Goal: Task Accomplishment & Management: Manage account settings

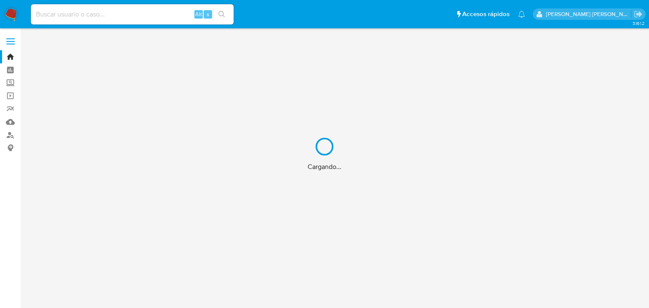
click at [94, 12] on div "Cargando..." at bounding box center [324, 154] width 649 height 308
click at [95, 12] on div "Cargando..." at bounding box center [324, 154] width 649 height 308
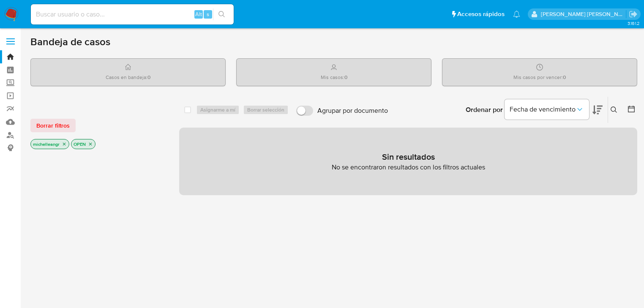
click at [93, 12] on input at bounding box center [132, 14] width 203 height 11
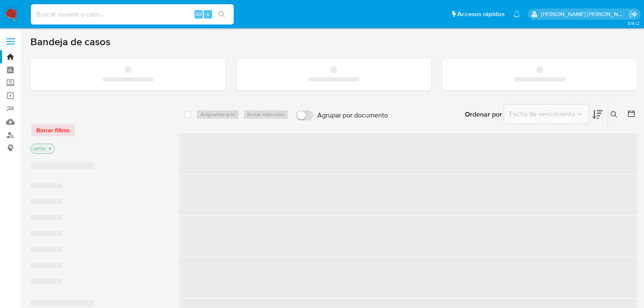
click at [93, 12] on input at bounding box center [132, 14] width 203 height 11
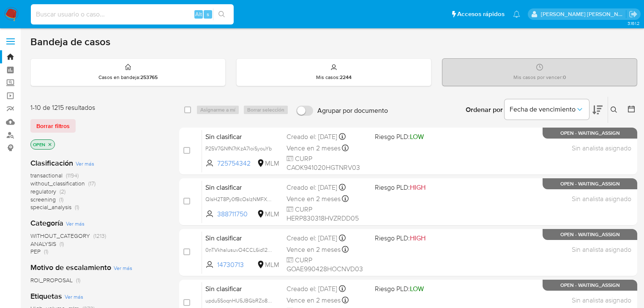
paste input "U618eul0sYV8sQeKSZUbE6mG"
type input "U618eul0sYV8sQeKSZUbE6mG"
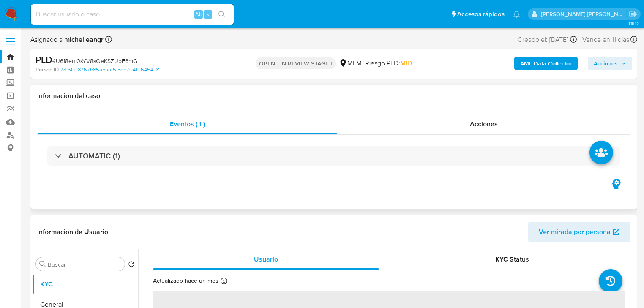
select select "10"
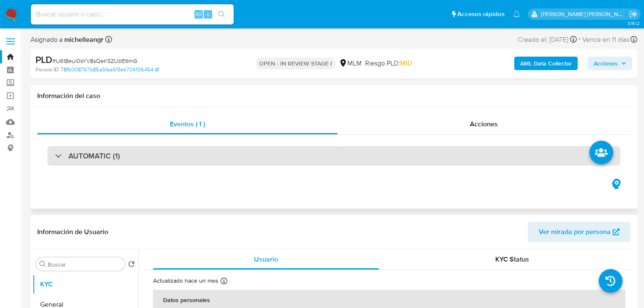
click at [55, 155] on div at bounding box center [55, 155] width 0 height 0
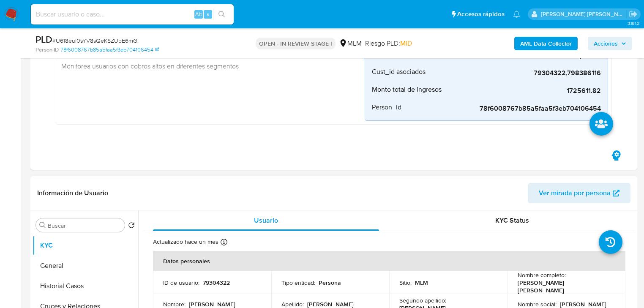
scroll to position [203, 0]
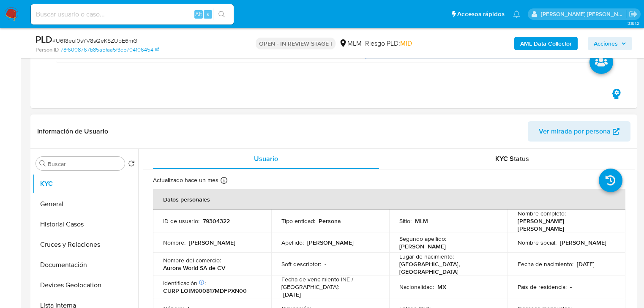
click at [221, 217] on p "79304322" at bounding box center [216, 221] width 27 height 8
copy p "79304322"
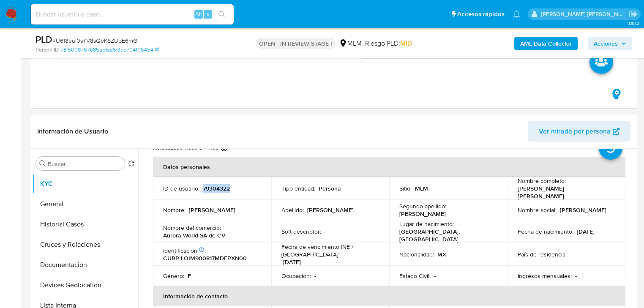
scroll to position [68, 0]
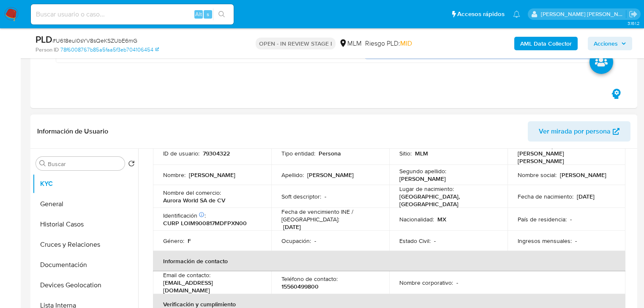
click at [420, 231] on td "Estado Civil : -" at bounding box center [448, 241] width 118 height 20
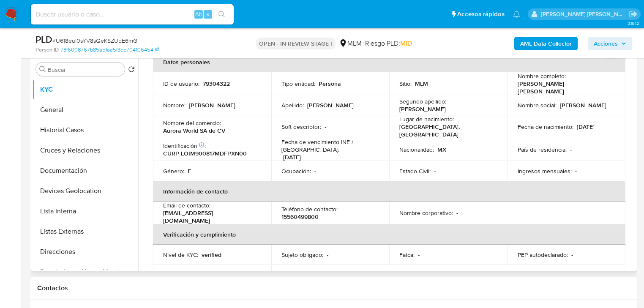
scroll to position [34, 0]
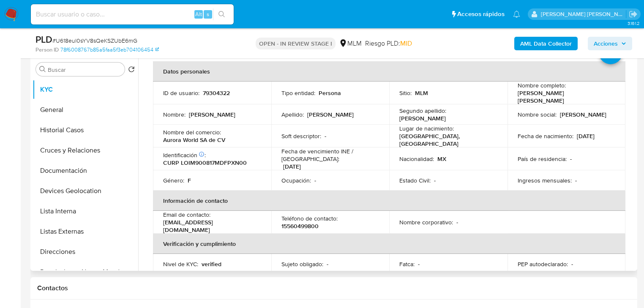
click at [584, 155] on div "País de residencia : -" at bounding box center [566, 159] width 98 height 8
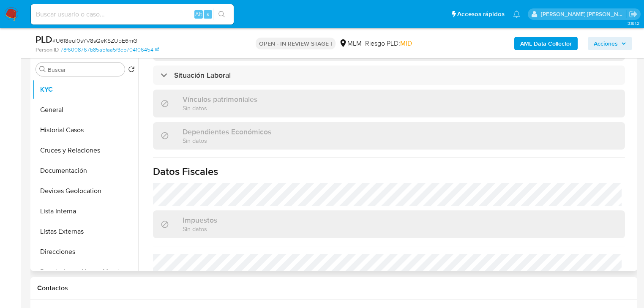
scroll to position [528, 0]
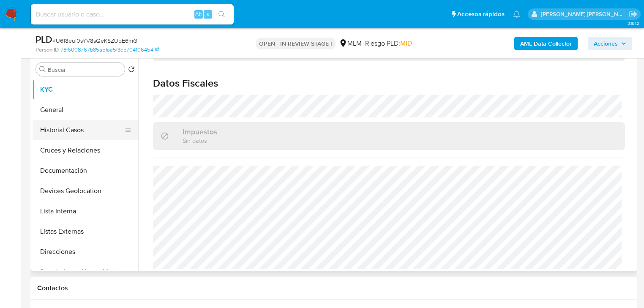
drag, startPoint x: 69, startPoint y: 108, endPoint x: 122, endPoint y: 113, distance: 53.5
click at [71, 108] on button "General" at bounding box center [86, 110] width 106 height 20
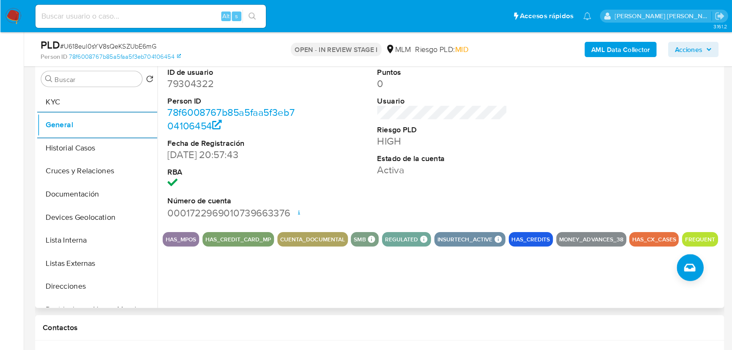
scroll to position [297, 0]
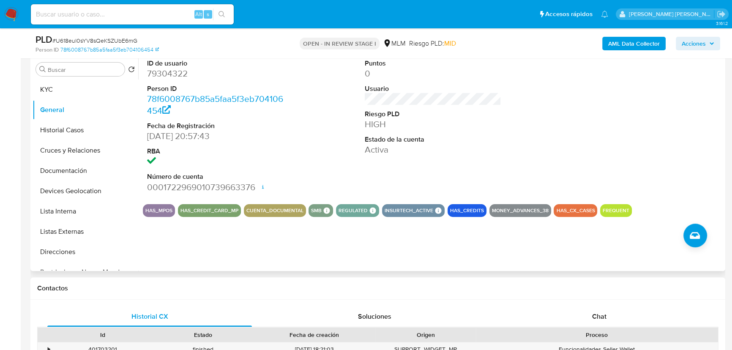
click at [298, 181] on div "ID de usuario 79304322 Person ID 78f6008767b85a5faa5f3eb704106454 Fecha de Regi…" at bounding box center [433, 125] width 580 height 143
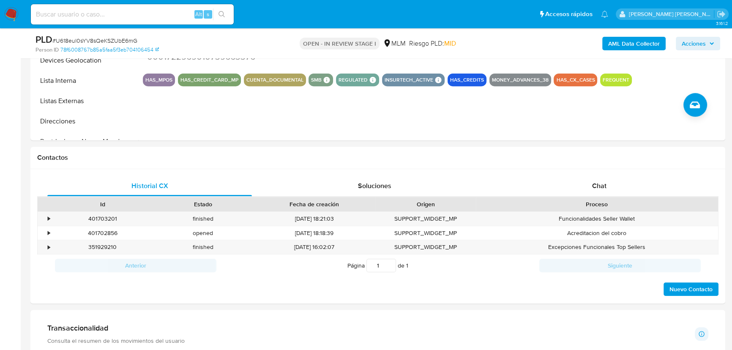
scroll to position [489, 0]
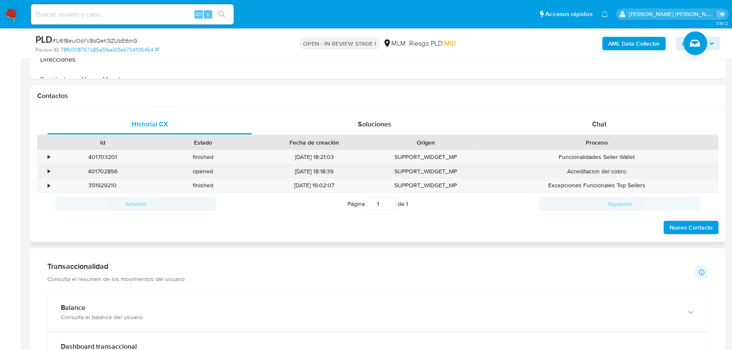
click at [47, 173] on div "•" at bounding box center [45, 171] width 15 height 14
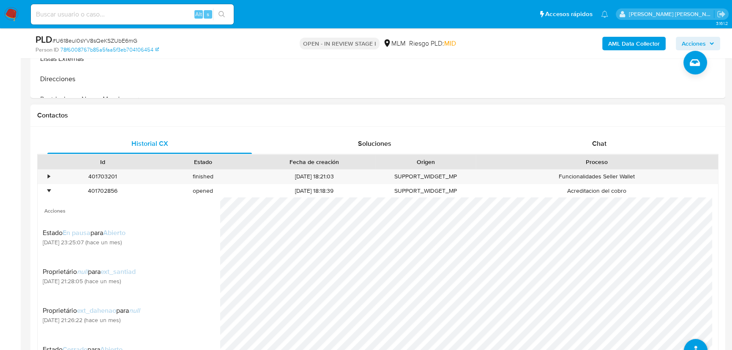
scroll to position [451, 0]
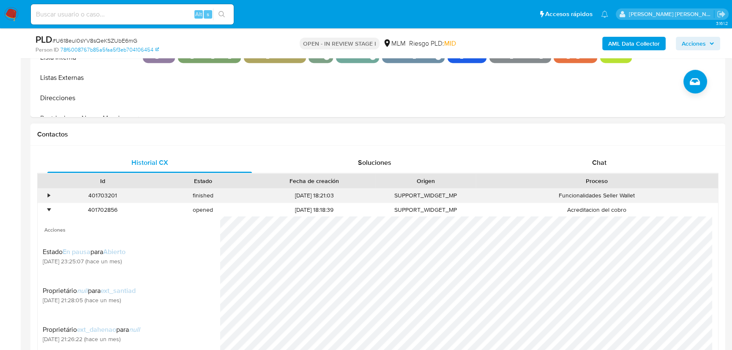
drag, startPoint x: 50, startPoint y: 207, endPoint x: 46, endPoint y: 193, distance: 14.6
click at [49, 205] on div "•" at bounding box center [45, 210] width 15 height 14
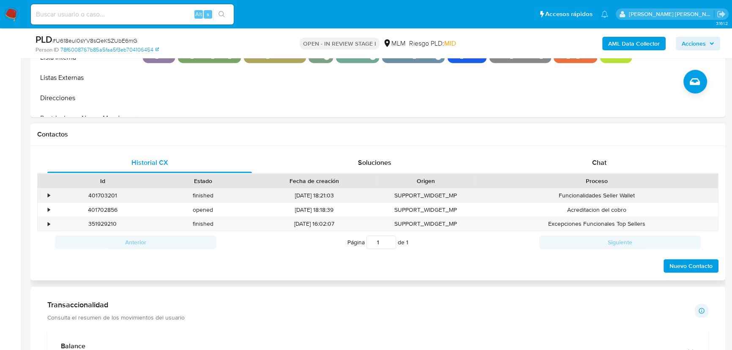
drag, startPoint x: 46, startPoint y: 193, endPoint x: 79, endPoint y: 198, distance: 33.8
click at [47, 193] on div "•" at bounding box center [45, 195] width 15 height 14
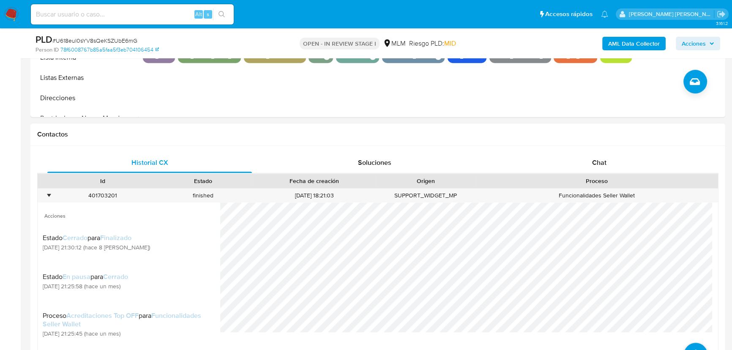
scroll to position [489, 0]
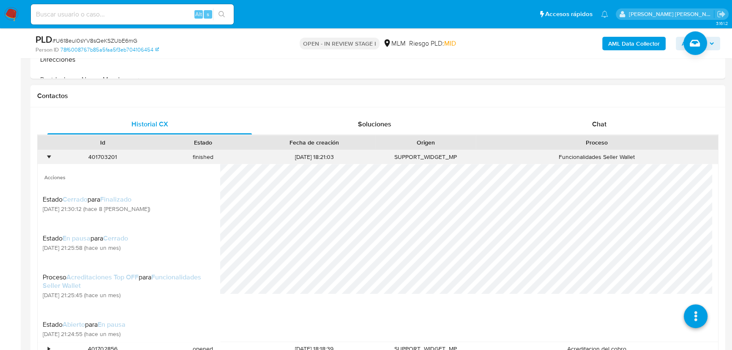
click at [46, 160] on div "•" at bounding box center [45, 157] width 15 height 14
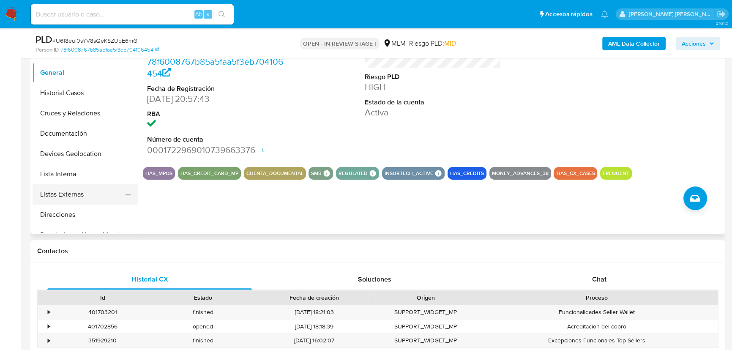
scroll to position [297, 0]
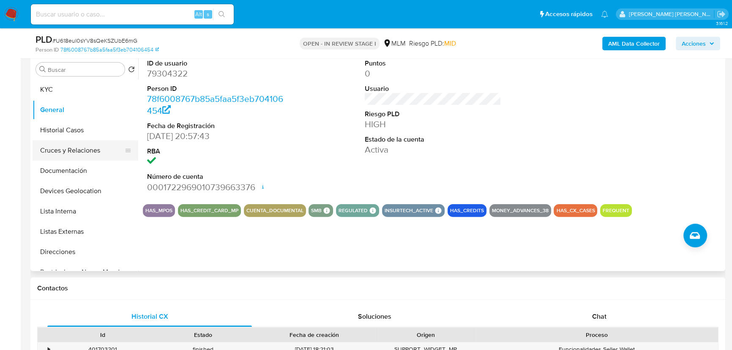
drag, startPoint x: 73, startPoint y: 137, endPoint x: 117, endPoint y: 144, distance: 44.0
click at [75, 135] on button "Historial Casos" at bounding box center [86, 130] width 106 height 20
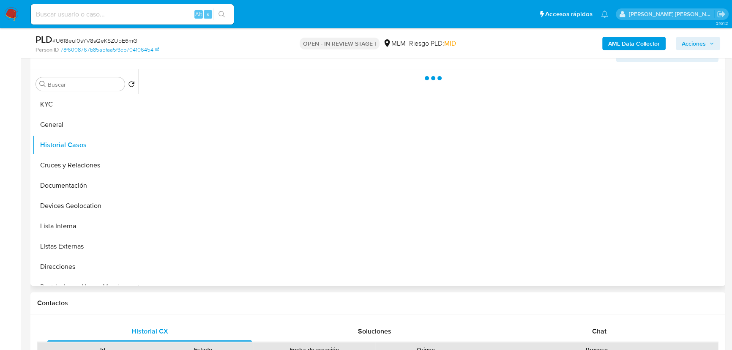
scroll to position [259, 0]
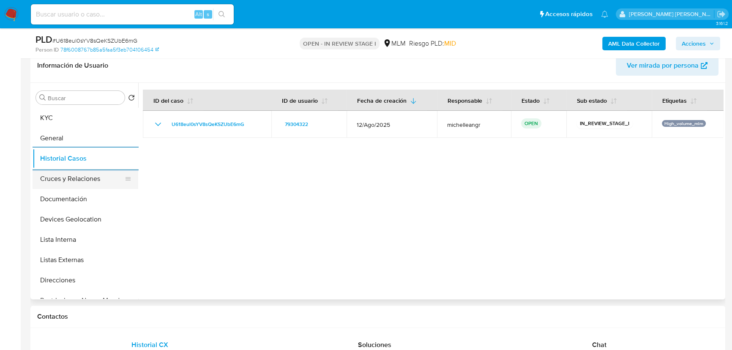
click at [103, 180] on button "Cruces y Relaciones" at bounding box center [82, 179] width 99 height 20
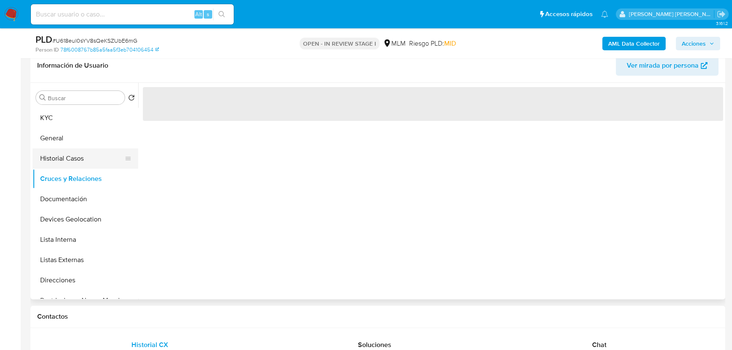
click at [89, 160] on button "Historial Casos" at bounding box center [82, 158] width 99 height 20
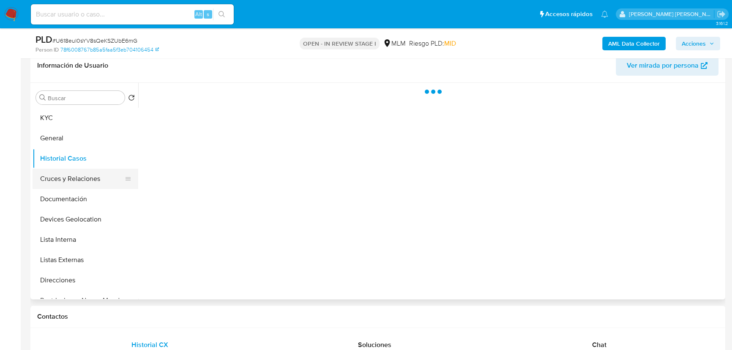
drag, startPoint x: 84, startPoint y: 173, endPoint x: 87, endPoint y: 169, distance: 5.7
click at [85, 169] on button "Cruces y Relaciones" at bounding box center [82, 179] width 99 height 20
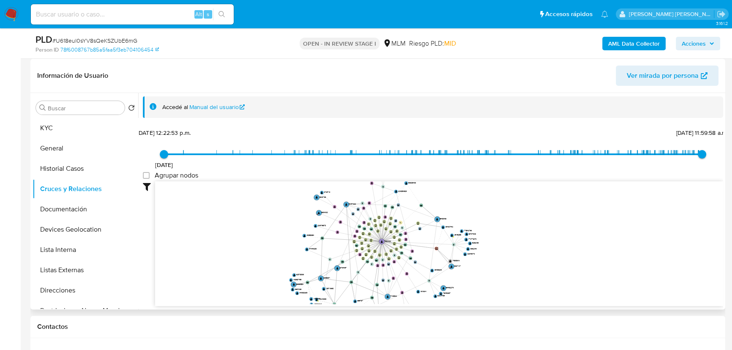
click at [357, 241] on icon "device-62336e5108813b0019a89e59  user-79304322  79304322 device-666cb685b49a2…" at bounding box center [439, 242] width 568 height 122
drag, startPoint x: 80, startPoint y: 207, endPoint x: 279, endPoint y: 207, distance: 198.5
click at [80, 206] on button "Documentación" at bounding box center [86, 209] width 106 height 20
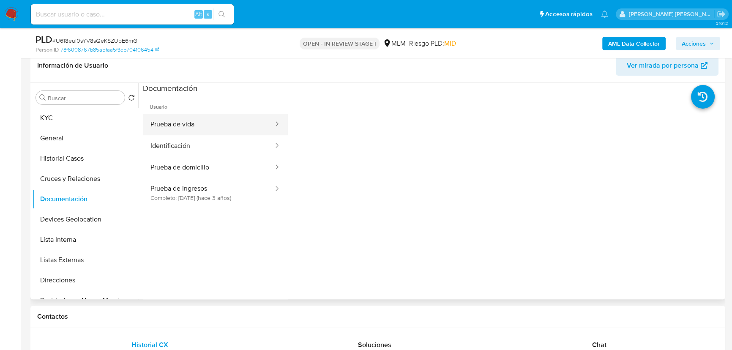
click at [241, 123] on button "Prueba de vida" at bounding box center [208, 125] width 131 height 22
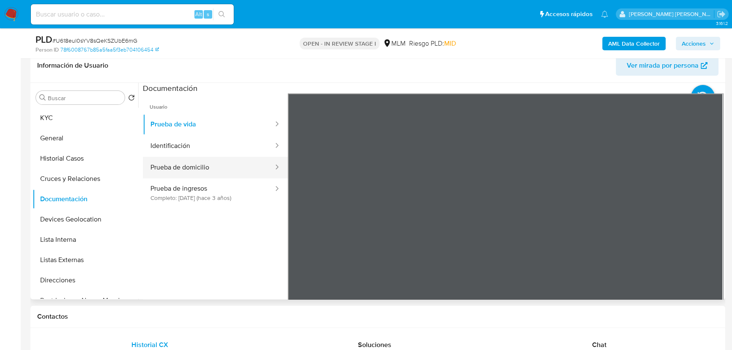
drag, startPoint x: 229, startPoint y: 154, endPoint x: 262, endPoint y: 158, distance: 33.6
click at [230, 154] on button "Identificación" at bounding box center [208, 146] width 131 height 22
click at [232, 170] on button "Prueba de domicilio" at bounding box center [208, 168] width 131 height 22
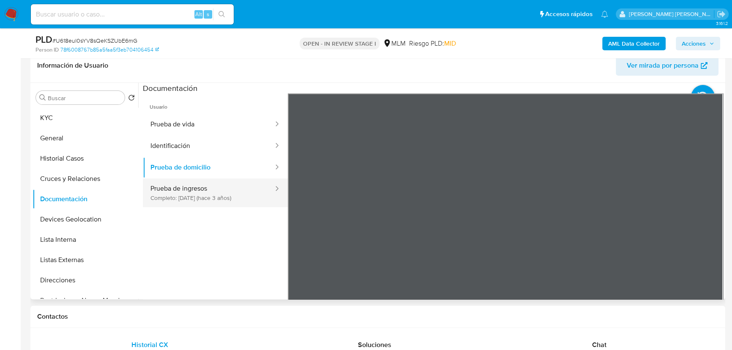
click at [245, 193] on button "Prueba de ingresos Completo: 30/08/2022 (hace 3 años)" at bounding box center [208, 192] width 131 height 29
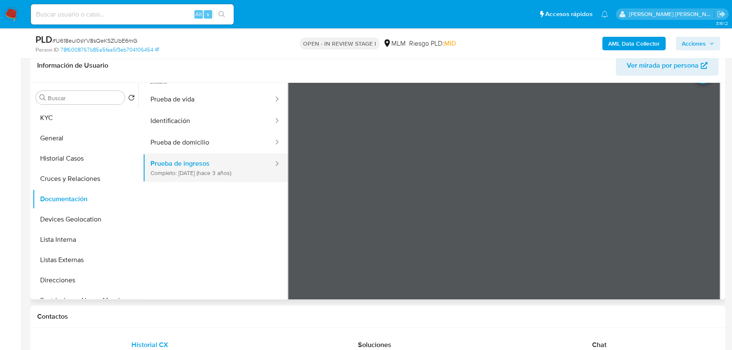
scroll to position [38, 0]
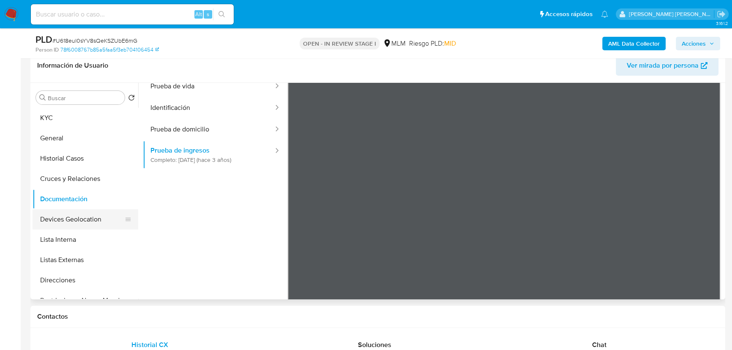
click at [73, 215] on button "Devices Geolocation" at bounding box center [82, 219] width 99 height 20
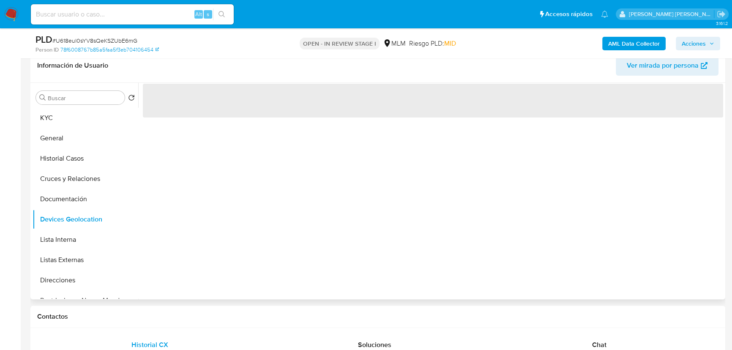
scroll to position [0, 0]
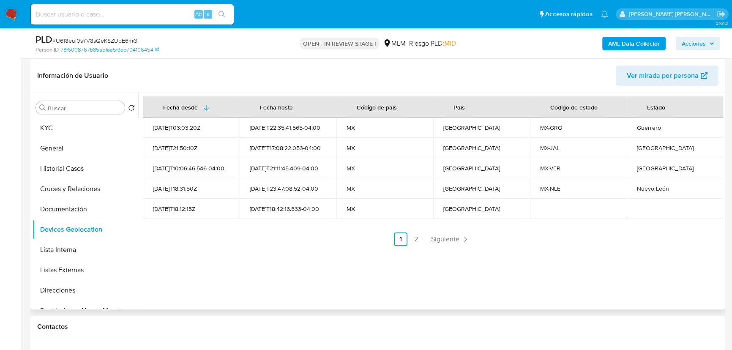
click at [448, 237] on span "Siguiente" at bounding box center [445, 239] width 28 height 7
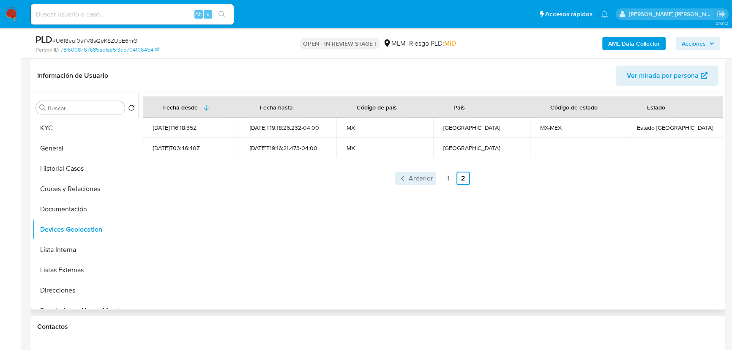
click at [397, 176] on link "Anterior" at bounding box center [415, 178] width 41 height 14
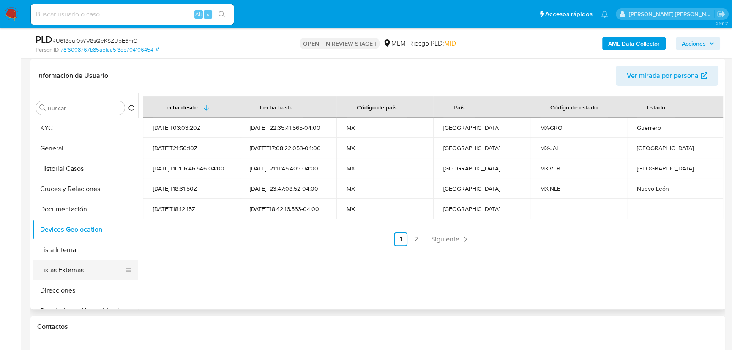
drag, startPoint x: 79, startPoint y: 273, endPoint x: 131, endPoint y: 259, distance: 53.4
click at [79, 271] on button "Listas Externas" at bounding box center [82, 270] width 99 height 20
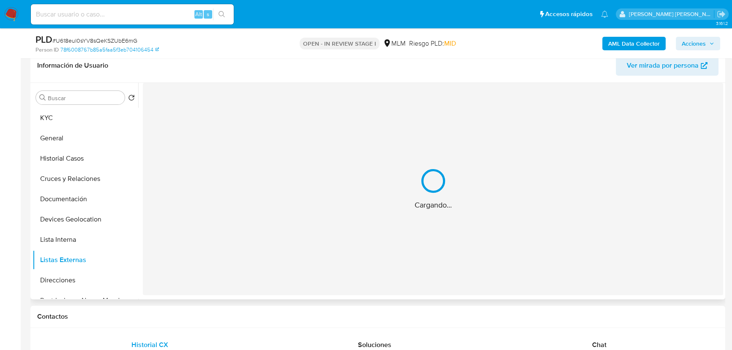
click at [179, 257] on div "Cargando..." at bounding box center [433, 189] width 580 height 212
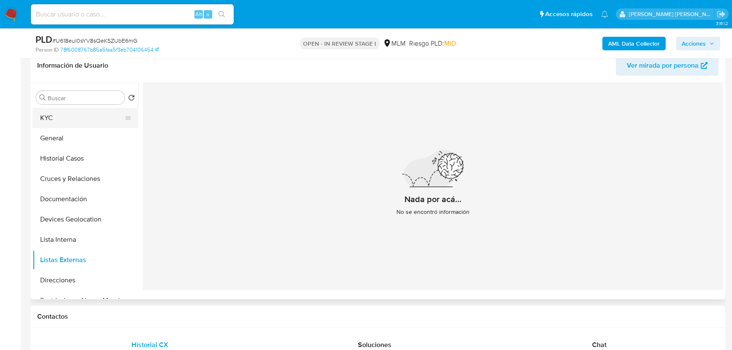
click at [65, 120] on button "KYC" at bounding box center [82, 118] width 99 height 20
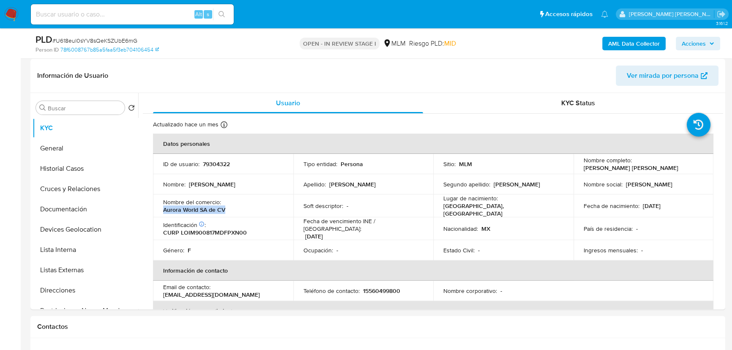
drag, startPoint x: 206, startPoint y: 208, endPoint x: 159, endPoint y: 207, distance: 46.9
click at [159, 207] on td "Nombre del comercio : Aurora World SA de CV" at bounding box center [223, 205] width 140 height 23
copy p "Aurora World SA de CV"
click at [236, 208] on div "Nombre del comercio : Aurora World SA de CV" at bounding box center [223, 205] width 120 height 15
drag, startPoint x: 236, startPoint y: 208, endPoint x: 275, endPoint y: 207, distance: 38.9
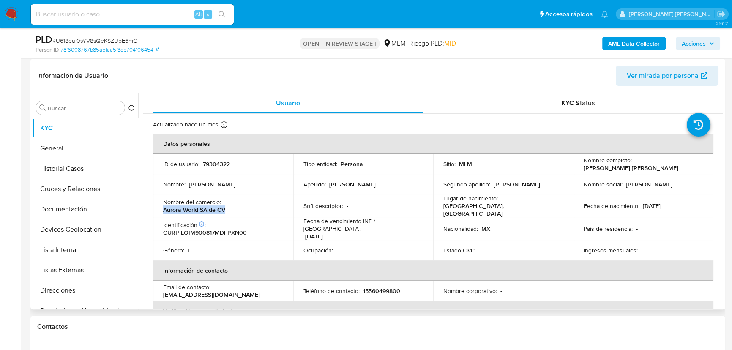
click at [162, 206] on td "Nombre del comercio : Aurora World SA de CV" at bounding box center [223, 205] width 140 height 23
copy p "Aurora World SA de CV"
drag, startPoint x: 273, startPoint y: 287, endPoint x: 213, endPoint y: 285, distance: 59.6
click at [213, 291] on p "[EMAIL_ADDRESS][DOMAIN_NAME]" at bounding box center [211, 295] width 97 height 8
copy p "[EMAIL_ADDRESS][DOMAIN_NAME]"
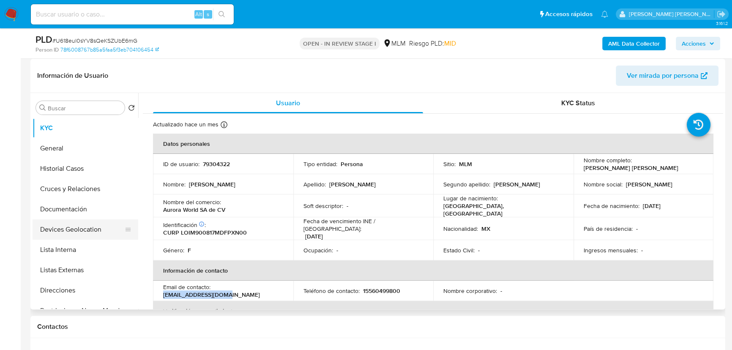
click at [70, 223] on button "Devices Geolocation" at bounding box center [82, 229] width 99 height 20
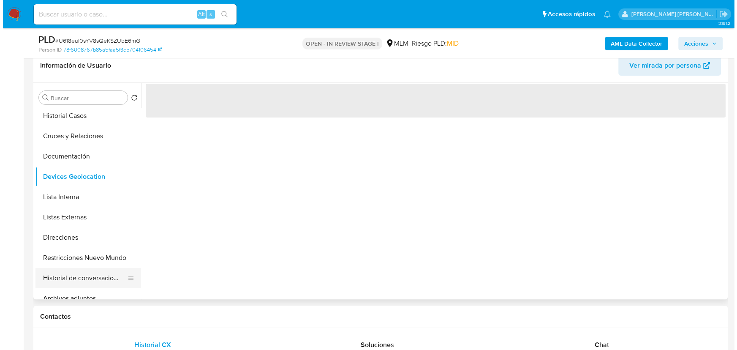
scroll to position [76, 0]
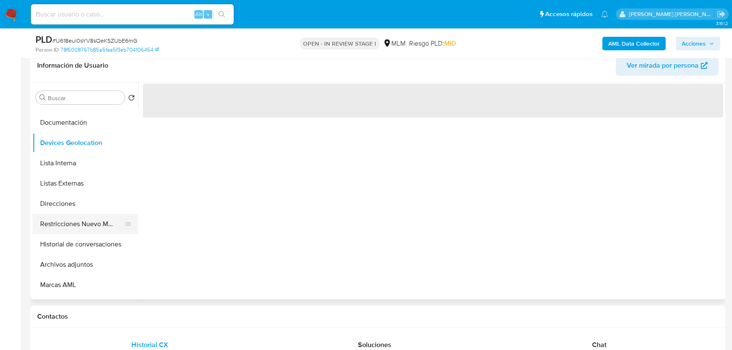
click at [97, 229] on button "Restricciones Nuevo Mundo" at bounding box center [82, 224] width 99 height 20
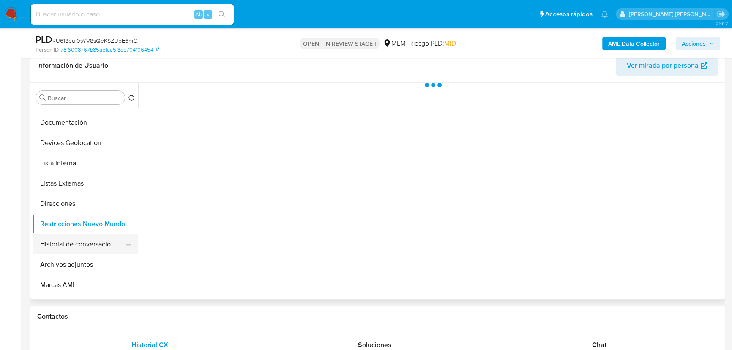
click at [115, 244] on button "Historial de conversaciones" at bounding box center [82, 244] width 99 height 20
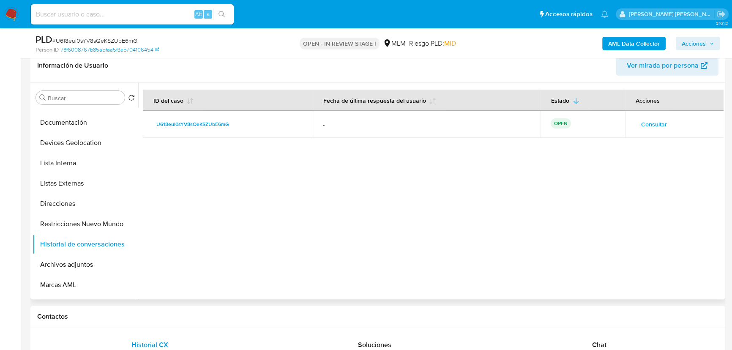
click at [647, 122] on span "Consultar" at bounding box center [654, 124] width 26 height 12
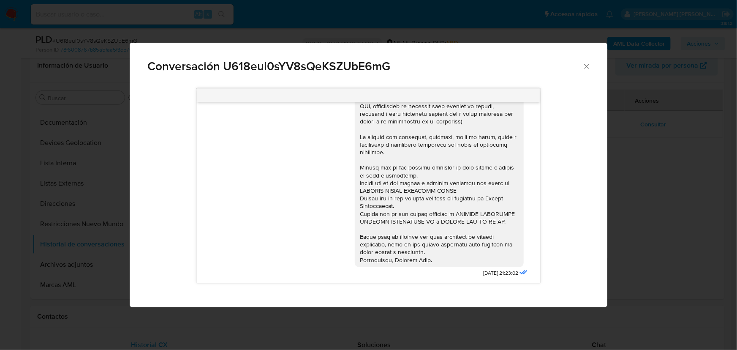
scroll to position [129, 0]
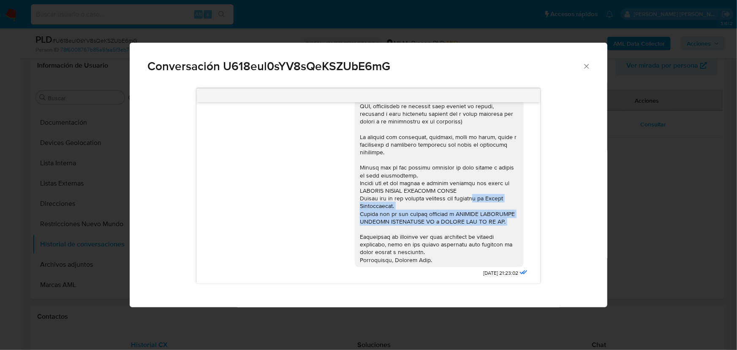
drag, startPoint x: 477, startPoint y: 193, endPoint x: 495, endPoint y: 224, distance: 35.9
click at [495, 224] on div "Comunicación" at bounding box center [439, 129] width 159 height 269
click at [586, 65] on icon "Cerrar" at bounding box center [586, 66] width 8 height 8
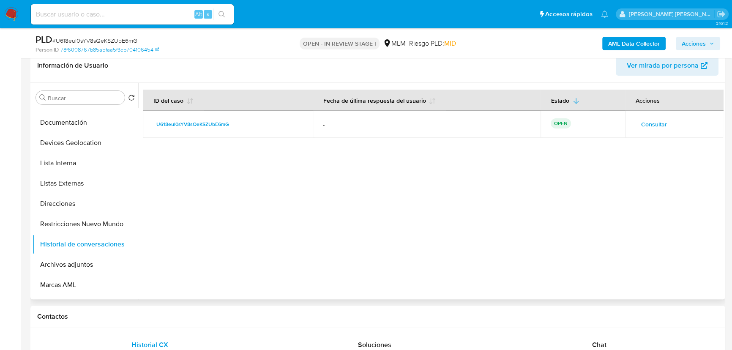
click at [643, 124] on span "Consultar" at bounding box center [654, 124] width 26 height 12
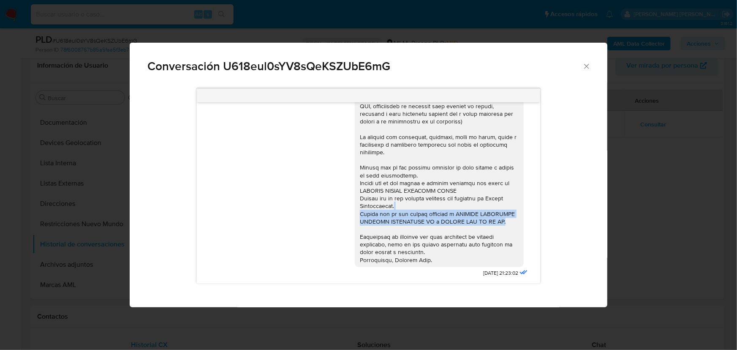
drag, startPoint x: 444, startPoint y: 201, endPoint x: 507, endPoint y: 213, distance: 65.0
click at [507, 213] on div "Comunicación" at bounding box center [439, 129] width 159 height 269
click at [586, 68] on icon "Cerrar" at bounding box center [586, 66] width 8 height 8
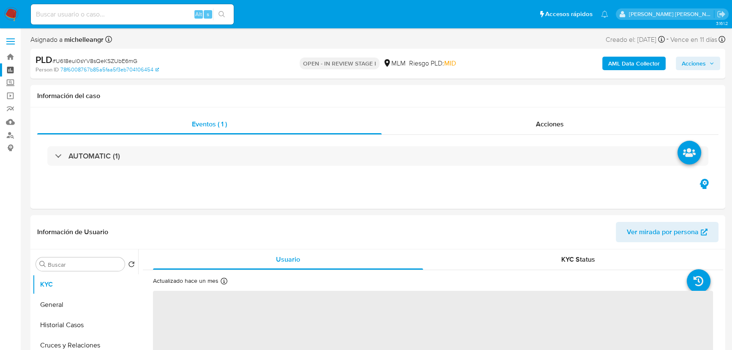
select select "10"
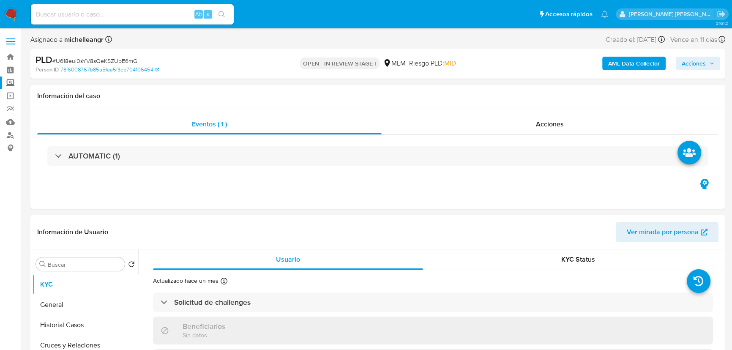
click at [11, 81] on label "Screening" at bounding box center [50, 82] width 101 height 13
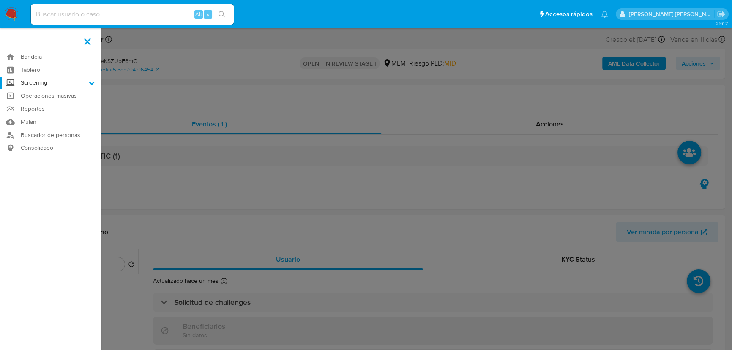
click at [0, 0] on input "Screening" at bounding box center [0, 0] width 0 height 0
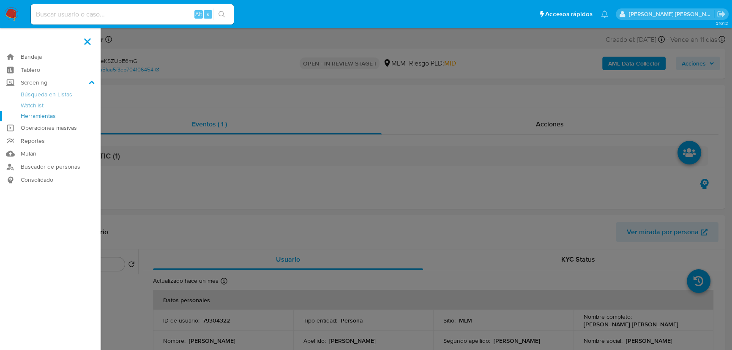
click at [46, 118] on link "Herramientas" at bounding box center [50, 116] width 101 height 11
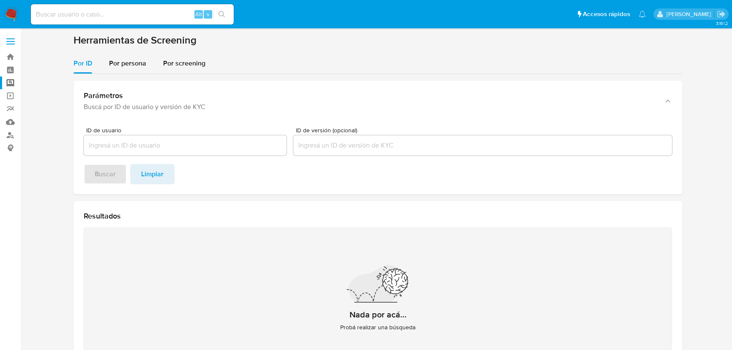
drag, startPoint x: 120, startPoint y: 64, endPoint x: 132, endPoint y: 74, distance: 15.9
click at [120, 62] on span "Por persona" at bounding box center [127, 63] width 37 height 10
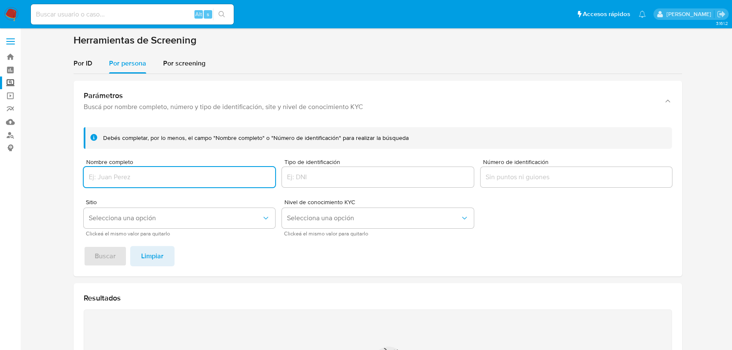
click at [142, 180] on input "Nombre completo" at bounding box center [179, 176] width 191 height 11
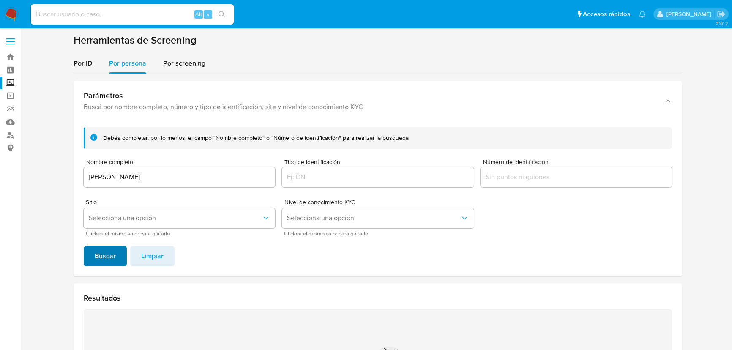
click at [100, 258] on span "Buscar" at bounding box center [105, 256] width 21 height 19
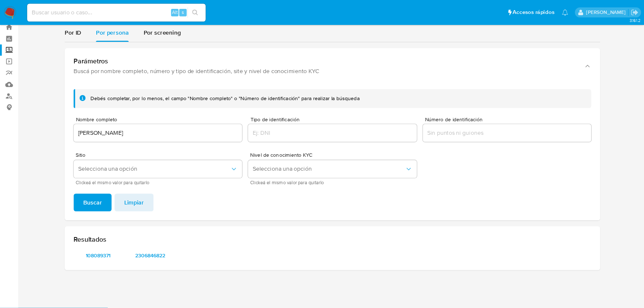
scroll to position [25, 0]
click at [111, 295] on span "108089371" at bounding box center [112, 291] width 44 height 12
click at [173, 289] on span "2306846822" at bounding box center [171, 291] width 44 height 12
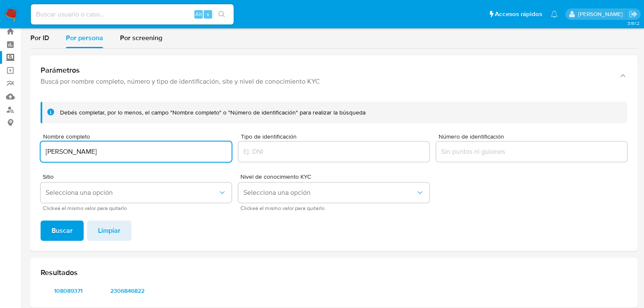
drag, startPoint x: 162, startPoint y: 154, endPoint x: 63, endPoint y: 136, distance: 101.2
click at [0, 133] on section "Bandeja Tablero Screening Búsqueda en Listas Watchlist Herramientas Operaciones…" at bounding box center [322, 163] width 644 height 376
click at [65, 229] on span "Buscar" at bounding box center [62, 230] width 21 height 19
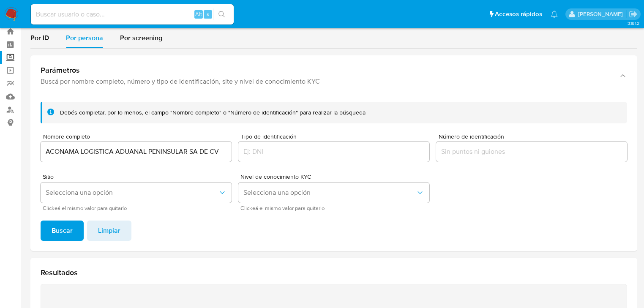
scroll to position [68, 0]
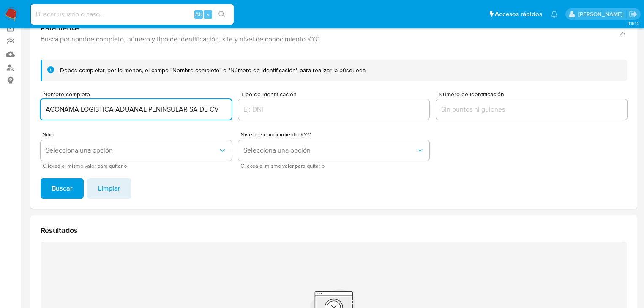
drag, startPoint x: 190, startPoint y: 111, endPoint x: 241, endPoint y: 118, distance: 50.8
click at [365, 112] on form "Debés completar, por lo menos, el campo "Nombre completo" o "Número de identifi…" at bounding box center [334, 114] width 586 height 109
click at [56, 183] on span "Buscar" at bounding box center [62, 188] width 21 height 19
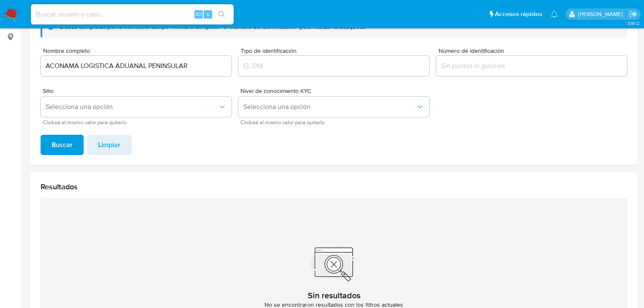
scroll to position [66, 0]
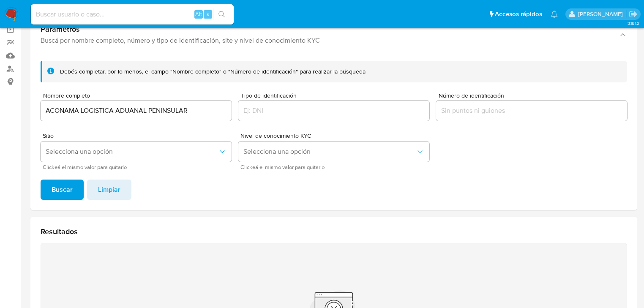
drag, startPoint x: 0, startPoint y: 71, endPoint x: 30, endPoint y: 73, distance: 30.5
click at [0, 69] on section "Bandeja Tablero Screening Búsqueda en Listas Watchlist Herramientas Operaciones…" at bounding box center [322, 189] width 644 height 510
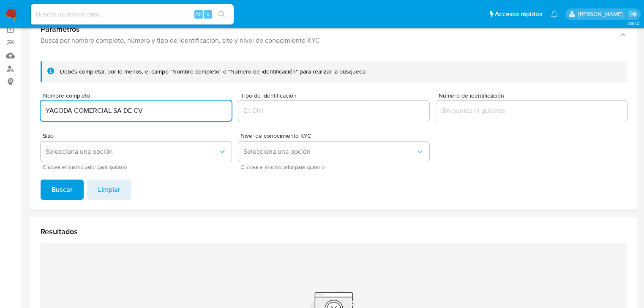
click at [65, 184] on span "Buscar" at bounding box center [62, 189] width 21 height 19
drag, startPoint x: 122, startPoint y: 104, endPoint x: 111, endPoint y: 108, distance: 12.0
click at [111, 108] on input "YAGODA COMERCIAL SA DE CV" at bounding box center [136, 110] width 191 height 11
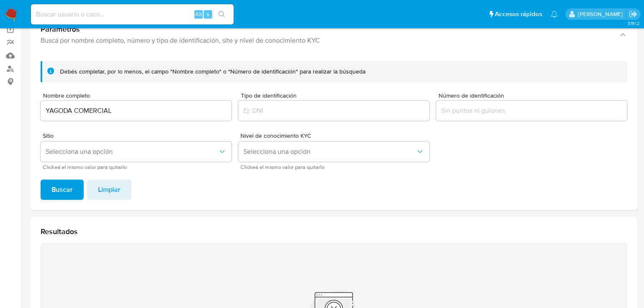
click at [66, 195] on span "Buscar" at bounding box center [62, 189] width 21 height 19
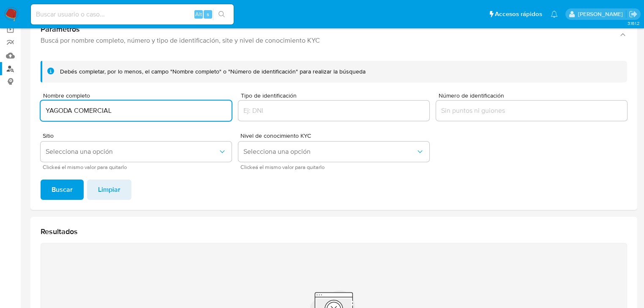
drag, startPoint x: 124, startPoint y: 111, endPoint x: 0, endPoint y: 72, distance: 129.7
click at [0, 72] on section "Bandeja Tablero Screening Búsqueda en Listas Watchlist Herramientas Operaciones…" at bounding box center [322, 189] width 644 height 510
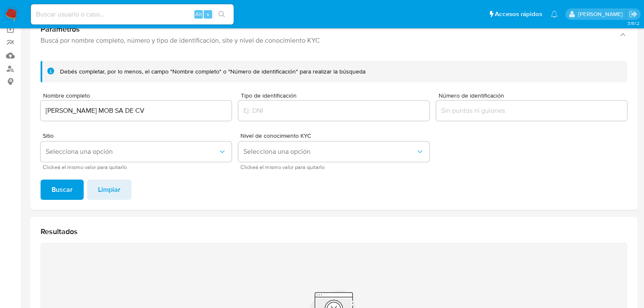
click at [59, 198] on span "Buscar" at bounding box center [62, 189] width 21 height 19
drag, startPoint x: 95, startPoint y: 149, endPoint x: 91, endPoint y: 152, distance: 5.1
click at [93, 149] on span "Selecciona una opción" at bounding box center [132, 151] width 172 height 8
drag, startPoint x: 130, startPoint y: 115, endPoint x: 90, endPoint y: 109, distance: 40.5
click at [90, 109] on input "BERGIN MOB SA DE CV" at bounding box center [136, 110] width 191 height 11
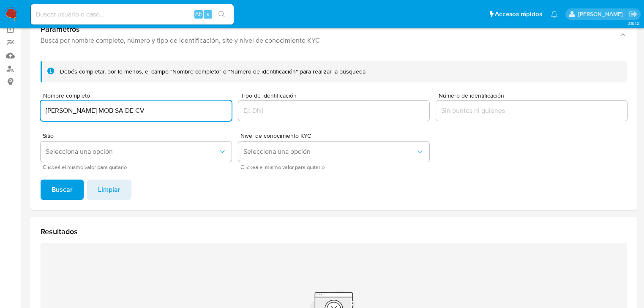
drag, startPoint x: 88, startPoint y: 109, endPoint x: 92, endPoint y: 130, distance: 21.0
click at [167, 110] on input "BERGIN MOB SA DE CV" at bounding box center [136, 110] width 191 height 11
type input "BERGIN MOB"
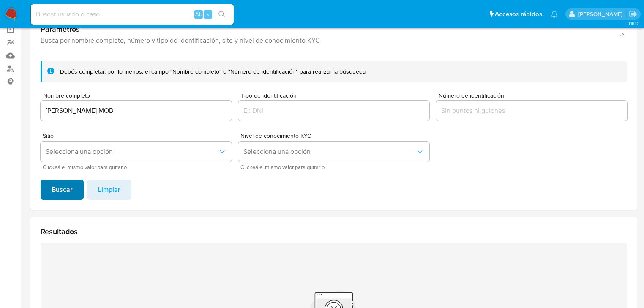
click at [61, 195] on span "Buscar" at bounding box center [62, 189] width 21 height 19
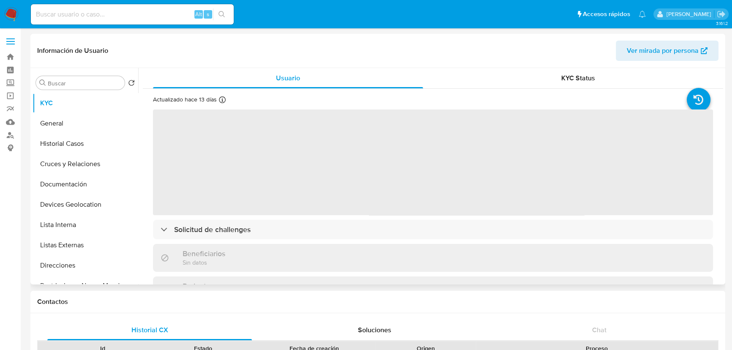
select select "10"
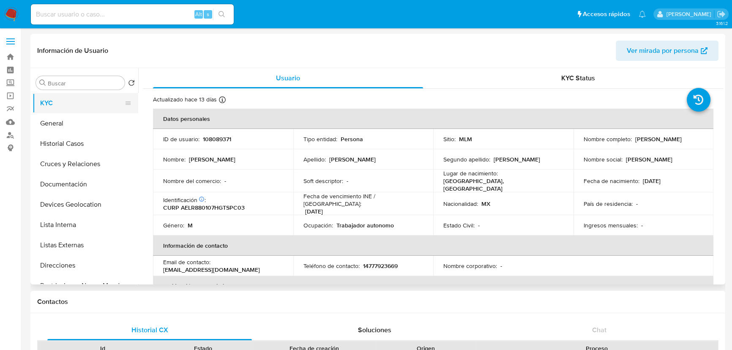
drag, startPoint x: 57, startPoint y: 123, endPoint x: 114, endPoint y: 98, distance: 62.6
click at [57, 123] on button "General" at bounding box center [86, 123] width 106 height 20
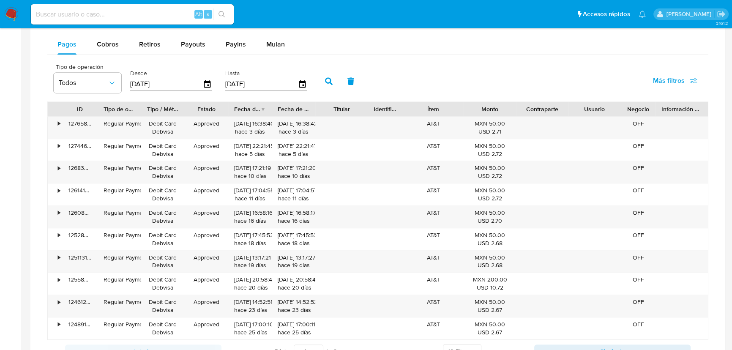
scroll to position [346, 0]
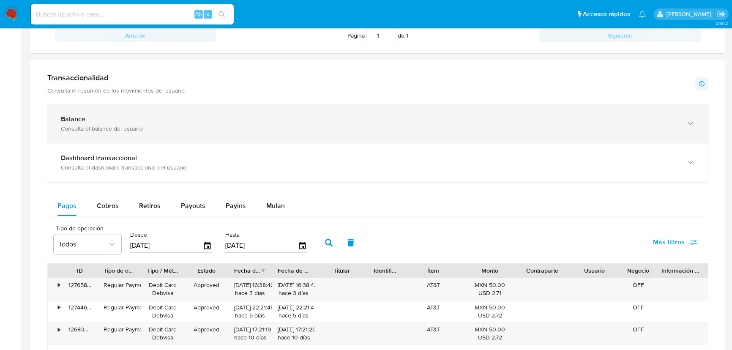
click at [148, 159] on div "Dashboard transaccional Consulta el dashboard transaccional del usuario" at bounding box center [369, 162] width 617 height 17
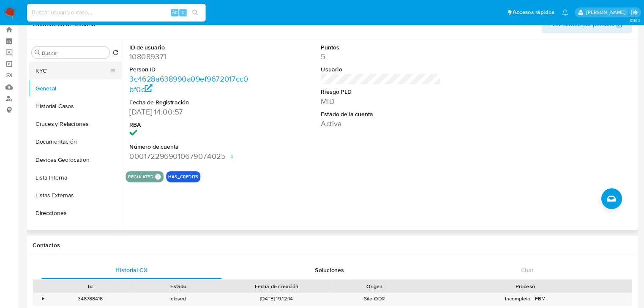
scroll to position [0, 0]
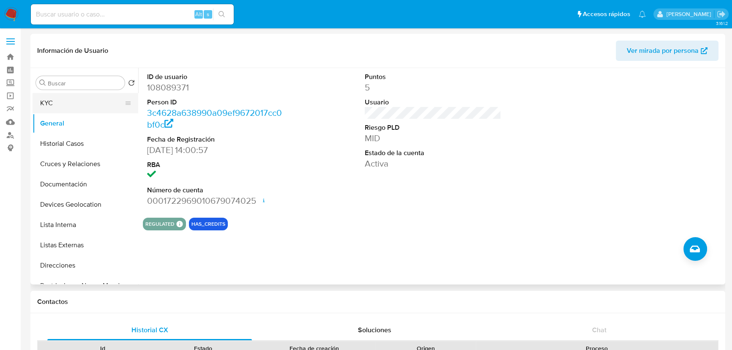
click at [74, 107] on button "KYC" at bounding box center [82, 103] width 99 height 20
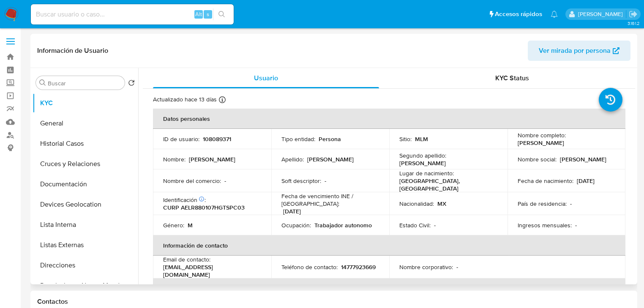
scroll to position [34, 0]
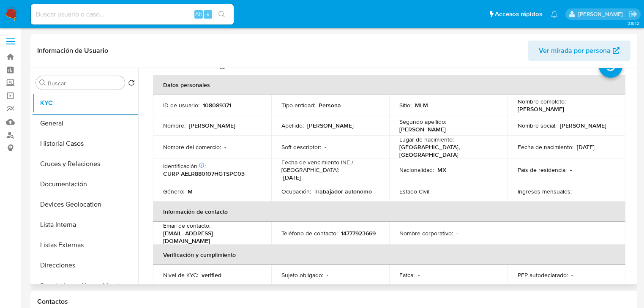
click at [215, 108] on p "108089371" at bounding box center [217, 105] width 28 height 8
copy p "108089371"
click at [220, 171] on p "CURP AELR880107HGTSPC03" at bounding box center [204, 174] width 82 height 8
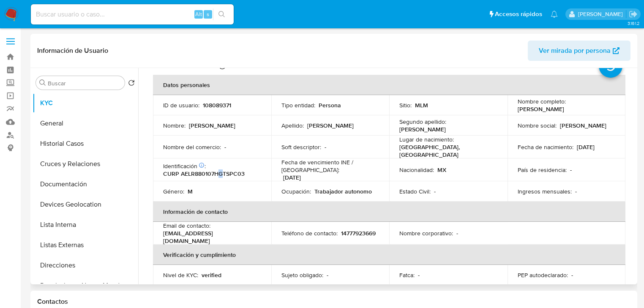
copy p "G"
click at [221, 158] on td "Identificación CIC: 200658146 : CURP AELR880107HGTSPC03" at bounding box center [212, 169] width 118 height 23
click at [216, 170] on p "CURP AELR880107HGTSPC03" at bounding box center [204, 174] width 82 height 8
copy p "AELR880107HGTSPC03"
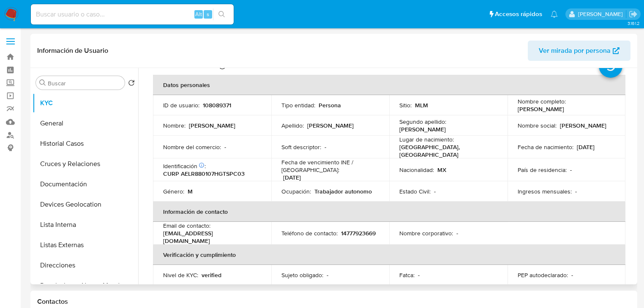
click at [590, 148] on p "[DATE]" at bounding box center [586, 147] width 18 height 8
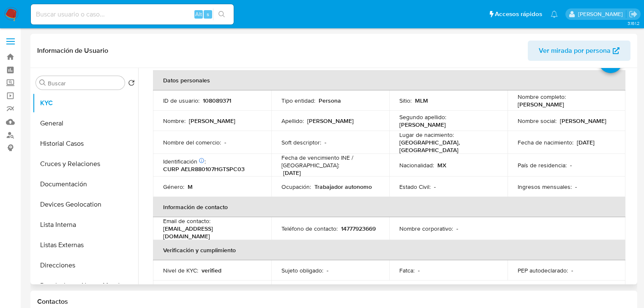
scroll to position [18, 0]
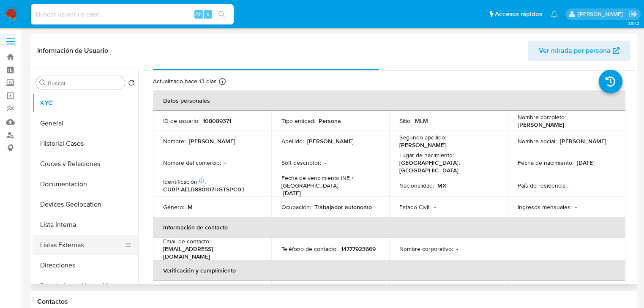
drag, startPoint x: 66, startPoint y: 262, endPoint x: 101, endPoint y: 244, distance: 39.7
click at [66, 259] on button "Direcciones" at bounding box center [86, 265] width 106 height 20
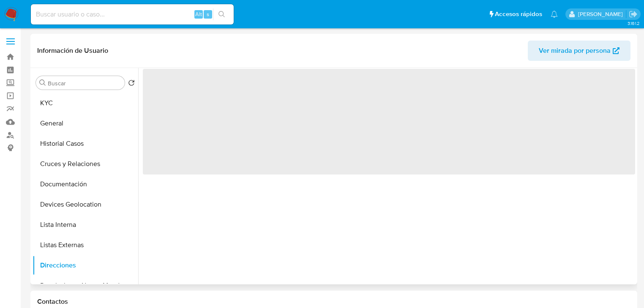
scroll to position [0, 0]
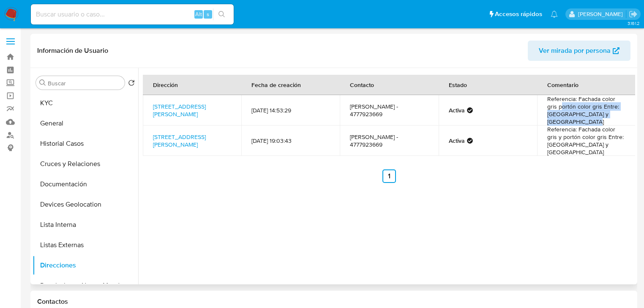
drag, startPoint x: 559, startPoint y: 107, endPoint x: 596, endPoint y: 123, distance: 40.5
click at [596, 123] on td "Referencia: Fachada color gris portón color gris Entre: Boulevard Algeciras y C…" at bounding box center [586, 110] width 98 height 30
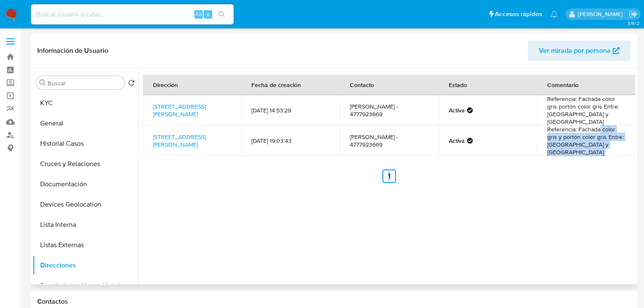
drag, startPoint x: 597, startPoint y: 131, endPoint x: 605, endPoint y: 159, distance: 29.0
click at [605, 159] on div "Dirección Fecha de creación Contacto Estado Comentario Calle Puerto De Santande…" at bounding box center [389, 129] width 492 height 108
drag, startPoint x: 64, startPoint y: 101, endPoint x: 77, endPoint y: 61, distance: 42.2
click at [64, 101] on button "KYC" at bounding box center [86, 103] width 106 height 20
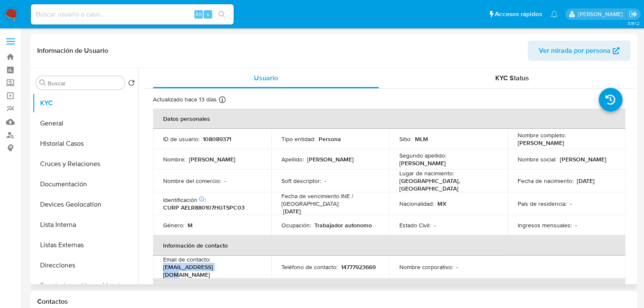
drag, startPoint x: 223, startPoint y: 269, endPoint x: 216, endPoint y: 118, distance: 151.0
click at [161, 267] on td "Email de contacto : ascol_7@live.com.mx" at bounding box center [212, 267] width 118 height 23
copy p "[EMAIL_ADDRESS][DOMAIN_NAME]"
click at [341, 267] on p "14777923669" at bounding box center [358, 267] width 35 height 8
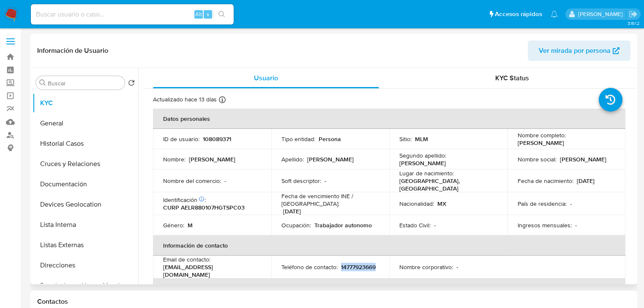
copy p "14777923669"
click at [11, 81] on label "Screening" at bounding box center [50, 82] width 101 height 13
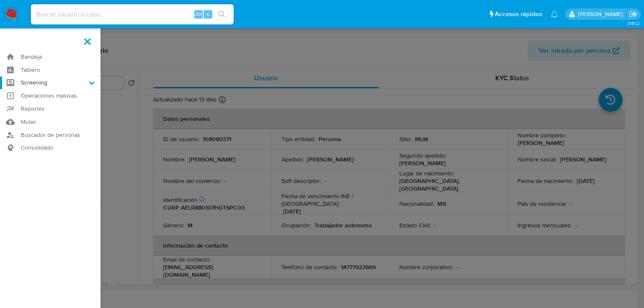
click at [0, 0] on input "Screening" at bounding box center [0, 0] width 0 height 0
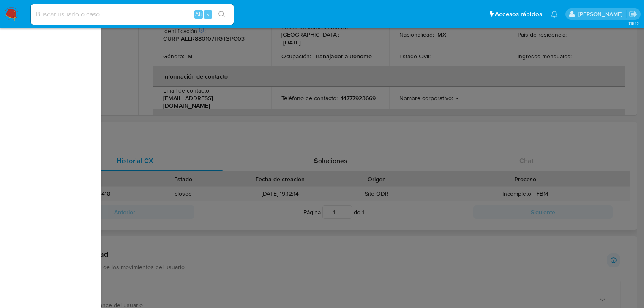
click at [161, 161] on label at bounding box center [322, 154] width 644 height 308
click at [0, 0] on input "checkbox" at bounding box center [0, 0] width 0 height 0
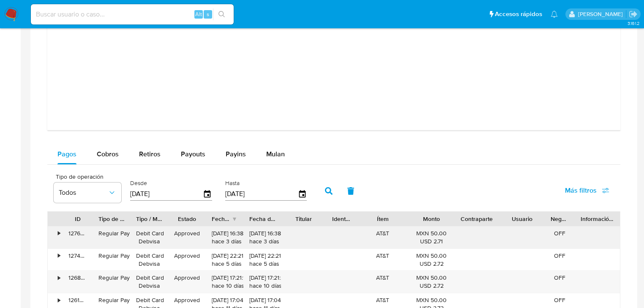
scroll to position [846, 0]
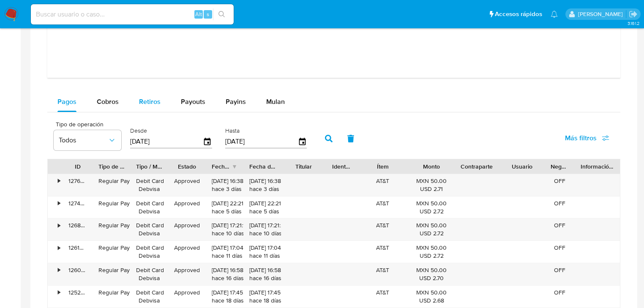
drag, startPoint x: 108, startPoint y: 96, endPoint x: 148, endPoint y: 108, distance: 41.8
click at [108, 97] on span "Cobros" at bounding box center [108, 102] width 22 height 10
select select "10"
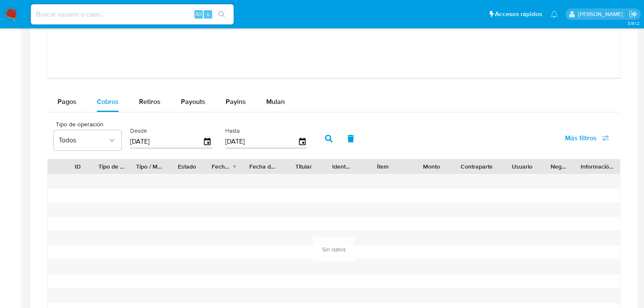
drag, startPoint x: 77, startPoint y: 98, endPoint x: 155, endPoint y: 113, distance: 79.0
click at [78, 98] on button "Pagos" at bounding box center [66, 102] width 39 height 20
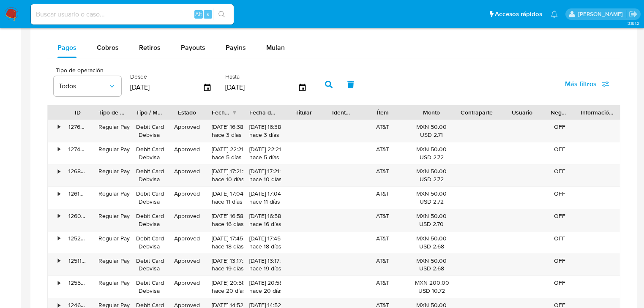
scroll to position [948, 0]
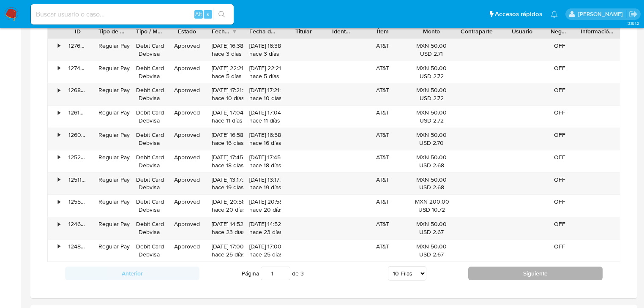
click at [539, 270] on button "Siguiente" at bounding box center [535, 274] width 134 height 14
type input "2"
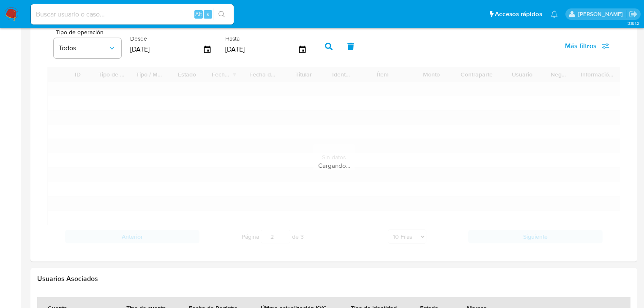
scroll to position [880, 0]
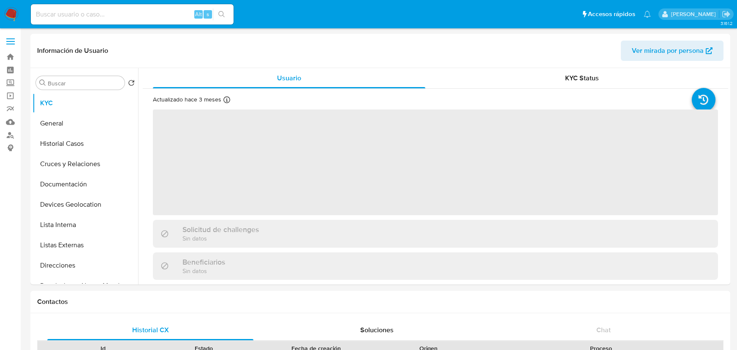
select select "10"
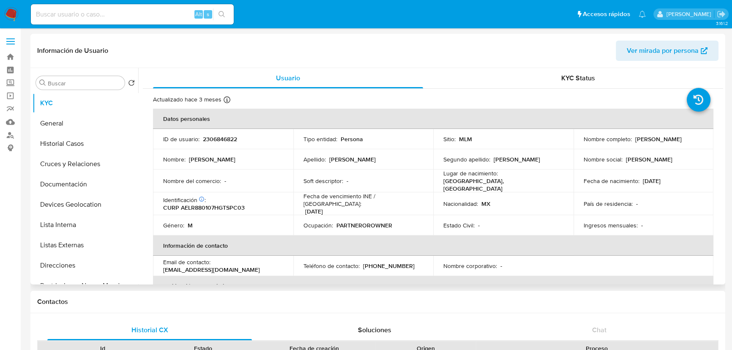
drag, startPoint x: 72, startPoint y: 126, endPoint x: 111, endPoint y: 63, distance: 74.2
click at [72, 125] on button "General" at bounding box center [86, 123] width 106 height 20
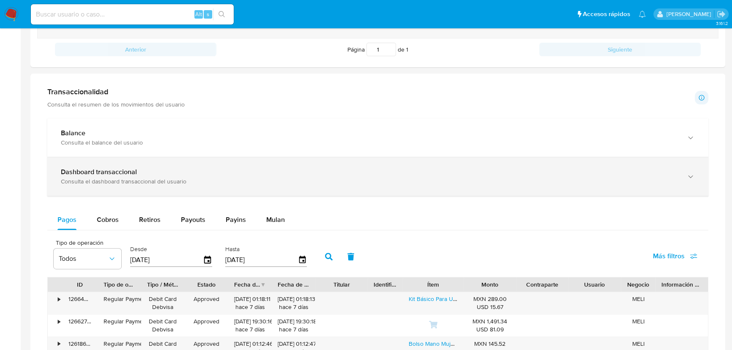
scroll to position [384, 0]
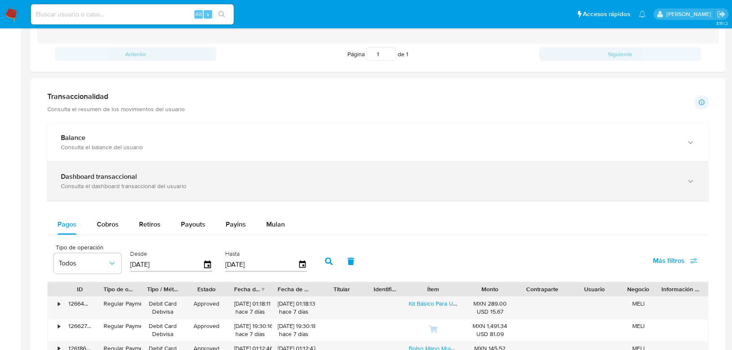
drag, startPoint x: 175, startPoint y: 177, endPoint x: 215, endPoint y: 189, distance: 41.8
click at [177, 177] on div "Dashboard transaccional" at bounding box center [369, 176] width 617 height 8
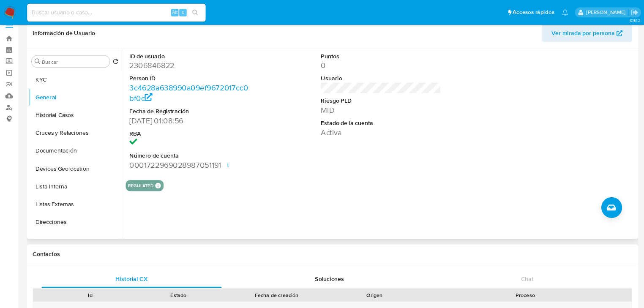
scroll to position [0, 0]
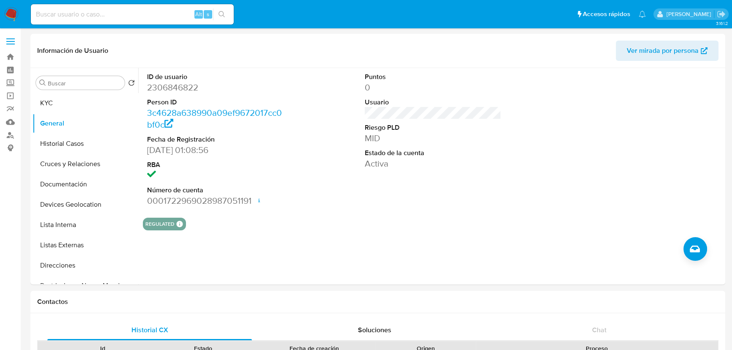
drag, startPoint x: 64, startPoint y: 101, endPoint x: 175, endPoint y: 8, distance: 144.8
click at [64, 101] on button "KYC" at bounding box center [86, 103] width 106 height 20
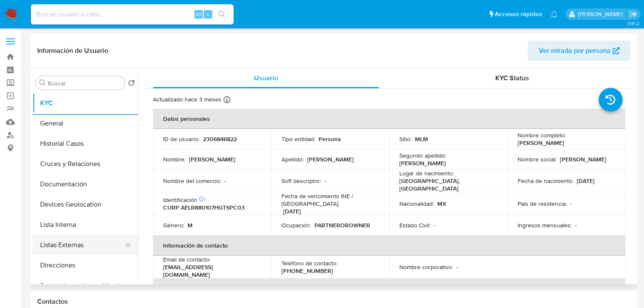
drag, startPoint x: 88, startPoint y: 241, endPoint x: 117, endPoint y: 237, distance: 29.0
click at [88, 241] on button "Listas Externas" at bounding box center [82, 245] width 99 height 20
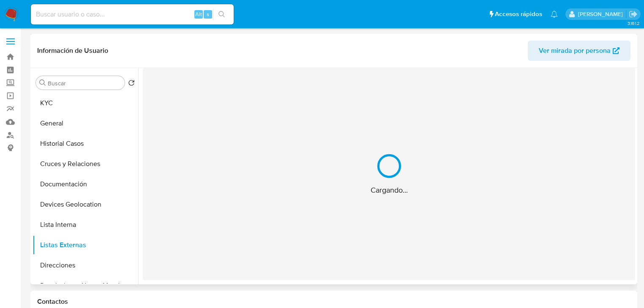
drag, startPoint x: 251, startPoint y: 234, endPoint x: 245, endPoint y: 212, distance: 23.2
click at [250, 226] on div "Cargando..." at bounding box center [389, 174] width 492 height 212
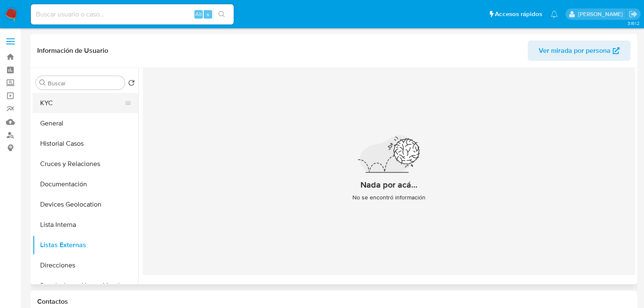
click at [85, 107] on button "KYC" at bounding box center [82, 103] width 99 height 20
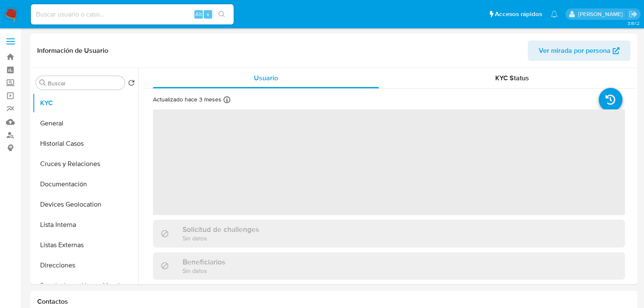
drag, startPoint x: 252, startPoint y: 135, endPoint x: 226, endPoint y: 119, distance: 29.8
click at [245, 125] on span "‌" at bounding box center [389, 162] width 472 height 106
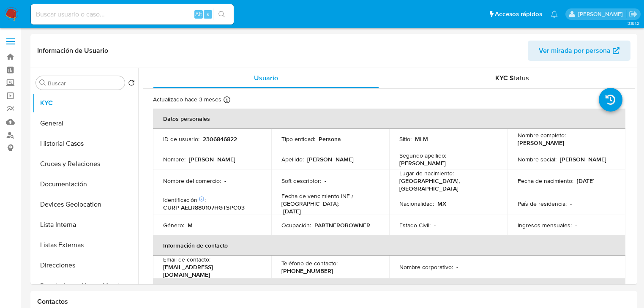
click at [211, 142] on p "2306846822" at bounding box center [220, 139] width 34 height 8
click at [211, 141] on p "2306846822" at bounding box center [220, 139] width 34 height 8
copy p "2306846822"
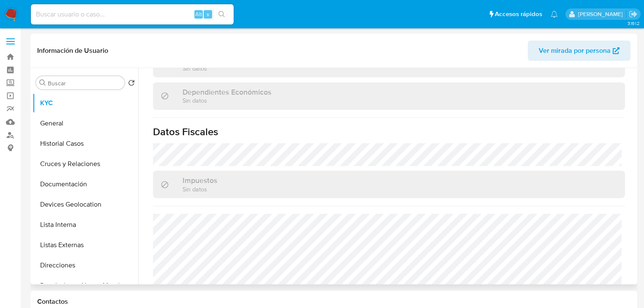
scroll to position [533, 0]
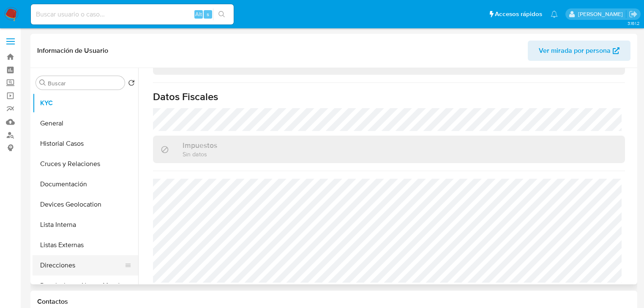
click at [71, 263] on button "Direcciones" at bounding box center [82, 265] width 99 height 20
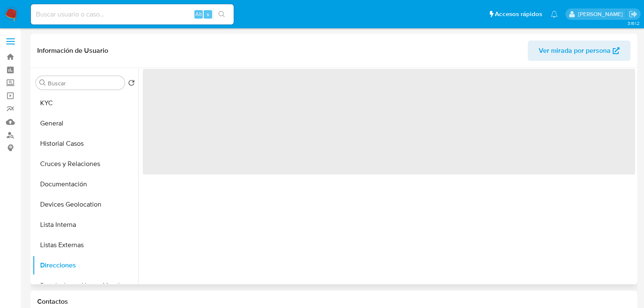
scroll to position [0, 0]
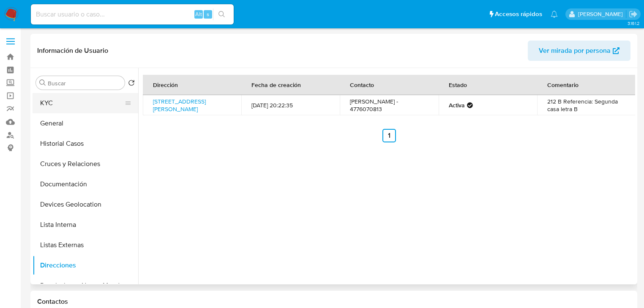
click at [74, 98] on button "KYC" at bounding box center [82, 103] width 99 height 20
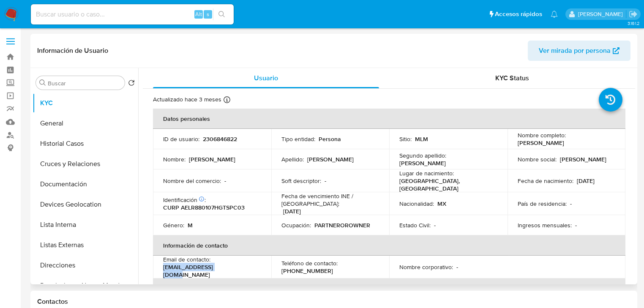
drag, startPoint x: 228, startPoint y: 269, endPoint x: 162, endPoint y: 269, distance: 65.9
click at [162, 269] on td "Email de contacto : gegoy_100@outlook.es" at bounding box center [212, 267] width 118 height 23
copy p "gegoy_100@outlook.es"
click at [307, 272] on td "Teléfono de contacto : (477) 6024239" at bounding box center [330, 267] width 118 height 23
click at [309, 267] on p "(477) 6024239" at bounding box center [307, 271] width 52 height 8
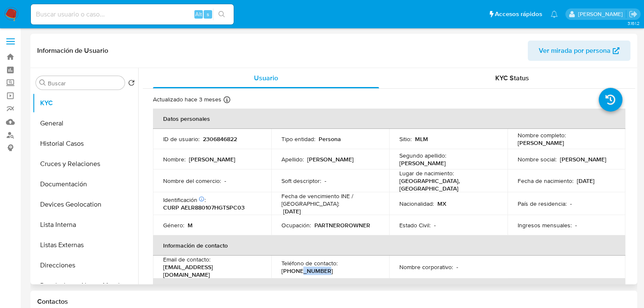
click at [309, 267] on p "(477) 6024239" at bounding box center [307, 271] width 52 height 8
copy p "6024239"
click at [235, 180] on div "Nombre del comercio : -" at bounding box center [212, 181] width 98 height 8
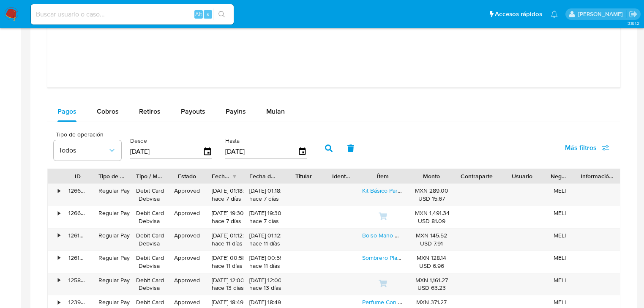
scroll to position [946, 0]
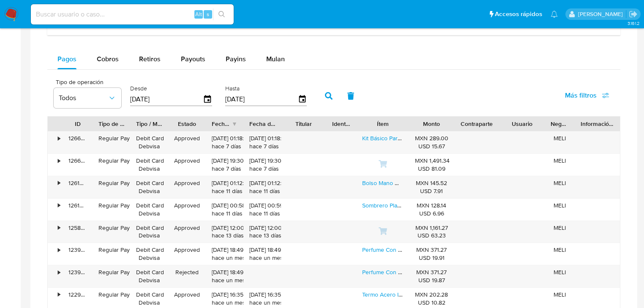
click at [116, 59] on span "Cobros" at bounding box center [108, 59] width 22 height 10
select select "10"
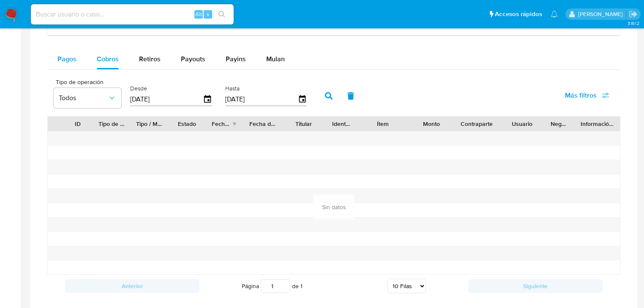
drag, startPoint x: 58, startPoint y: 51, endPoint x: 79, endPoint y: 59, distance: 22.7
click at [61, 49] on div "Pagos" at bounding box center [66, 59] width 19 height 20
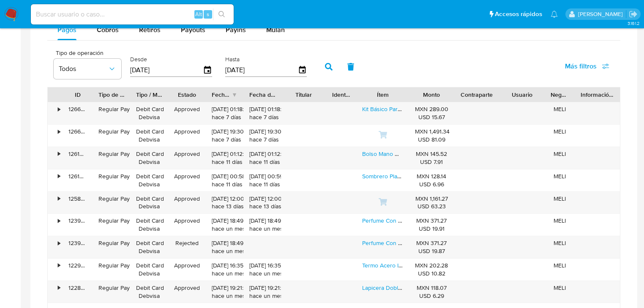
scroll to position [912, 0]
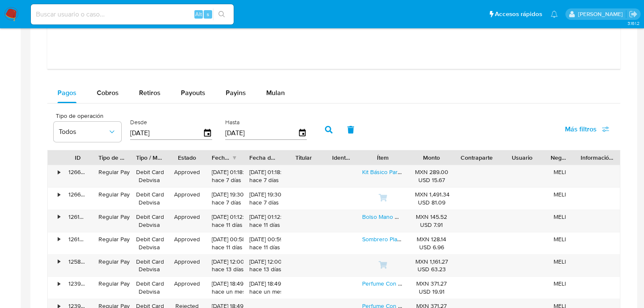
drag, startPoint x: 116, startPoint y: 17, endPoint x: 112, endPoint y: 14, distance: 5.7
click at [115, 16] on input at bounding box center [132, 14] width 203 height 11
paste input "2306846822"
type input "2306846822"
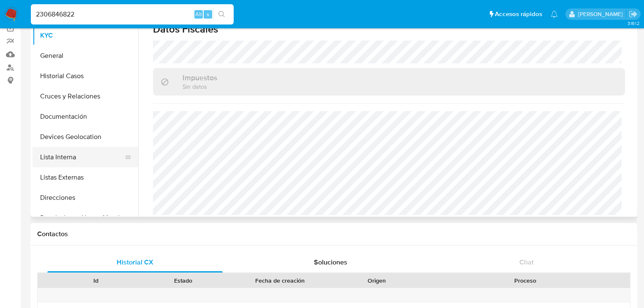
scroll to position [0, 0]
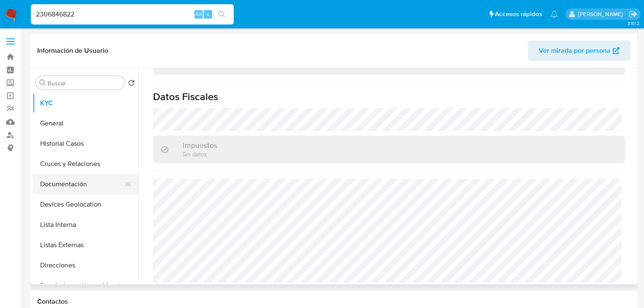
click at [80, 174] on button "Documentación" at bounding box center [82, 184] width 99 height 20
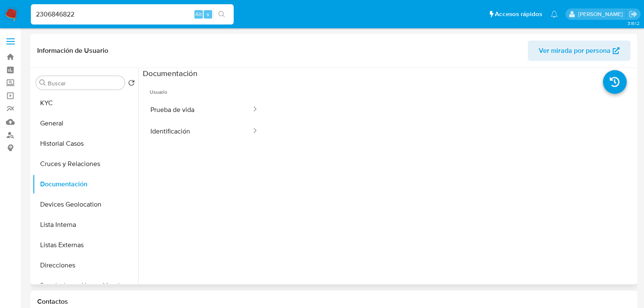
drag, startPoint x: 215, startPoint y: 113, endPoint x: 261, endPoint y: 117, distance: 45.8
click at [218, 113] on button "Prueba de vida" at bounding box center [197, 110] width 109 height 22
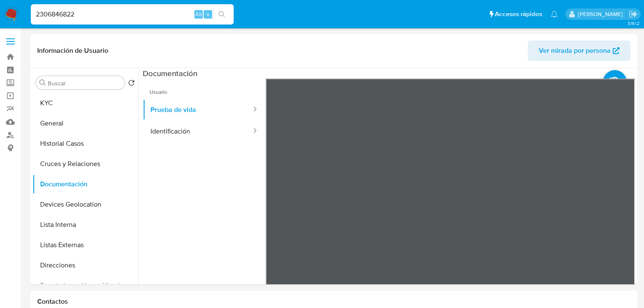
drag, startPoint x: 92, startPoint y: 22, endPoint x: 0, endPoint y: -3, distance: 95.5
click at [86, 9] on input "2306846822" at bounding box center [132, 14] width 203 height 11
drag, startPoint x: 11, startPoint y: 10, endPoint x: 0, endPoint y: -10, distance: 22.5
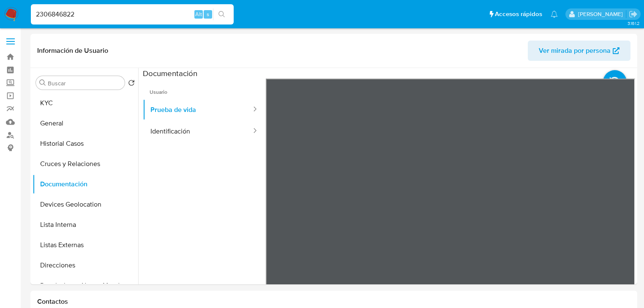
paste input "108089371"
type input "108089371"
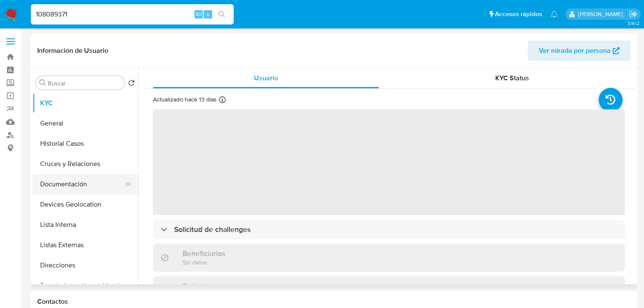
click at [65, 182] on button "Documentación" at bounding box center [82, 184] width 99 height 20
select select "10"
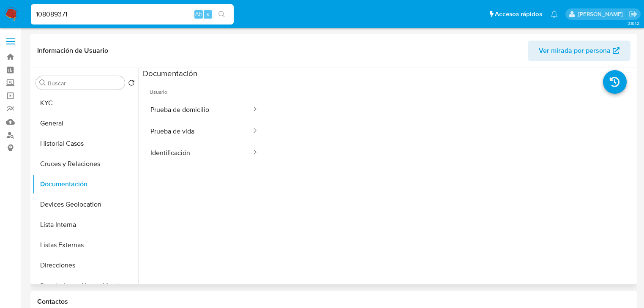
drag, startPoint x: 224, startPoint y: 138, endPoint x: 260, endPoint y: 139, distance: 35.9
click at [224, 136] on button "Prueba de vida" at bounding box center [197, 131] width 109 height 22
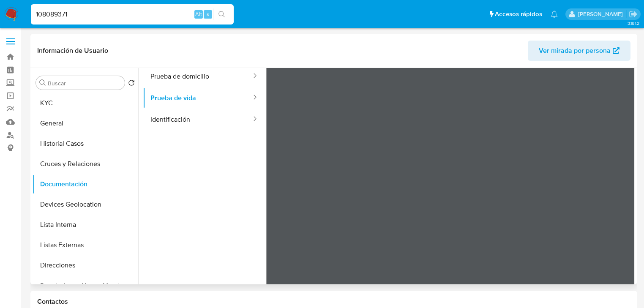
scroll to position [34, 0]
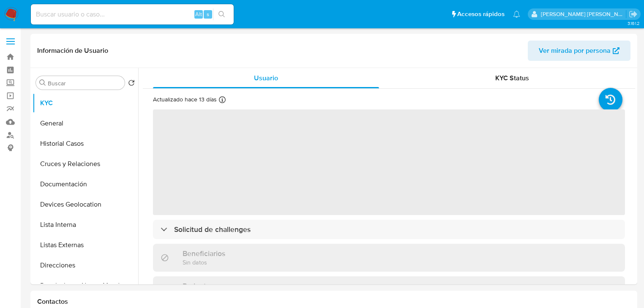
select select "10"
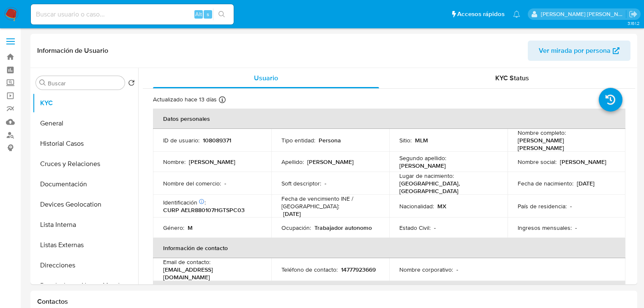
click at [107, 22] on div "Alt s" at bounding box center [132, 14] width 203 height 20
click at [112, 15] on input at bounding box center [132, 14] width 203 height 11
paste input "U618eul0sYV8sQeKSZUbE6mG"
type input "U618eul0sYV8sQeKSZUbE6mG"
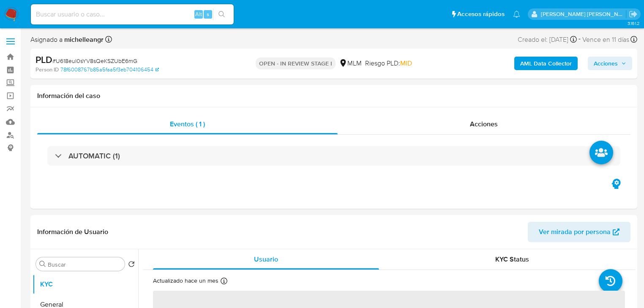
select select "10"
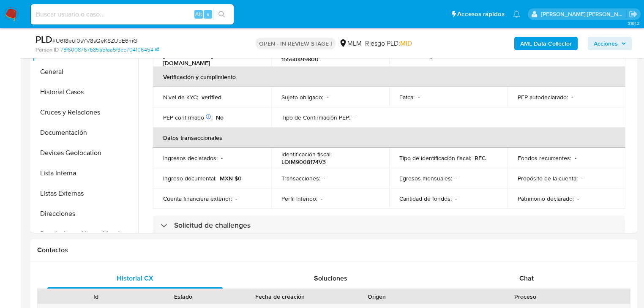
scroll to position [169, 0]
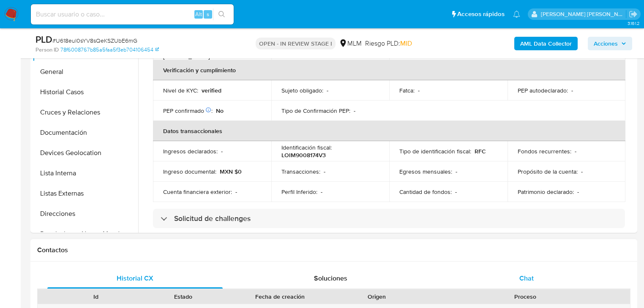
click at [527, 282] on span "Chat" at bounding box center [526, 278] width 14 height 10
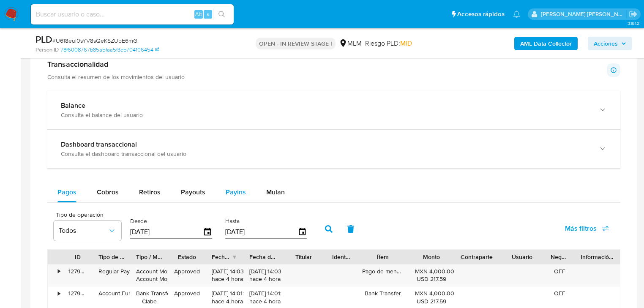
scroll to position [710, 0]
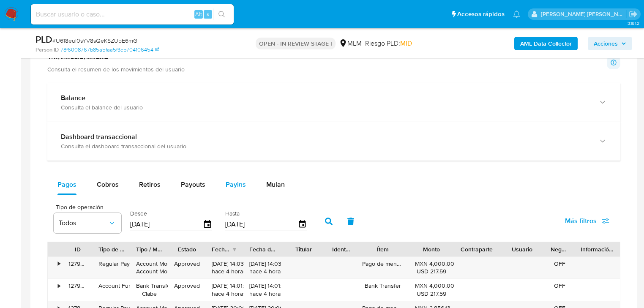
click at [250, 182] on button "Payins" at bounding box center [235, 184] width 41 height 20
select select "10"
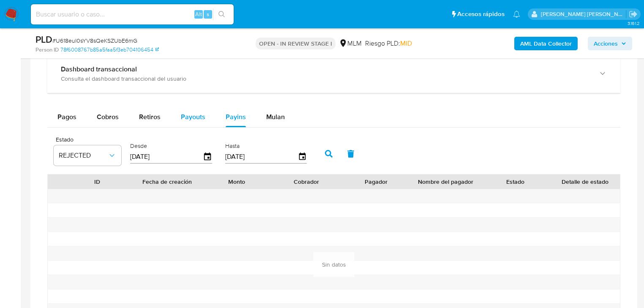
click at [198, 118] on span "Payouts" at bounding box center [193, 117] width 24 height 10
select select "10"
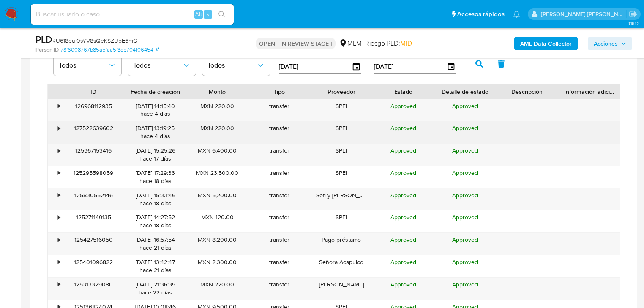
scroll to position [879, 0]
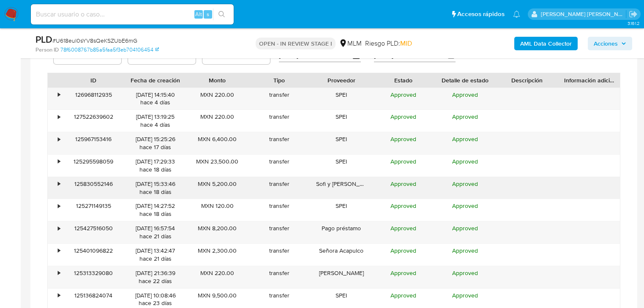
drag, startPoint x: 60, startPoint y: 185, endPoint x: 100, endPoint y: 186, distance: 40.1
click at [61, 184] on div "•" at bounding box center [55, 188] width 15 height 22
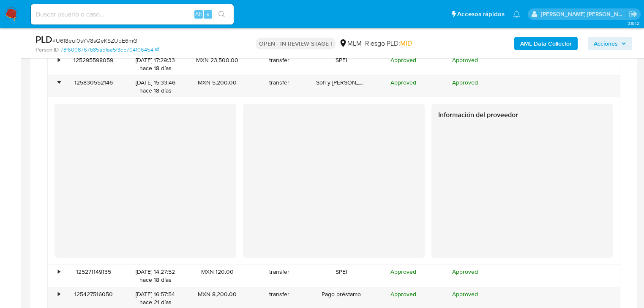
scroll to position [1115, 0]
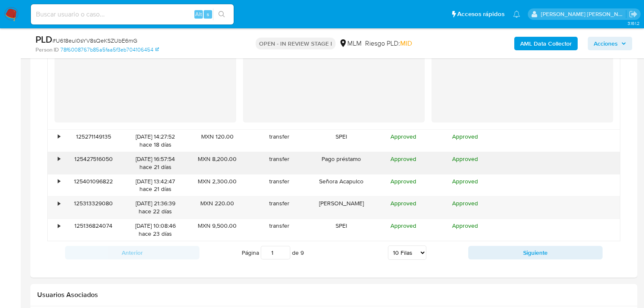
click at [60, 155] on div "•" at bounding box center [55, 163] width 15 height 22
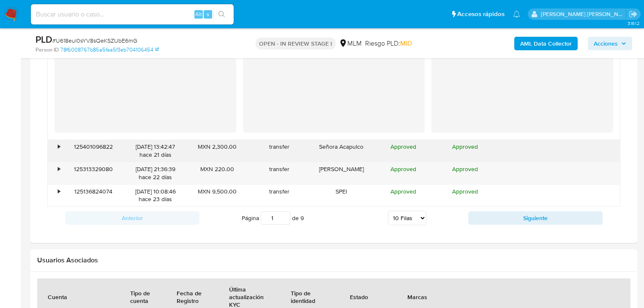
scroll to position [1318, 0]
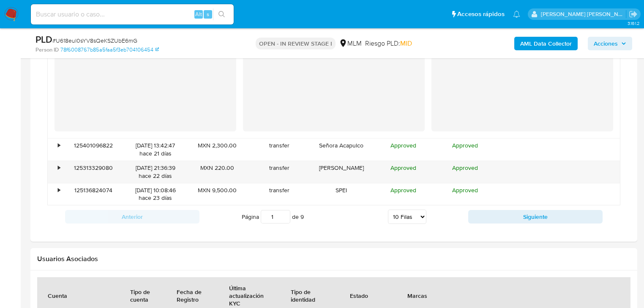
click at [516, 217] on button "Siguiente" at bounding box center [535, 217] width 134 height 14
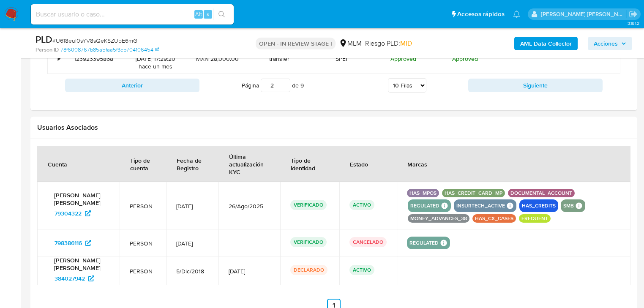
scroll to position [879, 0]
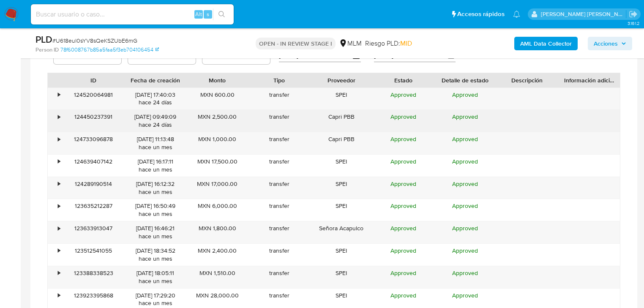
click at [59, 115] on div "•" at bounding box center [59, 117] width 2 height 8
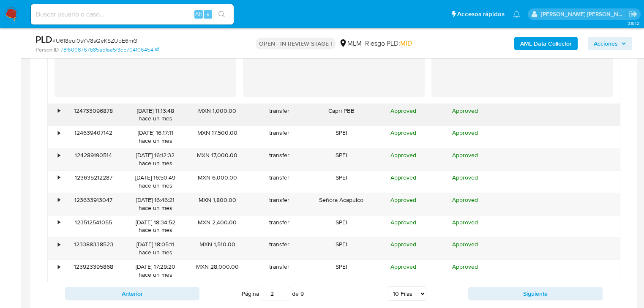
scroll to position [1081, 0]
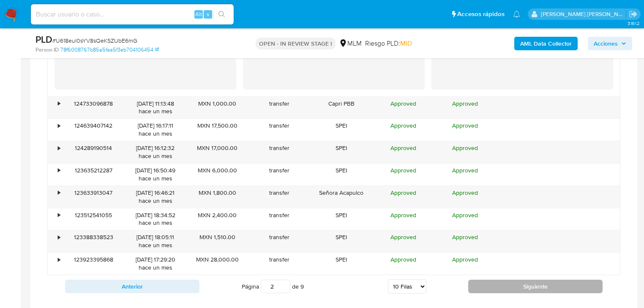
click at [542, 287] on button "Siguiente" at bounding box center [535, 287] width 134 height 14
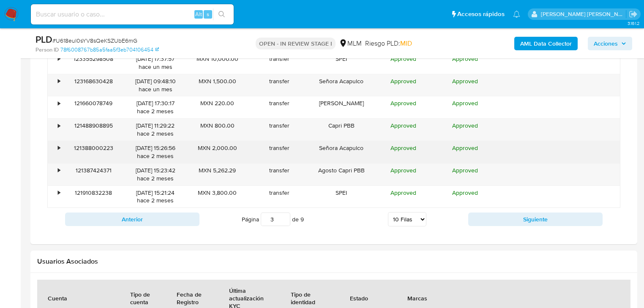
scroll to position [879, 0]
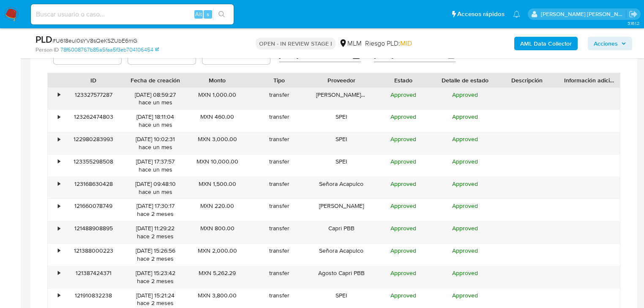
click at [54, 94] on div "•" at bounding box center [55, 99] width 15 height 22
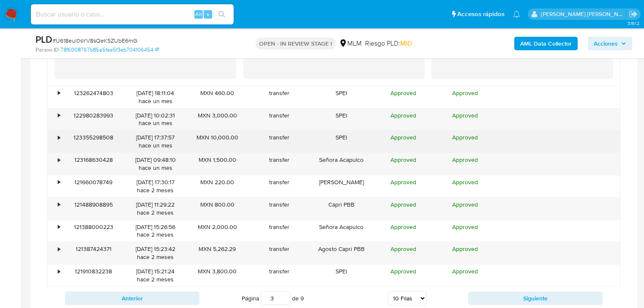
scroll to position [1081, 0]
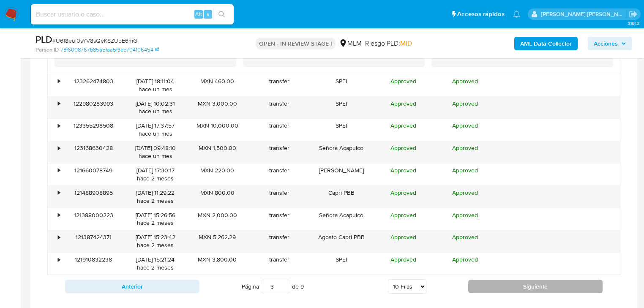
click at [523, 287] on button "Siguiente" at bounding box center [535, 287] width 134 height 14
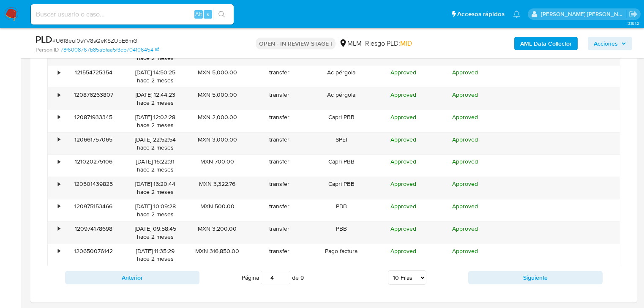
scroll to position [912, 0]
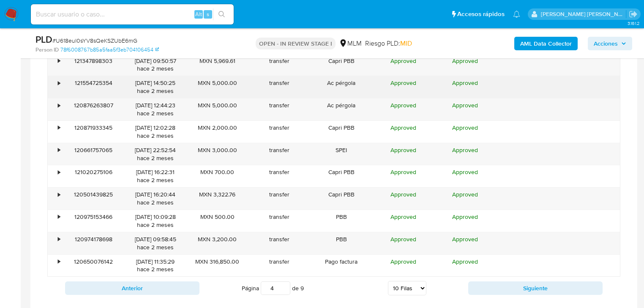
click at [58, 84] on div "•" at bounding box center [59, 83] width 2 height 8
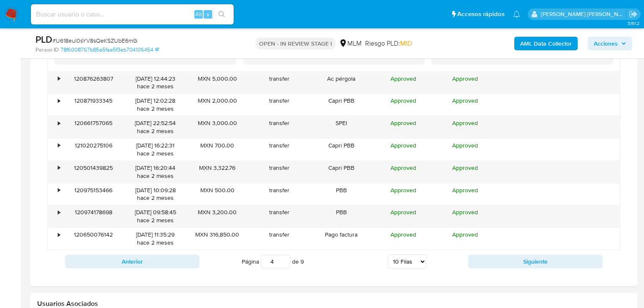
scroll to position [1149, 0]
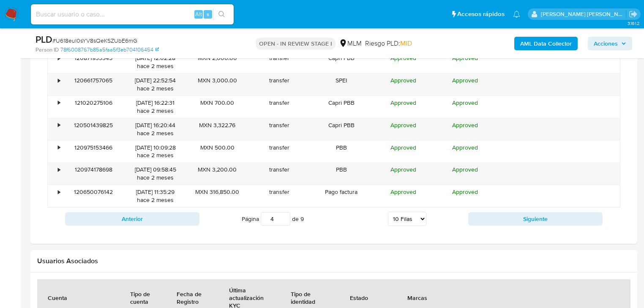
click at [520, 226] on div "Anterior Página 4 de 9 5 [PERSON_NAME] 10 [PERSON_NAME] 20 [PERSON_NAME] 25 [PE…" at bounding box center [333, 218] width 573 height 23
click at [520, 220] on button "Siguiente" at bounding box center [535, 219] width 134 height 14
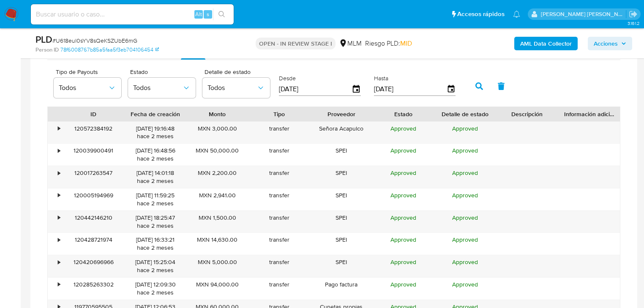
scroll to position [1014, 0]
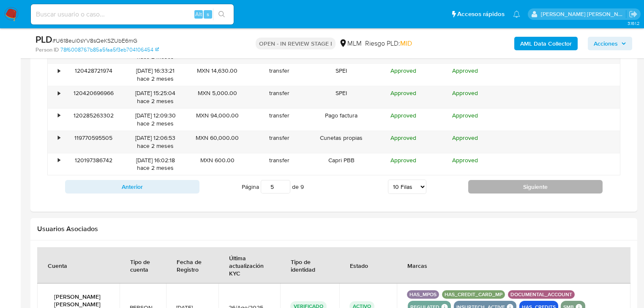
click at [509, 184] on button "Siguiente" at bounding box center [535, 187] width 134 height 14
type input "6"
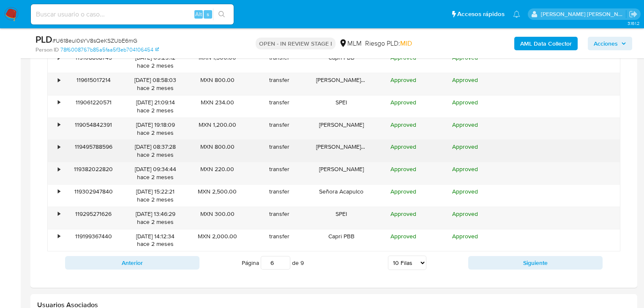
scroll to position [879, 0]
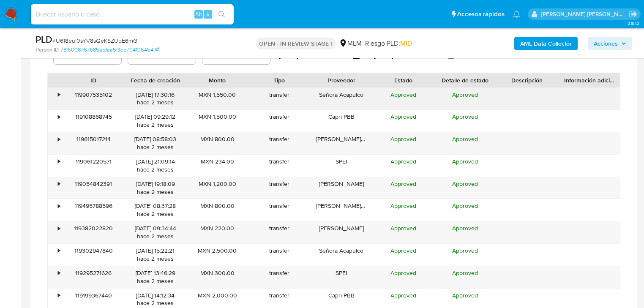
click at [58, 93] on div "•" at bounding box center [59, 95] width 2 height 8
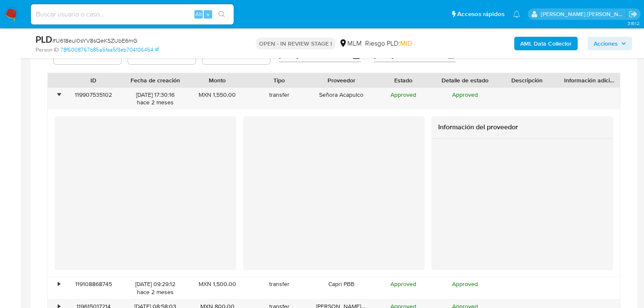
scroll to position [743, 0]
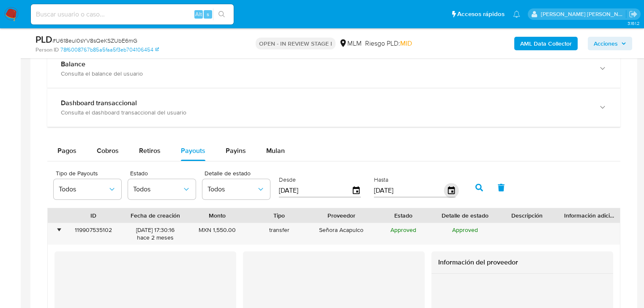
click at [451, 192] on icon "button" at bounding box center [451, 190] width 15 height 15
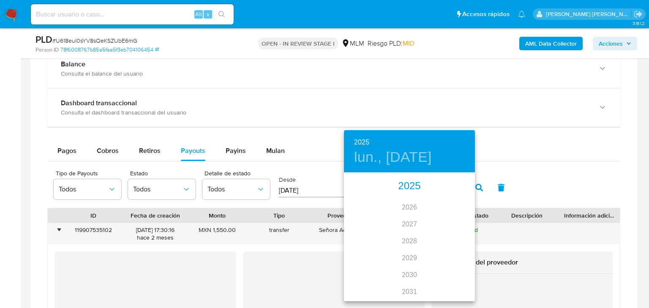
click at [409, 187] on div "2025" at bounding box center [409, 186] width 131 height 17
click at [367, 252] on div "jul." at bounding box center [366, 253] width 44 height 32
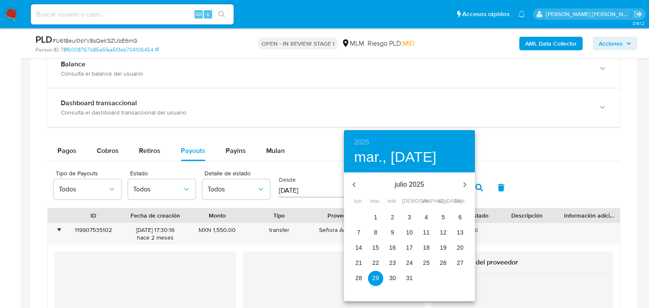
click at [411, 279] on p "31" at bounding box center [409, 278] width 7 height 8
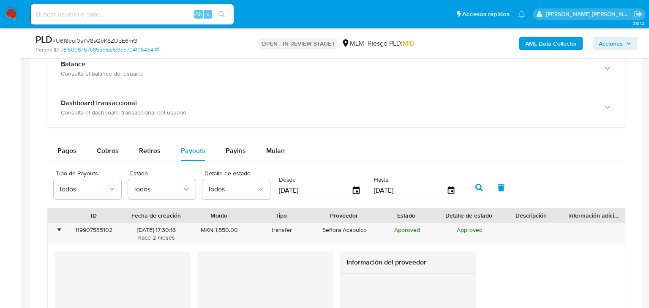
type input "31/07/2025"
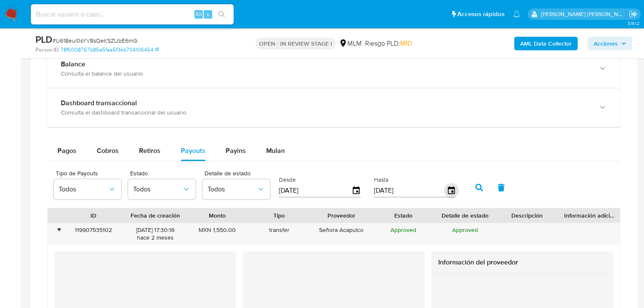
click at [456, 189] on icon "button" at bounding box center [451, 190] width 15 height 15
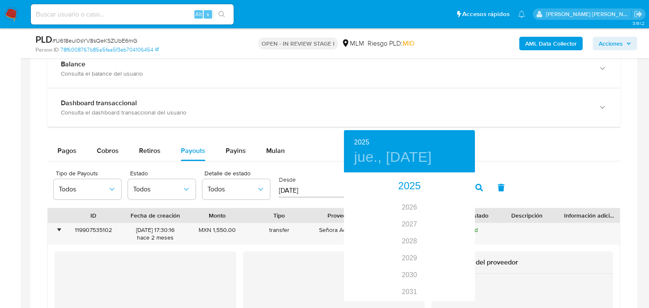
click at [514, 132] on div at bounding box center [324, 154] width 649 height 308
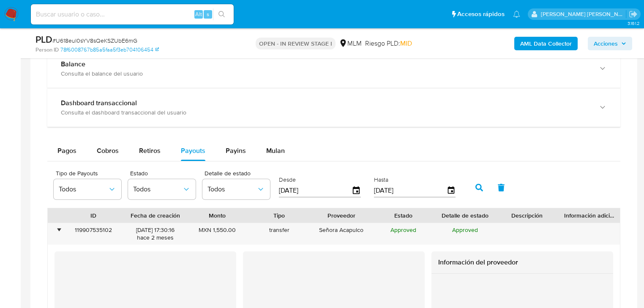
click at [475, 184] on icon "button" at bounding box center [479, 188] width 8 height 8
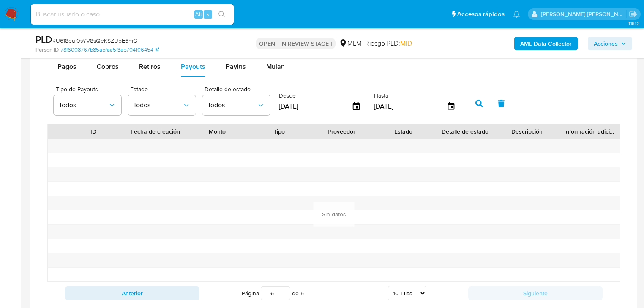
scroll to position [811, 0]
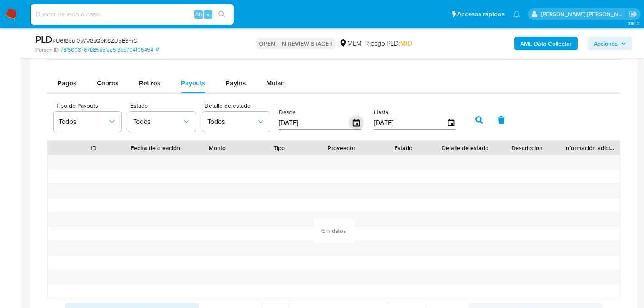
click at [354, 124] on icon "button" at bounding box center [356, 123] width 15 height 15
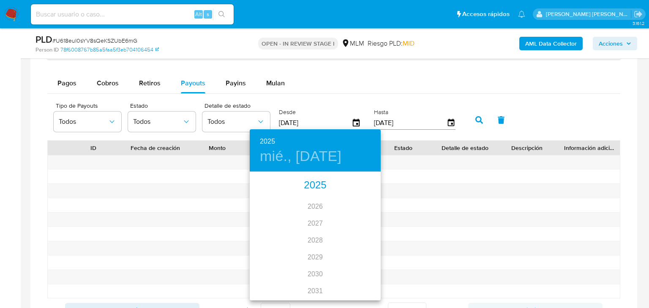
click at [306, 188] on div "2025" at bounding box center [315, 185] width 131 height 17
click at [315, 218] on div "may." at bounding box center [315, 220] width 44 height 32
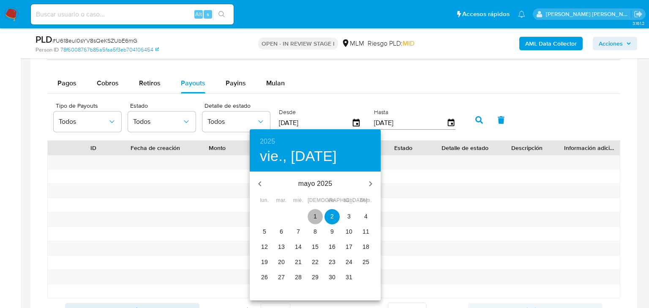
click at [318, 217] on span "1" at bounding box center [314, 216] width 15 height 8
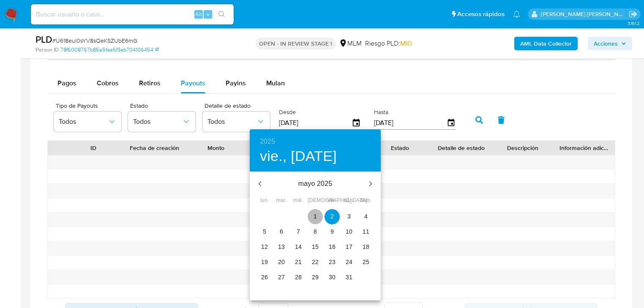
type input "01/05/2025"
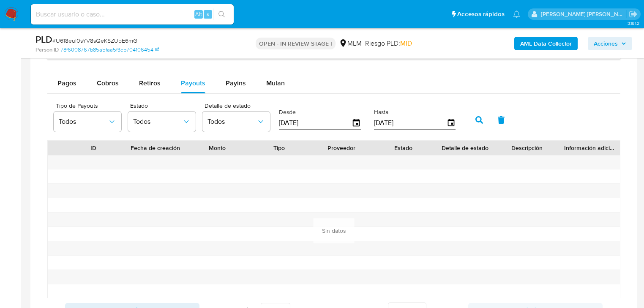
click at [478, 118] on icon "button" at bounding box center [479, 120] width 8 height 8
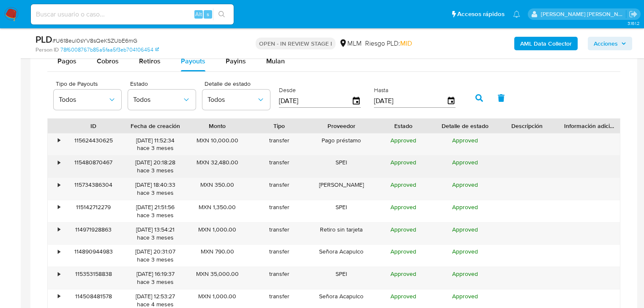
scroll to position [845, 0]
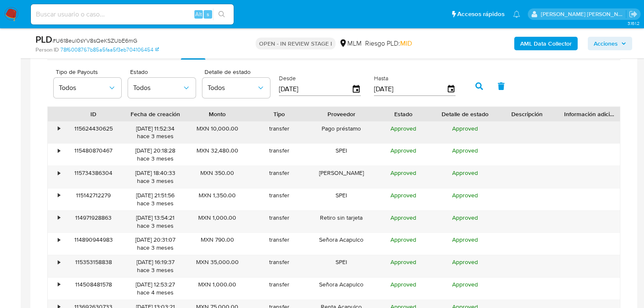
drag, startPoint x: 48, startPoint y: 128, endPoint x: 60, endPoint y: 128, distance: 11.4
click at [51, 129] on div "•" at bounding box center [55, 133] width 15 height 22
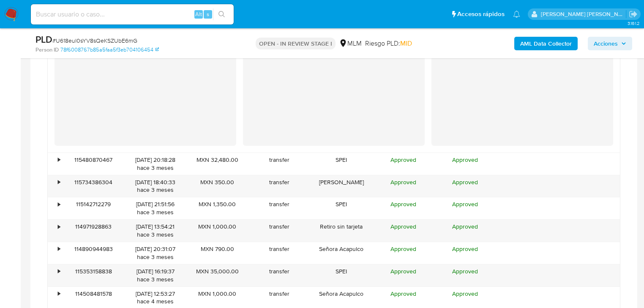
scroll to position [1048, 0]
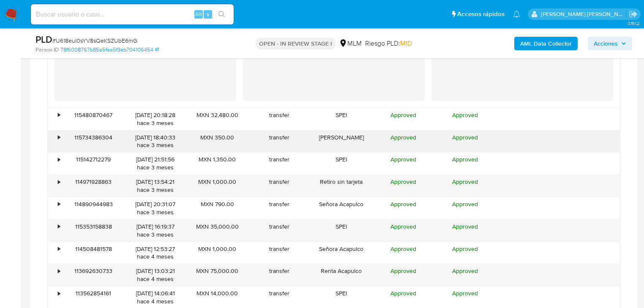
click at [61, 137] on div "•" at bounding box center [55, 142] width 15 height 22
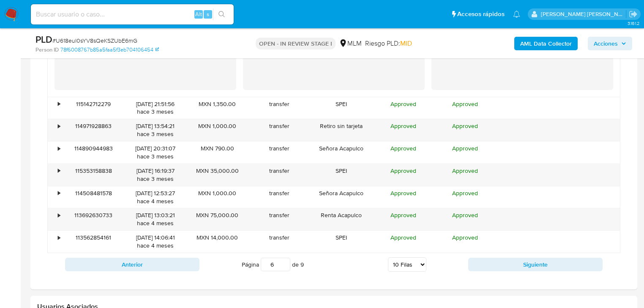
scroll to position [1284, 0]
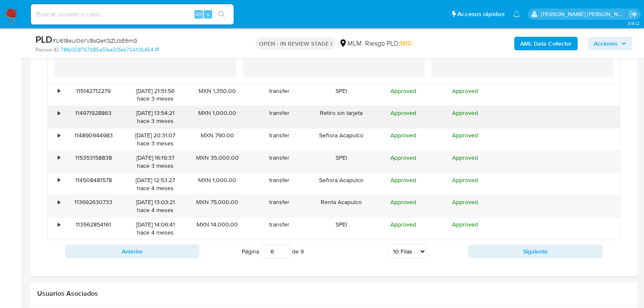
click at [59, 114] on div "•" at bounding box center [59, 113] width 2 height 8
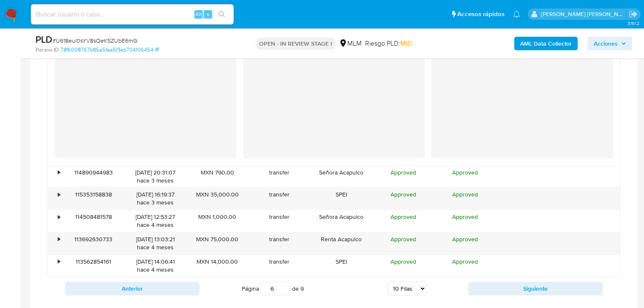
scroll to position [1419, 0]
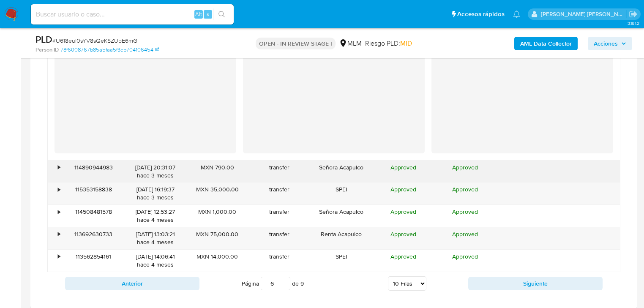
click at [61, 166] on div "•" at bounding box center [55, 172] width 15 height 22
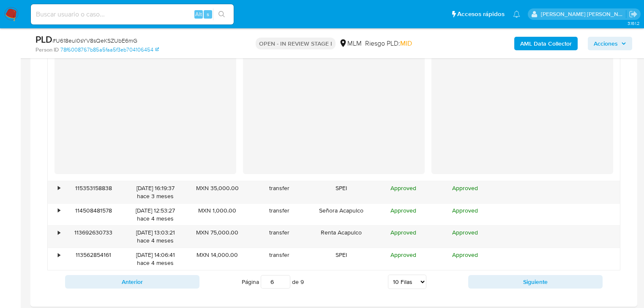
scroll to position [1588, 0]
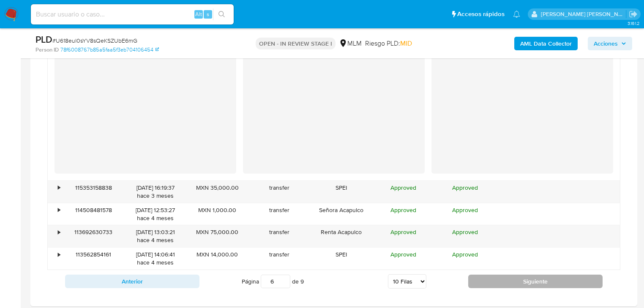
click at [550, 279] on button "Siguiente" at bounding box center [535, 282] width 134 height 14
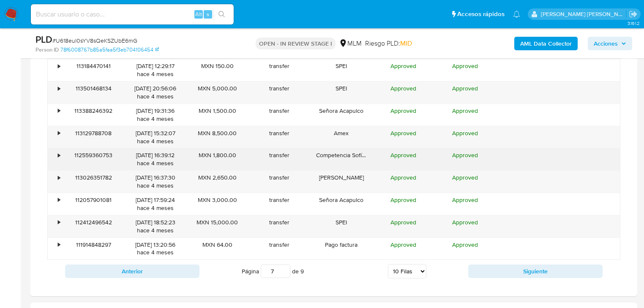
scroll to position [947, 0]
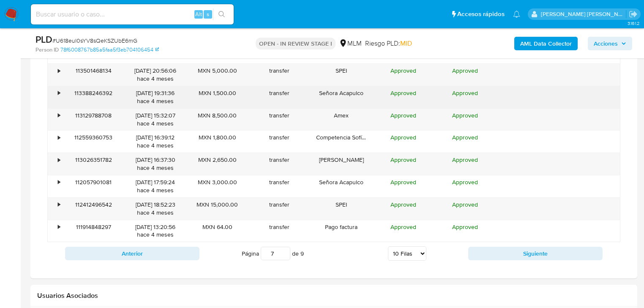
click at [58, 94] on div "•" at bounding box center [59, 93] width 2 height 8
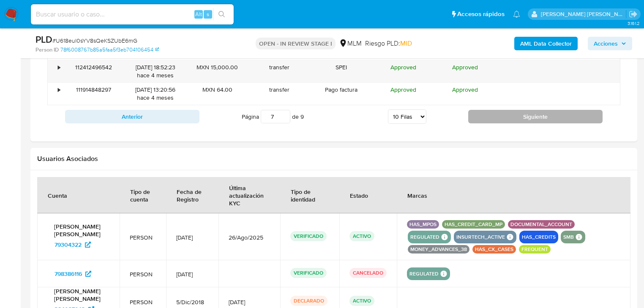
click at [509, 118] on button "Siguiente" at bounding box center [535, 117] width 134 height 14
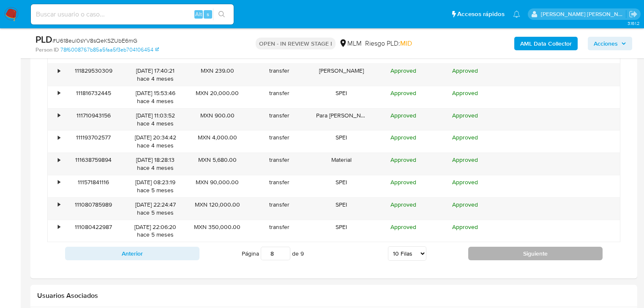
click at [495, 258] on button "Siguiente" at bounding box center [535, 254] width 134 height 14
type input "9"
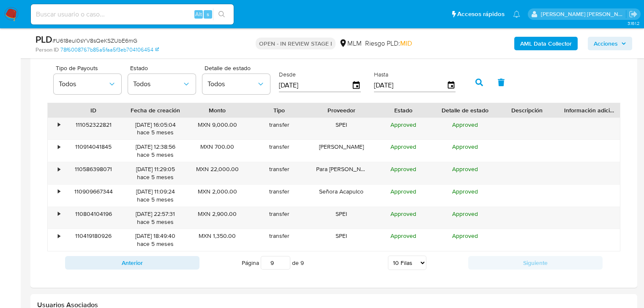
scroll to position [846, 0]
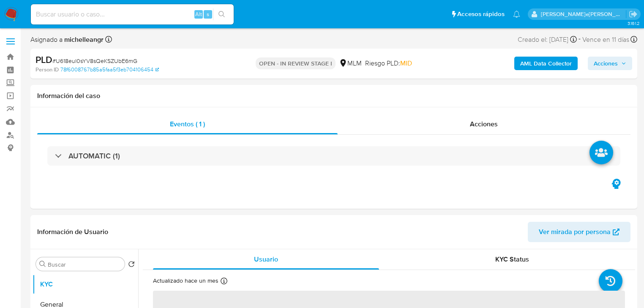
select select "10"
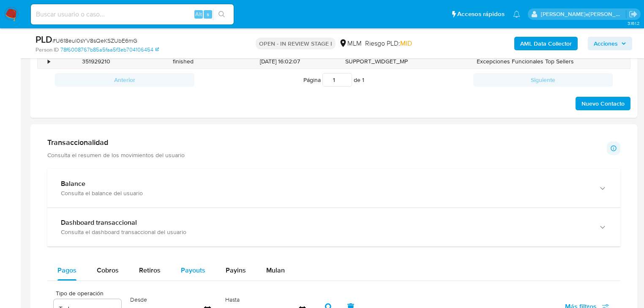
scroll to position [507, 0]
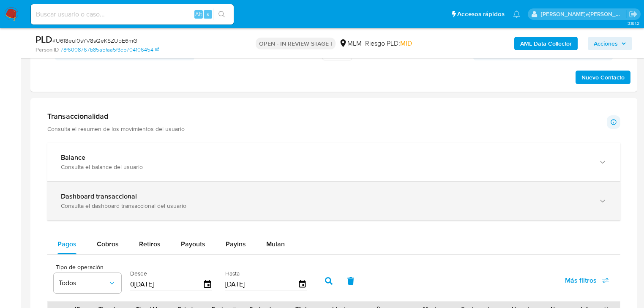
click at [183, 195] on div "Dashboard transaccional" at bounding box center [325, 196] width 529 height 8
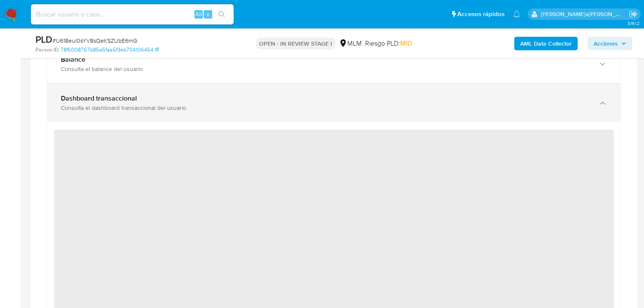
scroll to position [608, 0]
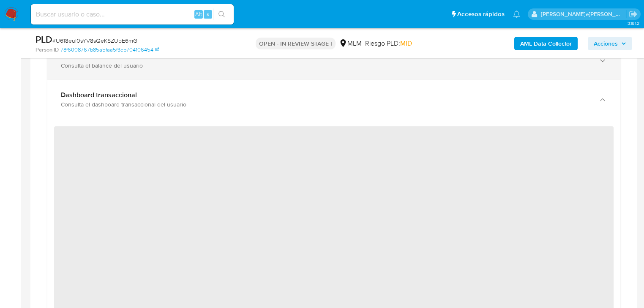
click at [206, 70] on div "Balance Consulta el balance del usuario" at bounding box center [333, 60] width 573 height 38
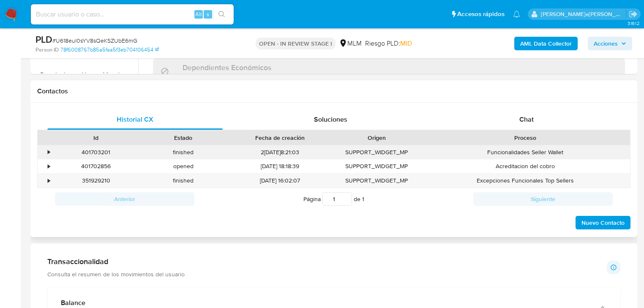
scroll to position [338, 0]
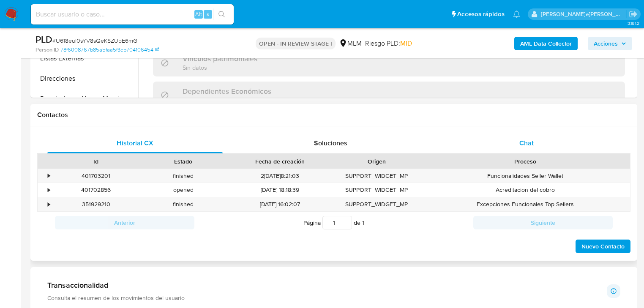
click at [521, 146] on span "Chat" at bounding box center [526, 143] width 14 height 10
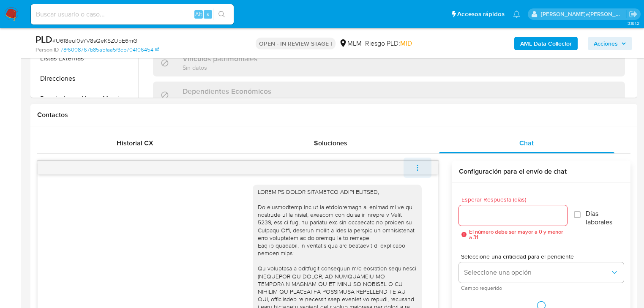
scroll to position [171, 0]
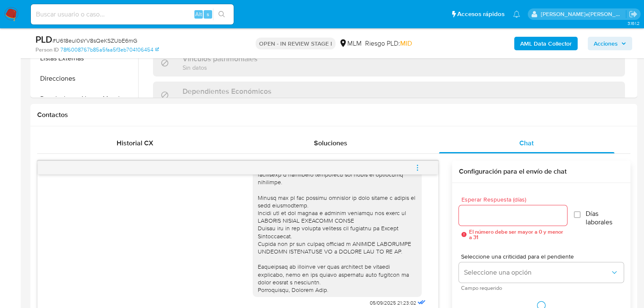
click at [419, 168] on icon "menu-action" at bounding box center [418, 168] width 8 height 8
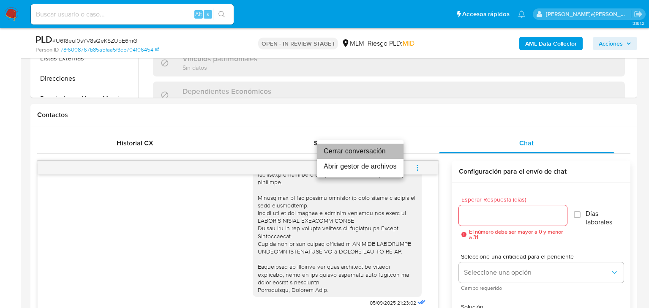
click at [372, 150] on li "Cerrar conversación" at bounding box center [360, 151] width 87 height 15
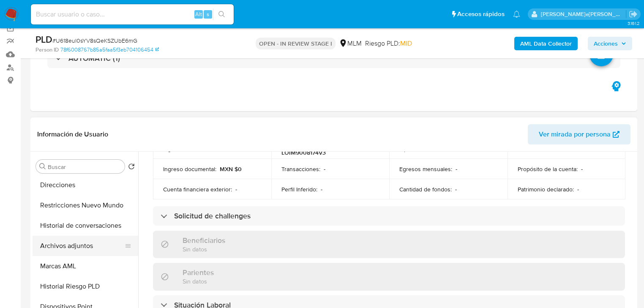
scroll to position [161, 0]
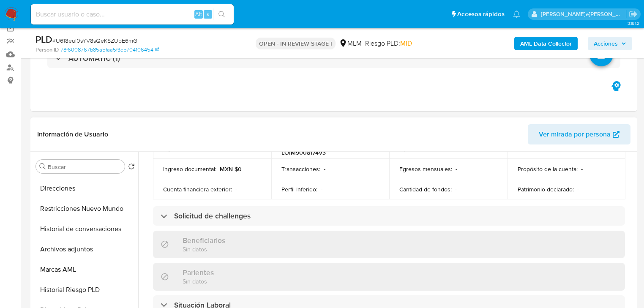
click at [85, 245] on button "Archivos adjuntos" at bounding box center [86, 249] width 106 height 20
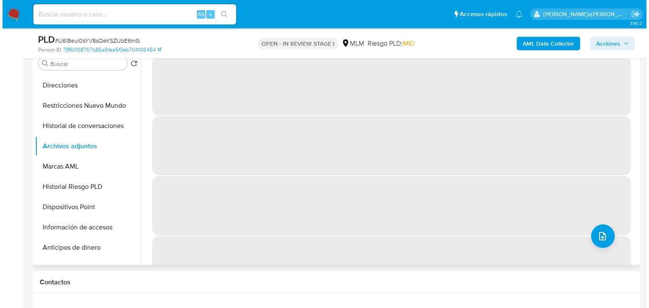
scroll to position [169, 0]
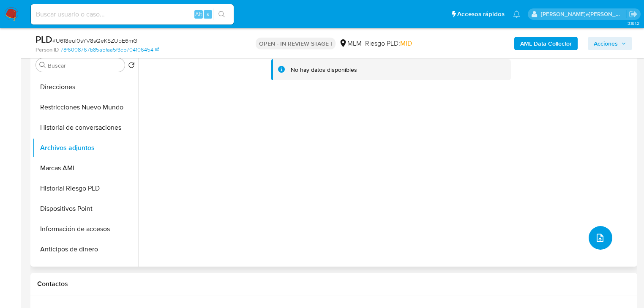
click at [595, 235] on icon "upload-file" at bounding box center [600, 238] width 10 height 10
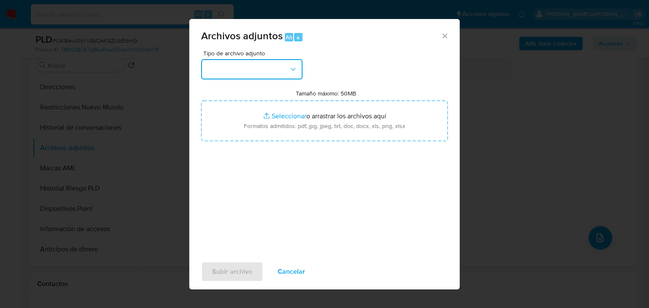
click at [253, 75] on button "button" at bounding box center [251, 69] width 101 height 20
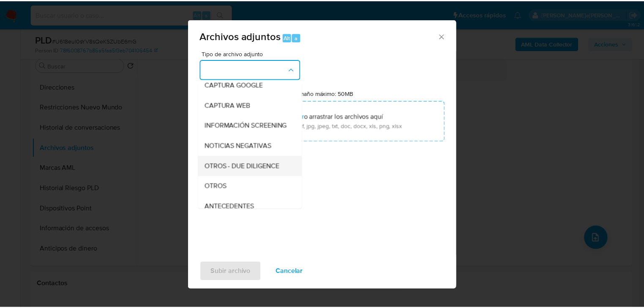
scroll to position [57, 0]
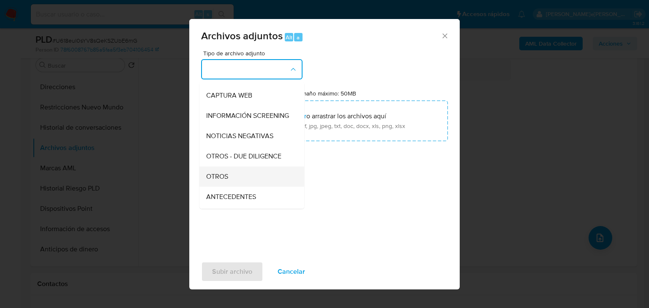
click at [231, 185] on div "OTROS" at bounding box center [249, 176] width 86 height 20
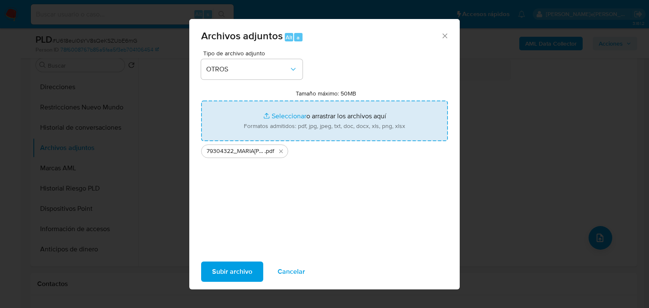
type input "C:\fakepath\79304322_MARIA MONSERRAT LOPEZ IÑIGUEZ_AGO25.xlsx"
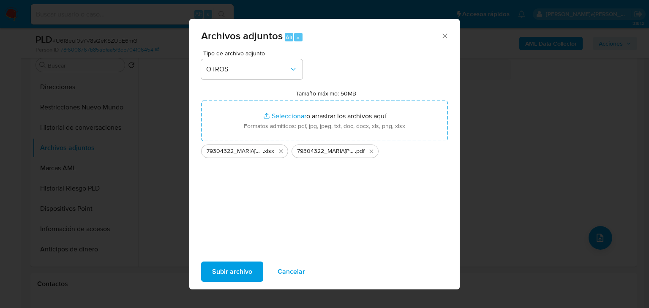
drag, startPoint x: 288, startPoint y: 113, endPoint x: 239, endPoint y: 272, distance: 166.6
click at [239, 272] on span "Subir archivo" at bounding box center [232, 271] width 40 height 19
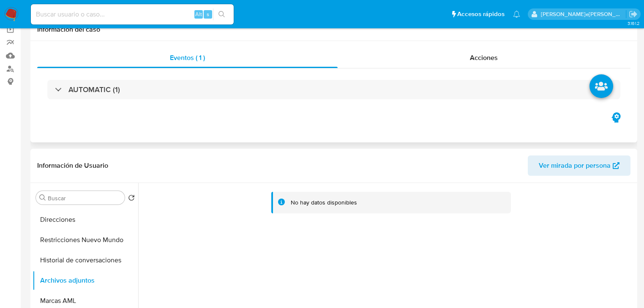
scroll to position [0, 0]
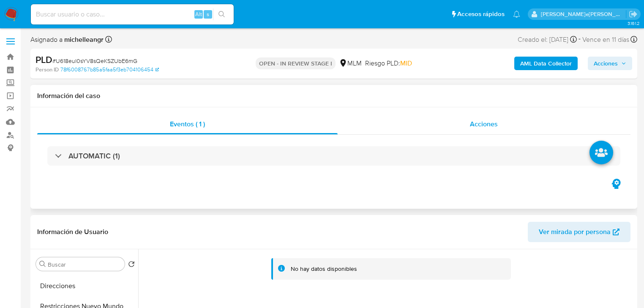
click at [492, 125] on span "Acciones" at bounding box center [484, 124] width 28 height 10
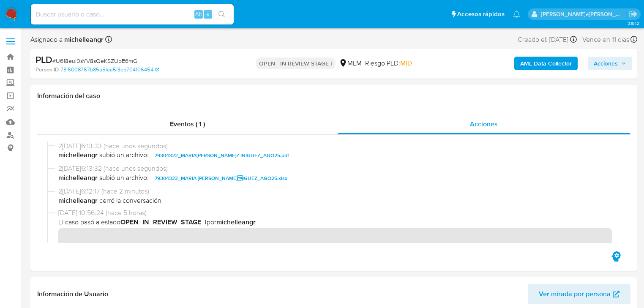
click at [605, 64] on span "Acciones" at bounding box center [605, 64] width 24 height 14
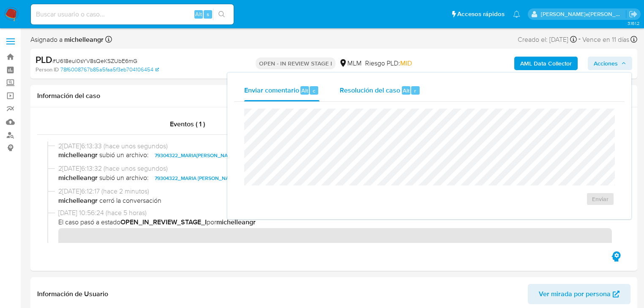
click at [378, 87] on span "Resolución del caso" at bounding box center [370, 90] width 60 height 10
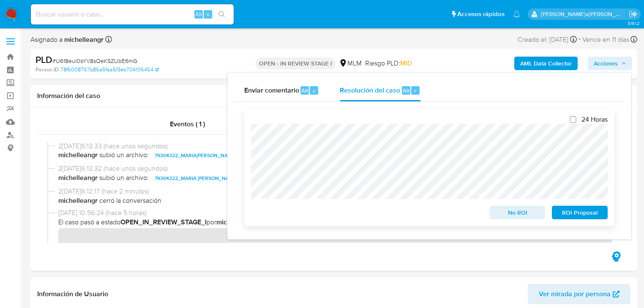
scroll to position [169, 0]
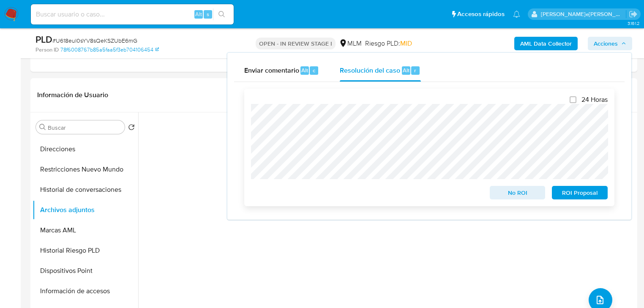
click at [585, 194] on span "ROI Proposal" at bounding box center [580, 193] width 44 height 12
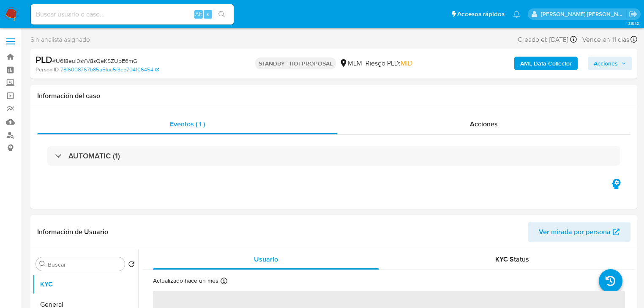
select select "10"
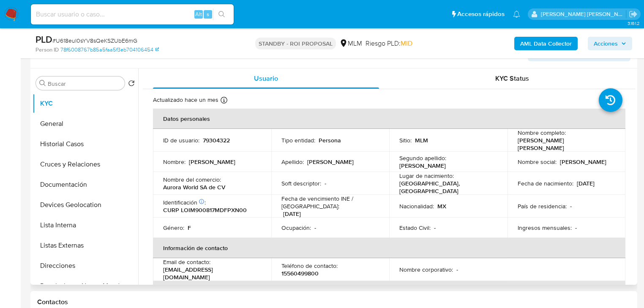
scroll to position [101, 0]
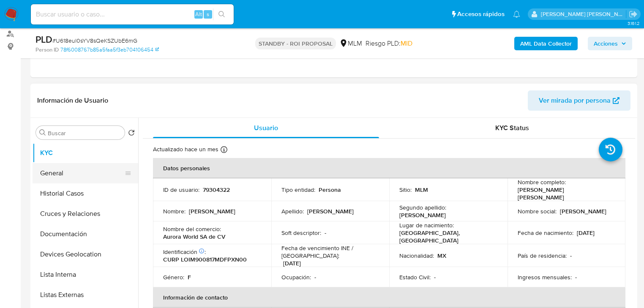
click at [44, 173] on button "General" at bounding box center [82, 173] width 99 height 20
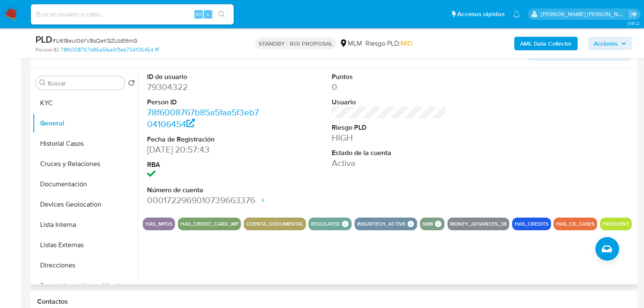
scroll to position [203, 0]
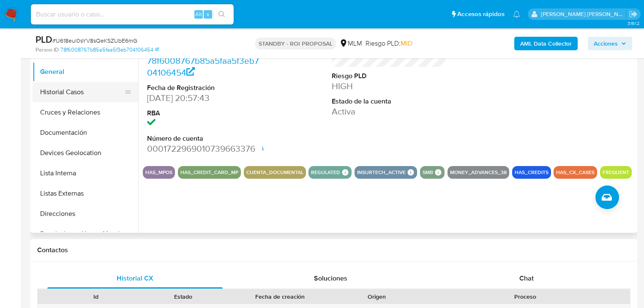
click at [73, 88] on button "Historial Casos" at bounding box center [82, 92] width 99 height 20
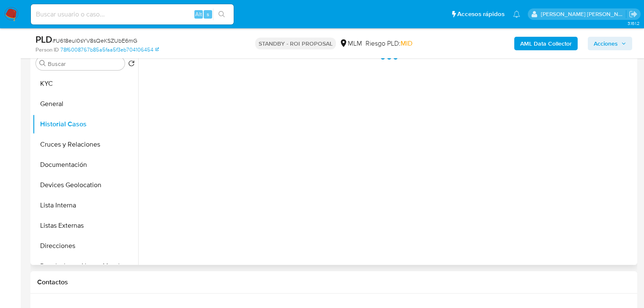
scroll to position [169, 0]
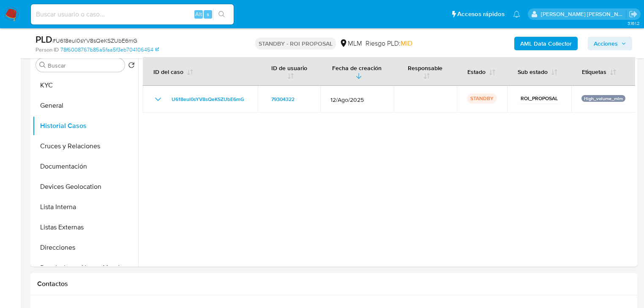
click at [95, 11] on input at bounding box center [132, 14] width 203 height 11
paste input "5ATPFgAciWLbJth5M7s1X9Nx"
type input "5ATPFgAciWLbJth5M7s1X9Nx"
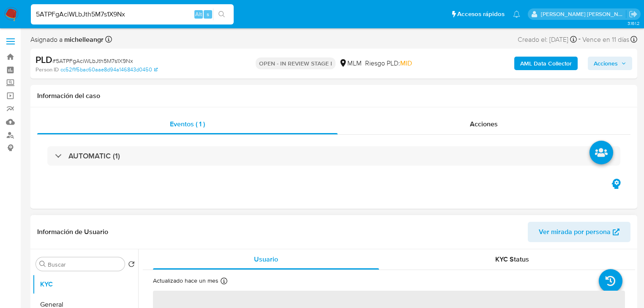
select select "10"
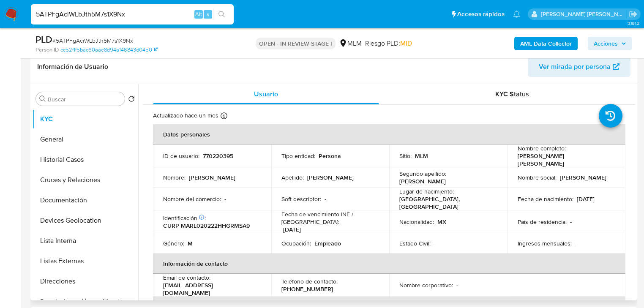
scroll to position [34, 0]
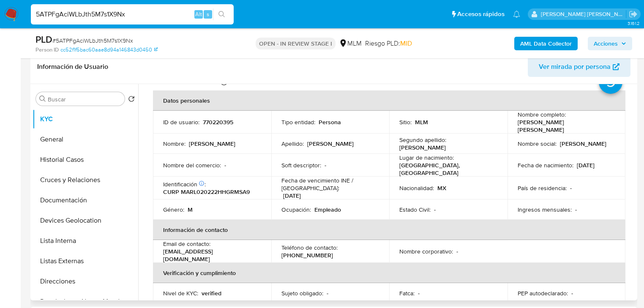
click at [594, 161] on p "[DATE]" at bounding box center [586, 165] width 18 height 8
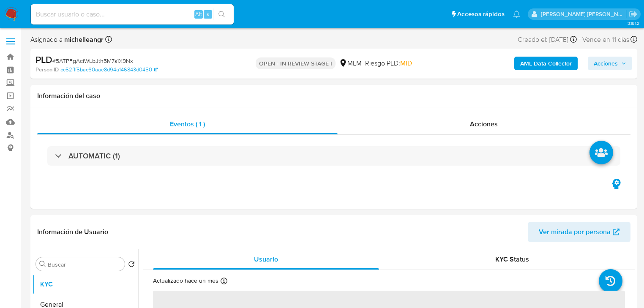
select select "10"
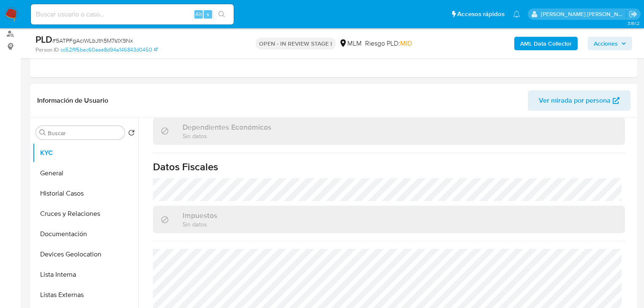
scroll to position [525, 0]
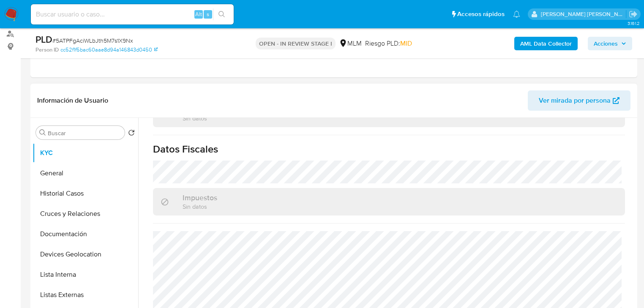
click at [349, 202] on div "Impuestos Sin datos" at bounding box center [389, 201] width 472 height 27
drag, startPoint x: 349, startPoint y: 202, endPoint x: 363, endPoint y: 179, distance: 26.7
click at [352, 198] on div "Impuestos Sin datos" at bounding box center [389, 201] width 472 height 27
click at [88, 173] on button "General" at bounding box center [82, 173] width 99 height 20
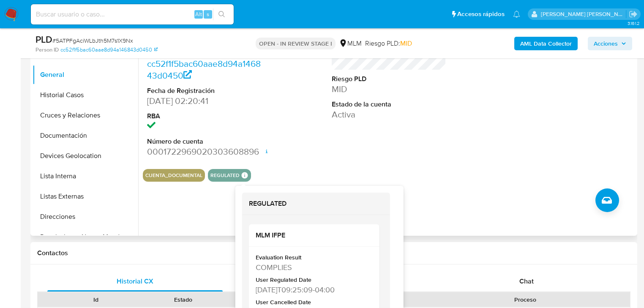
scroll to position [203, 0]
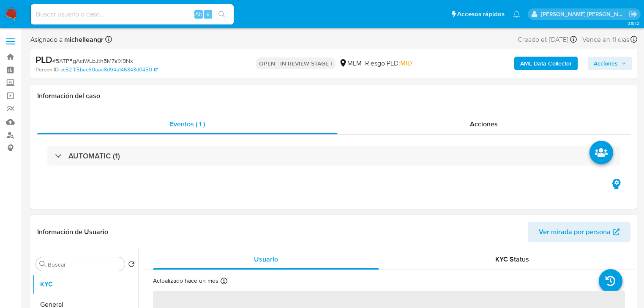
select select "10"
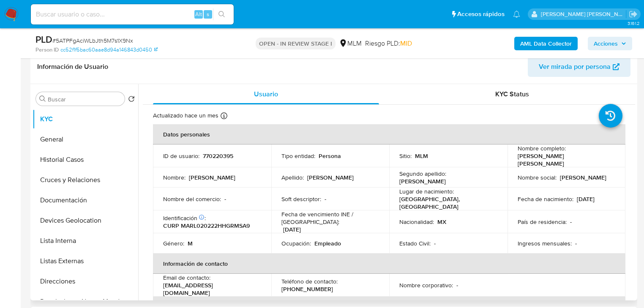
scroll to position [34, 0]
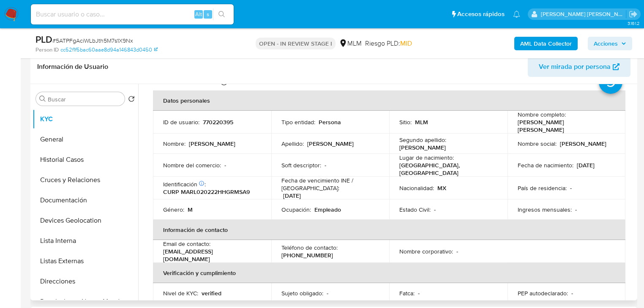
drag, startPoint x: 272, startPoint y: 147, endPoint x: 311, endPoint y: 149, distance: 39.3
click at [275, 146] on td "Apellido : [PERSON_NAME]" at bounding box center [330, 143] width 118 height 20
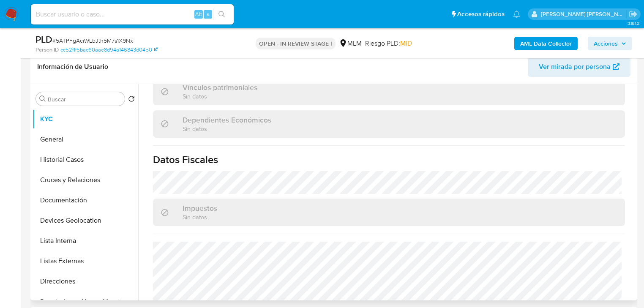
scroll to position [525, 0]
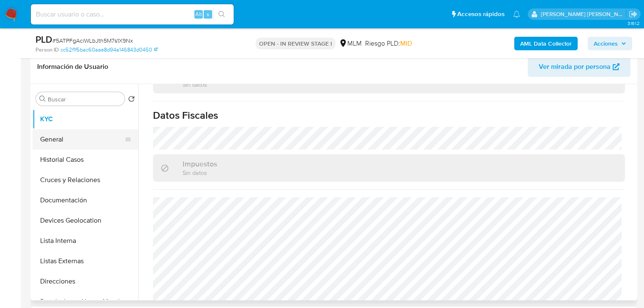
drag, startPoint x: 52, startPoint y: 134, endPoint x: 123, endPoint y: 135, distance: 71.4
click at [52, 133] on button "General" at bounding box center [82, 139] width 99 height 20
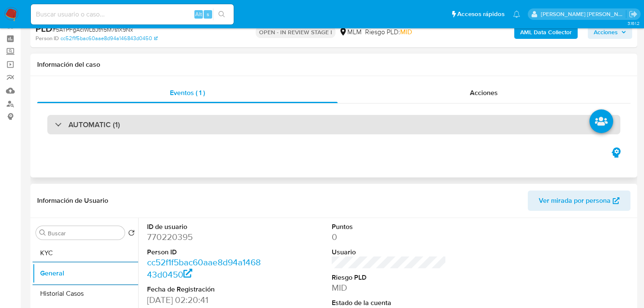
scroll to position [0, 0]
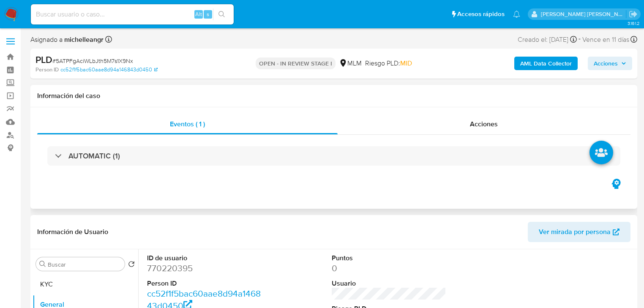
click at [34, 186] on div "Eventos ( 1 ) Acciones AUTOMATIC (1)" at bounding box center [333, 157] width 607 height 101
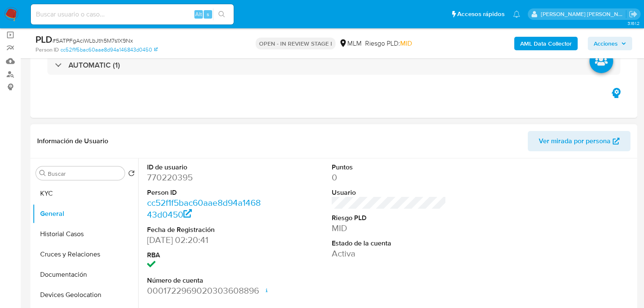
scroll to position [101, 0]
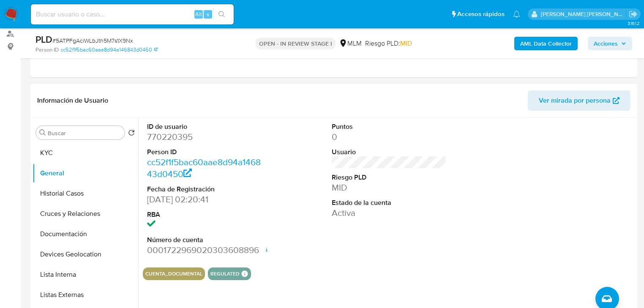
click at [56, 138] on div "Buscar" at bounding box center [80, 133] width 89 height 14
drag, startPoint x: 54, startPoint y: 150, endPoint x: 111, endPoint y: 152, distance: 57.1
click at [55, 150] on button "KYC" at bounding box center [82, 153] width 99 height 20
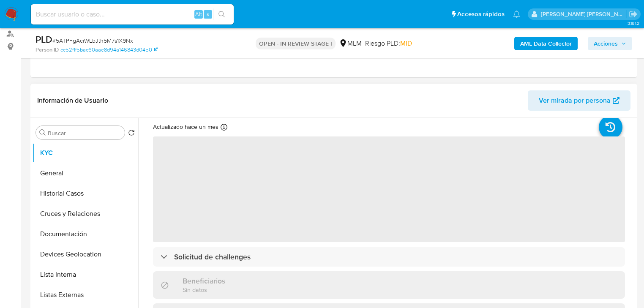
scroll to position [34, 0]
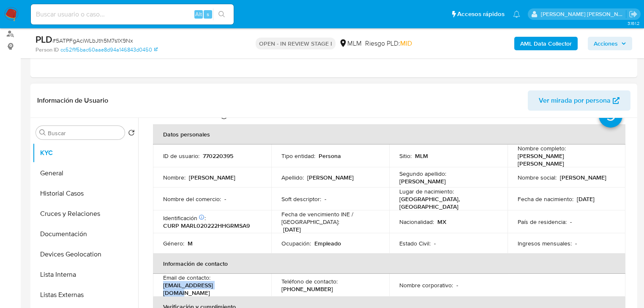
drag, startPoint x: 232, startPoint y: 285, endPoint x: 162, endPoint y: 286, distance: 70.1
click at [162, 286] on td "Email de contacto : xavier2202@outlook.es" at bounding box center [212, 285] width 118 height 23
copy p "[EMAIL_ADDRESS][DOMAIN_NAME]"
drag, startPoint x: 95, startPoint y: 166, endPoint x: 96, endPoint y: 172, distance: 6.5
click at [95, 166] on button "General" at bounding box center [82, 173] width 99 height 20
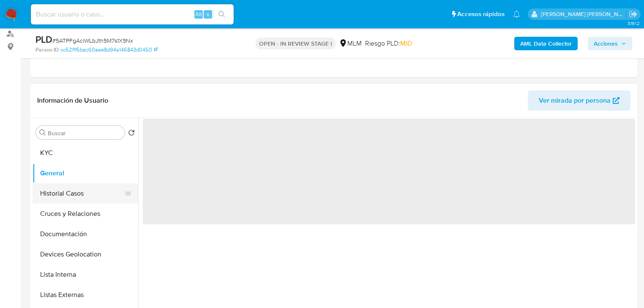
scroll to position [0, 0]
click at [88, 186] on button "Historial Casos" at bounding box center [82, 193] width 99 height 20
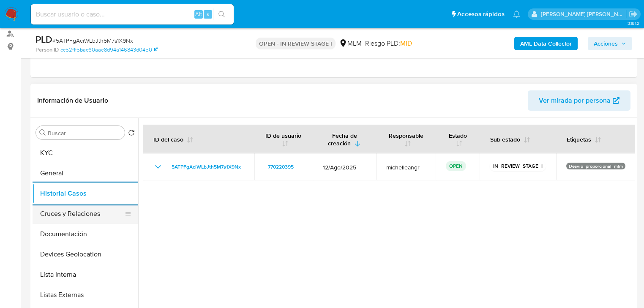
click at [70, 221] on button "Cruces y Relaciones" at bounding box center [82, 214] width 99 height 20
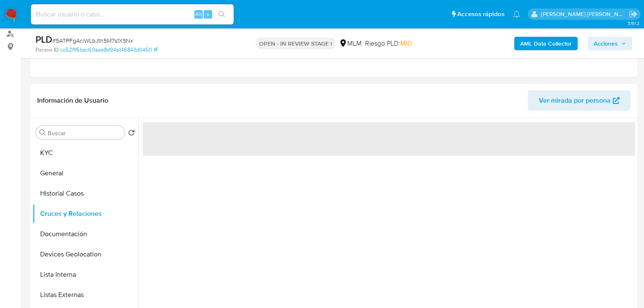
scroll to position [135, 0]
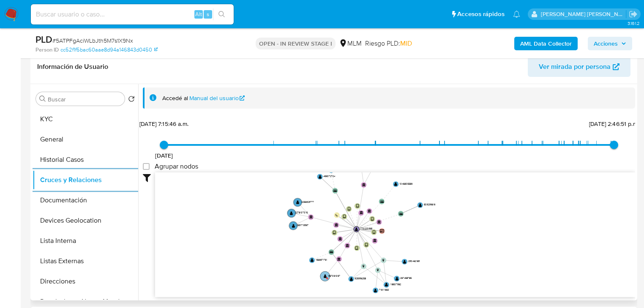
click at [324, 277] on text "" at bounding box center [325, 276] width 3 height 4
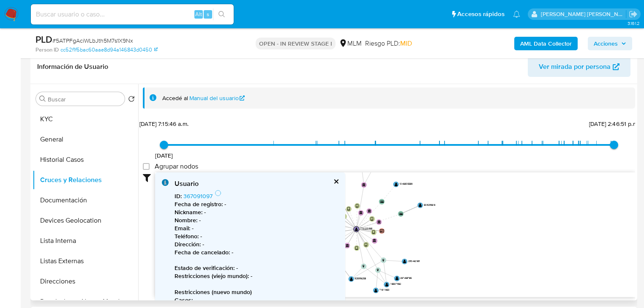
click at [338, 180] on button "cerrar" at bounding box center [335, 181] width 5 height 5
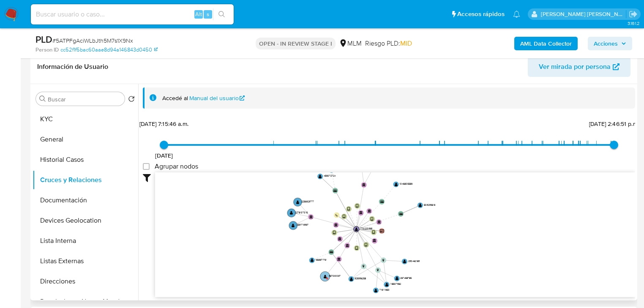
click at [327, 275] on circle at bounding box center [325, 276] width 10 height 10
click at [326, 275] on circle at bounding box center [325, 276] width 10 height 10
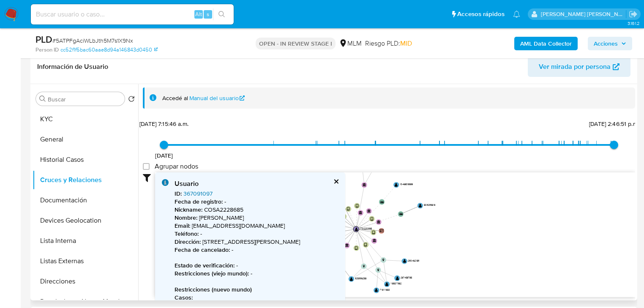
click at [203, 192] on link "367091097" at bounding box center [197, 193] width 29 height 8
click at [204, 190] on link "367091097" at bounding box center [197, 193] width 29 height 8
click at [79, 197] on button "Documentación" at bounding box center [82, 200] width 99 height 20
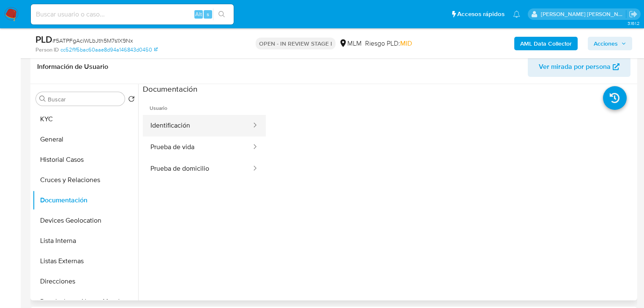
click at [188, 125] on button "Identificación" at bounding box center [197, 126] width 109 height 22
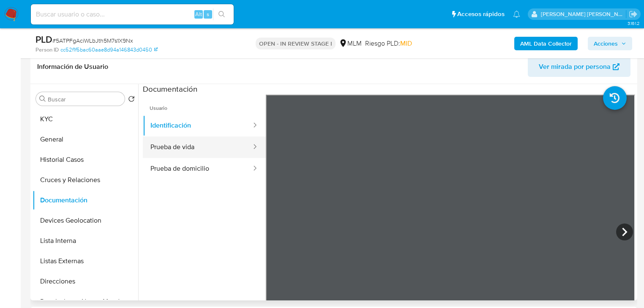
drag, startPoint x: 179, startPoint y: 148, endPoint x: 218, endPoint y: 151, distance: 39.0
click at [179, 148] on button "Prueba de vida" at bounding box center [197, 147] width 109 height 22
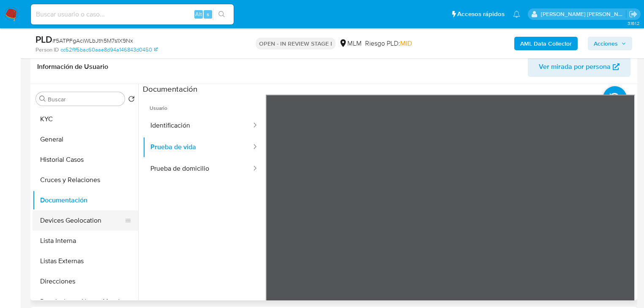
click at [62, 228] on button "Devices Geolocation" at bounding box center [82, 220] width 99 height 20
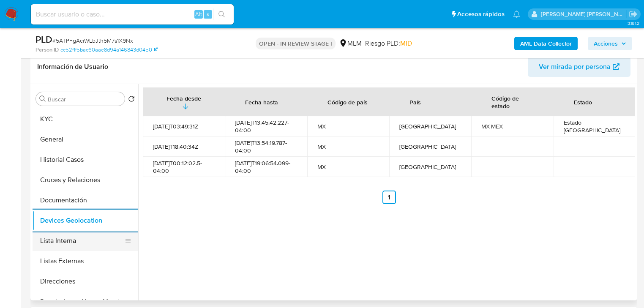
click at [69, 241] on button "Lista Interna" at bounding box center [82, 241] width 99 height 20
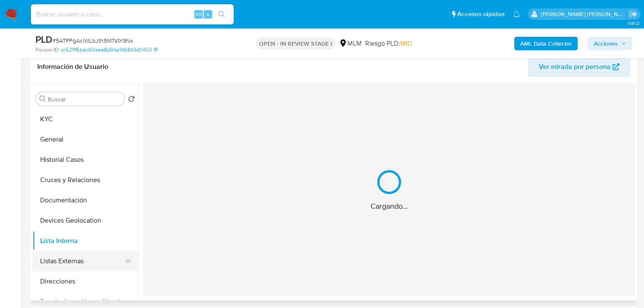
drag, startPoint x: 78, startPoint y: 260, endPoint x: 108, endPoint y: 251, distance: 31.7
click at [78, 259] on button "Listas Externas" at bounding box center [82, 261] width 99 height 20
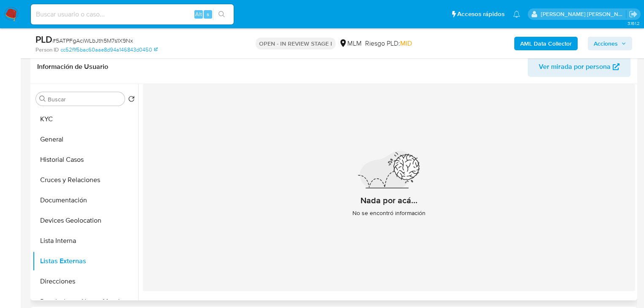
click at [352, 213] on span "No se encontró información" at bounding box center [388, 213] width 73 height 8
click at [95, 118] on button "KYC" at bounding box center [82, 119] width 99 height 20
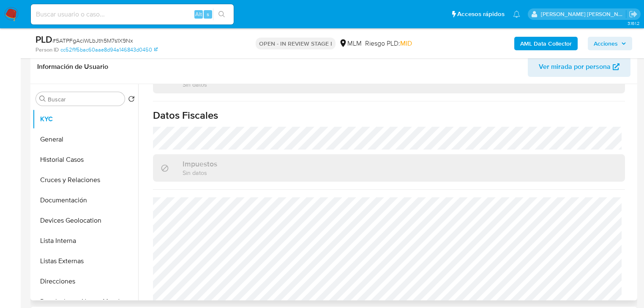
scroll to position [525, 0]
drag, startPoint x: 78, startPoint y: 204, endPoint x: 175, endPoint y: 162, distance: 105.9
click at [77, 203] on button "Documentación" at bounding box center [86, 200] width 106 height 20
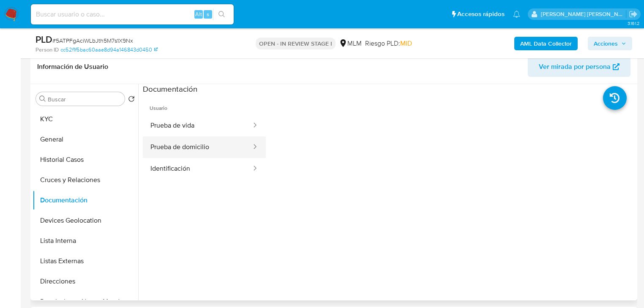
click at [222, 146] on button "Prueba de domicilio" at bounding box center [197, 147] width 109 height 22
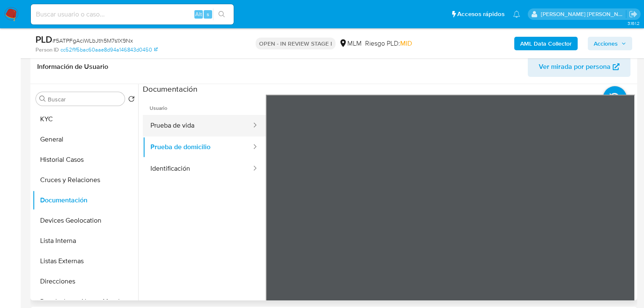
drag, startPoint x: 222, startPoint y: 138, endPoint x: 247, endPoint y: 133, distance: 25.3
click at [222, 137] on button "Prueba de domicilio" at bounding box center [197, 147] width 109 height 22
drag, startPoint x: 236, startPoint y: 122, endPoint x: 250, endPoint y: 120, distance: 14.5
click at [239, 120] on button "Prueba de vida" at bounding box center [197, 126] width 109 height 22
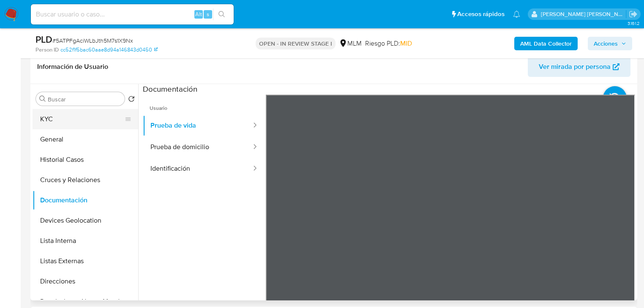
click at [65, 120] on button "KYC" at bounding box center [82, 119] width 99 height 20
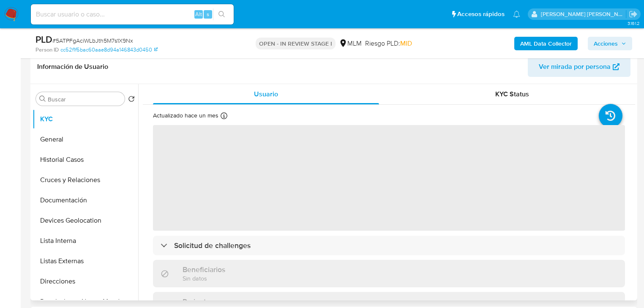
click at [316, 197] on span "‌" at bounding box center [389, 178] width 472 height 106
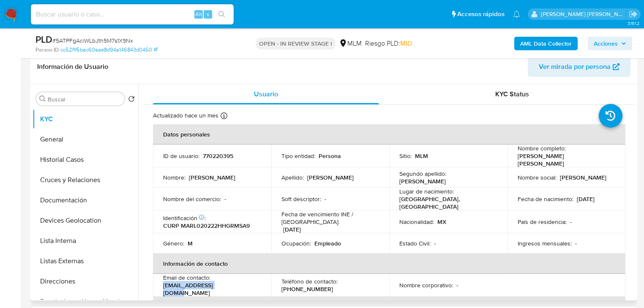
drag, startPoint x: 166, startPoint y: 284, endPoint x: 155, endPoint y: 284, distance: 11.0
click at [155, 284] on td "Email de contacto : xavier2202@outlook.es" at bounding box center [212, 285] width 118 height 23
copy p "xavier2202@outlook.es"
drag, startPoint x: 298, startPoint y: 185, endPoint x: 313, endPoint y: 219, distance: 37.2
click at [299, 188] on td "Soft descriptor : -" at bounding box center [330, 199] width 118 height 23
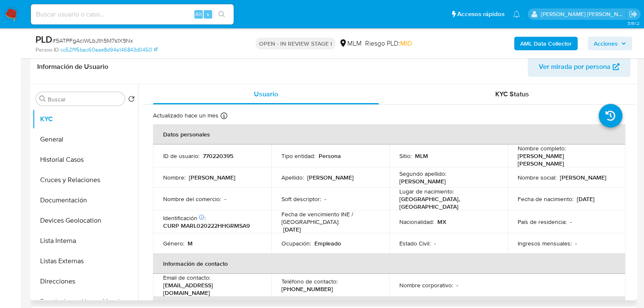
click at [305, 285] on p "(55) 78750187" at bounding box center [307, 289] width 52 height 8
copy p "78750187"
click at [76, 141] on button "General" at bounding box center [82, 139] width 99 height 20
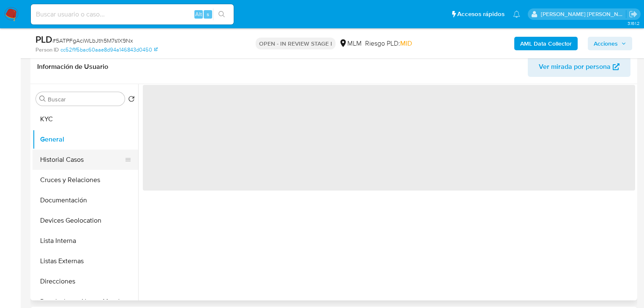
click at [74, 156] on button "Historial Casos" at bounding box center [82, 160] width 99 height 20
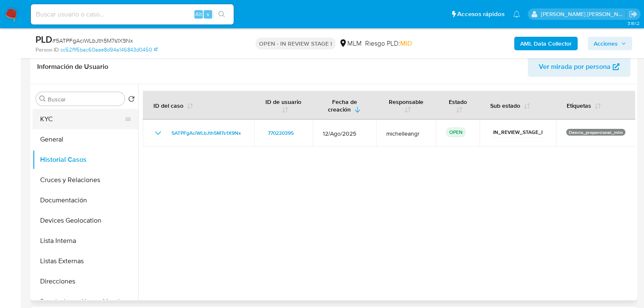
drag, startPoint x: 75, startPoint y: 134, endPoint x: 80, endPoint y: 128, distance: 7.2
click at [76, 133] on button "General" at bounding box center [86, 139] width 106 height 20
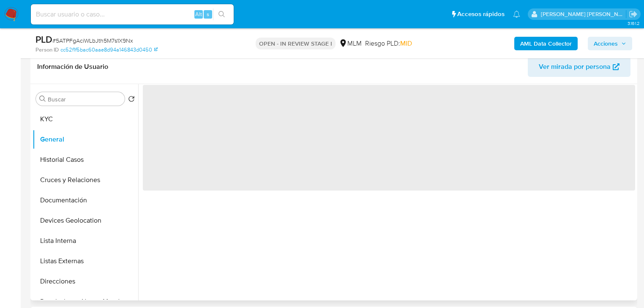
click at [81, 117] on button "KYC" at bounding box center [86, 119] width 106 height 20
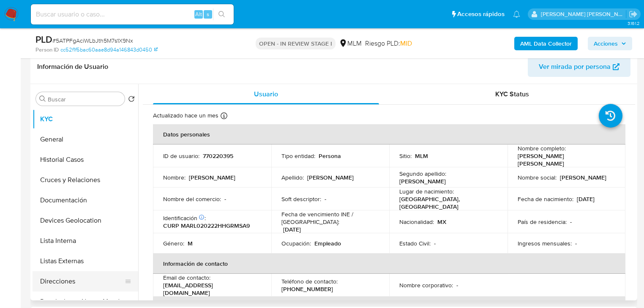
click at [68, 280] on button "Direcciones" at bounding box center [82, 281] width 99 height 20
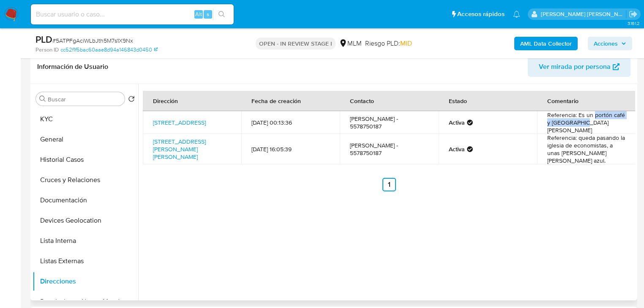
drag, startPoint x: 590, startPoint y: 120, endPoint x: 609, endPoint y: 126, distance: 20.0
click at [609, 126] on td "Referencia: Es un portón café y casa blanca" at bounding box center [586, 122] width 98 height 23
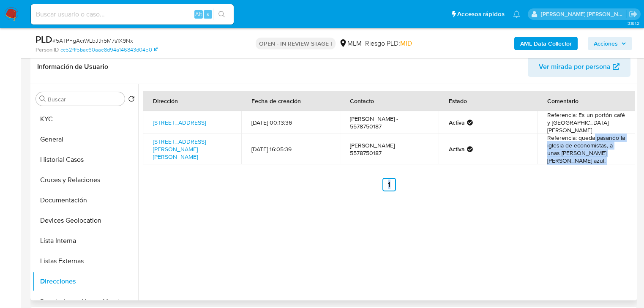
drag, startPoint x: 595, startPoint y: 136, endPoint x: 614, endPoint y: 158, distance: 29.0
click at [614, 158] on div "Dirección Fecha de creación Contacto Estado Comentario Hacienda De Presillas 22…" at bounding box center [389, 141] width 492 height 101
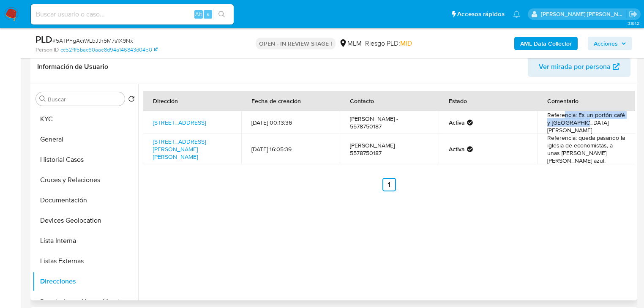
drag, startPoint x: 591, startPoint y: 128, endPoint x: 554, endPoint y: 118, distance: 38.0
click at [560, 118] on td "Referencia: Es un portón café y casa blanca" at bounding box center [586, 122] width 98 height 23
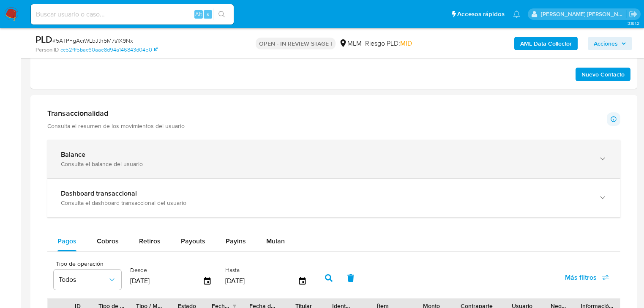
scroll to position [541, 0]
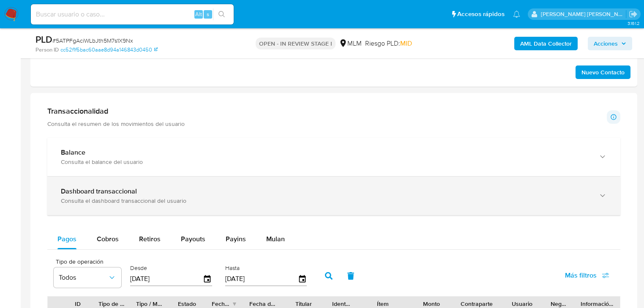
click at [193, 194] on div "Dashboard transaccional" at bounding box center [325, 191] width 529 height 8
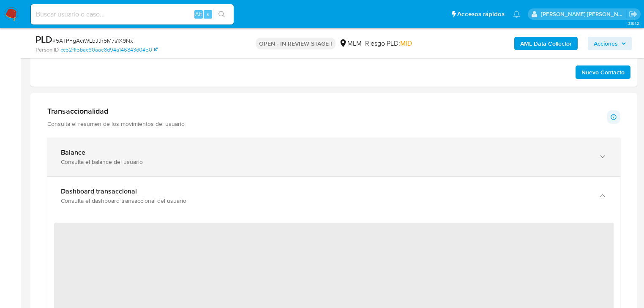
click at [193, 156] on div "Balance" at bounding box center [325, 152] width 529 height 8
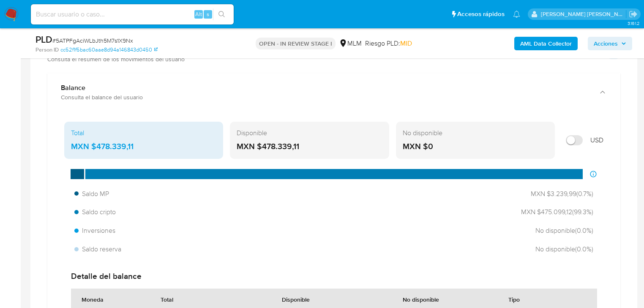
scroll to position [608, 0]
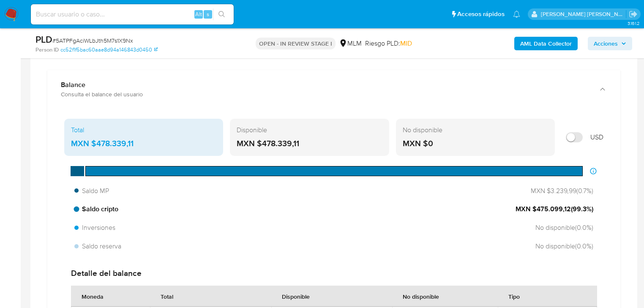
click at [534, 210] on span "MXN $475.099,12 ( 99.3 %)" at bounding box center [554, 208] width 78 height 9
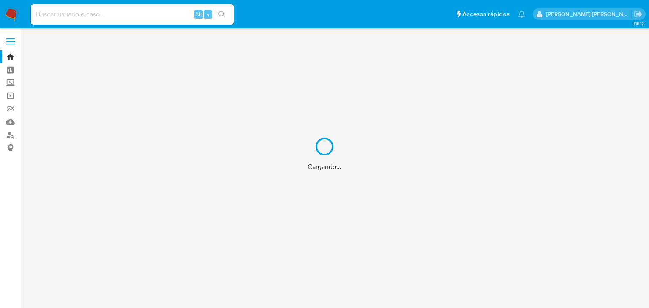
click at [50, 14] on div "Cargando..." at bounding box center [324, 154] width 649 height 308
click at [51, 15] on div "Cargando..." at bounding box center [324, 154] width 649 height 308
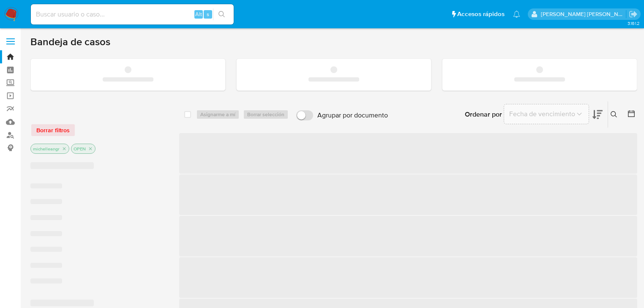
click at [51, 15] on input at bounding box center [132, 14] width 203 height 11
paste input "[EMAIL_ADDRESS][DOMAIN_NAME]"
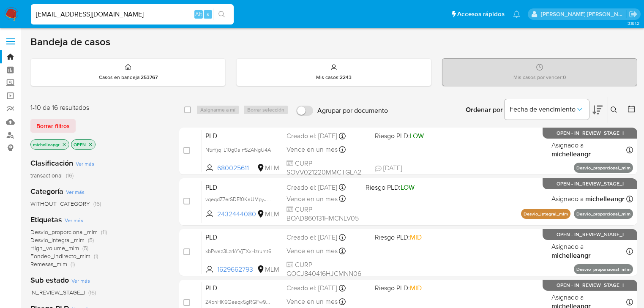
type input "[EMAIL_ADDRESS][DOMAIN_NAME]"
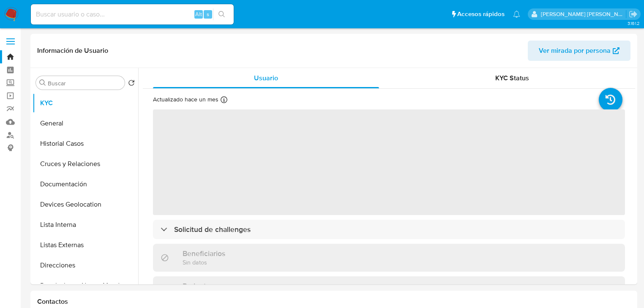
select select "10"
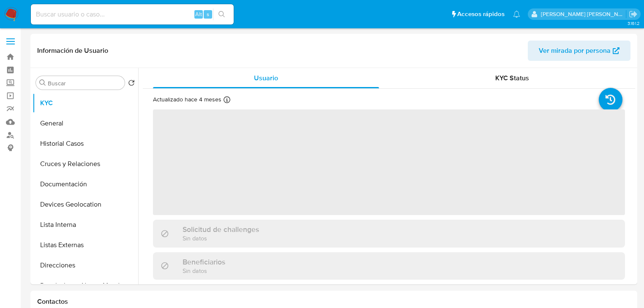
select select "10"
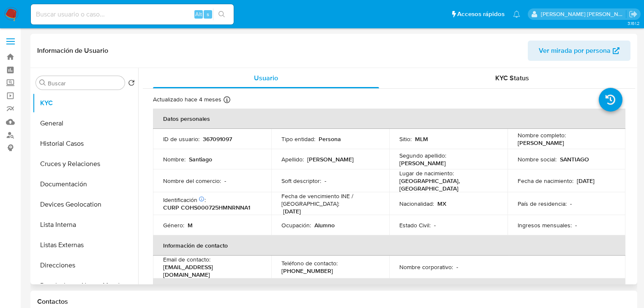
click at [308, 169] on td "Soft descriptor : -" at bounding box center [330, 180] width 118 height 23
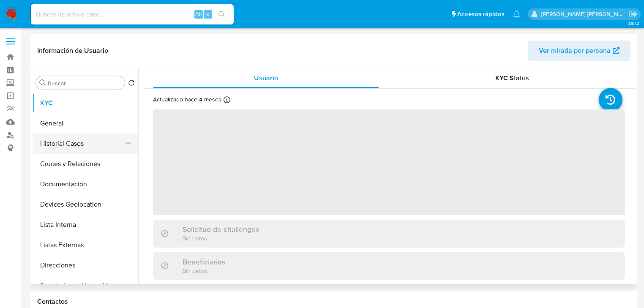
click at [63, 146] on button "Historial Casos" at bounding box center [82, 143] width 99 height 20
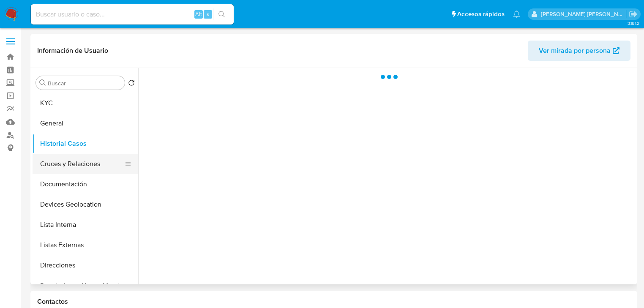
select select "10"
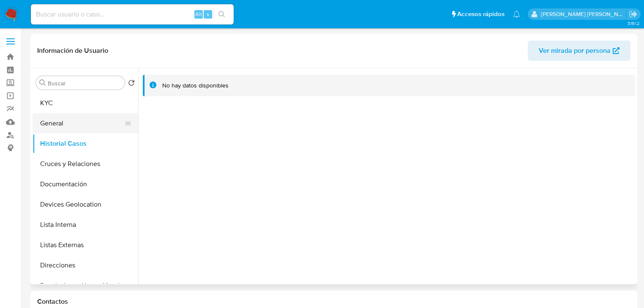
click at [64, 125] on button "General" at bounding box center [82, 123] width 99 height 20
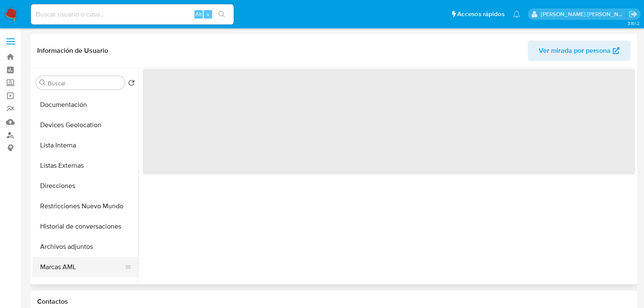
scroll to position [135, 0]
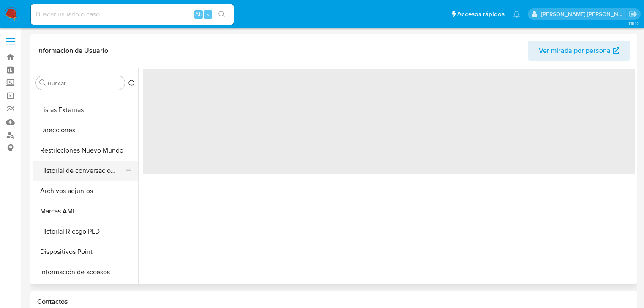
click at [94, 166] on button "Historial de conversaciones" at bounding box center [82, 171] width 99 height 20
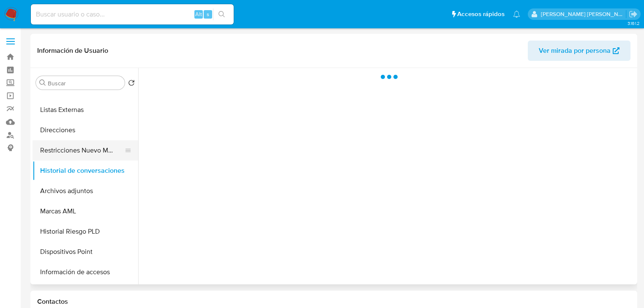
click at [105, 147] on button "Restricciones Nuevo Mundo" at bounding box center [82, 150] width 99 height 20
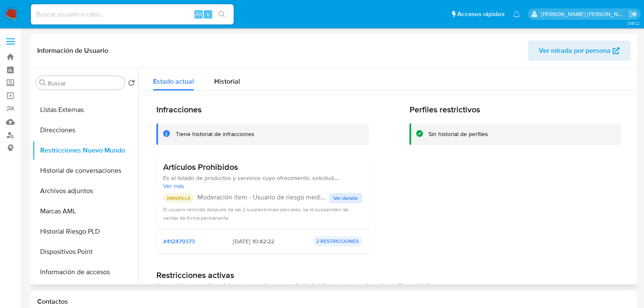
scroll to position [34, 0]
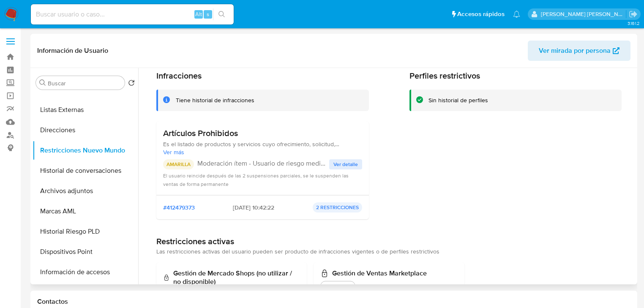
click at [342, 169] on span "Ver detalle" at bounding box center [345, 164] width 24 height 8
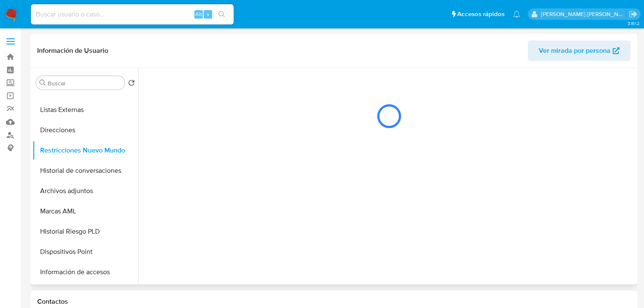
scroll to position [0, 0]
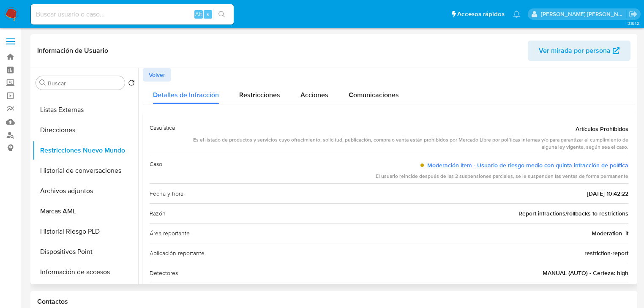
drag, startPoint x: 346, startPoint y: 172, endPoint x: 616, endPoint y: 180, distance: 270.0
click at [616, 180] on div "Caso Moderación ítem - Usuario de riesgo medio con quinta infracción de polític…" at bounding box center [389, 169] width 479 height 30
drag, startPoint x: 195, startPoint y: 142, endPoint x: 635, endPoint y: 145, distance: 439.7
click at [635, 145] on div "Buscar Volver al orden por defecto KYC General Historial Casos Cruces y Relacio…" at bounding box center [333, 176] width 607 height 216
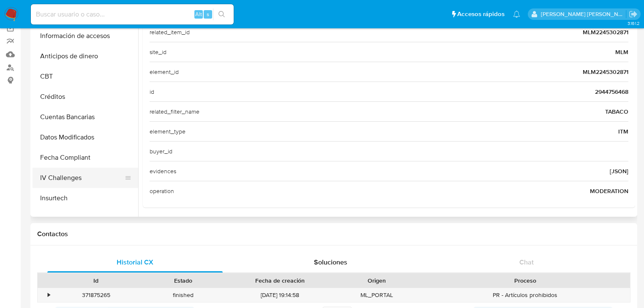
scroll to position [372, 0]
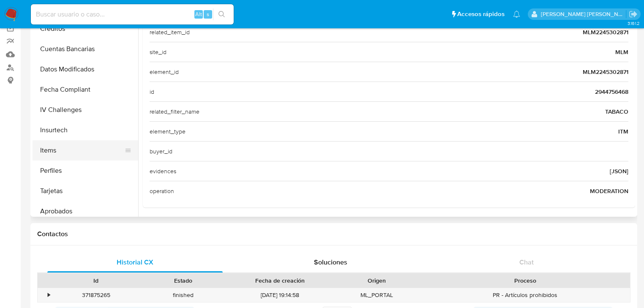
click at [76, 154] on button "Items" at bounding box center [82, 150] width 99 height 20
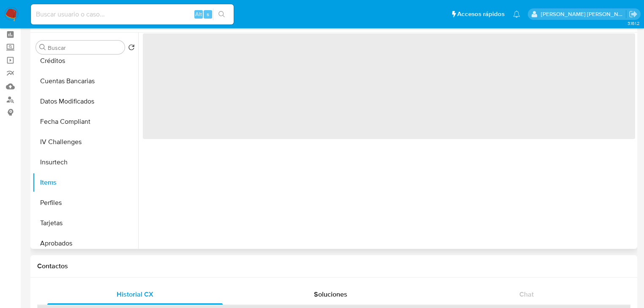
scroll to position [0, 0]
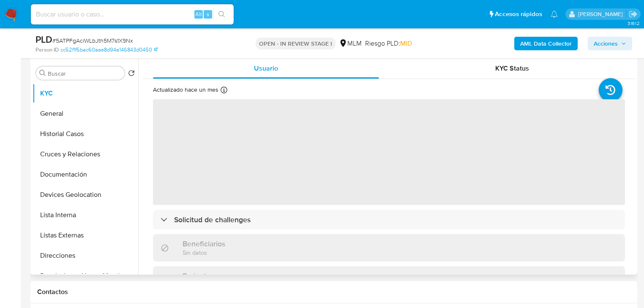
scroll to position [169, 0]
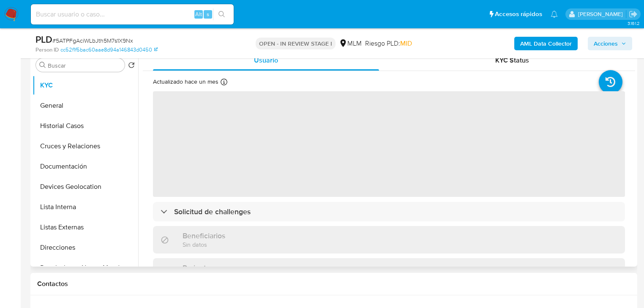
select select "10"
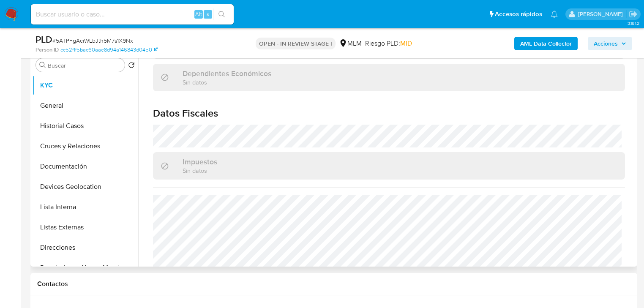
scroll to position [525, 0]
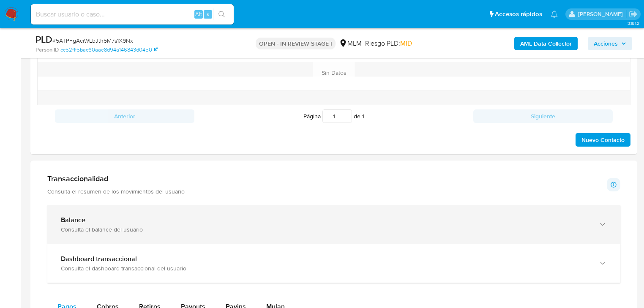
click at [265, 220] on div "Balance" at bounding box center [325, 220] width 529 height 8
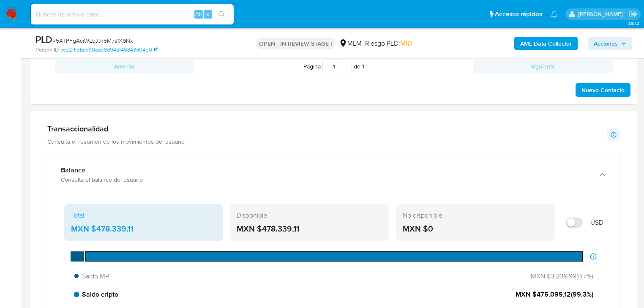
scroll to position [574, 0]
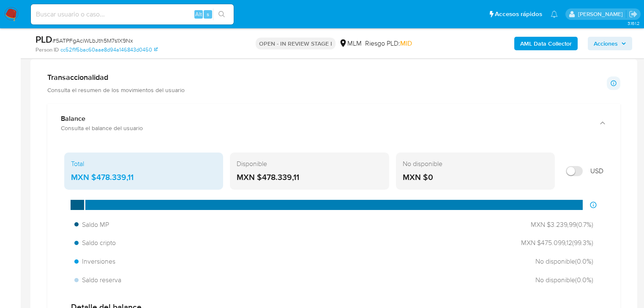
drag, startPoint x: 541, startPoint y: 242, endPoint x: 622, endPoint y: 242, distance: 81.1
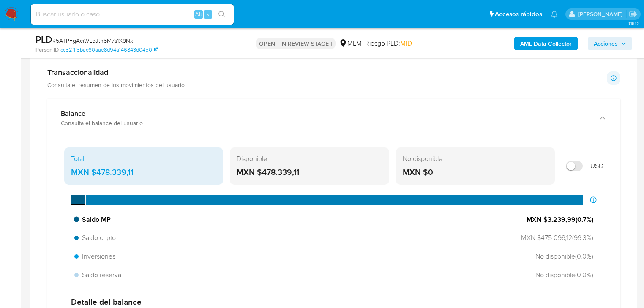
scroll to position [608, 0]
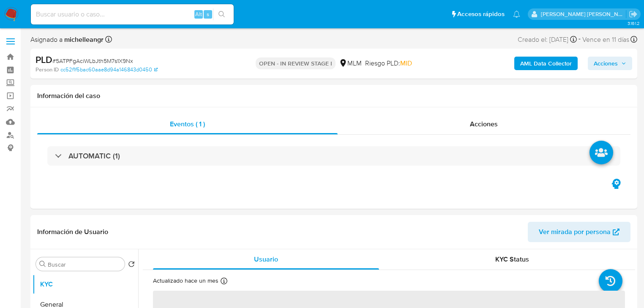
select select "10"
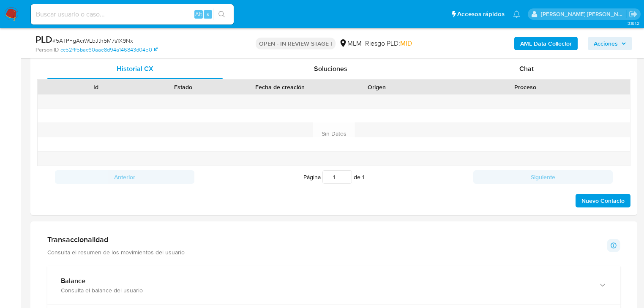
scroll to position [574, 0]
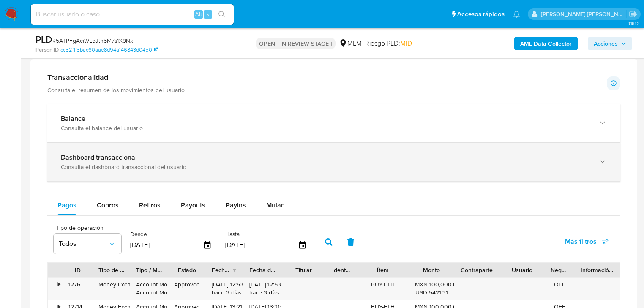
drag, startPoint x: 188, startPoint y: 131, endPoint x: 412, endPoint y: 146, distance: 224.8
click at [190, 125] on div "Consulta el balance del usuario" at bounding box center [325, 128] width 529 height 8
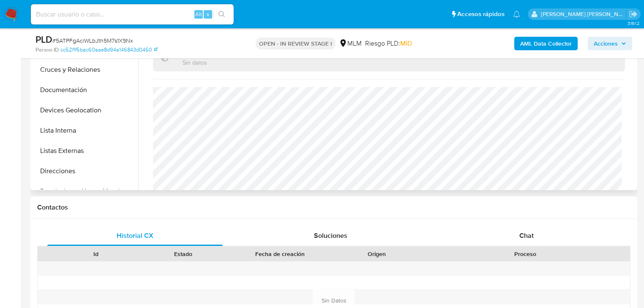
scroll to position [203, 0]
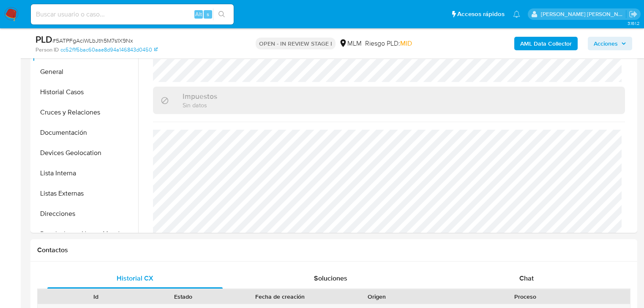
click at [522, 277] on span "Chat" at bounding box center [526, 278] width 14 height 10
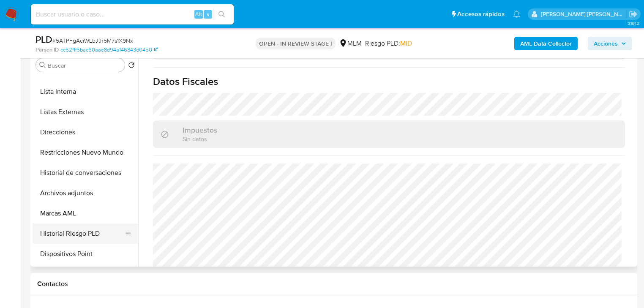
scroll to position [135, 0]
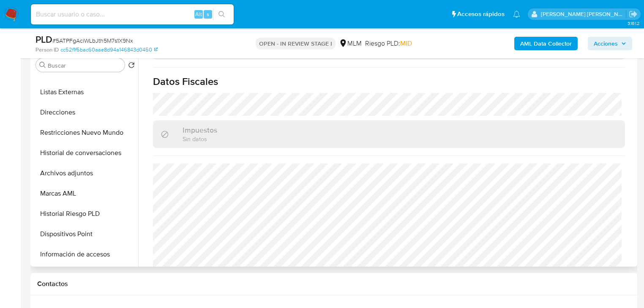
drag, startPoint x: 84, startPoint y: 179, endPoint x: 417, endPoint y: 210, distance: 334.2
click at [84, 177] on button "Archivos adjuntos" at bounding box center [86, 173] width 106 height 20
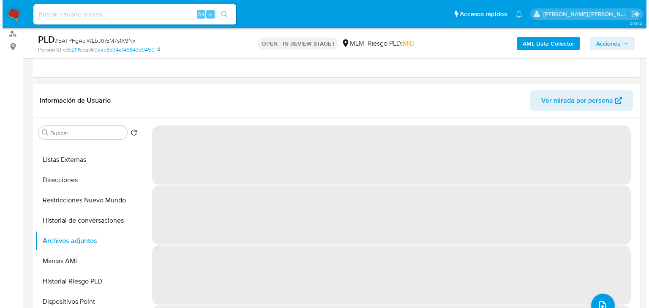
scroll to position [0, 0]
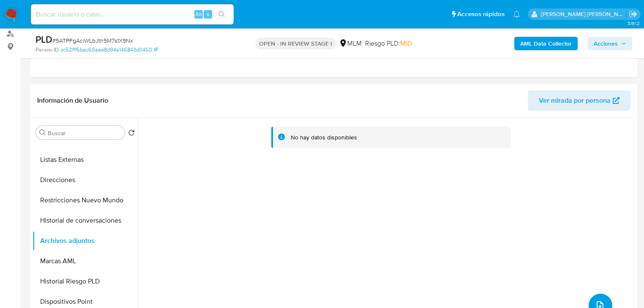
click at [597, 302] on icon "upload-file" at bounding box center [600, 305] width 10 height 10
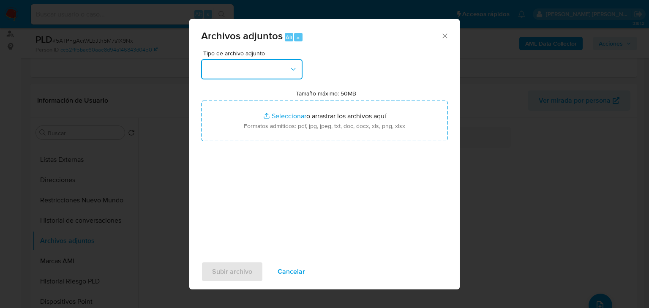
click at [243, 68] on button "button" at bounding box center [251, 69] width 101 height 20
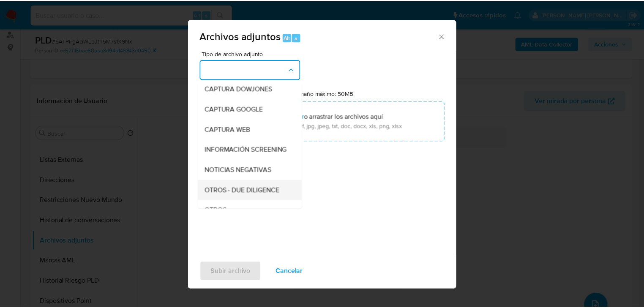
scroll to position [57, 0]
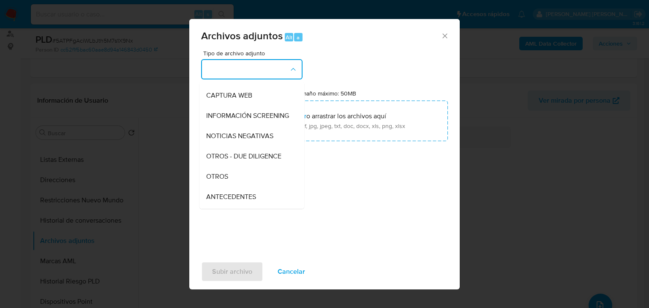
click at [234, 180] on div "OTROS" at bounding box center [249, 176] width 86 height 20
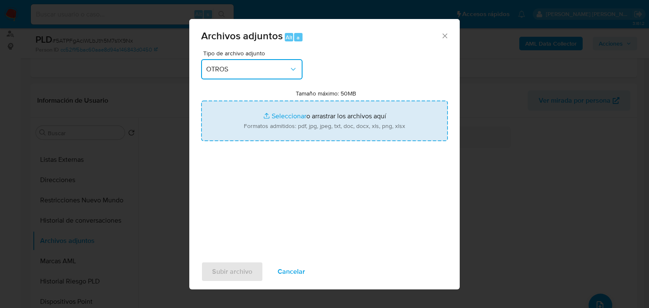
type input "C:\fakepath\770220395_LUIS XAVIER MARTINEZ RAMIREZ_AGO25.xlsx"
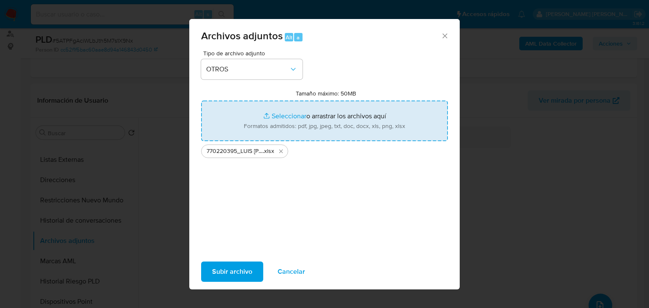
type input "C:\fakepath\770220395_LUIS XAVIER MARTINEZ RAMIREZ_AGO25.pdf"
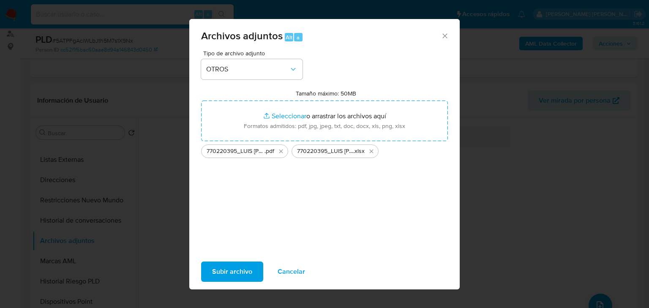
click at [241, 273] on span "Subir archivo" at bounding box center [232, 271] width 40 height 19
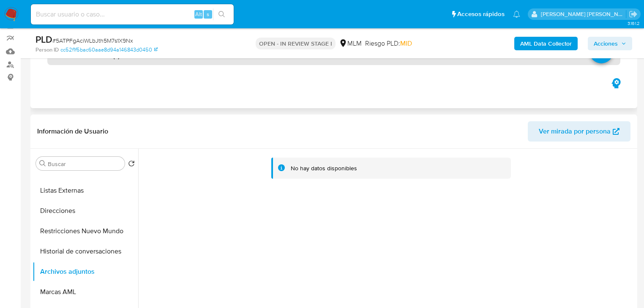
scroll to position [0, 0]
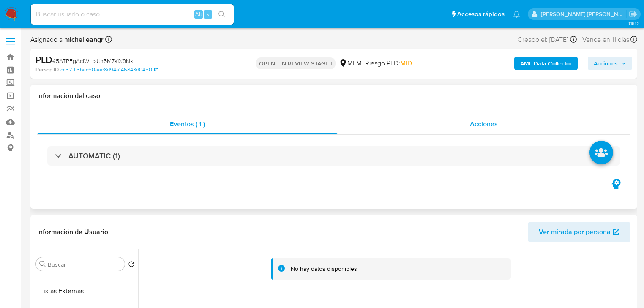
click at [483, 125] on span "Acciones" at bounding box center [484, 124] width 28 height 10
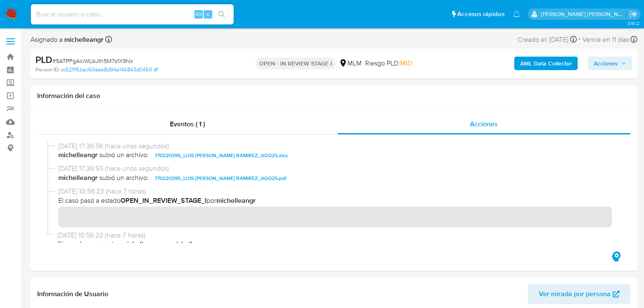
drag, startPoint x: 606, startPoint y: 65, endPoint x: 580, endPoint y: 69, distance: 26.9
click at [604, 65] on span "Acciones" at bounding box center [605, 64] width 24 height 14
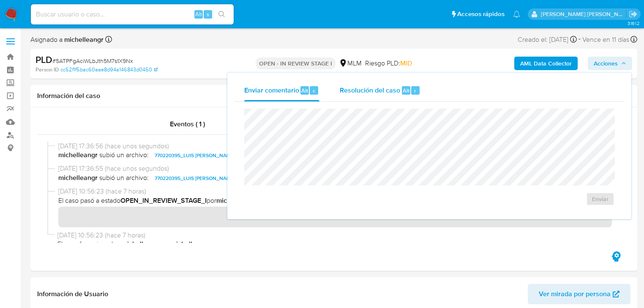
click at [380, 96] on div "Resolución del caso Alt r" at bounding box center [380, 90] width 81 height 22
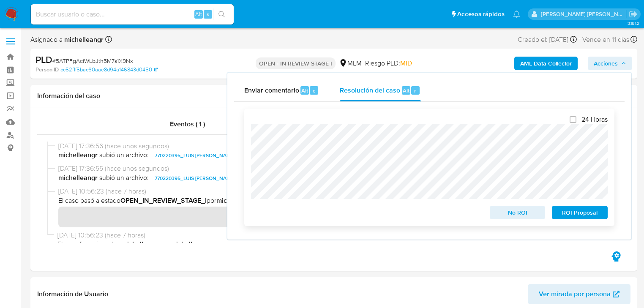
click at [516, 212] on span "No ROI" at bounding box center [517, 213] width 44 height 12
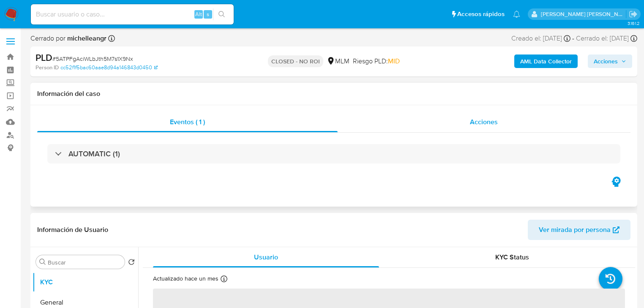
click at [488, 122] on span "Acciones" at bounding box center [484, 122] width 28 height 10
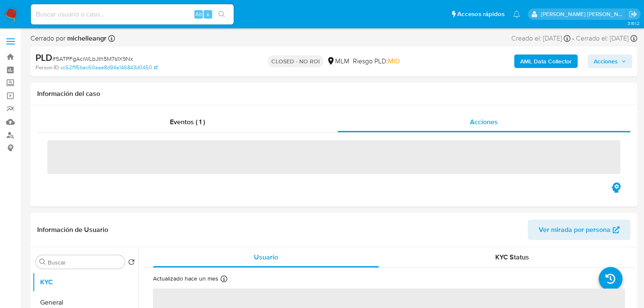
select select "10"
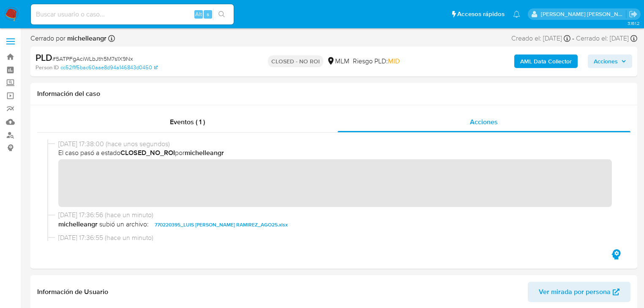
click at [86, 139] on div at bounding box center [333, 190] width 593 height 115
click at [172, 117] on span "Eventos ( 1 )" at bounding box center [187, 122] width 35 height 10
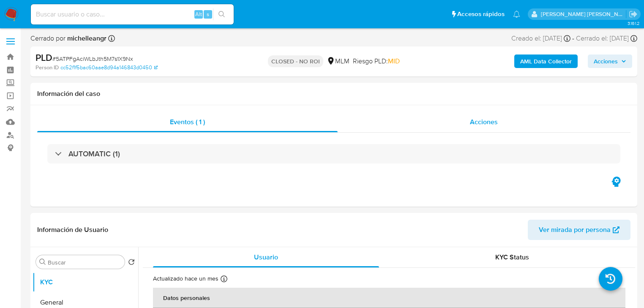
click at [507, 120] on div "Acciones" at bounding box center [483, 122] width 293 height 20
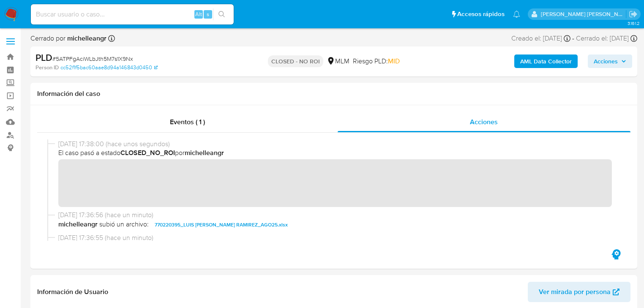
click at [611, 62] on span "Acciones" at bounding box center [605, 61] width 24 height 14
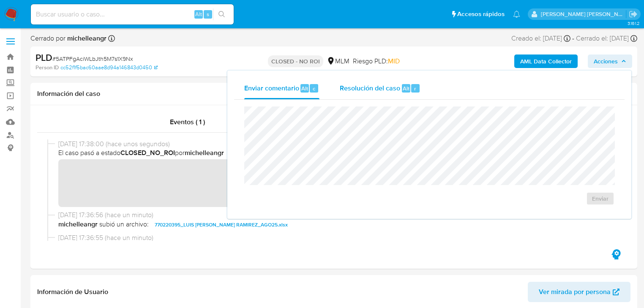
click at [354, 88] on span "Resolución del caso" at bounding box center [370, 88] width 60 height 10
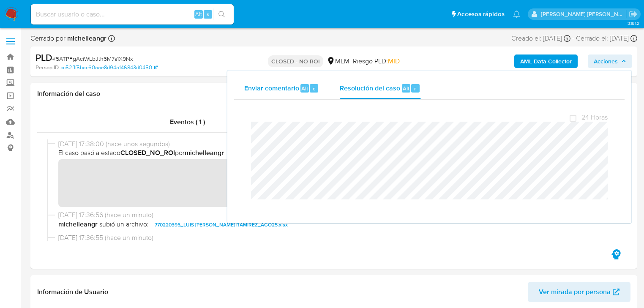
click at [257, 87] on span "Enviar comentario" at bounding box center [271, 88] width 55 height 10
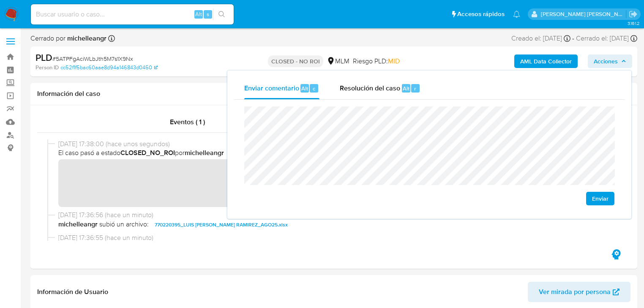
click at [597, 197] on span "Enviar" at bounding box center [600, 199] width 16 height 12
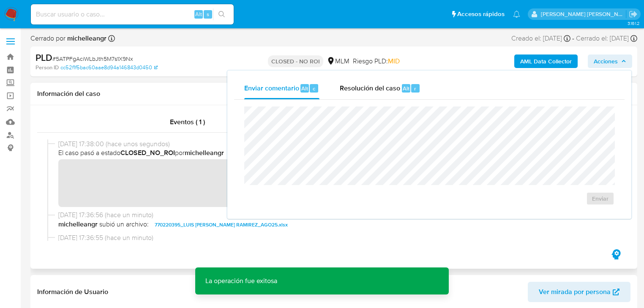
click at [144, 102] on div "Información del caso" at bounding box center [333, 94] width 607 height 22
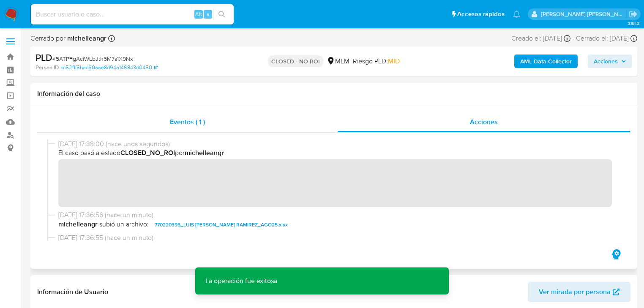
click at [186, 120] on span "Eventos ( 1 )" at bounding box center [187, 122] width 35 height 10
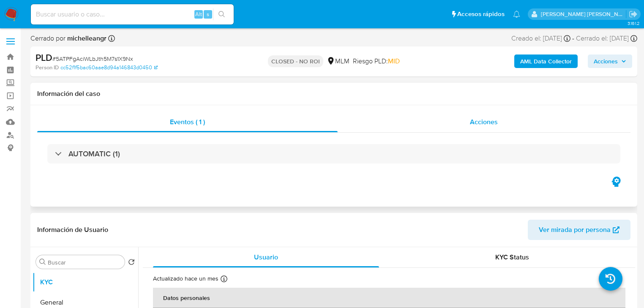
click at [488, 130] on div "Acciones" at bounding box center [483, 122] width 293 height 20
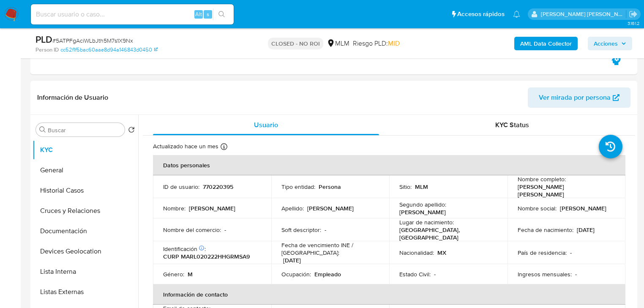
scroll to position [203, 0]
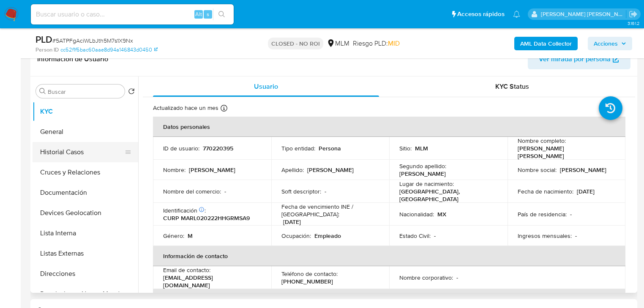
click at [94, 154] on button "Historial Casos" at bounding box center [82, 152] width 99 height 20
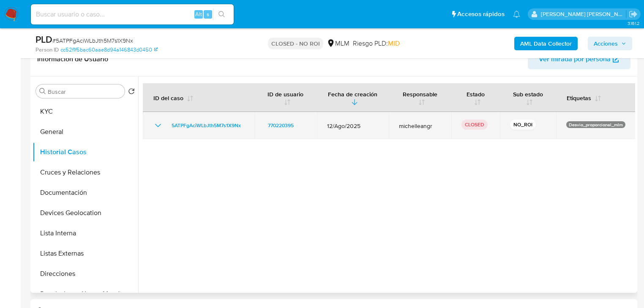
click at [157, 125] on icon "Mostrar/Ocultar" at bounding box center [158, 125] width 6 height 3
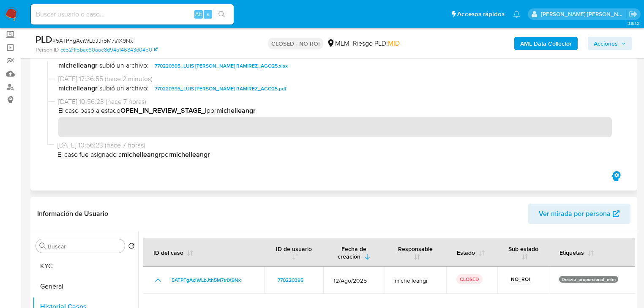
scroll to position [0, 0]
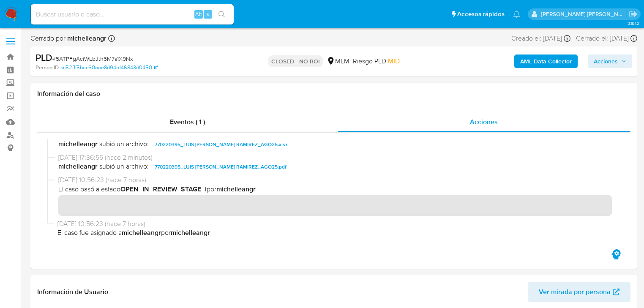
click at [127, 14] on input at bounding box center [132, 14] width 203 height 11
paste input "Gn3KJYjClru9uaOywsETaG9v"
type input "Gn3KJYjClru9uaOywsETaG9v"
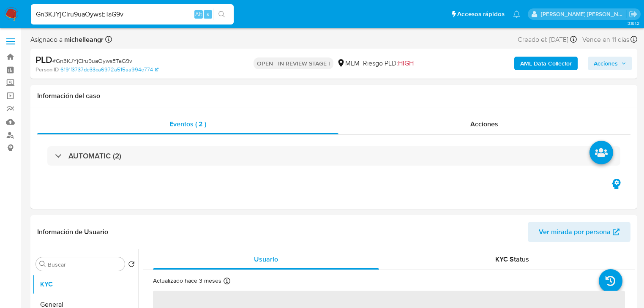
select select "10"
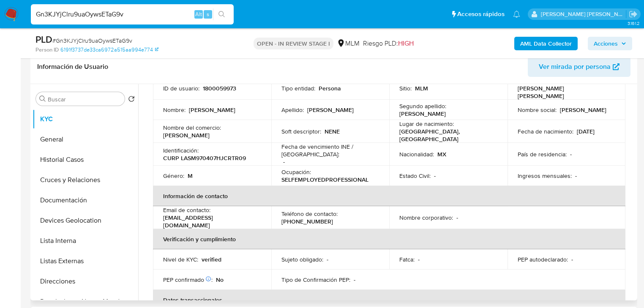
scroll to position [101, 0]
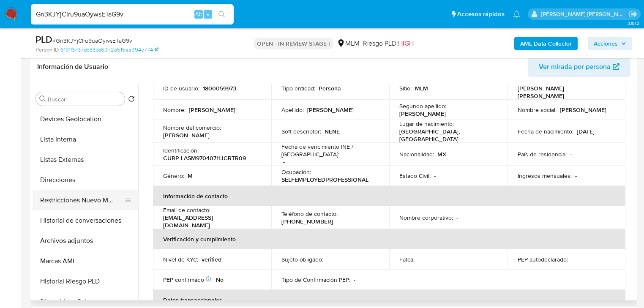
click at [96, 199] on button "Restricciones Nuevo Mundo" at bounding box center [82, 200] width 99 height 20
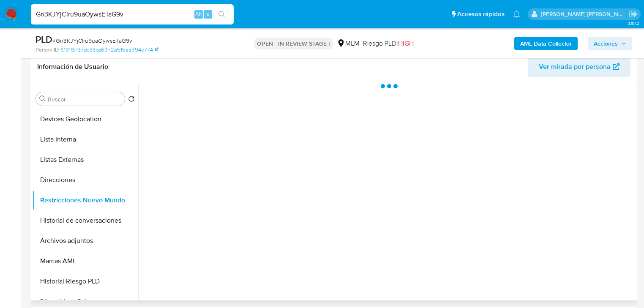
scroll to position [0, 0]
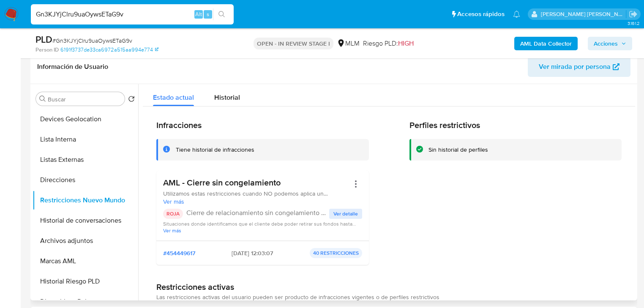
click at [340, 212] on span "Ver detalle" at bounding box center [345, 214] width 24 height 8
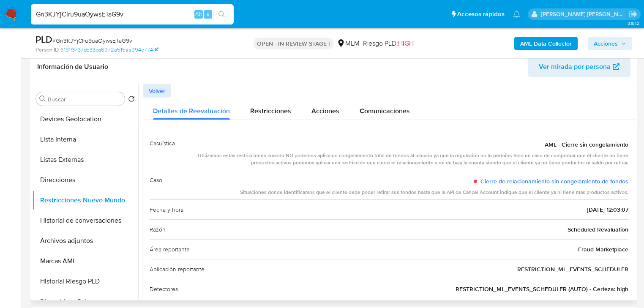
click at [159, 88] on span "Volver" at bounding box center [157, 91] width 16 height 12
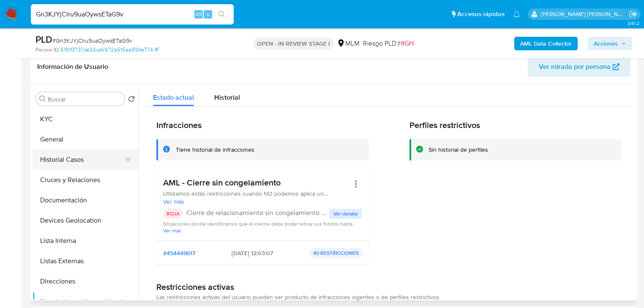
click at [76, 156] on button "Historial Casos" at bounding box center [82, 160] width 99 height 20
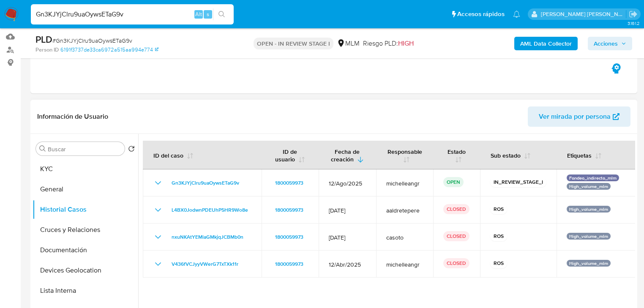
scroll to position [34, 0]
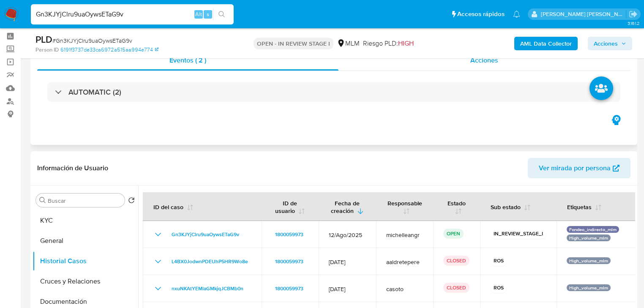
click at [483, 63] on span "Acciones" at bounding box center [484, 60] width 28 height 10
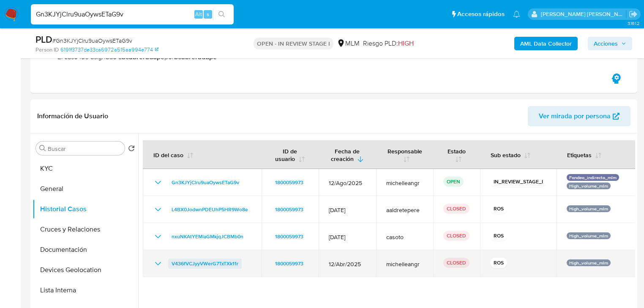
scroll to position [237, 0]
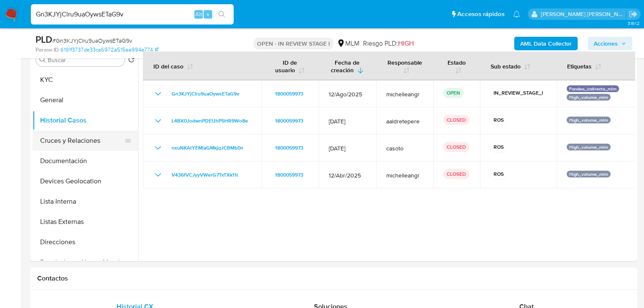
drag, startPoint x: 91, startPoint y: 140, endPoint x: 106, endPoint y: 152, distance: 19.3
click at [91, 140] on button "Cruces y Relaciones" at bounding box center [86, 141] width 106 height 20
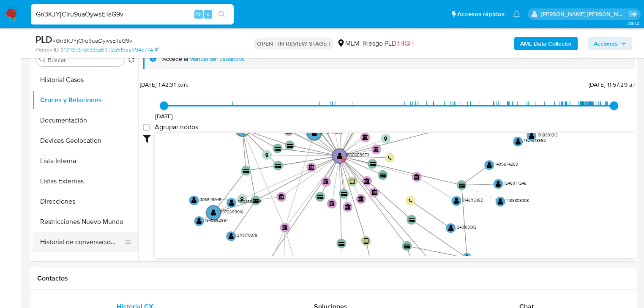
scroll to position [101, 0]
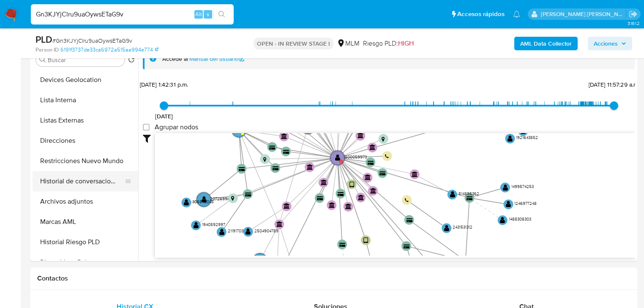
click at [90, 182] on button "Historial de conversaciones" at bounding box center [82, 181] width 99 height 20
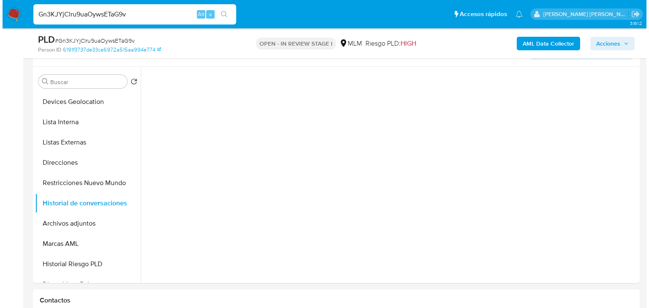
scroll to position [203, 0]
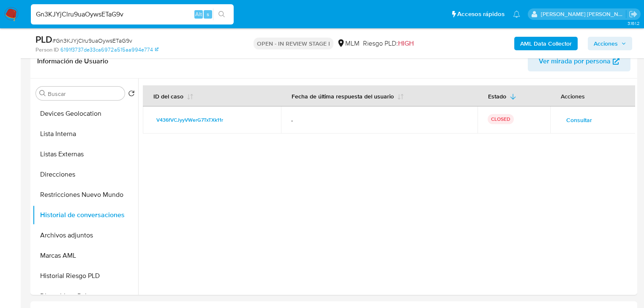
click at [568, 123] on span "Consultar" at bounding box center [579, 120] width 26 height 12
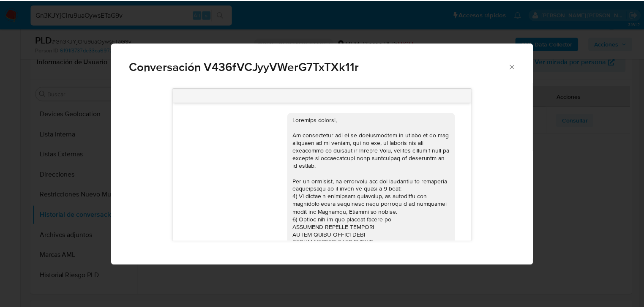
scroll to position [577, 0]
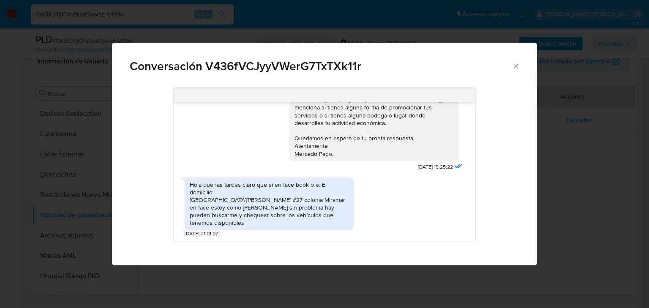
click at [514, 65] on icon "Cerrar" at bounding box center [516, 66] width 8 height 8
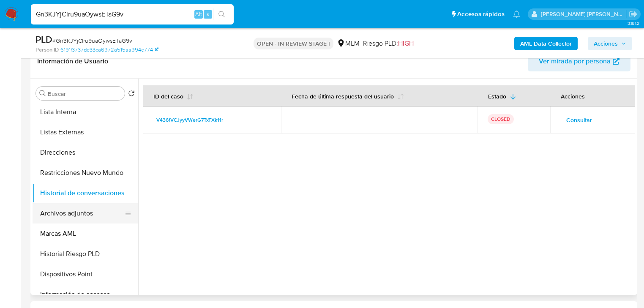
scroll to position [135, 0]
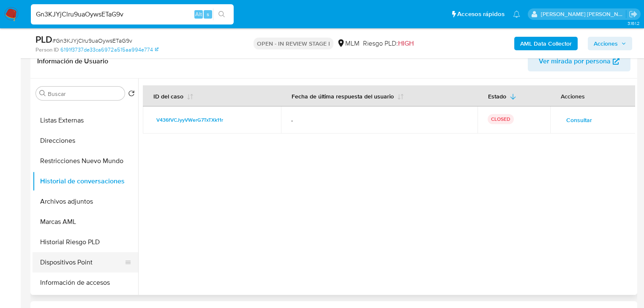
drag, startPoint x: 94, startPoint y: 246, endPoint x: 96, endPoint y: 253, distance: 7.1
click at [94, 245] on button "Historial Riesgo PLD" at bounding box center [86, 242] width 106 height 20
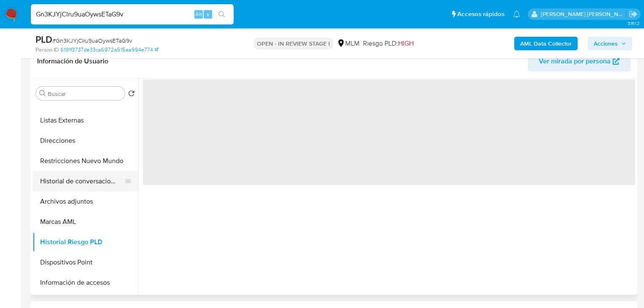
click at [109, 185] on button "Historial de conversaciones" at bounding box center [82, 181] width 99 height 20
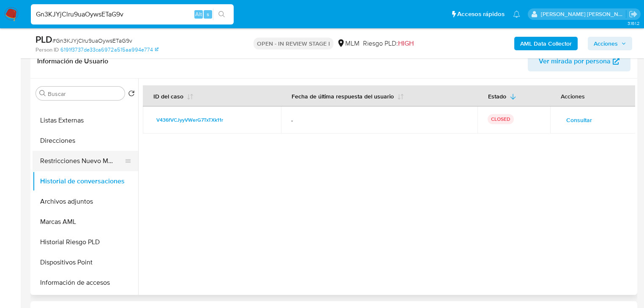
click at [81, 160] on button "Restricciones Nuevo Mundo" at bounding box center [82, 161] width 99 height 20
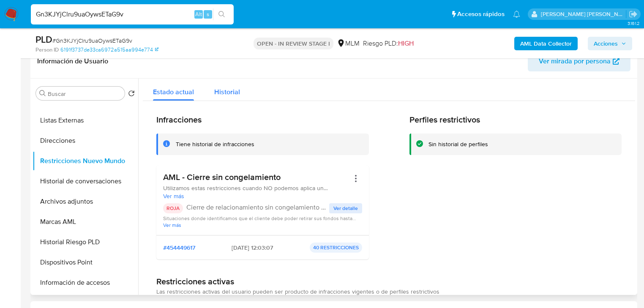
click at [229, 93] on span "Historial" at bounding box center [227, 92] width 26 height 10
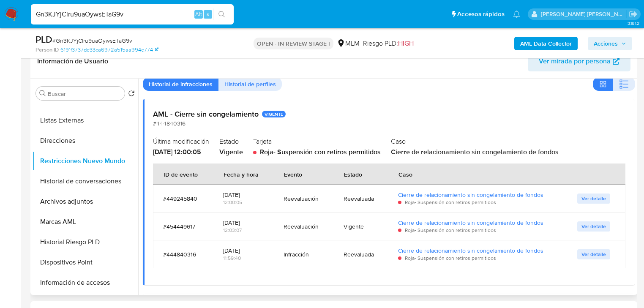
scroll to position [34, 0]
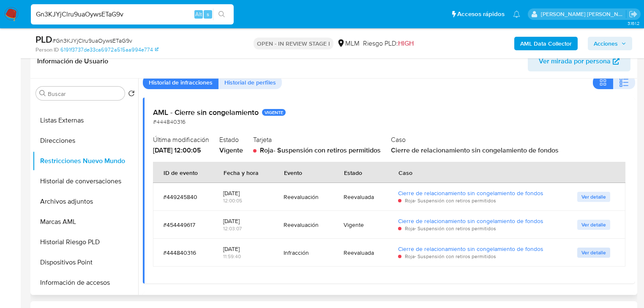
click at [596, 251] on span "Ver detalle" at bounding box center [593, 252] width 24 height 8
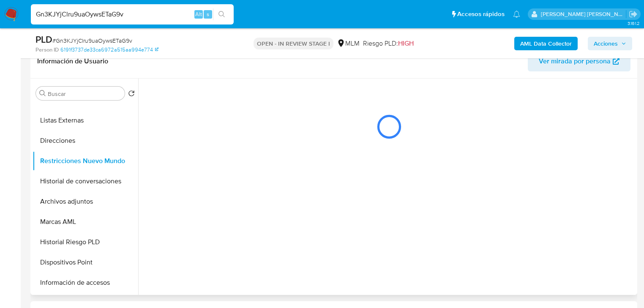
scroll to position [0, 0]
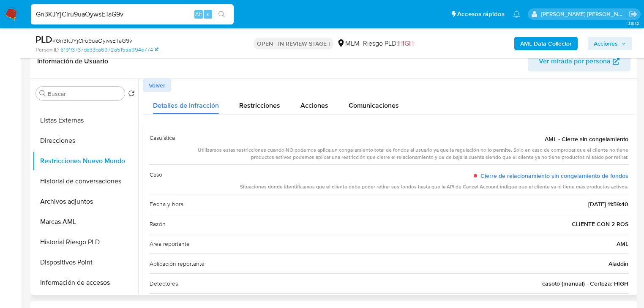
drag, startPoint x: 572, startPoint y: 204, endPoint x: 632, endPoint y: 205, distance: 60.0
click at [157, 88] on span "Volver" at bounding box center [157, 85] width 16 height 12
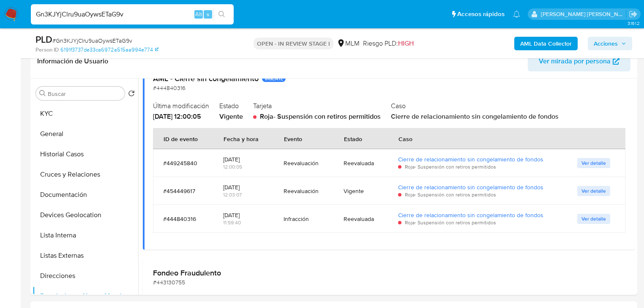
drag, startPoint x: 76, startPoint y: 151, endPoint x: 181, endPoint y: 150, distance: 104.3
click at [77, 150] on button "Historial Casos" at bounding box center [86, 154] width 106 height 20
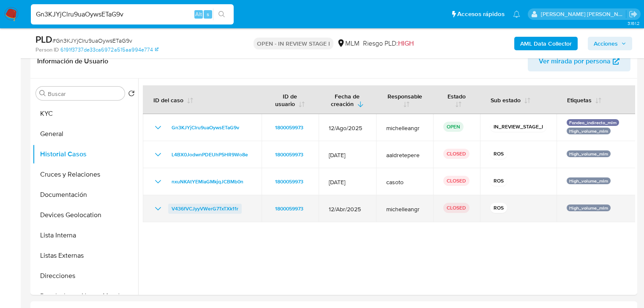
click at [179, 210] on span "V436fVCJyyVWerG7TxTXk11r" at bounding box center [204, 209] width 67 height 10
drag, startPoint x: 158, startPoint y: 208, endPoint x: 166, endPoint y: 204, distance: 9.8
click at [158, 208] on icon "Mostrar/Ocultar" at bounding box center [158, 209] width 10 height 10
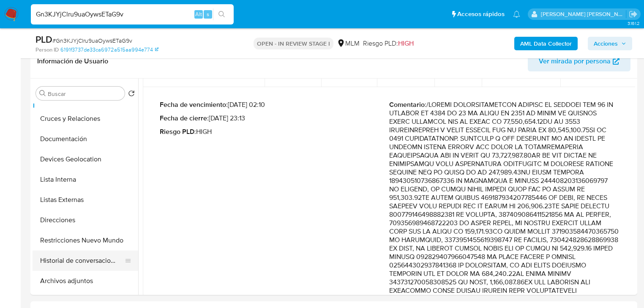
scroll to position [101, 0]
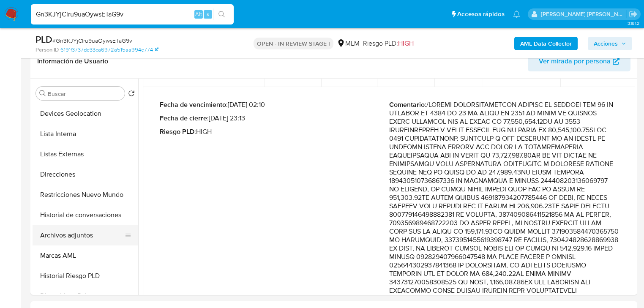
click at [87, 230] on button "Archivos adjuntos" at bounding box center [82, 235] width 99 height 20
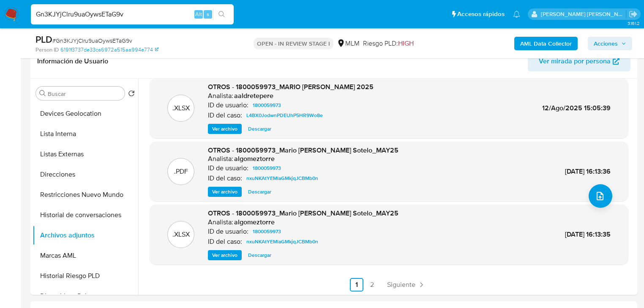
scroll to position [71, 0]
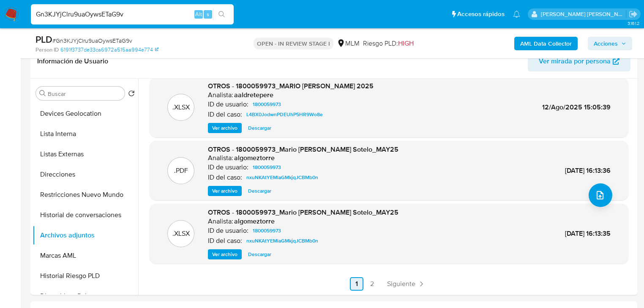
click at [398, 284] on span "Siguiente" at bounding box center [401, 283] width 28 height 7
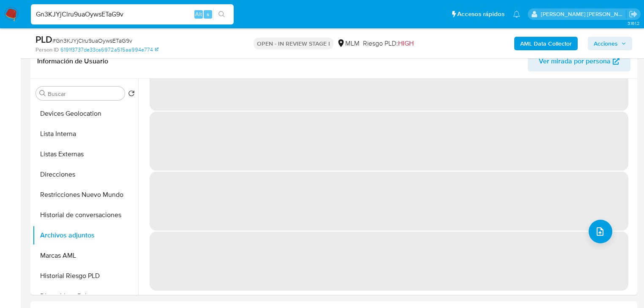
scroll to position [0, 0]
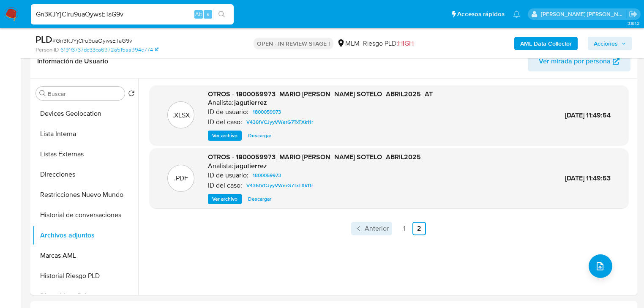
click at [362, 230] on link "Anterior" at bounding box center [371, 229] width 41 height 14
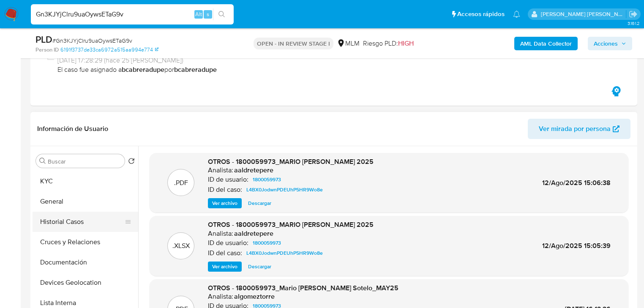
click at [76, 221] on button "Historial Casos" at bounding box center [82, 222] width 99 height 20
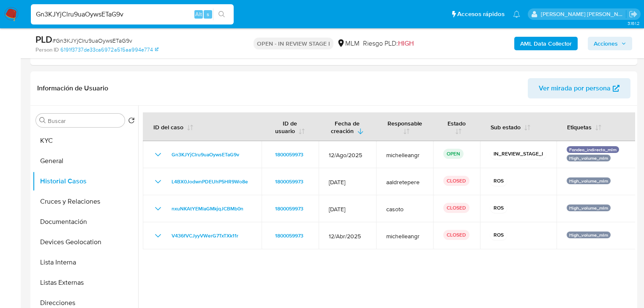
scroll to position [237, 0]
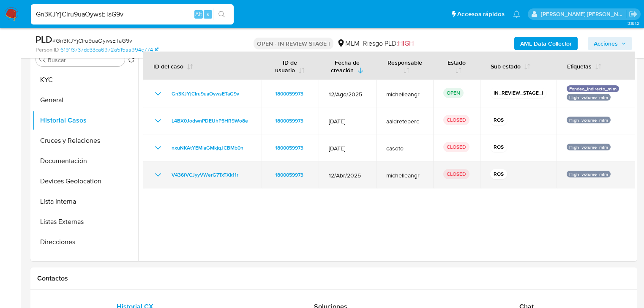
click at [162, 176] on icon "Mostrar/Ocultar" at bounding box center [158, 175] width 10 height 10
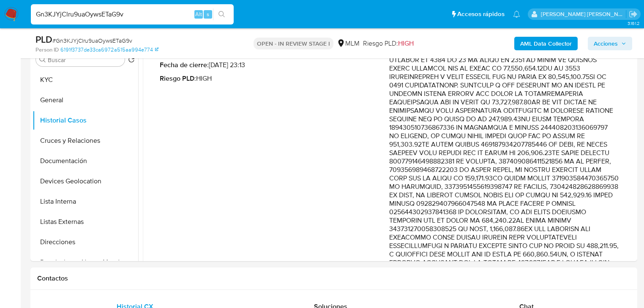
scroll to position [169, 0]
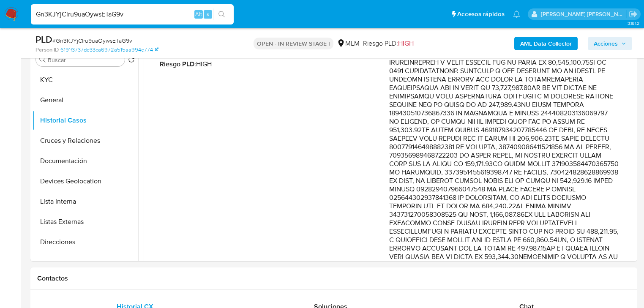
drag, startPoint x: 541, startPoint y: 137, endPoint x: 593, endPoint y: 181, distance: 68.7
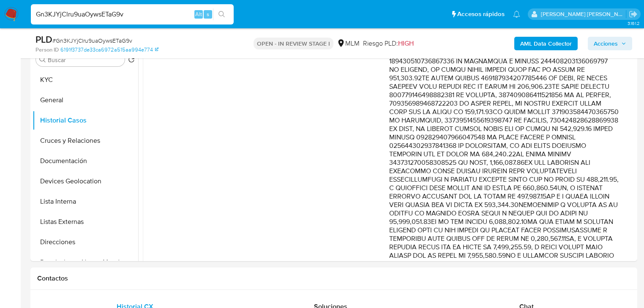
scroll to position [237, 0]
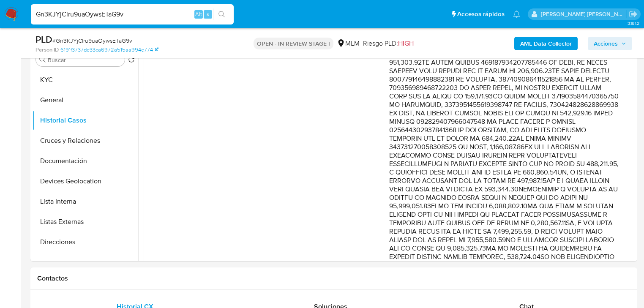
drag, startPoint x: 565, startPoint y: 158, endPoint x: 593, endPoint y: 183, distance: 38.0
click at [593, 183] on p "Comentario :" at bounding box center [503, 298] width 229 height 667
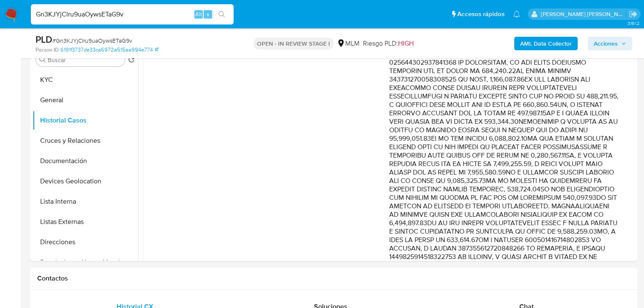
scroll to position [338, 0]
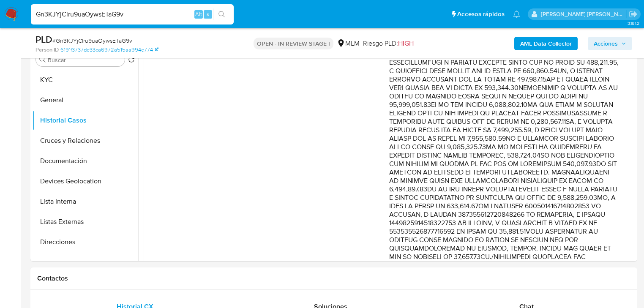
drag, startPoint x: 574, startPoint y: 120, endPoint x: 614, endPoint y: 199, distance: 88.8
click at [614, 199] on p "Comentario :" at bounding box center [503, 197] width 229 height 667
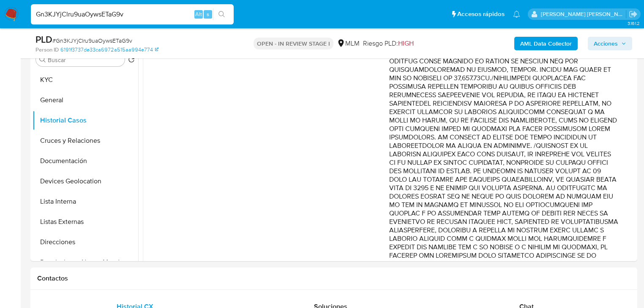
scroll to position [541, 0]
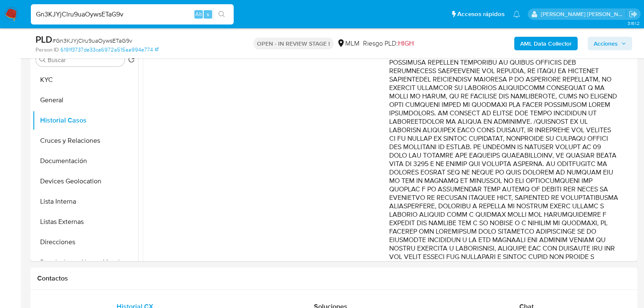
drag, startPoint x: 544, startPoint y: 129, endPoint x: 589, endPoint y: 215, distance: 96.7
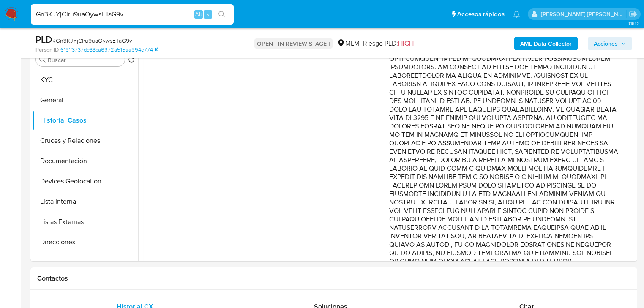
scroll to position [608, 0]
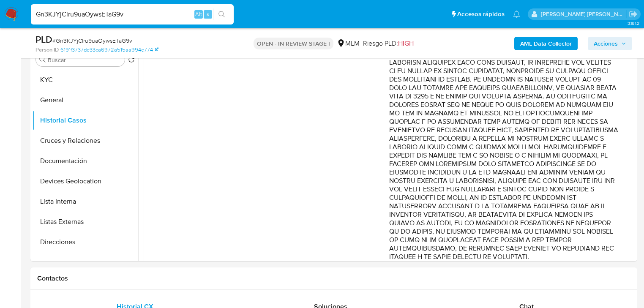
drag, startPoint x: 556, startPoint y: 193, endPoint x: 582, endPoint y: 206, distance: 29.5
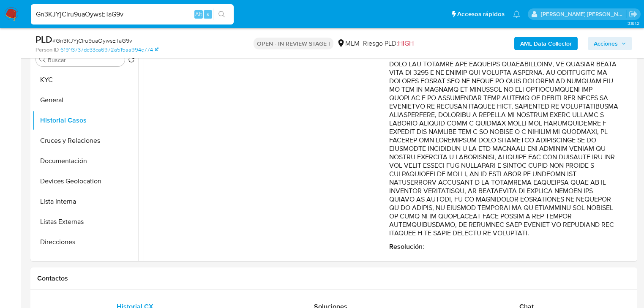
scroll to position [642, 0]
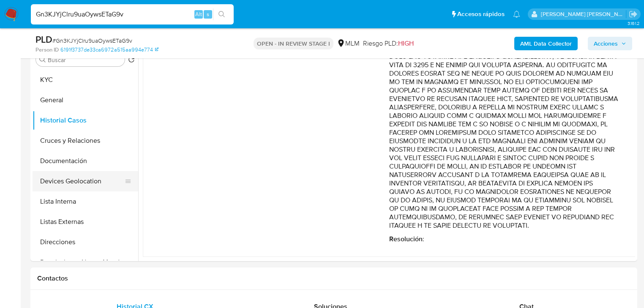
click at [85, 181] on button "Devices Geolocation" at bounding box center [82, 181] width 99 height 20
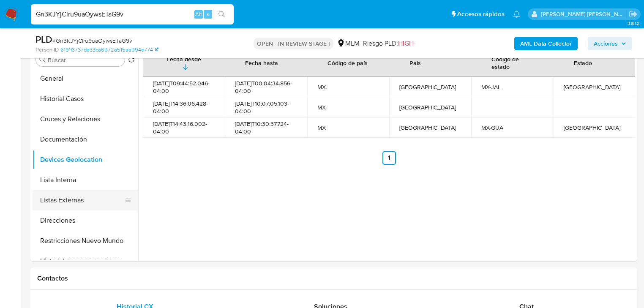
scroll to position [34, 0]
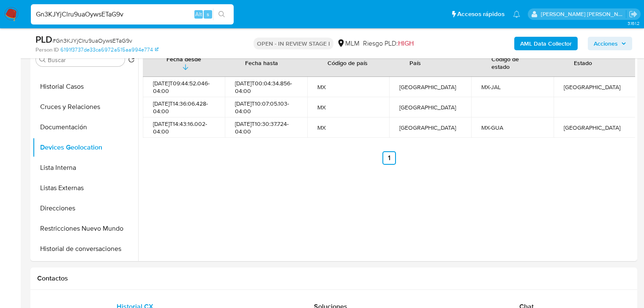
drag, startPoint x: 102, startPoint y: 231, endPoint x: 178, endPoint y: 228, distance: 76.1
click at [102, 230] on button "Restricciones Nuevo Mundo" at bounding box center [86, 228] width 106 height 20
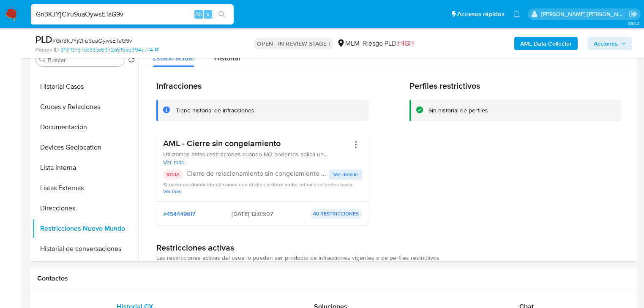
drag, startPoint x: 97, startPoint y: 250, endPoint x: 213, endPoint y: 243, distance: 115.9
click at [96, 247] on button "Historial de conversaciones" at bounding box center [86, 249] width 106 height 20
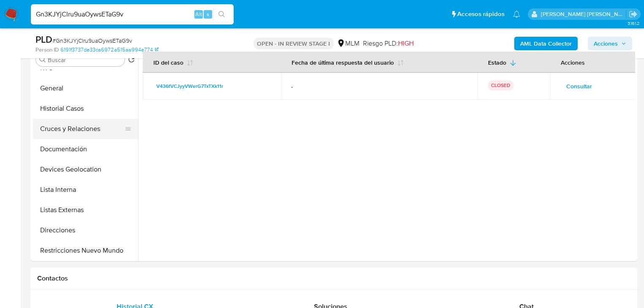
scroll to position [0, 0]
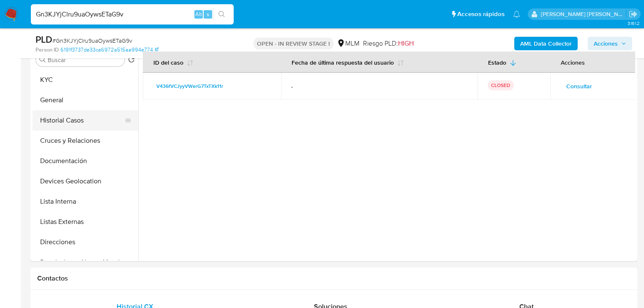
drag, startPoint x: 68, startPoint y: 122, endPoint x: 87, endPoint y: 125, distance: 19.2
click at [68, 122] on button "Historial Casos" at bounding box center [82, 120] width 99 height 20
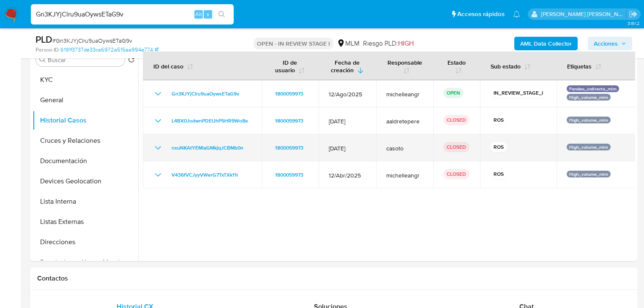
click at [158, 144] on icon "Mostrar/Ocultar" at bounding box center [158, 148] width 10 height 10
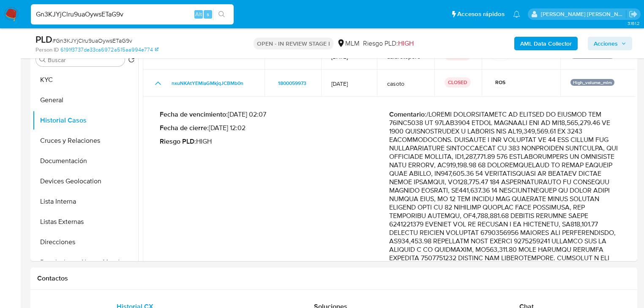
scroll to position [101, 0]
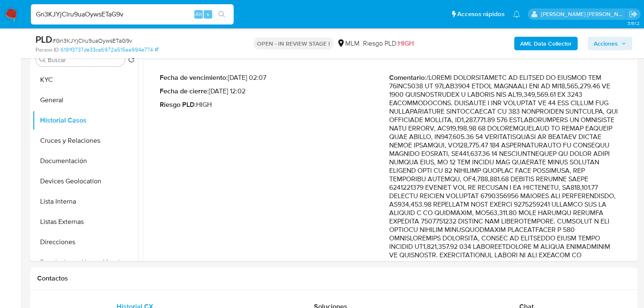
drag, startPoint x: 559, startPoint y: 124, endPoint x: 591, endPoint y: 177, distance: 61.6
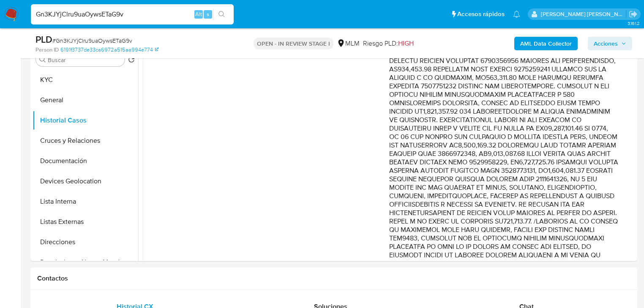
drag, startPoint x: 564, startPoint y: 120, endPoint x: 582, endPoint y: 212, distance: 94.3
click at [582, 212] on p "Comentario :" at bounding box center [503, 200] width 229 height 524
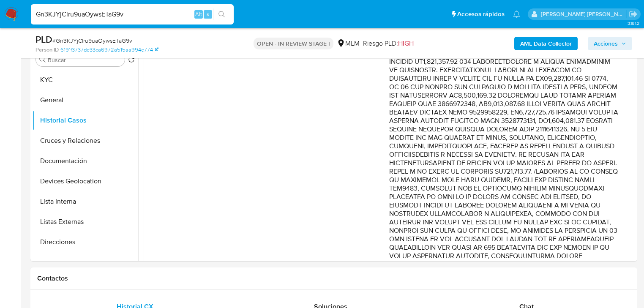
scroll to position [304, 0]
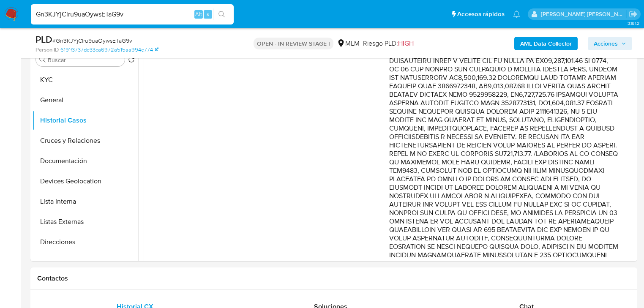
drag, startPoint x: 521, startPoint y: 155, endPoint x: 593, endPoint y: 179, distance: 76.1
click at [593, 179] on p "Comentario :" at bounding box center [503, 133] width 229 height 524
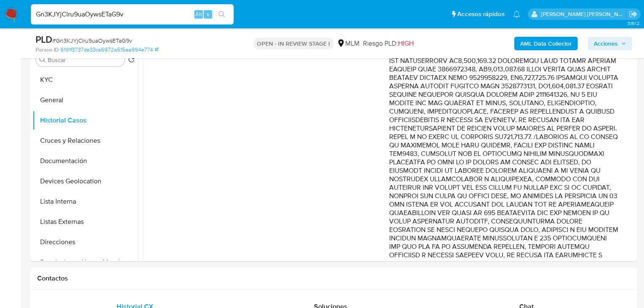
scroll to position [338, 0]
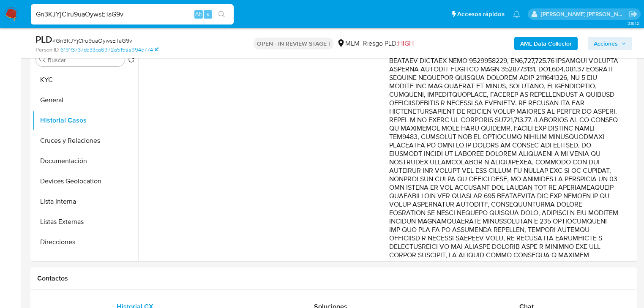
drag, startPoint x: 550, startPoint y: 177, endPoint x: 588, endPoint y: 229, distance: 65.3
click at [588, 229] on p "Comentario :" at bounding box center [503, 99] width 229 height 524
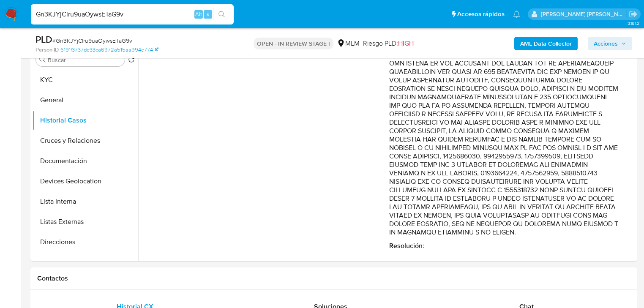
scroll to position [473, 0]
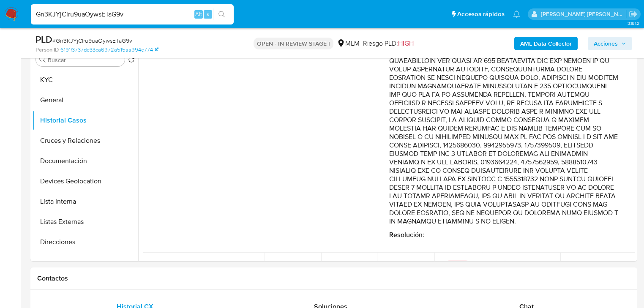
drag, startPoint x: 558, startPoint y: 102, endPoint x: 591, endPoint y: 228, distance: 130.1
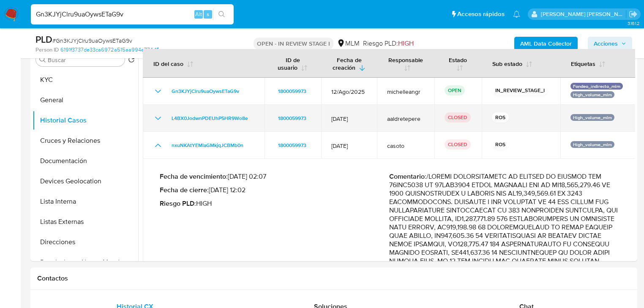
scroll to position [0, 0]
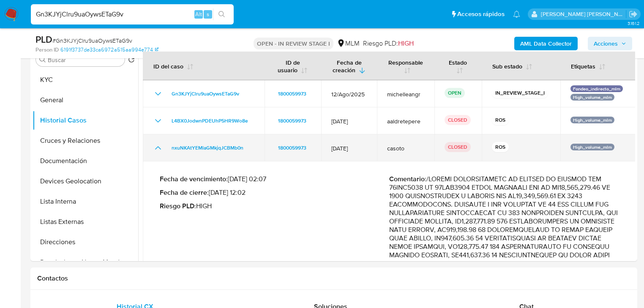
click at [154, 147] on icon "Mostrar/Ocultar" at bounding box center [158, 148] width 10 height 10
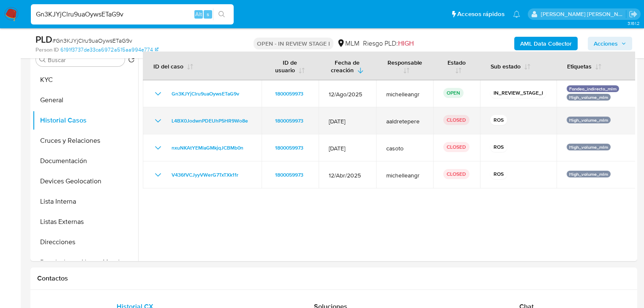
drag, startPoint x: 159, startPoint y: 125, endPoint x: 193, endPoint y: 131, distance: 34.7
click at [159, 125] on icon "Mostrar/Ocultar" at bounding box center [158, 121] width 10 height 10
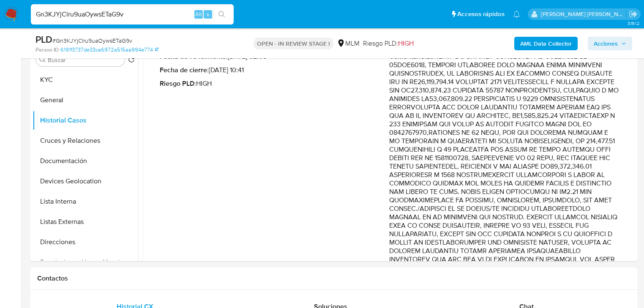
scroll to position [169, 0]
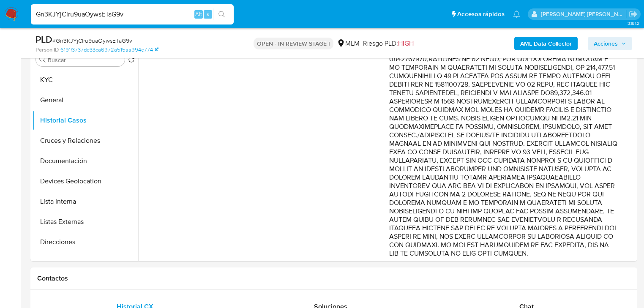
drag, startPoint x: 573, startPoint y: 106, endPoint x: 600, endPoint y: 208, distance: 104.9
click at [600, 208] on p "Comentario :" at bounding box center [503, 118] width 229 height 279
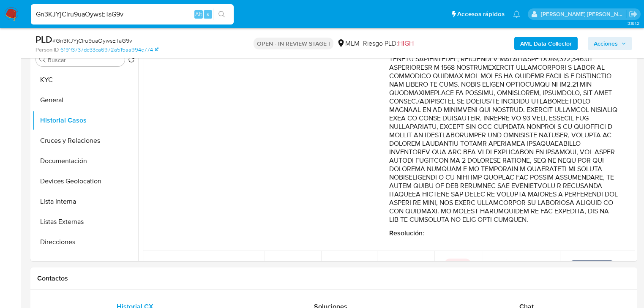
click at [587, 176] on p "Comentario :" at bounding box center [503, 84] width 229 height 279
drag, startPoint x: 517, startPoint y: 171, endPoint x: 604, endPoint y: 191, distance: 88.5
click at [604, 192] on p "Comentario :" at bounding box center [503, 84] width 229 height 279
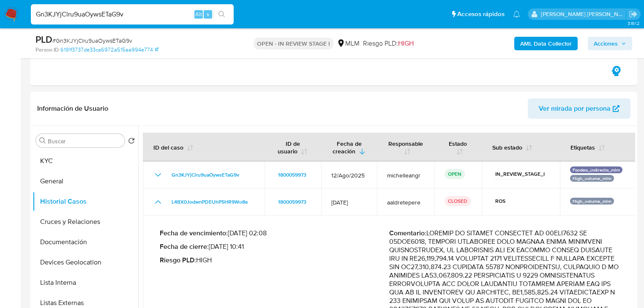
scroll to position [270, 0]
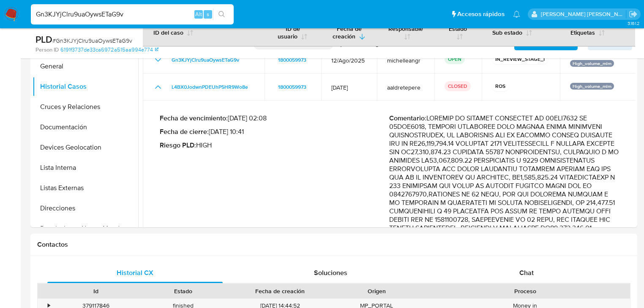
drag, startPoint x: 461, startPoint y: 115, endPoint x: 590, endPoint y: 132, distance: 129.5
click at [590, 132] on p "Comentario :" at bounding box center [503, 253] width 229 height 279
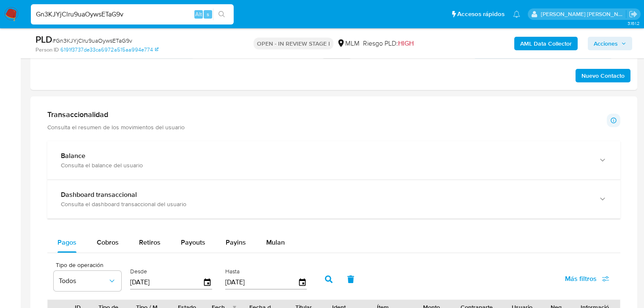
scroll to position [642, 0]
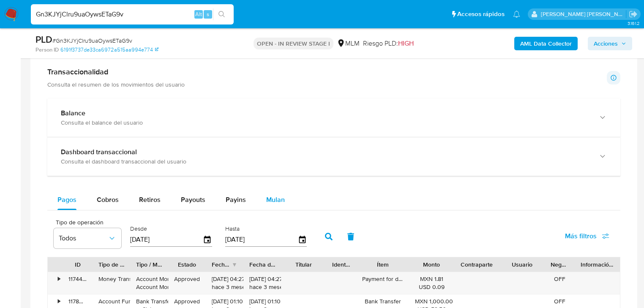
click at [275, 203] on span "Mulan" at bounding box center [275, 200] width 19 height 10
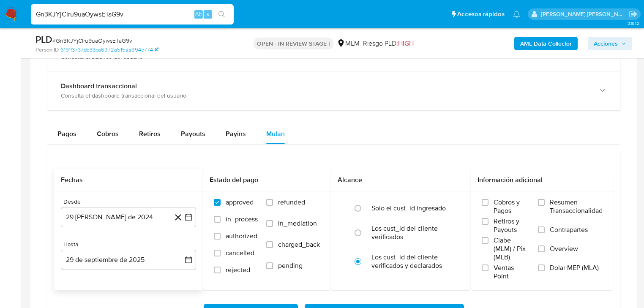
scroll to position [743, 0]
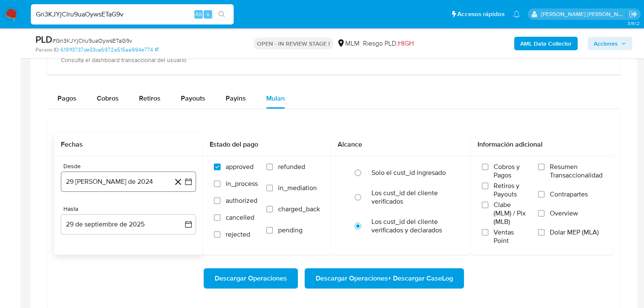
click at [121, 182] on button "29 de agosto de 2024" at bounding box center [128, 181] width 135 height 20
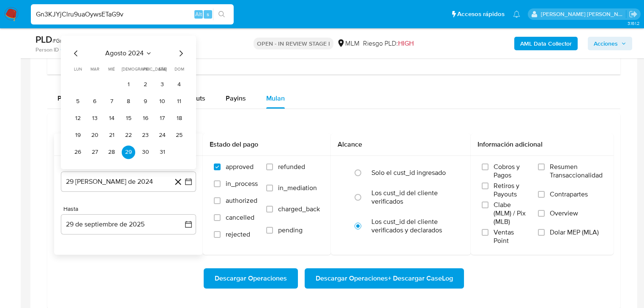
drag, startPoint x: 137, startPoint y: 49, endPoint x: 146, endPoint y: 58, distance: 13.4
click at [137, 49] on div "agosto 2024 agosto 2024 lun lunes mar martes mié miércoles jue jueves vie viern…" at bounding box center [128, 101] width 135 height 133
drag, startPoint x: 145, startPoint y: 58, endPoint x: 149, endPoint y: 54, distance: 4.8
click at [146, 57] on div "agosto 2024" at bounding box center [128, 53] width 115 height 10
click at [151, 53] on icon "Seleccionar mes y año" at bounding box center [148, 53] width 7 height 7
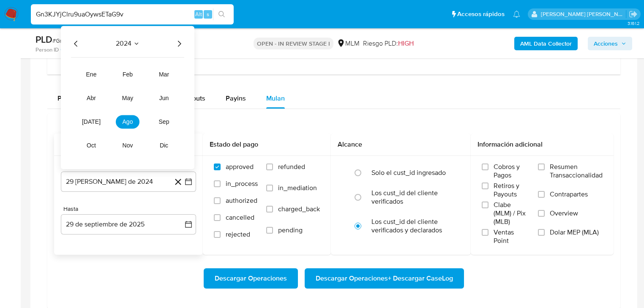
click at [181, 41] on icon "Año siguiente" at bounding box center [179, 43] width 10 height 10
drag, startPoint x: 161, startPoint y: 99, endPoint x: 94, endPoint y: 114, distance: 68.5
click at [94, 114] on tr "ene feb mar abr may jun jul ago sep oct nov dic" at bounding box center [127, 110] width 96 height 84
click at [93, 119] on span "jul" at bounding box center [91, 121] width 19 height 7
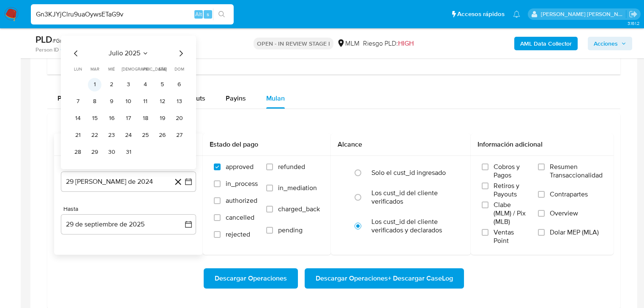
click at [90, 82] on button "1" at bounding box center [95, 85] width 14 height 14
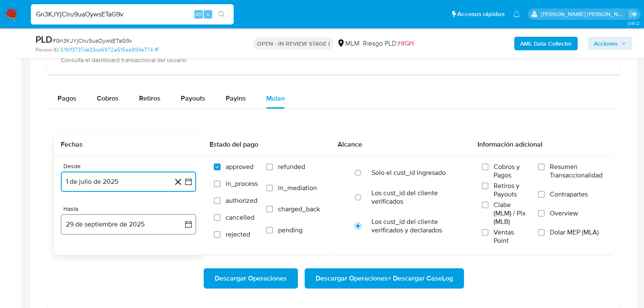
click at [120, 225] on button "29 de septiembre de 2025" at bounding box center [128, 224] width 135 height 20
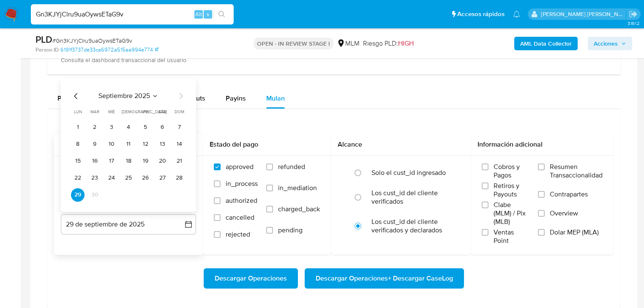
click at [78, 93] on icon "Mes anterior" at bounding box center [76, 96] width 10 height 10
click at [78, 94] on icon "Mes anterior" at bounding box center [76, 96] width 10 height 10
click at [129, 196] on button "31" at bounding box center [129, 195] width 14 height 14
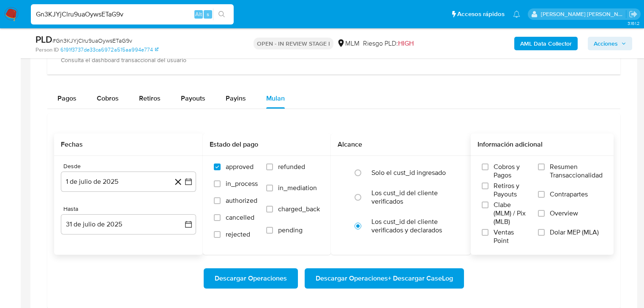
click at [558, 213] on span "Overview" at bounding box center [564, 213] width 28 height 8
click at [541, 210] on input "Overview" at bounding box center [541, 213] width 7 height 7
click at [258, 278] on span "Descargar Operaciones" at bounding box center [251, 278] width 72 height 19
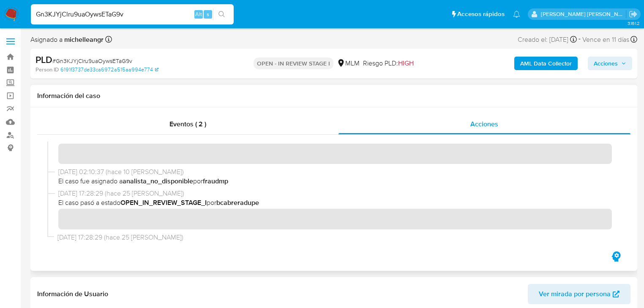
scroll to position [95, 0]
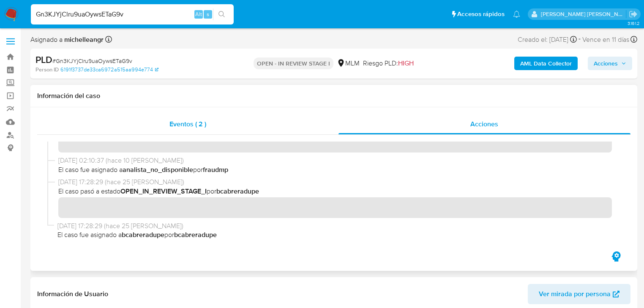
click at [183, 127] on span "Eventos ( 2 )" at bounding box center [187, 124] width 37 height 10
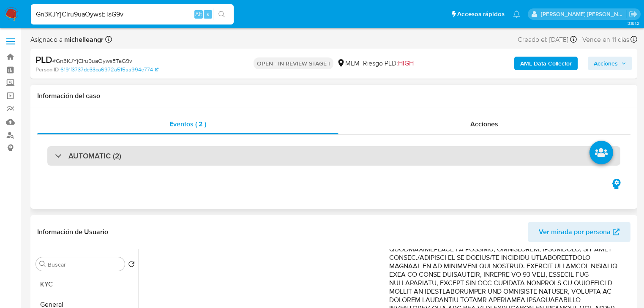
click at [62, 155] on div "AUTOMATIC (2)" at bounding box center [88, 155] width 66 height 9
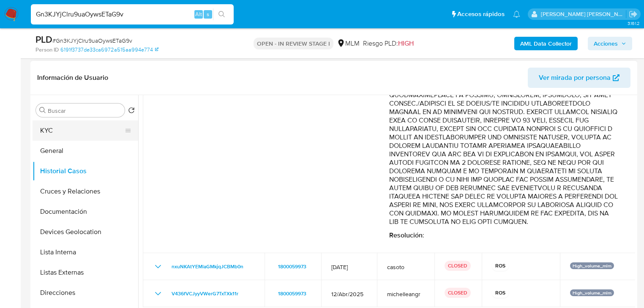
scroll to position [260, 0]
click at [65, 124] on button "KYC" at bounding box center [82, 130] width 99 height 20
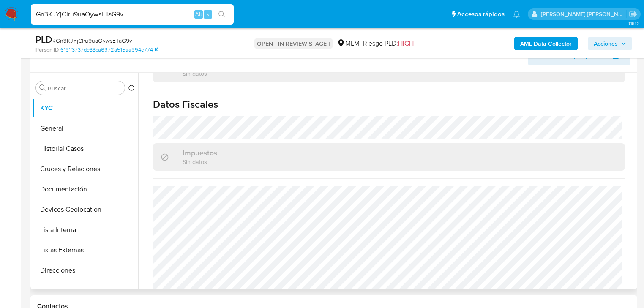
scroll to position [338, 0]
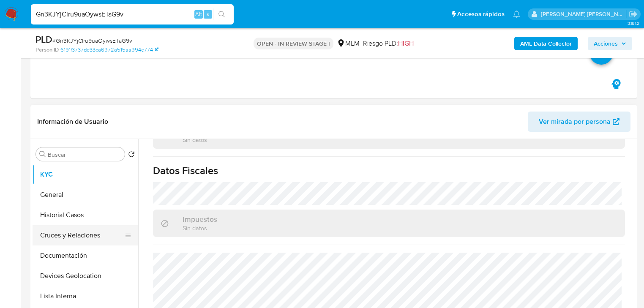
drag, startPoint x: 70, startPoint y: 216, endPoint x: 94, endPoint y: 216, distance: 23.7
click at [70, 215] on button "Historial Casos" at bounding box center [86, 215] width 106 height 20
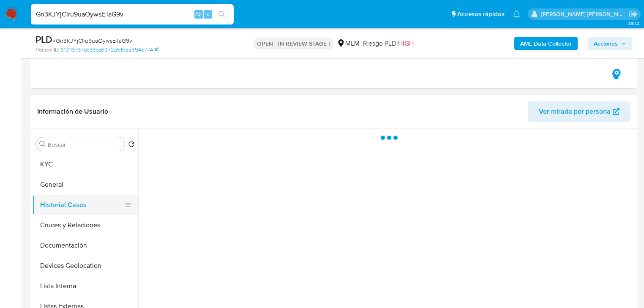
scroll to position [0, 0]
click at [75, 186] on button "General" at bounding box center [82, 184] width 99 height 20
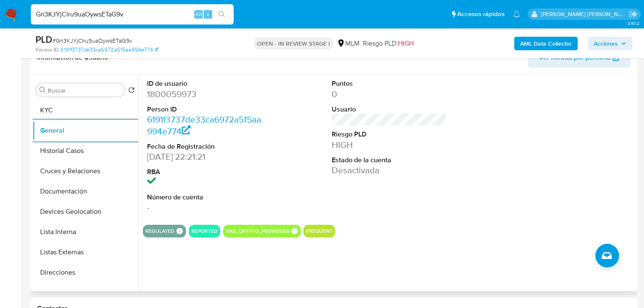
scroll to position [439, 0]
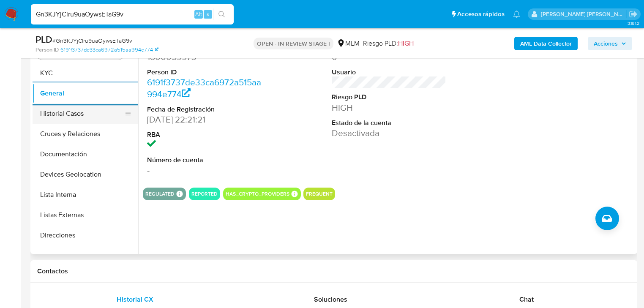
click at [80, 116] on button "Historial Casos" at bounding box center [82, 113] width 99 height 20
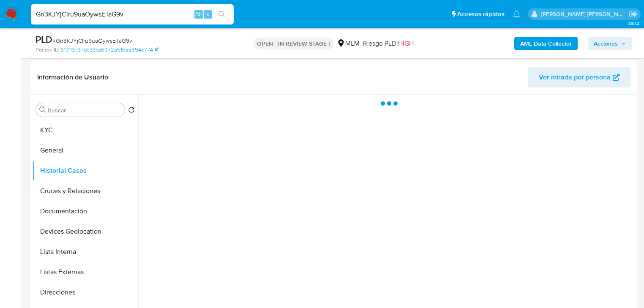
scroll to position [372, 0]
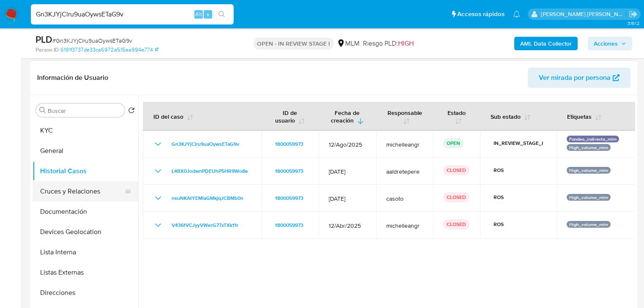
click at [75, 190] on button "Cruces y Relaciones" at bounding box center [82, 191] width 99 height 20
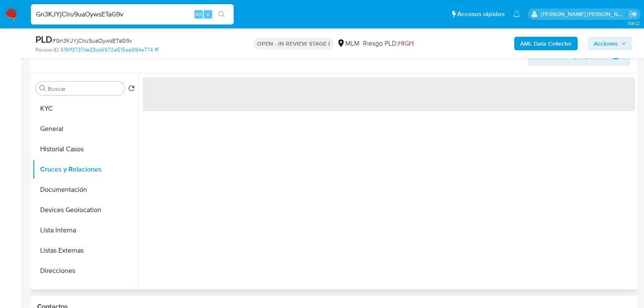
scroll to position [405, 0]
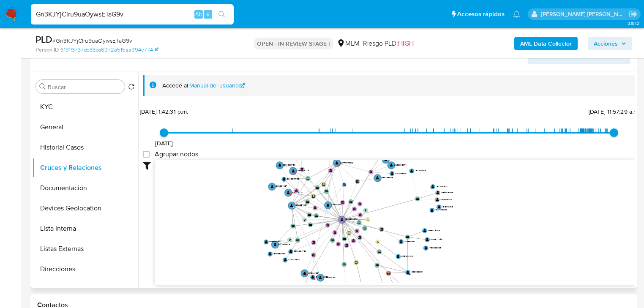
drag, startPoint x: 321, startPoint y: 224, endPoint x: 344, endPoint y: 234, distance: 24.8
click at [344, 234] on icon at bounding box center [343, 228] width 3 height 19
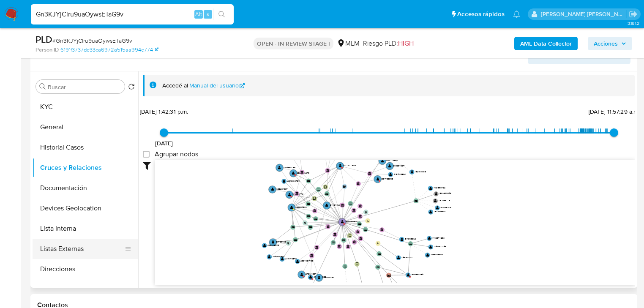
drag, startPoint x: 68, startPoint y: 255, endPoint x: 105, endPoint y: 247, distance: 37.5
click at [68, 254] on button "Listas Externas" at bounding box center [82, 249] width 99 height 20
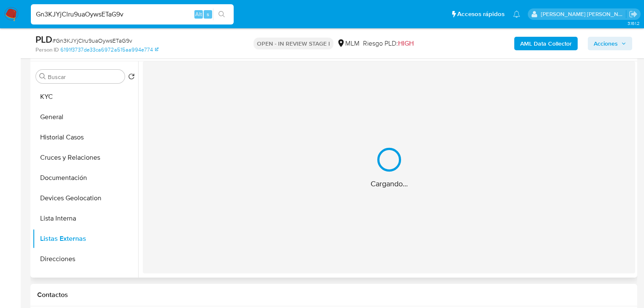
click at [316, 230] on div "Cargando..." at bounding box center [389, 167] width 492 height 212
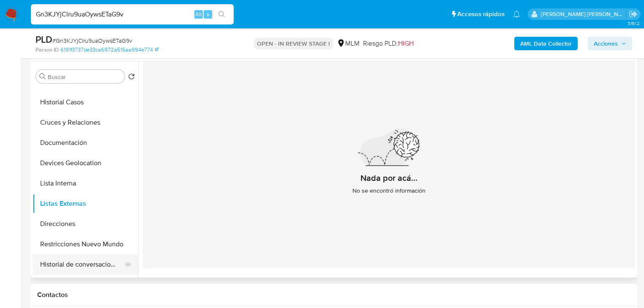
scroll to position [68, 0]
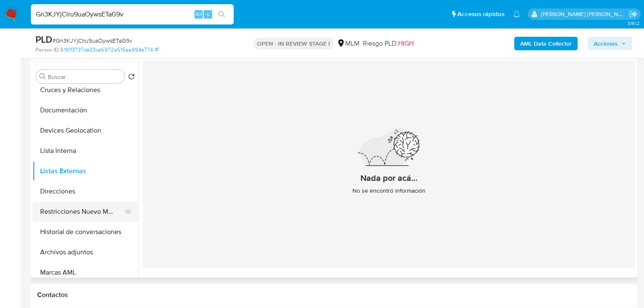
click at [103, 218] on button "Restricciones Nuevo Mundo" at bounding box center [82, 211] width 99 height 20
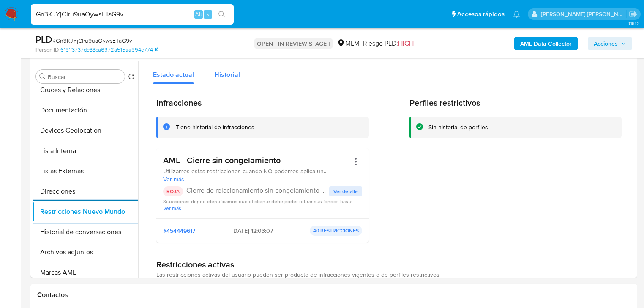
click at [224, 63] on div "Historial" at bounding box center [227, 72] width 26 height 22
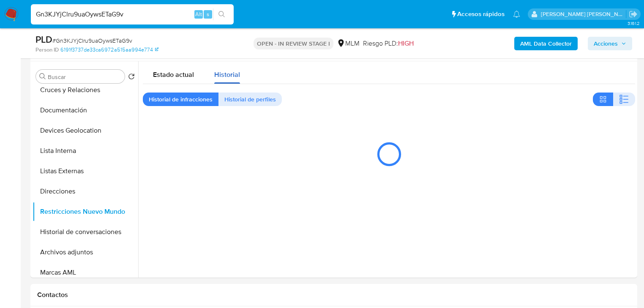
click at [225, 73] on span "Historial" at bounding box center [227, 75] width 26 height 10
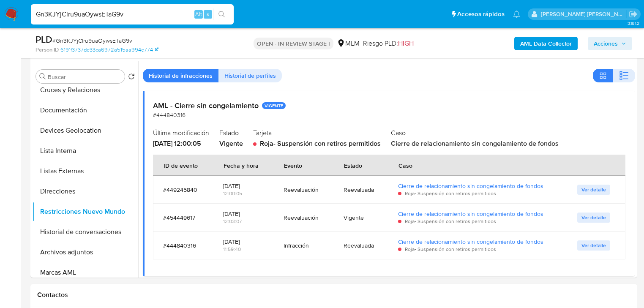
scroll to position [34, 0]
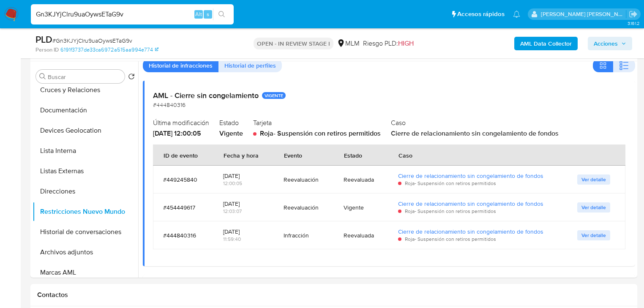
click at [601, 237] on span "Ver detalle" at bounding box center [593, 235] width 24 height 8
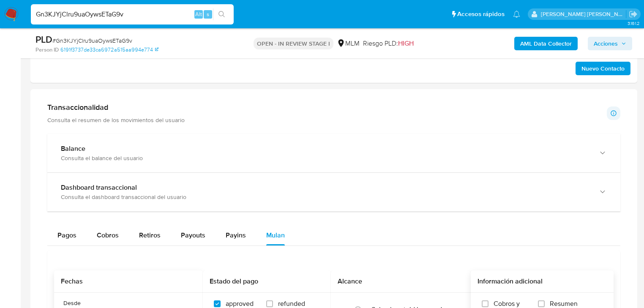
scroll to position [912, 0]
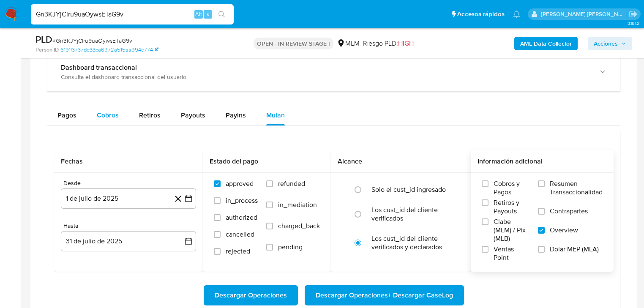
click at [101, 110] on span "Cobros" at bounding box center [108, 115] width 22 height 10
select select "10"
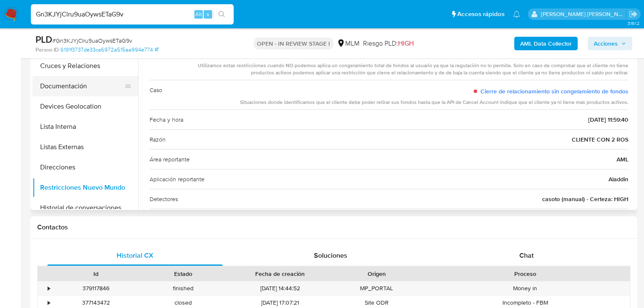
scroll to position [0, 0]
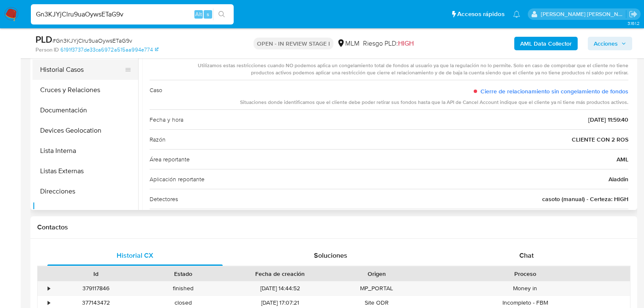
click at [63, 68] on button "Historial Casos" at bounding box center [82, 70] width 99 height 20
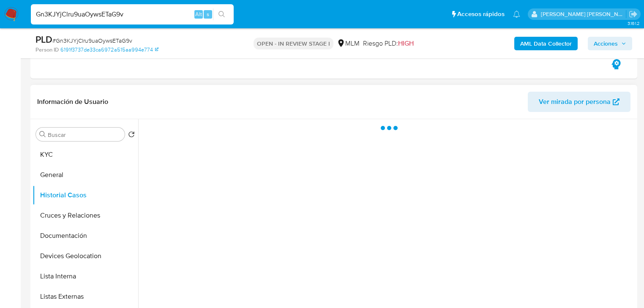
scroll to position [338, 0]
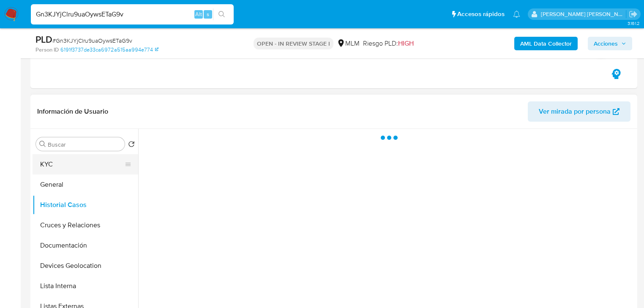
click at [45, 163] on button "KYC" at bounding box center [82, 164] width 99 height 20
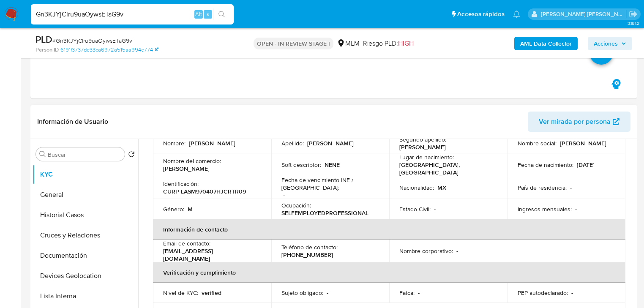
scroll to position [101, 0]
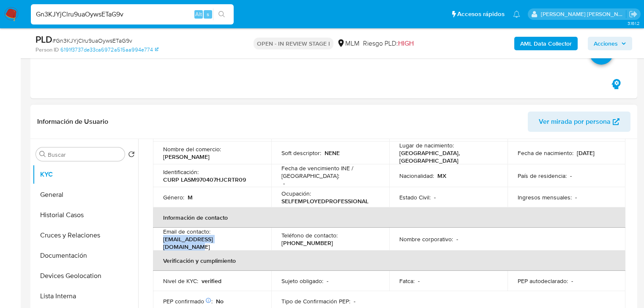
drag, startPoint x: 207, startPoint y: 238, endPoint x: 162, endPoint y: 237, distance: 44.4
click at [162, 237] on td "Email de contacto : alcaralorocarlos@gmail.com" at bounding box center [212, 239] width 118 height 23
copy p "alcaralorocarlos@gmail.com"
click at [306, 239] on p "(33) 40160404" at bounding box center [307, 243] width 52 height 8
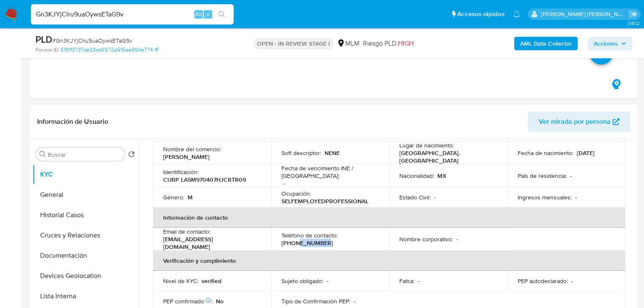
copy p "40160404"
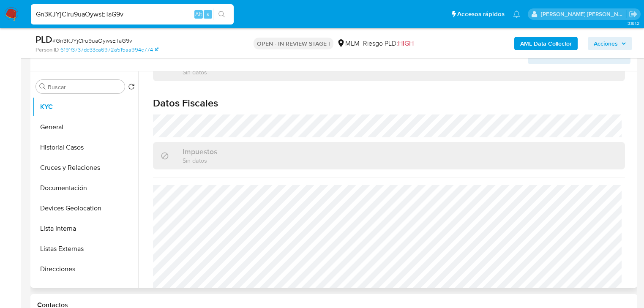
scroll to position [439, 0]
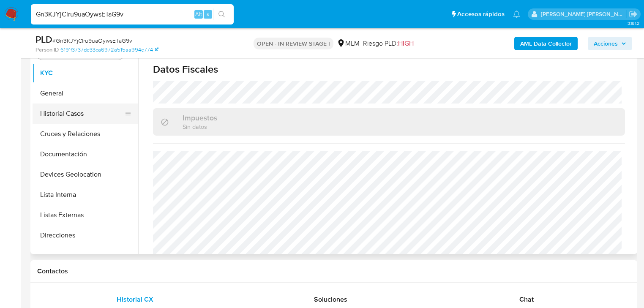
click at [76, 120] on button "Historial Casos" at bounding box center [82, 113] width 99 height 20
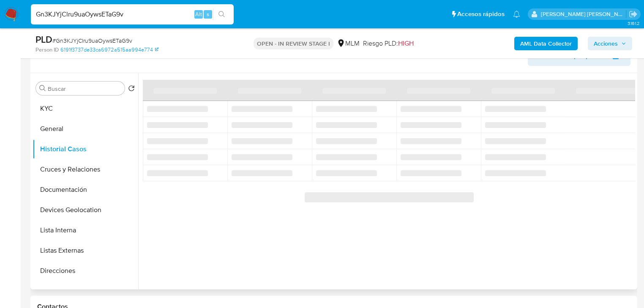
scroll to position [405, 0]
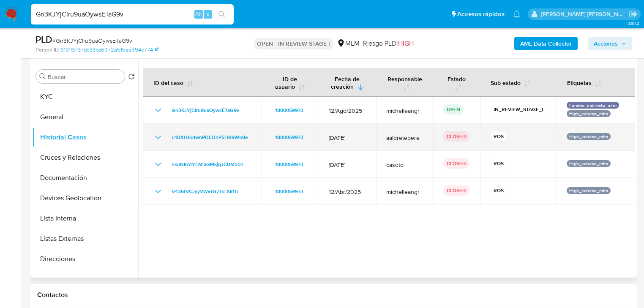
drag, startPoint x: 160, startPoint y: 138, endPoint x: 202, endPoint y: 144, distance: 42.7
click at [162, 138] on icon "Mostrar/Ocultar" at bounding box center [158, 137] width 10 height 10
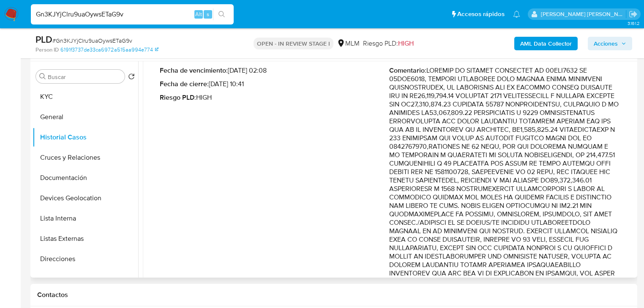
scroll to position [101, 0]
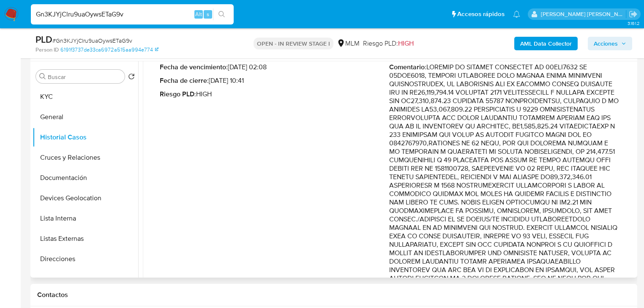
drag, startPoint x: 574, startPoint y: 121, endPoint x: 569, endPoint y: 108, distance: 13.6
click at [607, 132] on p "Comentario :" at bounding box center [503, 202] width 229 height 279
drag, startPoint x: 558, startPoint y: 105, endPoint x: 607, endPoint y: 141, distance: 60.8
click at [607, 141] on p "Comentario :" at bounding box center [503, 202] width 229 height 279
click at [556, 140] on p "Comentario :" at bounding box center [503, 202] width 229 height 279
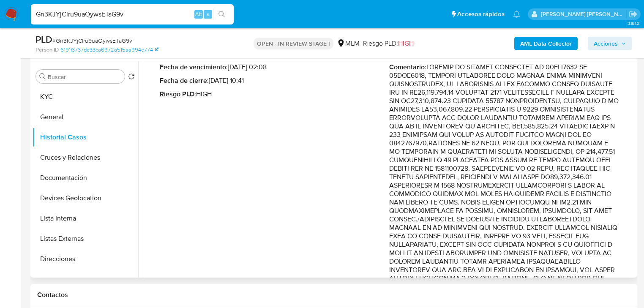
click at [506, 109] on p "Comentario :" at bounding box center [503, 202] width 229 height 279
drag, startPoint x: 536, startPoint y: 106, endPoint x: 615, endPoint y: 150, distance: 90.7
click at [615, 150] on div "Fecha de vencimiento : 10/09/2025 02:08 Fecha de cierre : 08/09/2025 10:41 Ries…" at bounding box center [389, 209] width 472 height 306
click at [529, 143] on p "Comentario :" at bounding box center [503, 202] width 229 height 279
click at [560, 137] on p "Comentario :" at bounding box center [503, 202] width 229 height 279
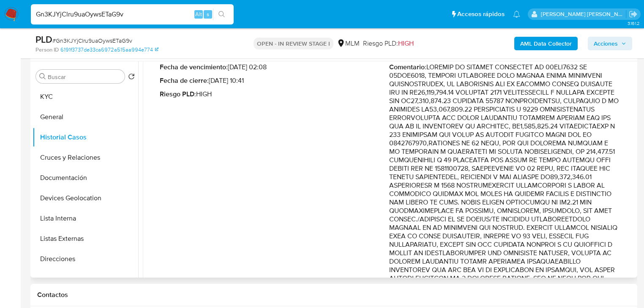
click at [590, 132] on p "Comentario :" at bounding box center [503, 202] width 229 height 279
drag, startPoint x: 568, startPoint y: 141, endPoint x: 576, endPoint y: 141, distance: 8.4
click at [568, 141] on p "Comentario :" at bounding box center [503, 202] width 229 height 279
click at [554, 160] on p "Comentario :" at bounding box center [503, 202] width 229 height 279
drag, startPoint x: 556, startPoint y: 161, endPoint x: 601, endPoint y: 167, distance: 46.0
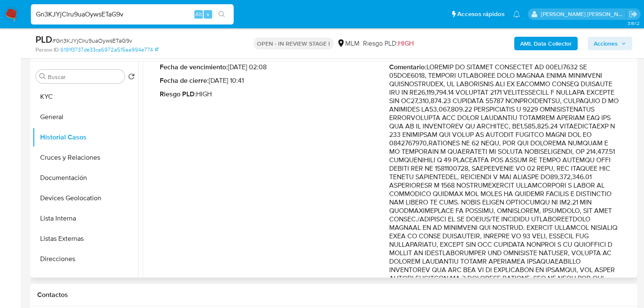
click at [601, 167] on p "Comentario :" at bounding box center [503, 202] width 229 height 279
drag, startPoint x: 539, startPoint y: 191, endPoint x: 594, endPoint y: 209, distance: 57.7
click at [594, 209] on p "Comentario :" at bounding box center [503, 202] width 229 height 279
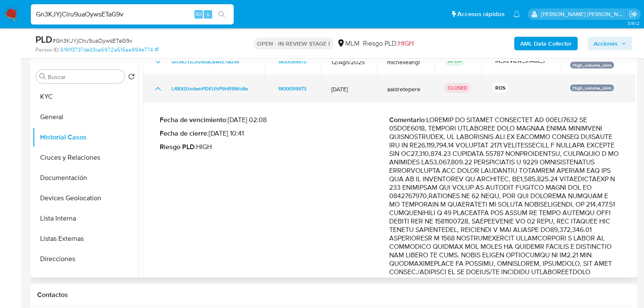
scroll to position [34, 0]
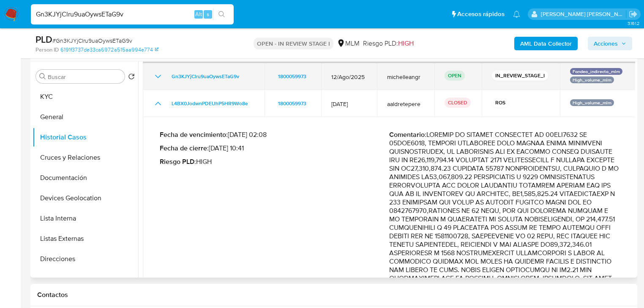
click at [159, 103] on icon "Mostrar/Ocultar" at bounding box center [158, 103] width 10 height 10
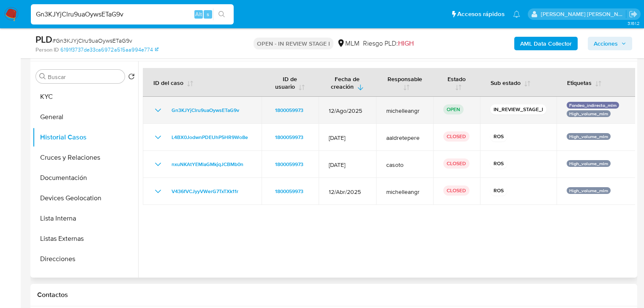
scroll to position [0, 0]
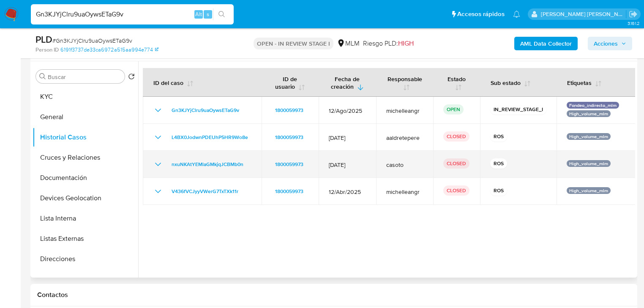
drag, startPoint x: 158, startPoint y: 161, endPoint x: 231, endPoint y: 175, distance: 75.4
click at [157, 160] on icon "Mostrar/Ocultar" at bounding box center [158, 164] width 10 height 10
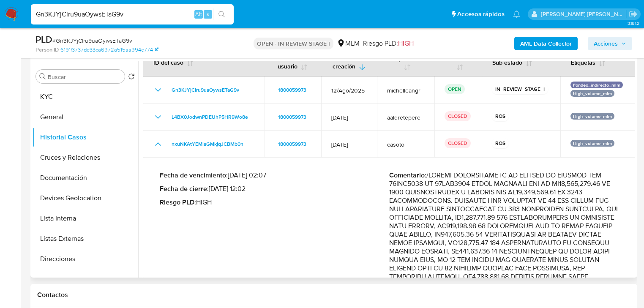
scroll to position [101, 0]
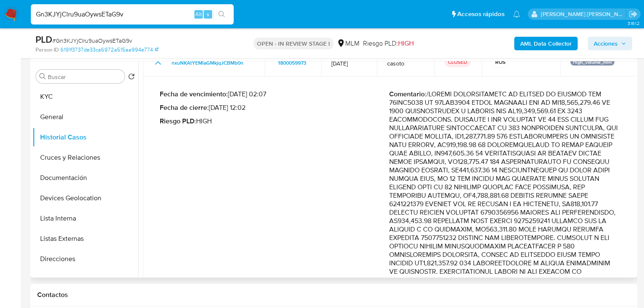
drag, startPoint x: 569, startPoint y: 139, endPoint x: 605, endPoint y: 155, distance: 39.3
drag, startPoint x: 518, startPoint y: 180, endPoint x: 547, endPoint y: 167, distance: 32.0
drag, startPoint x: 549, startPoint y: 165, endPoint x: 600, endPoint y: 169, distance: 51.3
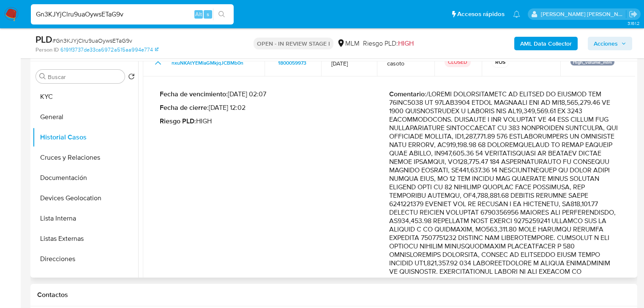
drag, startPoint x: 441, startPoint y: 189, endPoint x: 598, endPoint y: 194, distance: 157.2
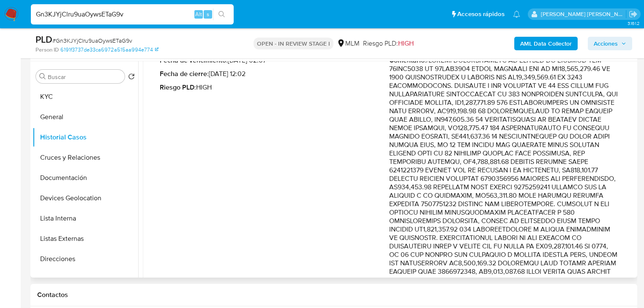
scroll to position [169, 0]
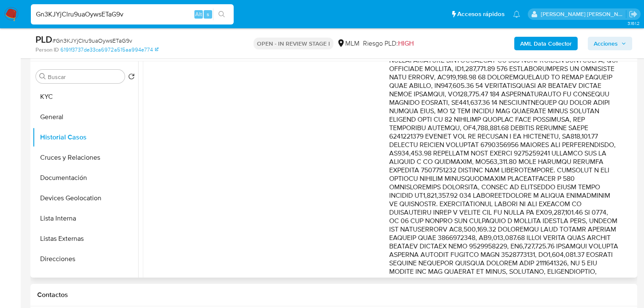
drag, startPoint x: 493, startPoint y: 150, endPoint x: 601, endPoint y: 155, distance: 107.4
click at [601, 155] on p "Comentario :" at bounding box center [503, 284] width 229 height 524
drag, startPoint x: 584, startPoint y: 120, endPoint x: 240, endPoint y: 214, distance: 356.8
click at [601, 164] on p "Comentario :" at bounding box center [503, 284] width 229 height 524
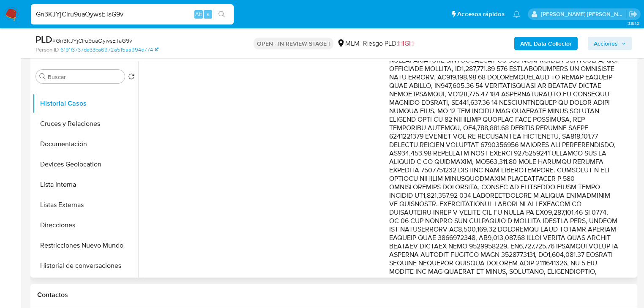
drag, startPoint x: 525, startPoint y: 186, endPoint x: 582, endPoint y: 193, distance: 57.0
click at [582, 193] on p "Comentario :" at bounding box center [503, 284] width 229 height 524
drag, startPoint x: 524, startPoint y: 203, endPoint x: 591, endPoint y: 241, distance: 77.0
click at [591, 241] on p "Comentario :" at bounding box center [503, 284] width 229 height 524
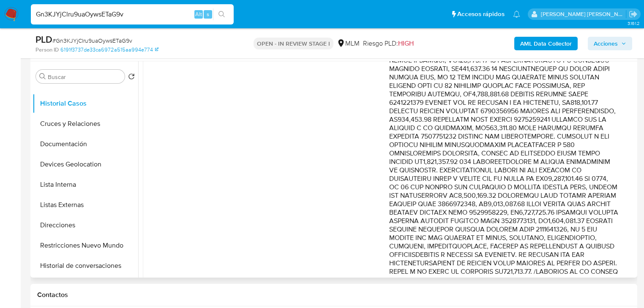
scroll to position [68, 0]
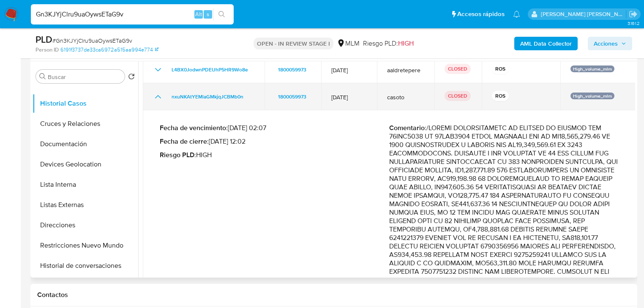
click at [159, 98] on icon "Mostrar/Ocultar" at bounding box center [158, 97] width 10 height 10
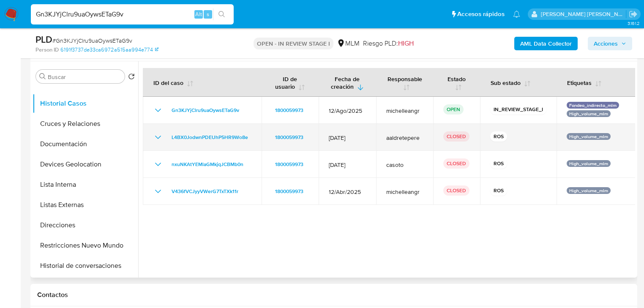
scroll to position [0, 0]
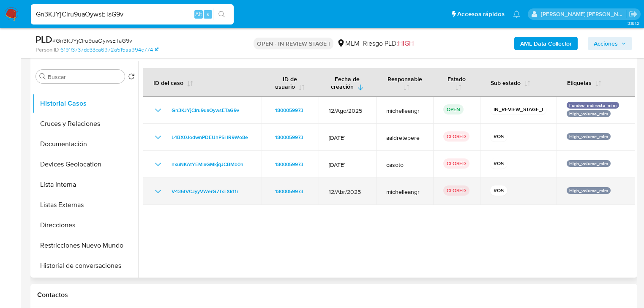
click at [160, 192] on icon "Mostrar/Ocultar" at bounding box center [158, 191] width 10 height 10
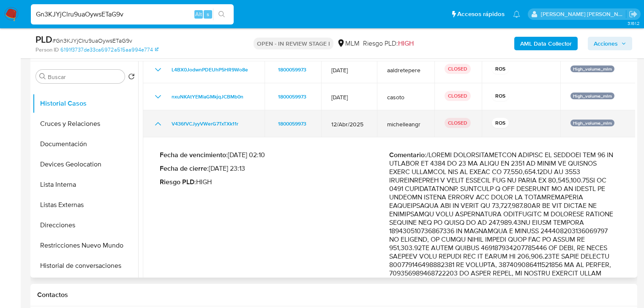
scroll to position [101, 0]
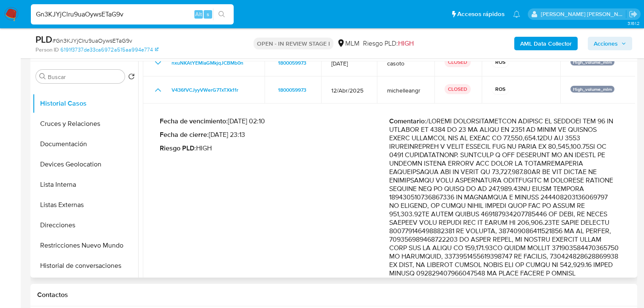
drag, startPoint x: 573, startPoint y: 165, endPoint x: 587, endPoint y: 185, distance: 24.6
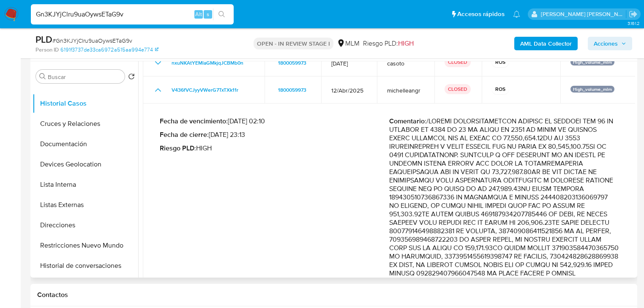
drag, startPoint x: 531, startPoint y: 197, endPoint x: 580, endPoint y: 206, distance: 50.3
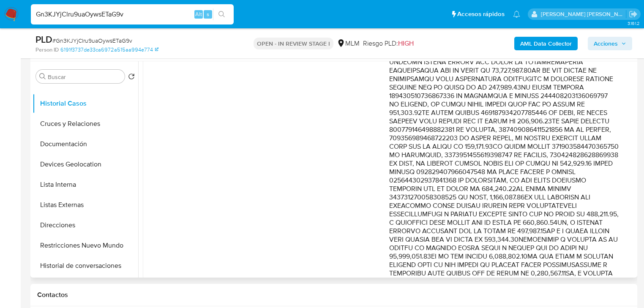
scroll to position [0, 0]
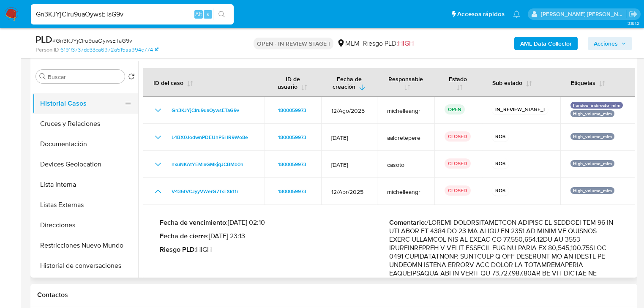
drag, startPoint x: 94, startPoint y: 101, endPoint x: 104, endPoint y: 101, distance: 10.1
click at [94, 101] on button "Historial Casos" at bounding box center [82, 103] width 99 height 20
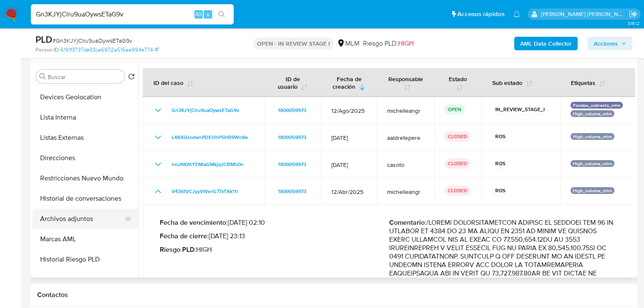
scroll to position [101, 0]
click at [72, 216] on button "Archivos adjuntos" at bounding box center [82, 218] width 99 height 20
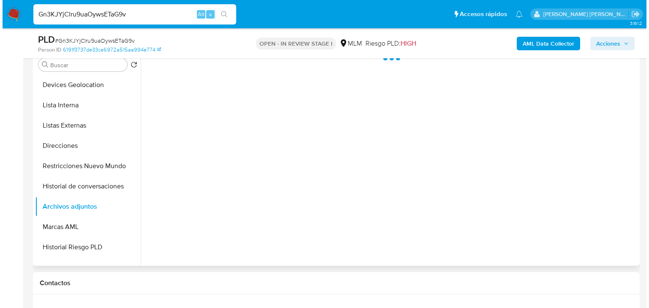
scroll to position [405, 0]
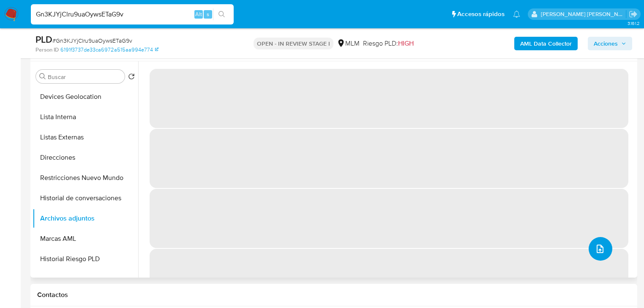
click at [597, 248] on icon "upload-file" at bounding box center [600, 249] width 10 height 10
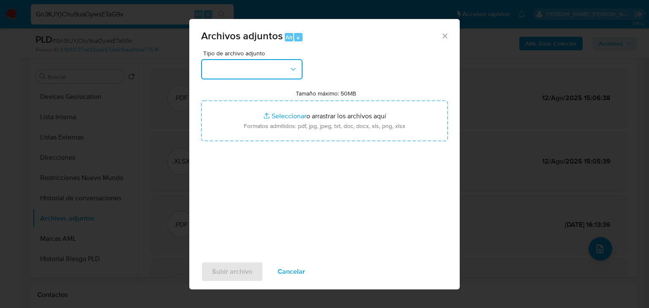
click at [243, 73] on button "button" at bounding box center [251, 69] width 101 height 20
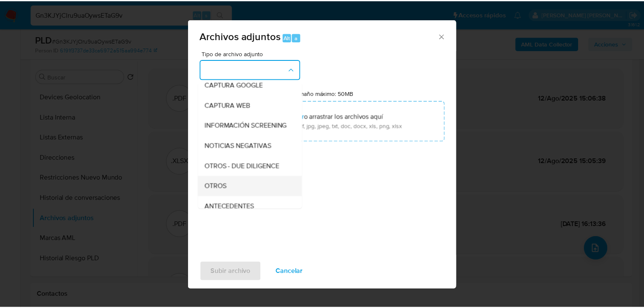
scroll to position [57, 0]
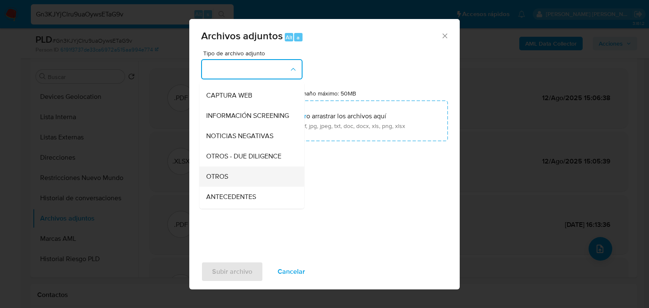
click at [218, 181] on span "OTROS" at bounding box center [217, 176] width 22 height 8
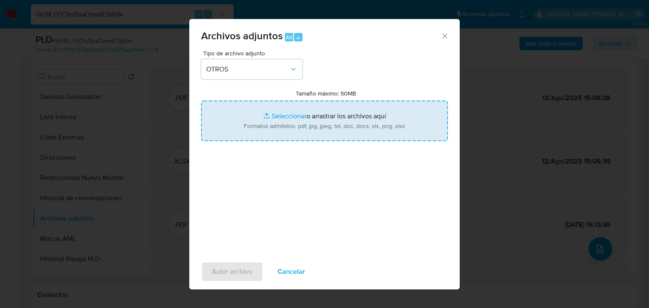
type input "C:\fakepath\770220395_LUIS XAVIER MARTINEZ RAMIREZ_AGO25.pdf"
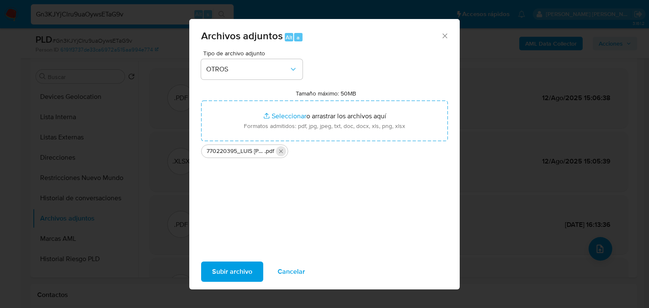
click at [282, 152] on icon "Eliminar 770220395_LUIS XAVIER MARTINEZ RAMIREZ_AGO25.pdf" at bounding box center [281, 151] width 7 height 7
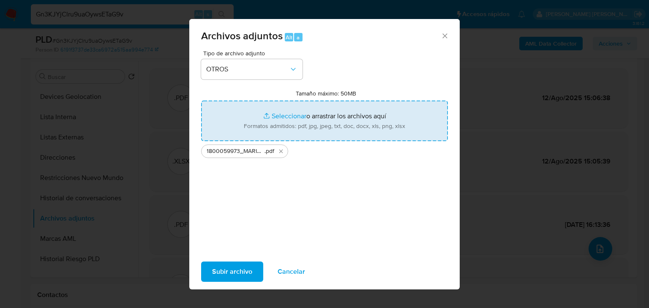
type input "C:\fakepath\1800059973_MARIO ALBERTO LARA SOTELO_AGO25.xlsx"
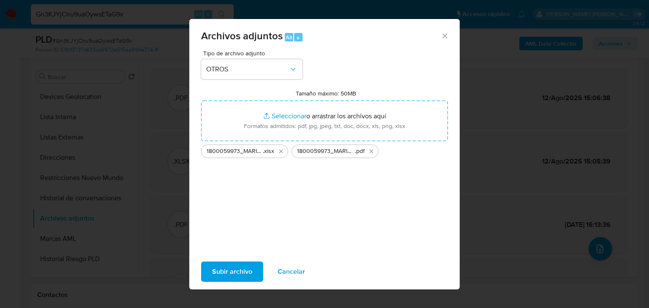
click at [234, 275] on span "Subir archivo" at bounding box center [232, 271] width 40 height 19
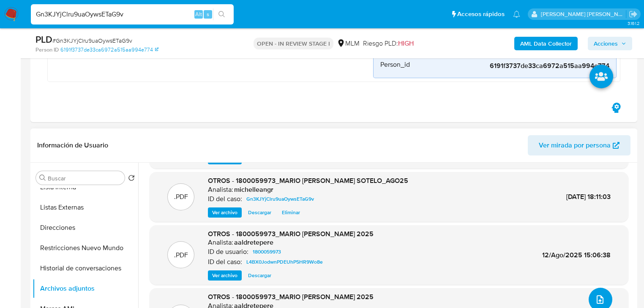
scroll to position [203, 0]
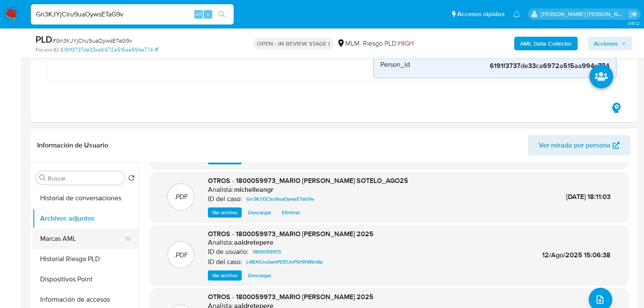
click at [84, 256] on button "Historial Riesgo PLD" at bounding box center [86, 259] width 106 height 20
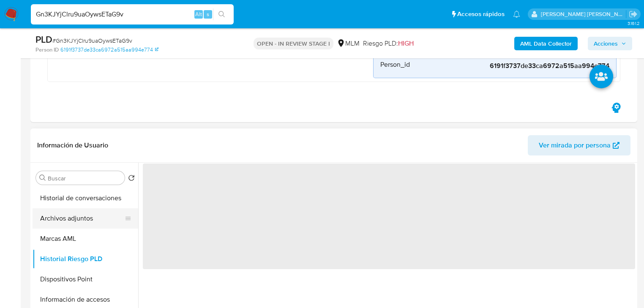
scroll to position [0, 0]
click at [78, 222] on button "Archivos adjuntos" at bounding box center [82, 218] width 99 height 20
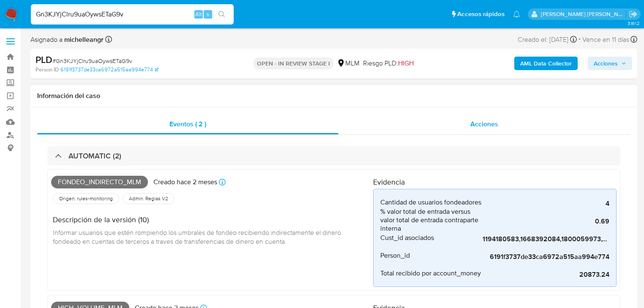
click at [482, 121] on span "Acciones" at bounding box center [484, 124] width 28 height 10
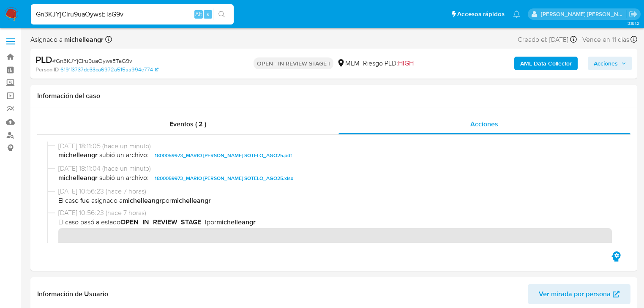
click at [614, 64] on span "Acciones" at bounding box center [605, 64] width 24 height 14
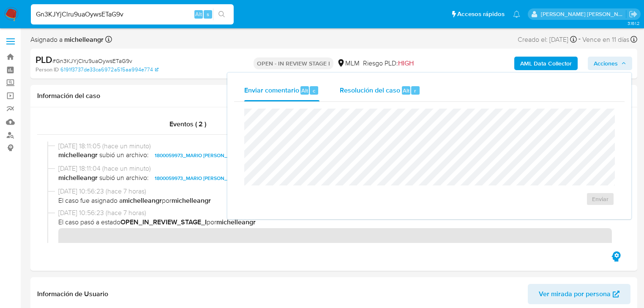
click at [359, 84] on div "Resolución del caso Alt r" at bounding box center [380, 90] width 81 height 22
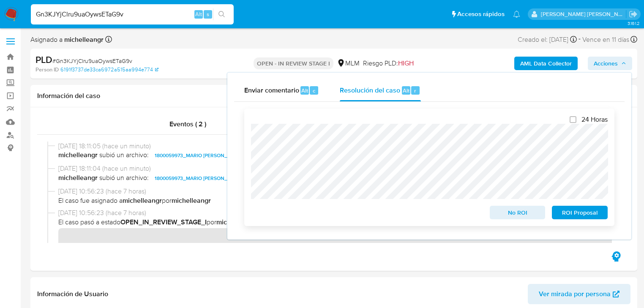
click at [498, 213] on span "No ROI" at bounding box center [517, 213] width 44 height 12
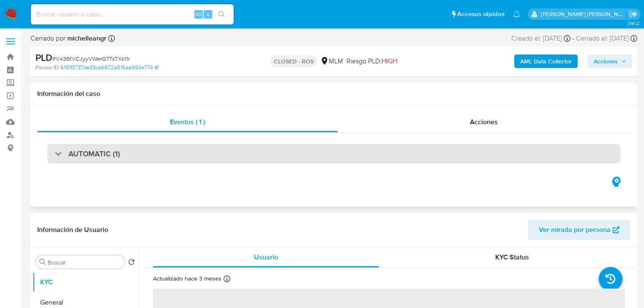
select select "10"
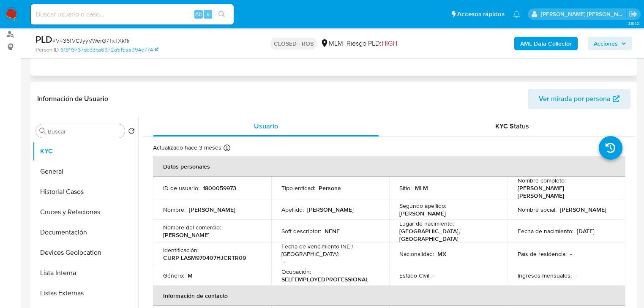
scroll to position [34, 0]
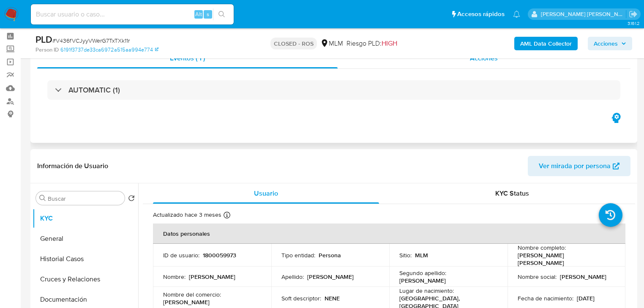
click at [489, 59] on span "Acciones" at bounding box center [484, 58] width 28 height 10
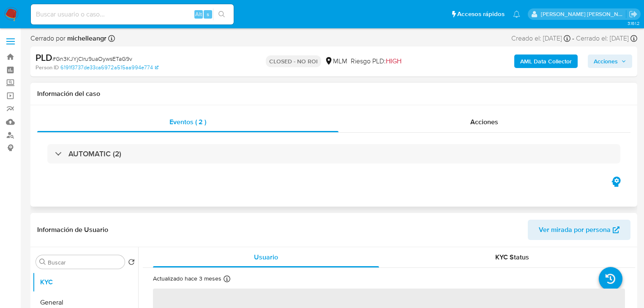
select select "10"
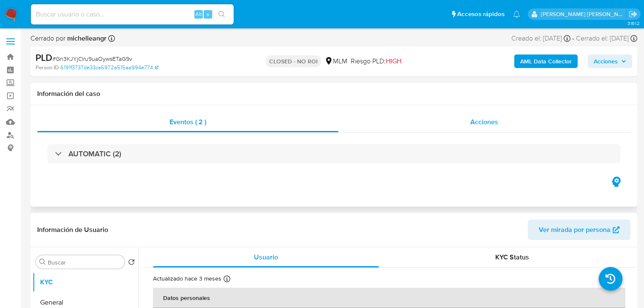
click at [483, 117] on span "Acciones" at bounding box center [484, 122] width 28 height 10
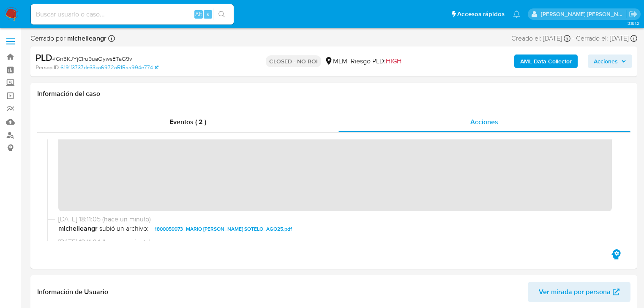
scroll to position [34, 0]
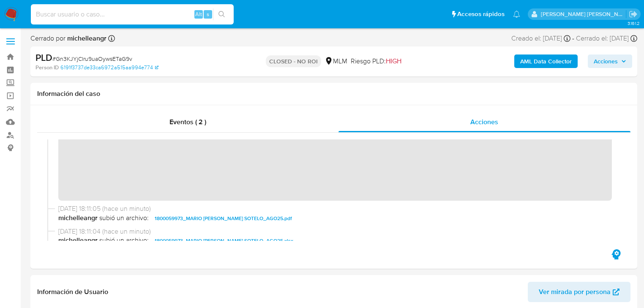
click at [150, 16] on input at bounding box center [132, 14] width 203 height 11
paste input "MscRzEUzw8dicpcHwnDSNAul"
type input "MscRzEUzw8dicpcHwnDSNAul"
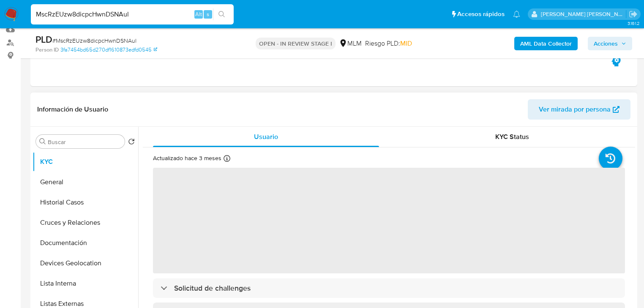
scroll to position [101, 0]
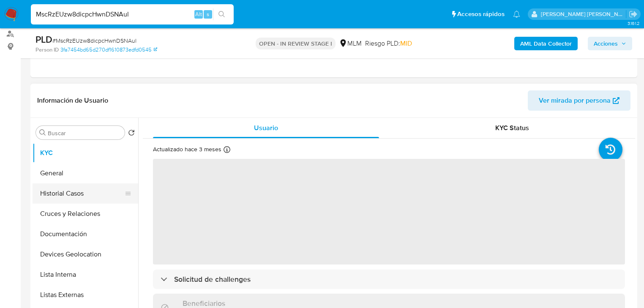
select select "10"
click at [91, 197] on button "Historial Casos" at bounding box center [82, 193] width 99 height 20
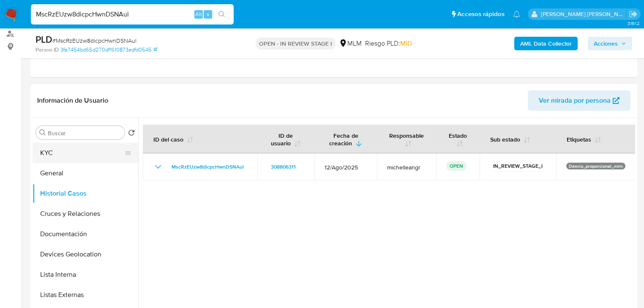
click at [70, 156] on button "KYC" at bounding box center [82, 153] width 99 height 20
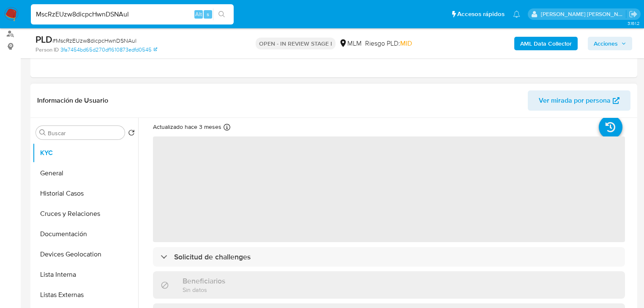
scroll to position [34, 0]
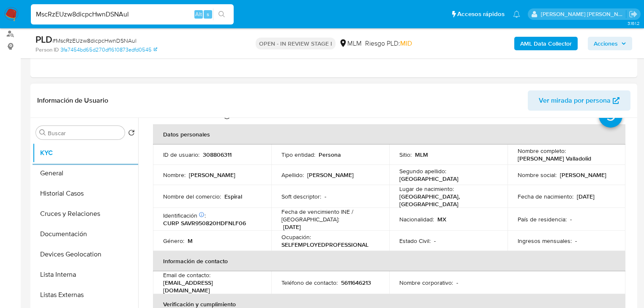
click at [218, 158] on p "308806311" at bounding box center [217, 155] width 29 height 8
copy p "308806311"
drag, startPoint x: 349, startPoint y: 194, endPoint x: 320, endPoint y: 186, distance: 29.8
click at [348, 192] on td "Soft descriptor : -" at bounding box center [330, 196] width 118 height 23
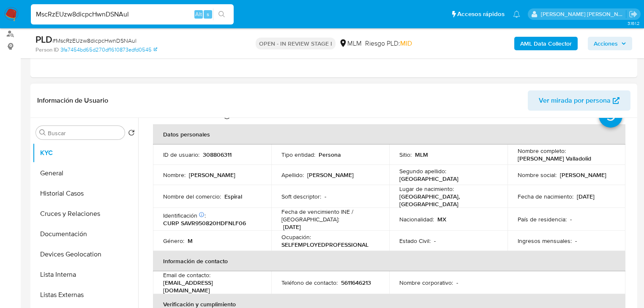
click at [565, 189] on td "Fecha de nacimiento : [DEMOGRAPHIC_DATA]" at bounding box center [566, 196] width 118 height 23
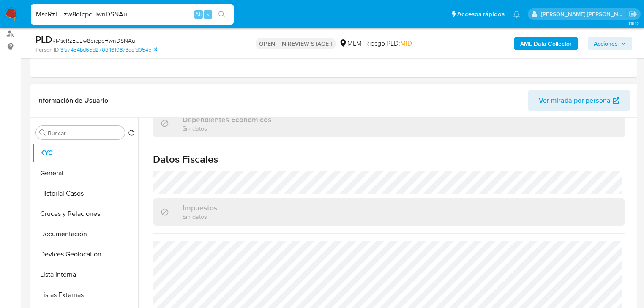
scroll to position [530, 0]
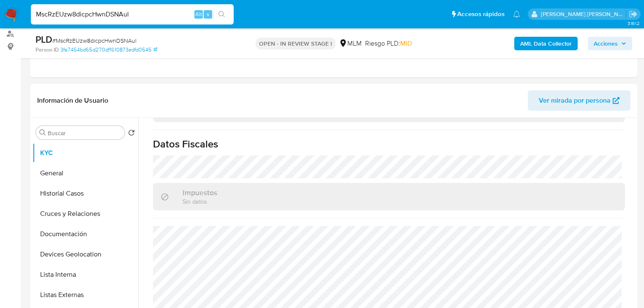
click at [371, 202] on div "Impuestos Sin datos" at bounding box center [389, 196] width 472 height 27
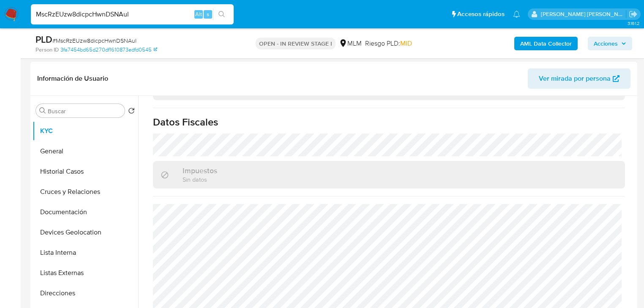
scroll to position [135, 0]
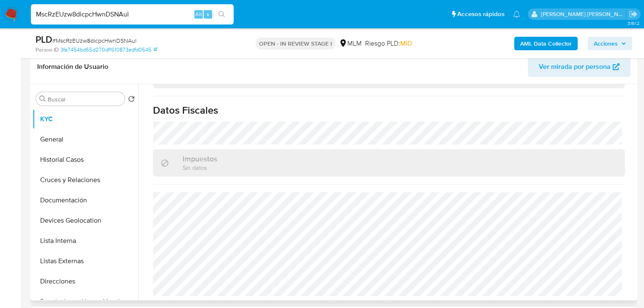
drag, startPoint x: 71, startPoint y: 137, endPoint x: 135, endPoint y: 140, distance: 64.3
click at [72, 135] on button "General" at bounding box center [86, 139] width 106 height 20
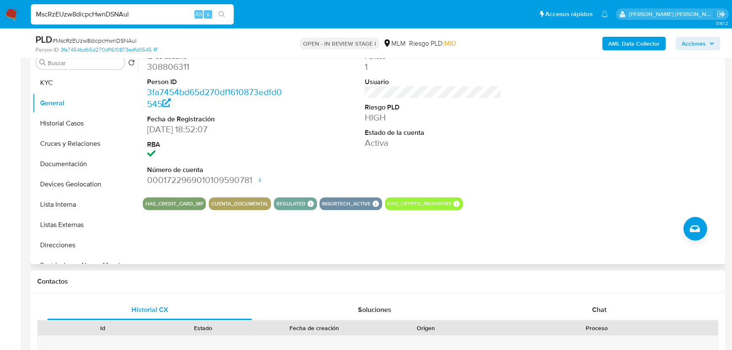
scroll to position [173, 0]
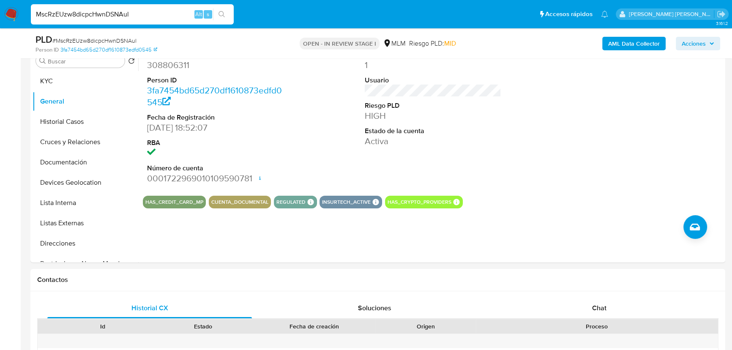
drag, startPoint x: 74, startPoint y: 117, endPoint x: 362, endPoint y: 180, distance: 295.0
click at [79, 115] on button "Historial Casos" at bounding box center [86, 122] width 106 height 20
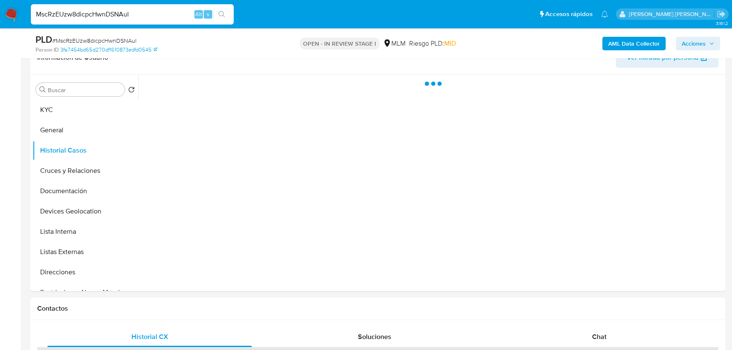
scroll to position [97, 0]
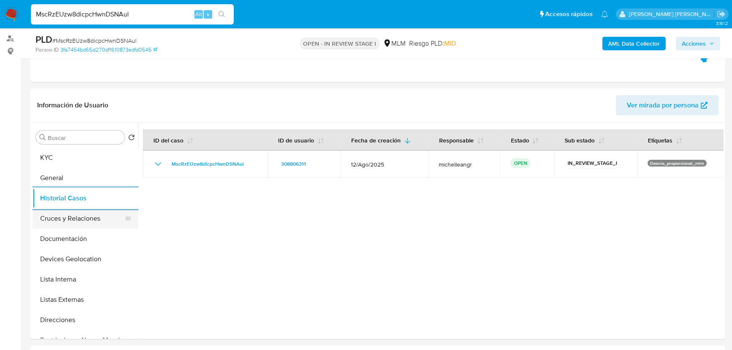
click at [71, 213] on button "Cruces y Relaciones" at bounding box center [82, 218] width 99 height 20
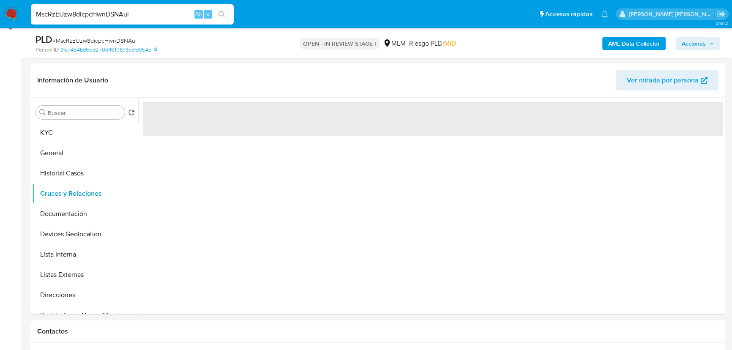
scroll to position [135, 0]
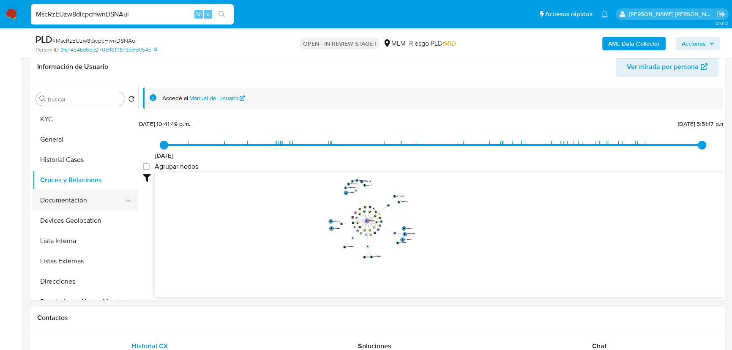
click at [98, 204] on button "Documentación" at bounding box center [82, 200] width 99 height 20
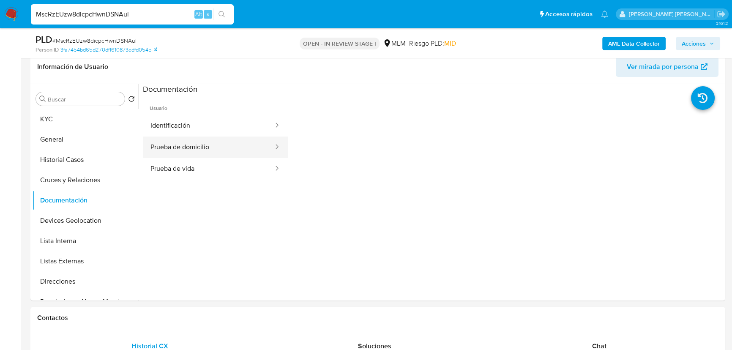
drag, startPoint x: 207, startPoint y: 151, endPoint x: 229, endPoint y: 136, distance: 25.8
click at [211, 148] on button "Prueba de domicilio" at bounding box center [208, 147] width 131 height 22
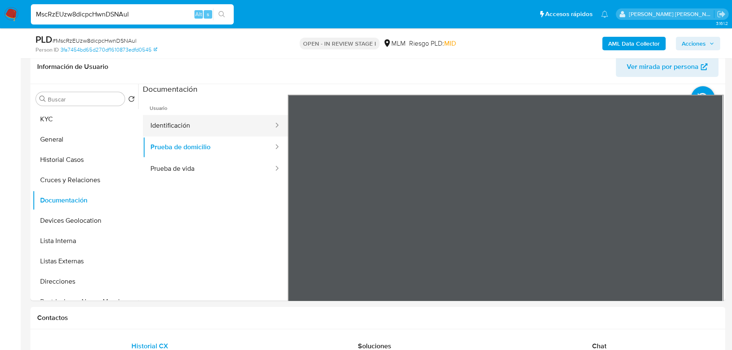
click at [253, 129] on button "Identificación" at bounding box center [208, 126] width 131 height 22
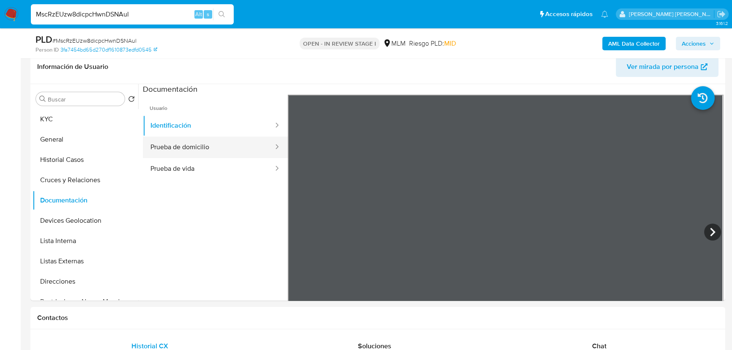
click at [184, 157] on button "Prueba de domicilio" at bounding box center [208, 147] width 131 height 22
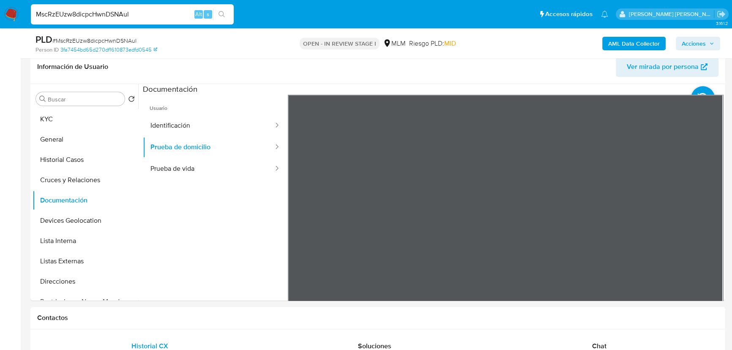
drag, startPoint x: 194, startPoint y: 169, endPoint x: 286, endPoint y: 177, distance: 91.9
click at [197, 169] on button "Prueba de vida" at bounding box center [208, 169] width 131 height 22
click at [75, 267] on button "Listas Externas" at bounding box center [82, 261] width 99 height 20
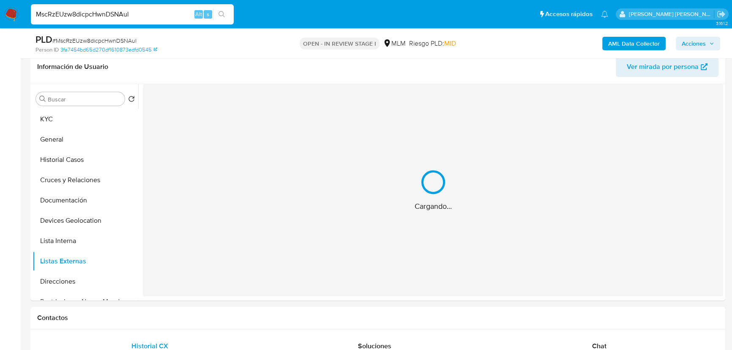
click at [385, 212] on div "Cargando..." at bounding box center [433, 190] width 580 height 212
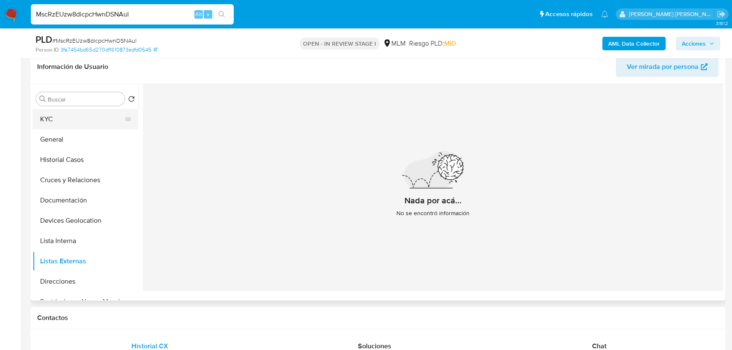
click at [55, 122] on button "KYC" at bounding box center [82, 119] width 99 height 20
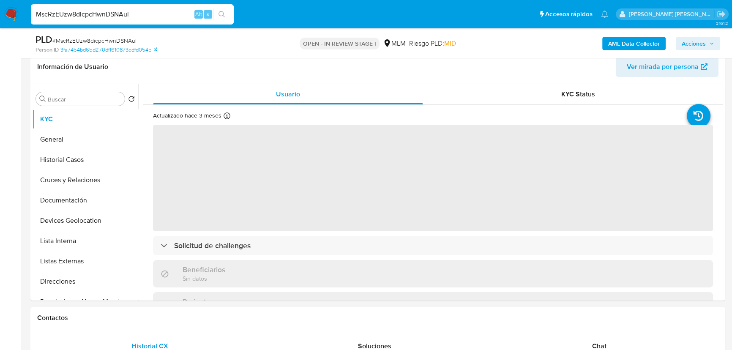
click at [289, 215] on span "‌" at bounding box center [433, 178] width 560 height 106
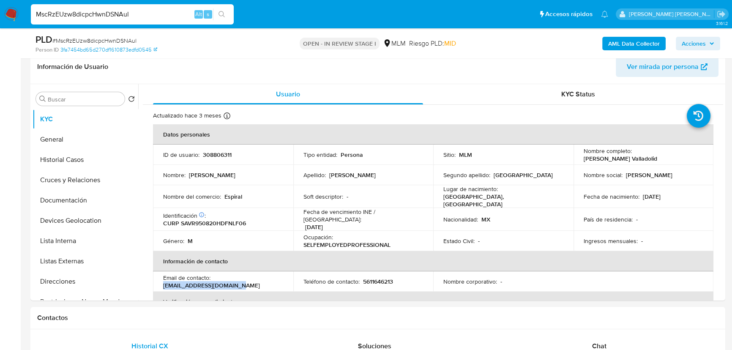
drag, startPoint x: 242, startPoint y: 281, endPoint x: 314, endPoint y: 1, distance: 289.1
click at [163, 278] on div "Email de contacto : aliasrafasv@yahoo.com.mx" at bounding box center [223, 281] width 120 height 15
copy p "[EMAIL_ADDRESS][DOMAIN_NAME]"
click at [370, 271] on td "Teléfono de contacto : 5611646213" at bounding box center [363, 281] width 140 height 20
click at [373, 278] on p "5611646213" at bounding box center [378, 282] width 30 height 8
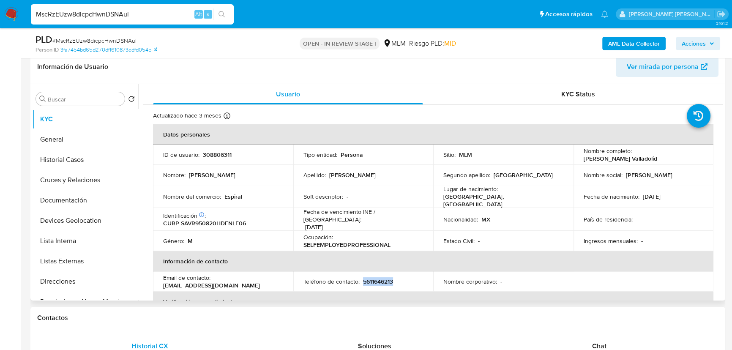
click at [376, 278] on p "5611646213" at bounding box center [378, 282] width 30 height 8
copy p "5611646213"
drag, startPoint x: 77, startPoint y: 157, endPoint x: 80, endPoint y: 149, distance: 8.6
click at [77, 157] on button "Historial Casos" at bounding box center [82, 160] width 99 height 20
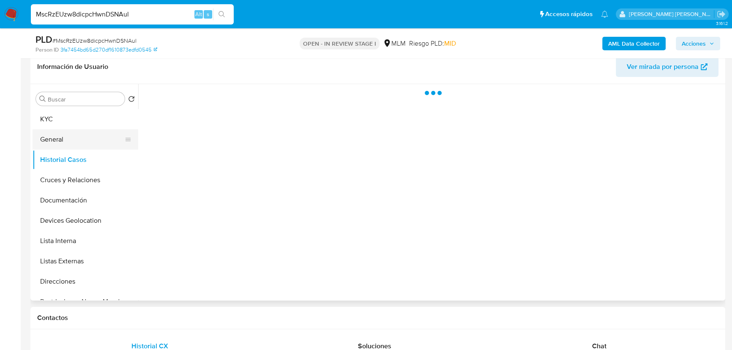
click at [80, 145] on button "General" at bounding box center [82, 139] width 99 height 20
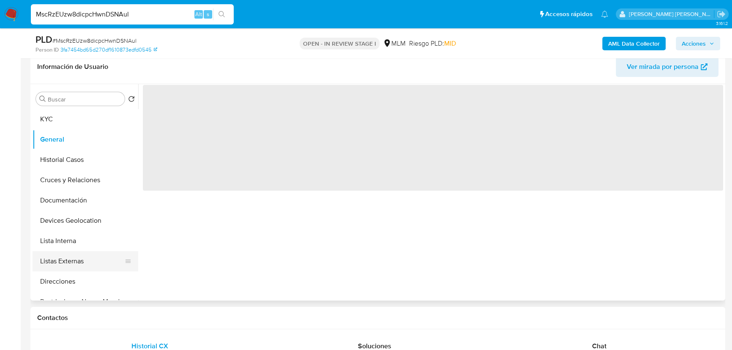
click at [70, 270] on button "Listas Externas" at bounding box center [82, 261] width 99 height 20
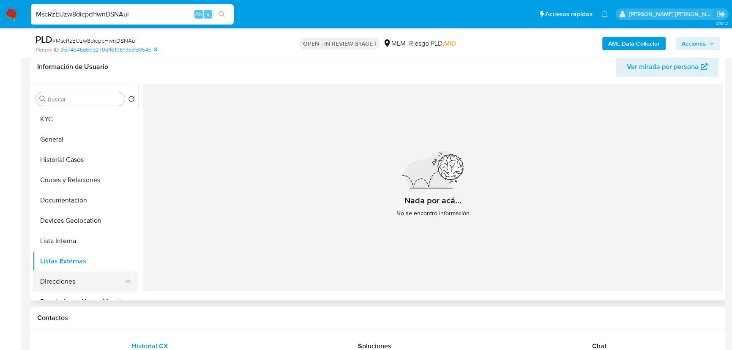
click at [70, 279] on button "Direcciones" at bounding box center [82, 281] width 99 height 20
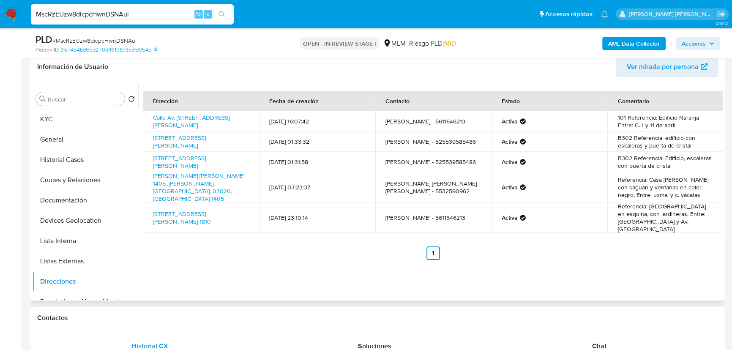
click at [457, 158] on td "[PERSON_NAME] - 525539585486" at bounding box center [433, 162] width 116 height 20
copy td "525539585486"
click at [415, 186] on td "[PERSON_NAME] [PERSON_NAME] - 5532590962" at bounding box center [433, 187] width 116 height 30
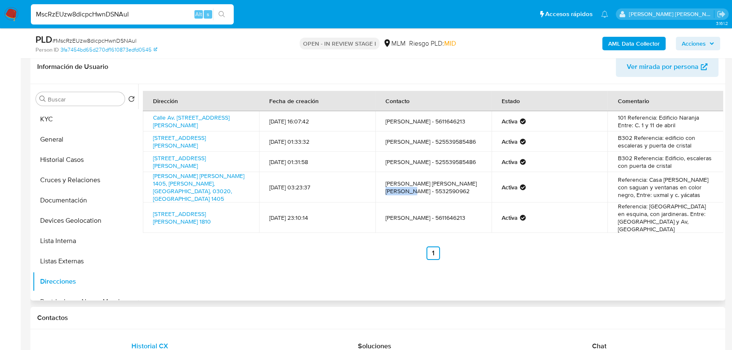
copy td "5532590962"
click at [452, 207] on td "[PERSON_NAME] - 5611646213" at bounding box center [433, 217] width 116 height 30
copy td "5611646213"
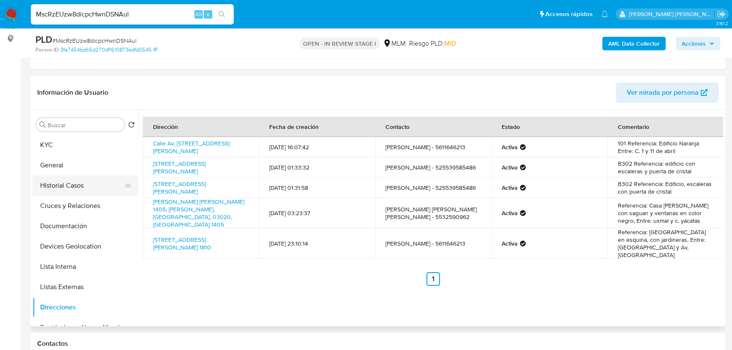
scroll to position [97, 0]
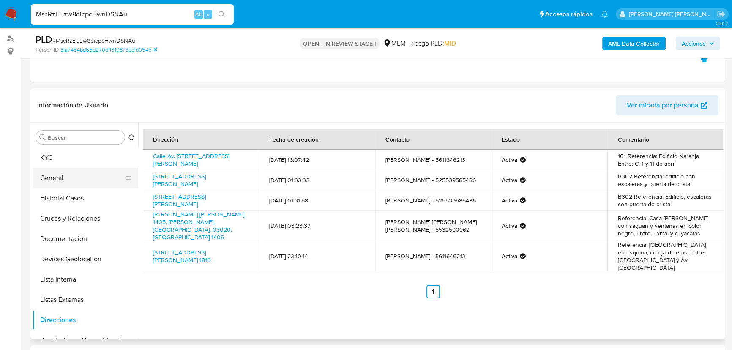
click at [65, 169] on button "General" at bounding box center [82, 178] width 99 height 20
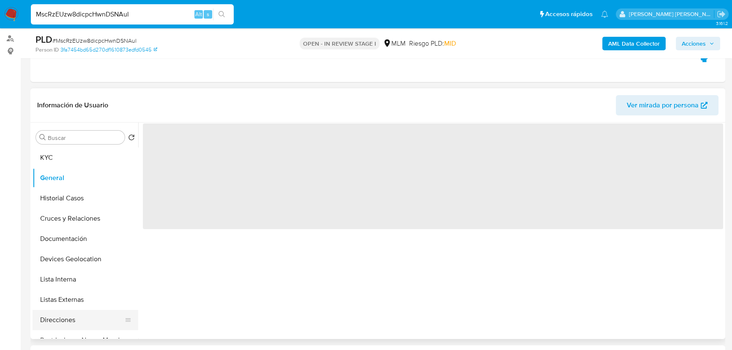
click at [69, 307] on button "Direcciones" at bounding box center [82, 320] width 99 height 20
click at [71, 301] on ul "KYC General Historial Casos Cruces y Relaciones Documentación Devices Geolocati…" at bounding box center [86, 242] width 106 height 190
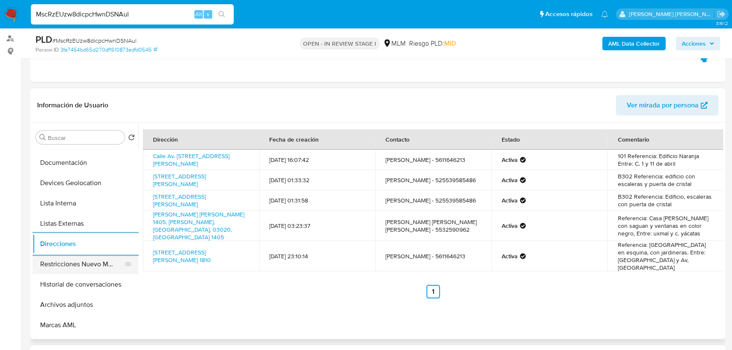
scroll to position [76, 0]
click at [98, 283] on button "Historial de conversaciones" at bounding box center [82, 284] width 99 height 20
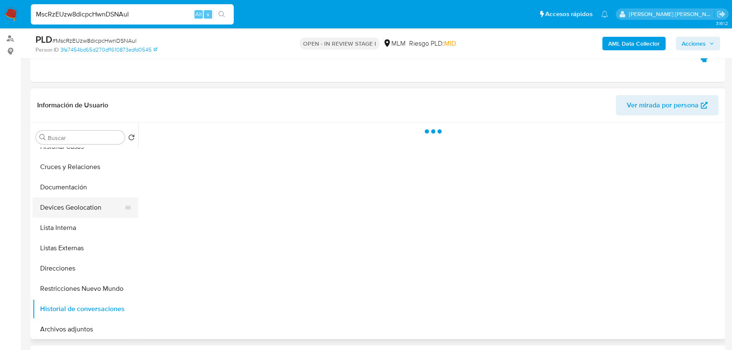
scroll to position [38, 0]
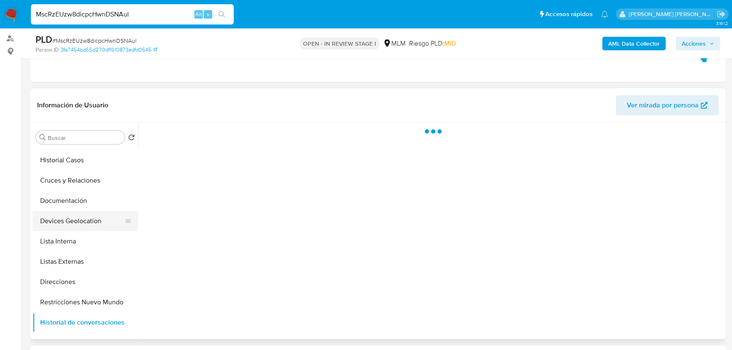
drag, startPoint x: 76, startPoint y: 229, endPoint x: 80, endPoint y: 220, distance: 9.7
click at [76, 225] on button "Devices Geolocation" at bounding box center [82, 221] width 99 height 20
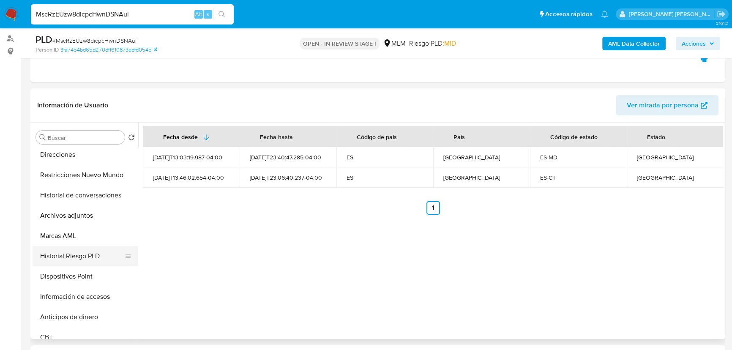
scroll to position [230, 0]
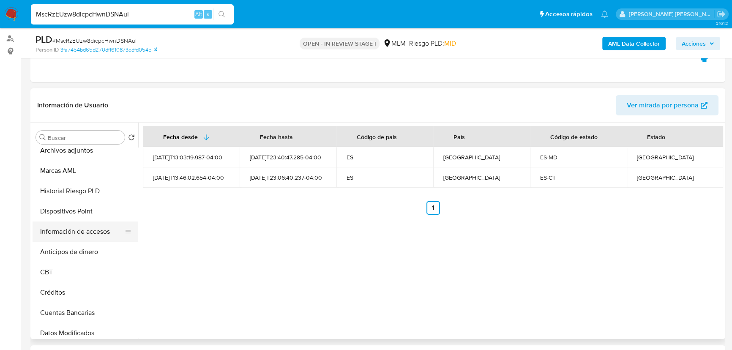
click at [86, 234] on button "Información de accesos" at bounding box center [82, 231] width 99 height 20
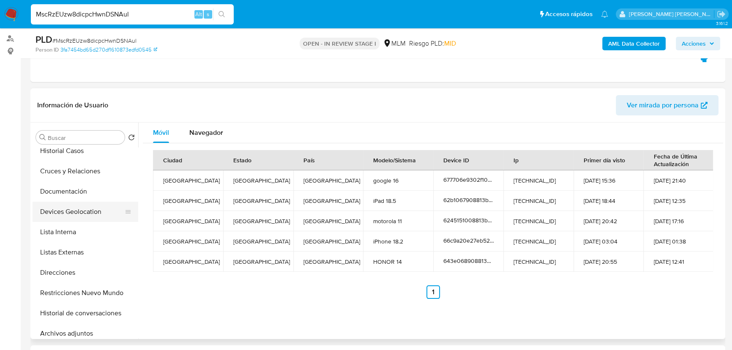
scroll to position [38, 0]
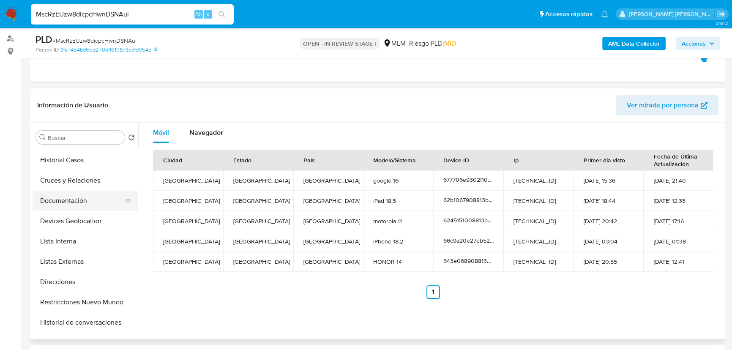
click at [71, 201] on button "Documentación" at bounding box center [82, 200] width 99 height 20
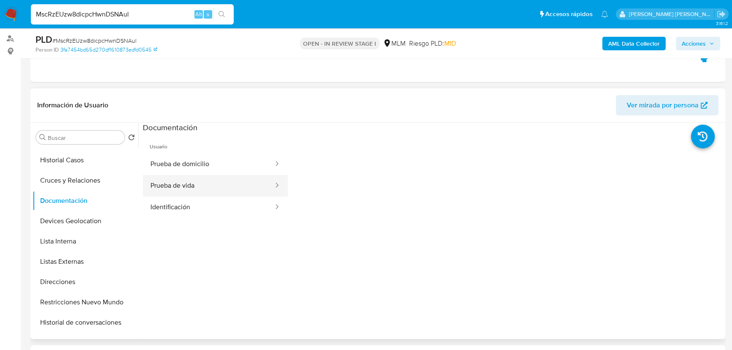
click at [224, 184] on button "Prueba de vida" at bounding box center [208, 186] width 131 height 22
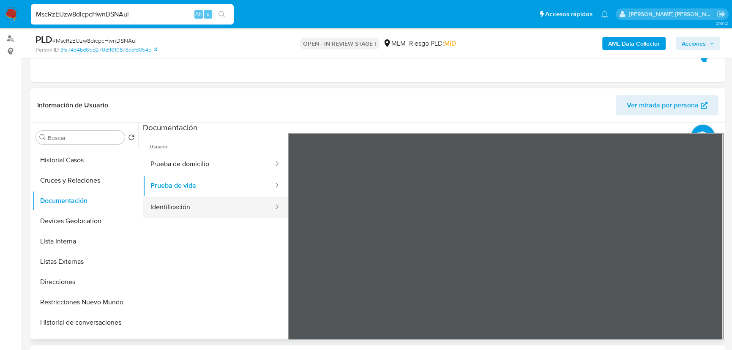
click at [245, 211] on button "Identificación" at bounding box center [208, 207] width 131 height 22
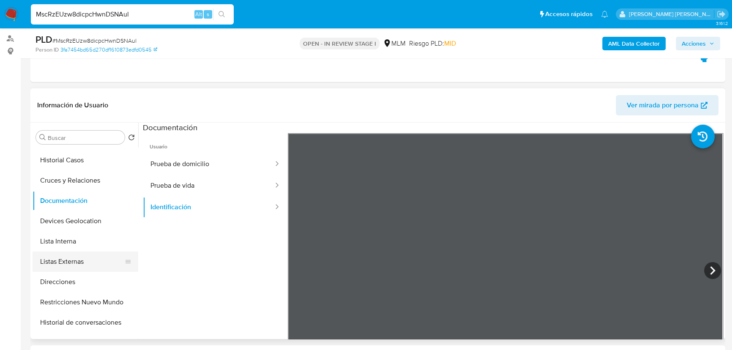
click at [33, 262] on button "Listas Externas" at bounding box center [82, 261] width 99 height 20
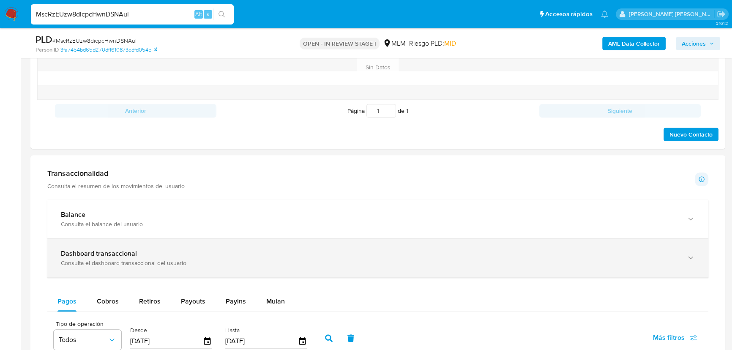
scroll to position [519, 0]
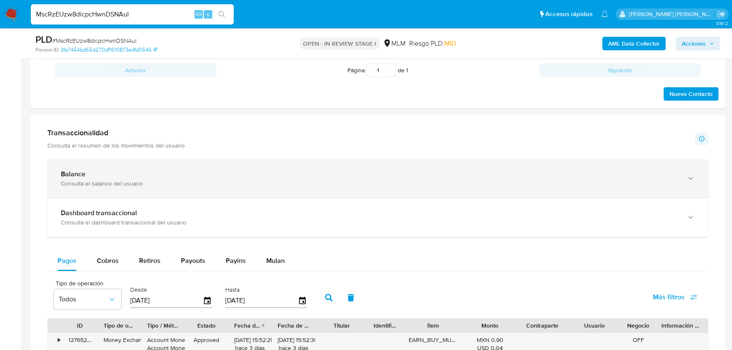
click at [235, 177] on div "Balance Consulta el balance del usuario" at bounding box center [369, 178] width 617 height 17
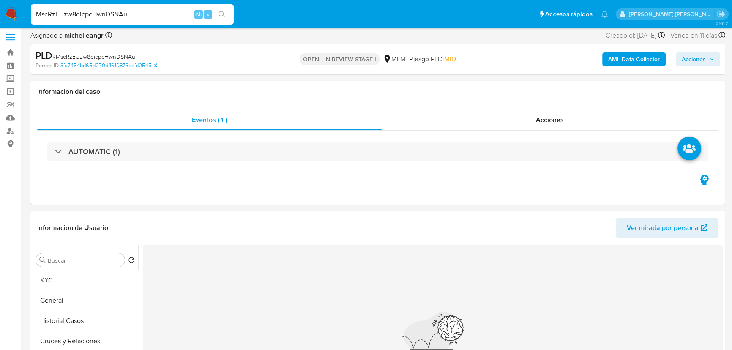
scroll to position [0, 0]
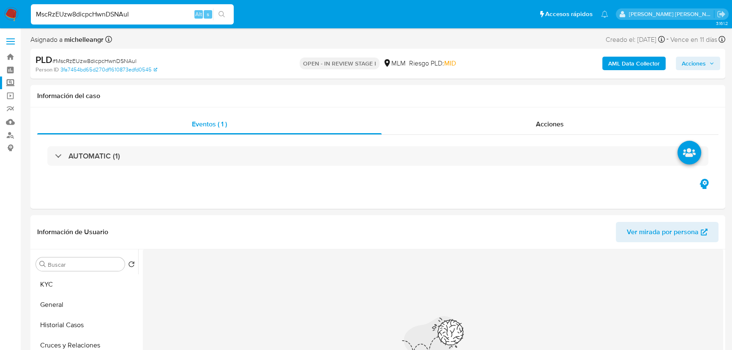
click at [12, 82] on label "Screening" at bounding box center [50, 82] width 101 height 13
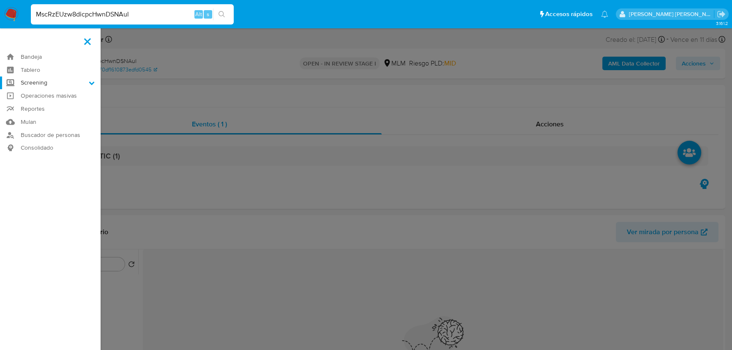
click at [0, 0] on input "Screening" at bounding box center [0, 0] width 0 height 0
click at [44, 116] on link "Herramientas" at bounding box center [50, 116] width 101 height 11
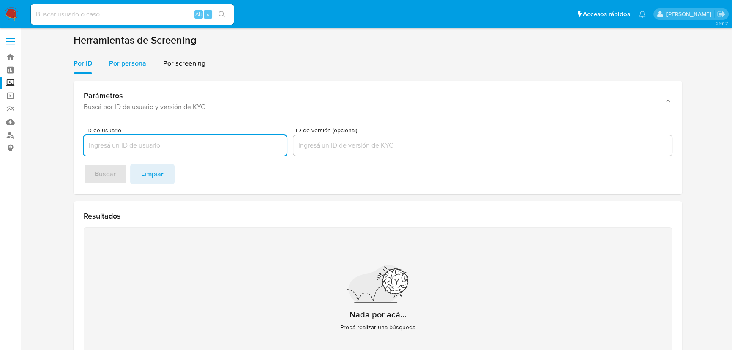
click at [139, 63] on span "Por persona" at bounding box center [127, 63] width 37 height 10
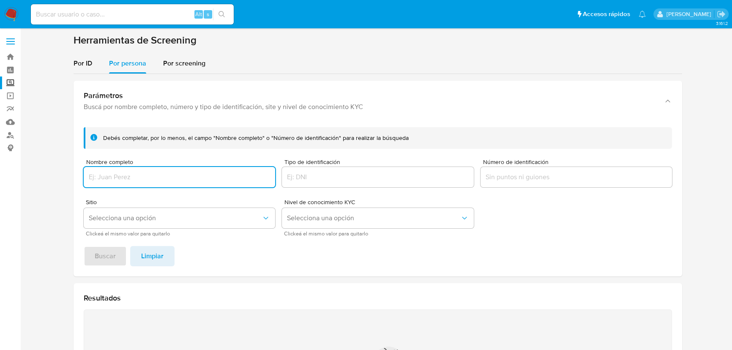
drag, startPoint x: 125, startPoint y: 181, endPoint x: 155, endPoint y: 179, distance: 30.0
click at [124, 181] on input "Nombre completo" at bounding box center [179, 176] width 191 height 11
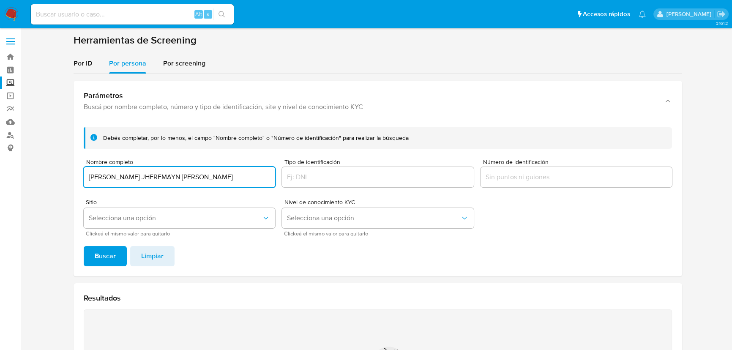
type input "[PERSON_NAME] JHEREMAYN [PERSON_NAME]"
click at [106, 274] on div "Debés completar, por lo menos, el campo "Nombre completo" o "Número de identifi…" at bounding box center [377, 198] width 608 height 156
click at [112, 255] on span "Buscar" at bounding box center [105, 256] width 21 height 19
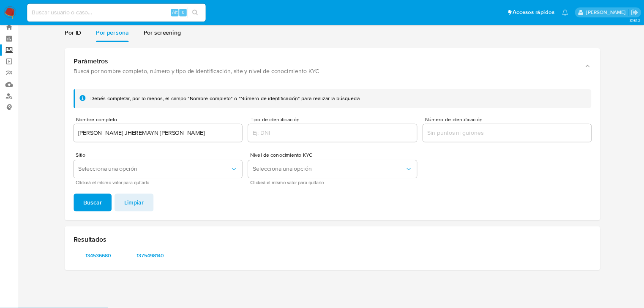
scroll to position [25, 0]
drag, startPoint x: 112, startPoint y: 291, endPoint x: 112, endPoint y: 286, distance: 5.6
click at [112, 289] on span "134536680" at bounding box center [112, 291] width 44 height 12
click at [177, 298] on div "Resultados 134536680 1375498140" at bounding box center [377, 283] width 608 height 50
click at [179, 291] on span "1375498140" at bounding box center [171, 291] width 44 height 12
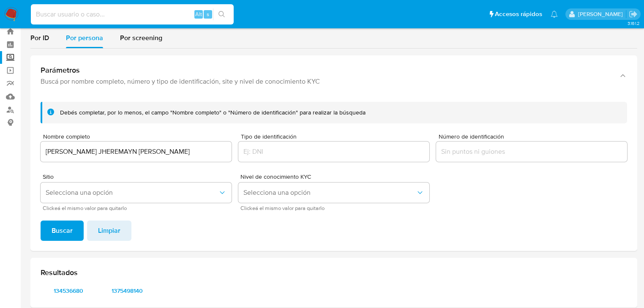
click at [47, 16] on input at bounding box center [132, 14] width 203 height 11
paste input "MscRzEUzw8dicpcHwnDSNAul"
type input "MscRzEUzw8dicpcHwnDSNAul"
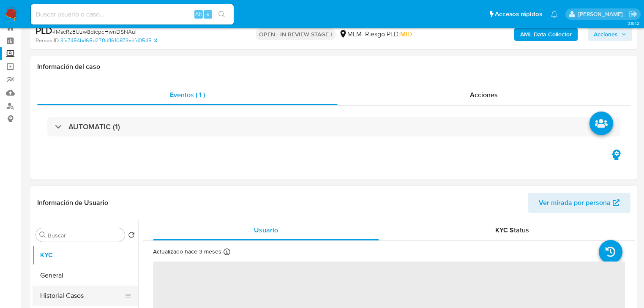
scroll to position [101, 0]
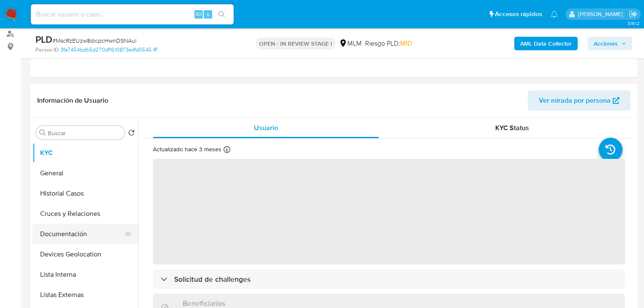
select select "10"
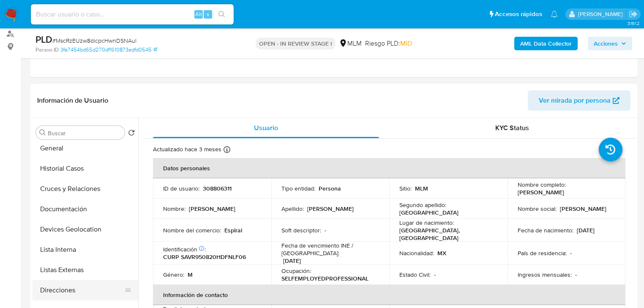
scroll to position [68, 0]
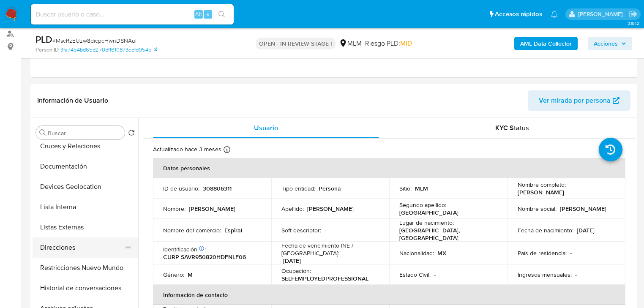
click at [78, 239] on button "Direcciones" at bounding box center [82, 247] width 99 height 20
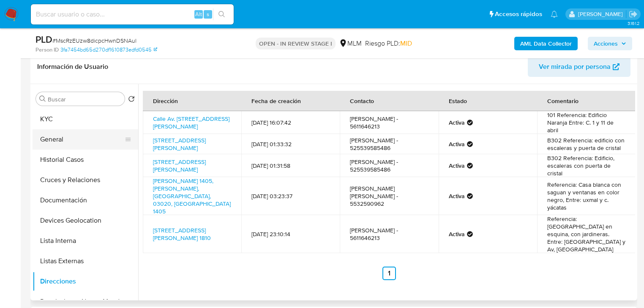
scroll to position [0, 0]
click at [69, 117] on button "KYC" at bounding box center [82, 119] width 99 height 20
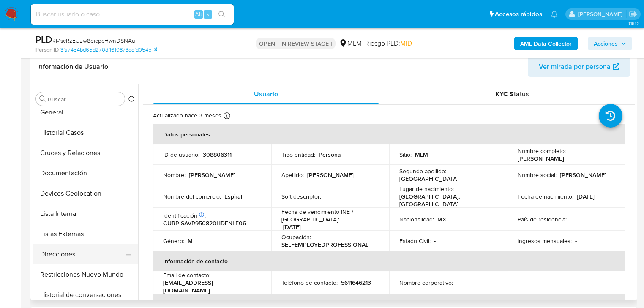
scroll to position [68, 0]
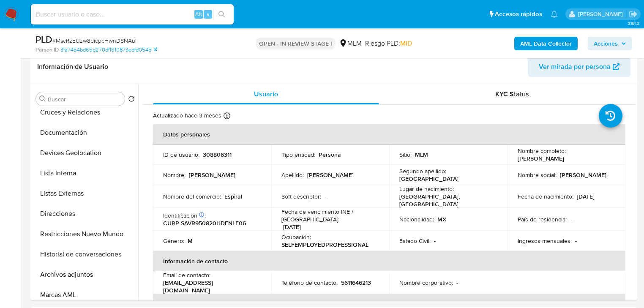
click at [69, 215] on button "Direcciones" at bounding box center [86, 214] width 106 height 20
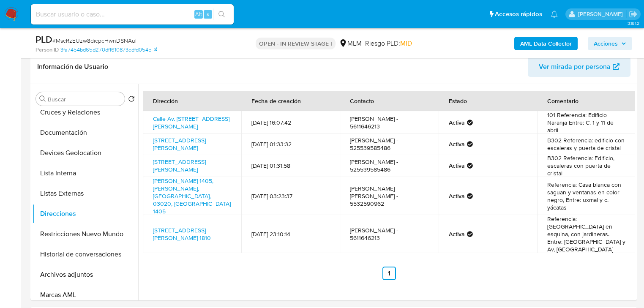
drag, startPoint x: 216, startPoint y: 126, endPoint x: 149, endPoint y: 114, distance: 67.7
click at [149, 115] on td "Calle Av. [STREET_ADDRESS][PERSON_NAME]" at bounding box center [192, 122] width 98 height 23
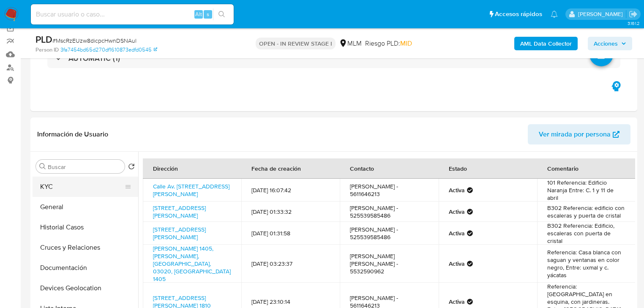
click at [54, 185] on button "KYC" at bounding box center [82, 187] width 99 height 20
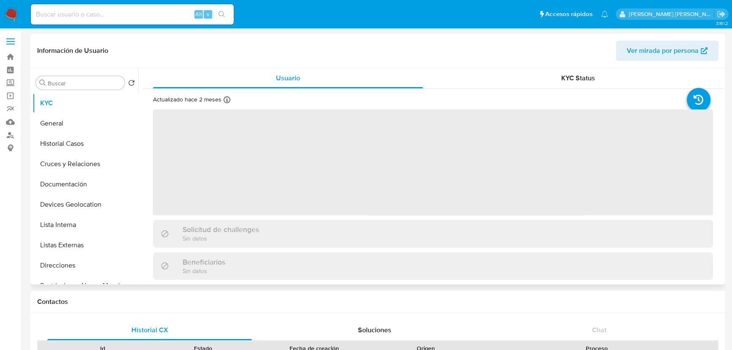
select select "10"
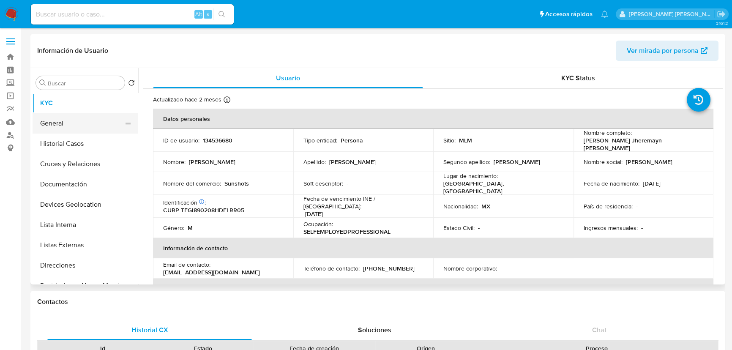
click at [76, 120] on button "General" at bounding box center [82, 123] width 99 height 20
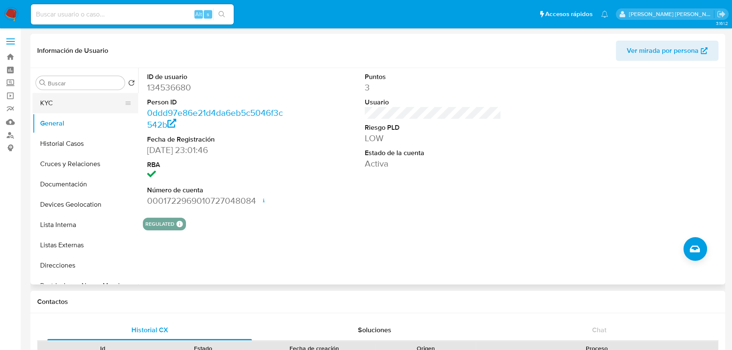
click at [72, 108] on button "KYC" at bounding box center [82, 103] width 99 height 20
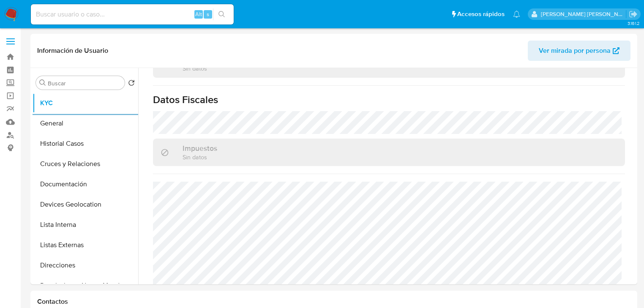
scroll to position [533, 0]
drag, startPoint x: 78, startPoint y: 146, endPoint x: 102, endPoint y: 145, distance: 24.1
click at [78, 145] on button "Historial Casos" at bounding box center [82, 143] width 99 height 20
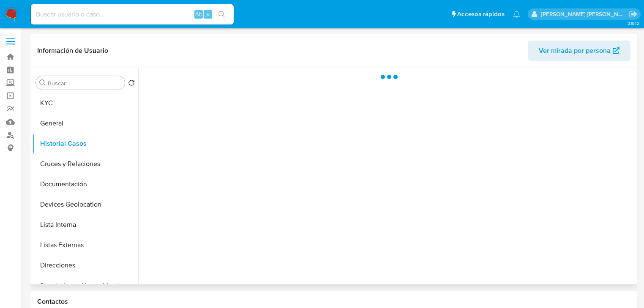
scroll to position [0, 0]
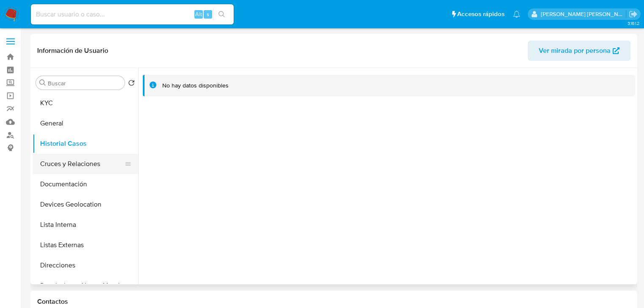
drag, startPoint x: 96, startPoint y: 171, endPoint x: 106, endPoint y: 169, distance: 10.3
click at [97, 168] on button "Cruces y Relaciones" at bounding box center [82, 164] width 99 height 20
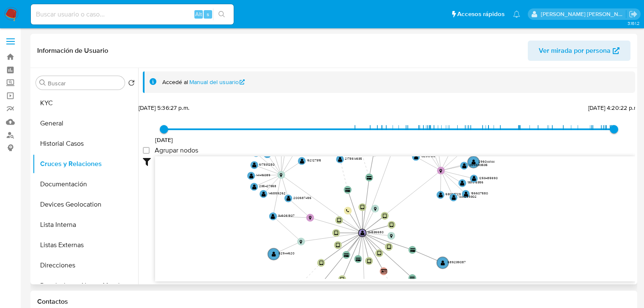
drag, startPoint x: 390, startPoint y: 228, endPoint x: 404, endPoint y: 159, distance: 70.6
click at [404, 159] on icon "device-60994fa008813b0018ac8f5e  user-134536680  134536680 user-578401754  5…" at bounding box center [395, 217] width 480 height 122
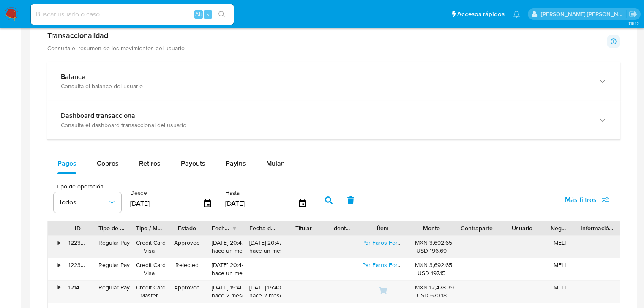
scroll to position [473, 0]
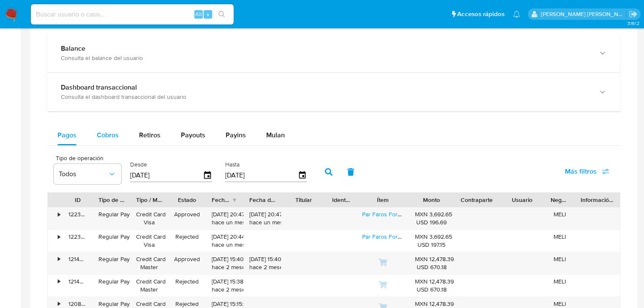
click at [107, 143] on div "Cobros" at bounding box center [108, 135] width 22 height 20
select select "10"
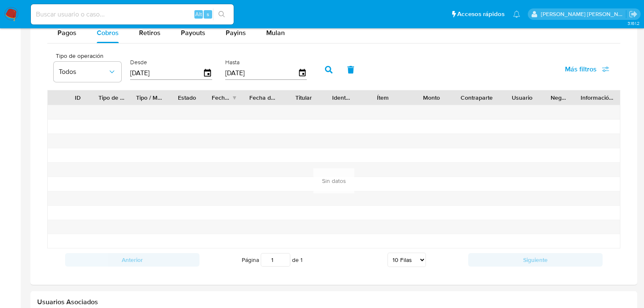
scroll to position [439, 0]
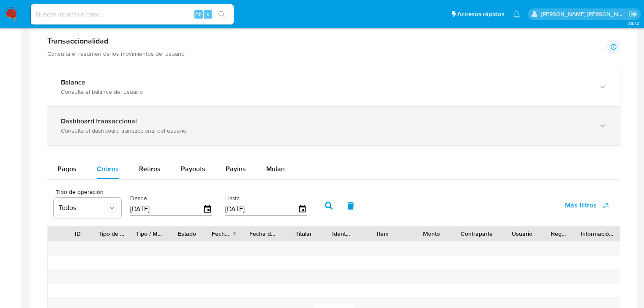
click at [163, 123] on div "Dashboard transaccional" at bounding box center [325, 121] width 529 height 8
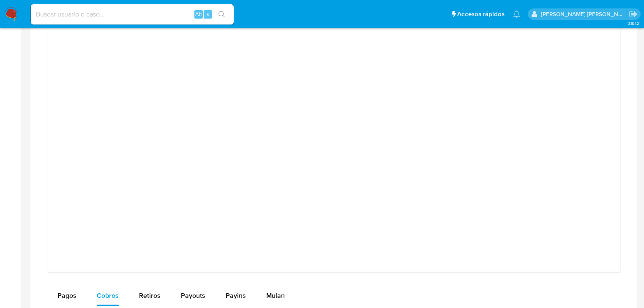
scroll to position [845, 0]
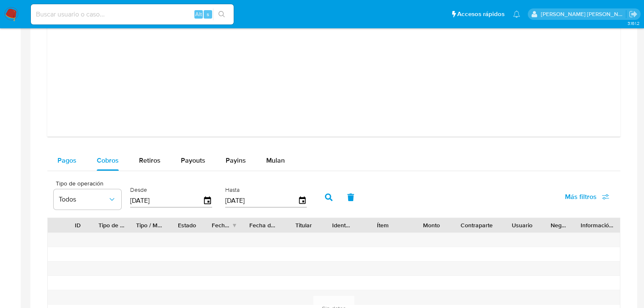
click at [69, 159] on span "Pagos" at bounding box center [66, 160] width 19 height 10
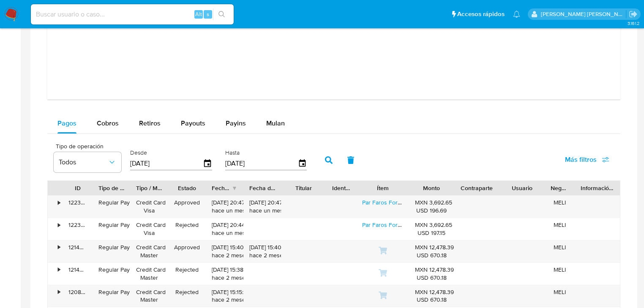
scroll to position [946, 0]
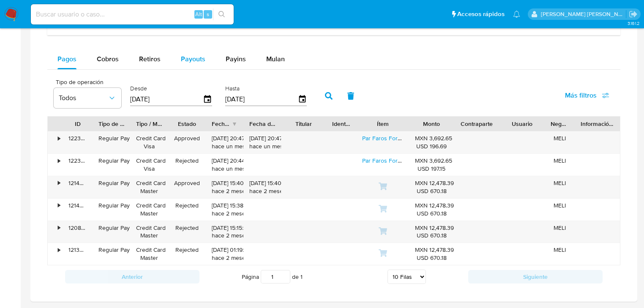
drag, startPoint x: 199, startPoint y: 72, endPoint x: 198, endPoint y: 67, distance: 5.3
click at [199, 70] on div "Pagos Cobros Retiros Payouts Payins Mulan Tipo de operación Todos Desde 02/07/2…" at bounding box center [333, 168] width 573 height 239
click at [196, 67] on div "Payouts" at bounding box center [193, 59] width 24 height 20
select select "10"
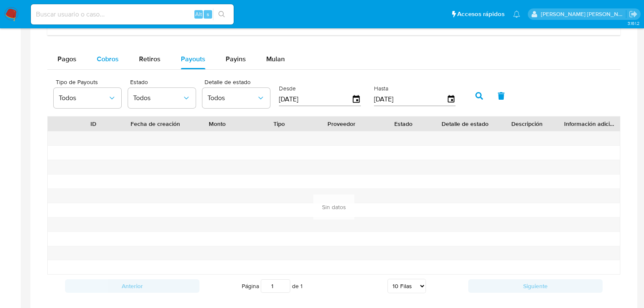
drag, startPoint x: 120, startPoint y: 64, endPoint x: 118, endPoint y: 60, distance: 4.3
click at [119, 62] on button "Cobros" at bounding box center [108, 59] width 42 height 20
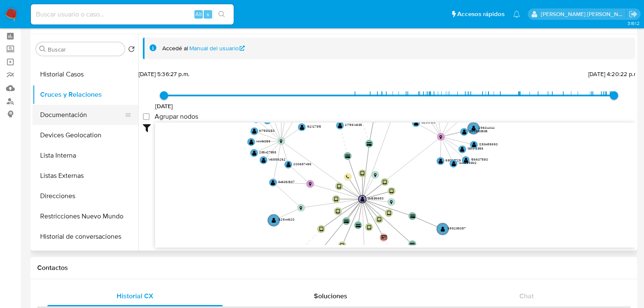
scroll to position [0, 0]
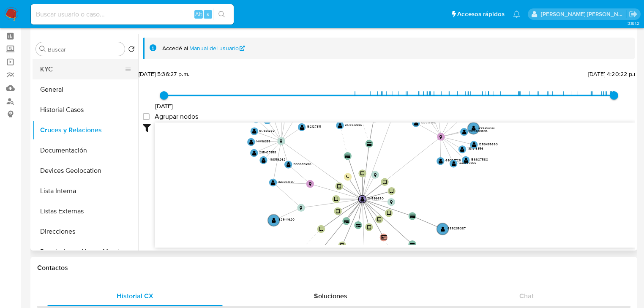
drag, startPoint x: 76, startPoint y: 72, endPoint x: 82, endPoint y: 71, distance: 6.6
click at [76, 72] on button "KYC" at bounding box center [82, 69] width 99 height 20
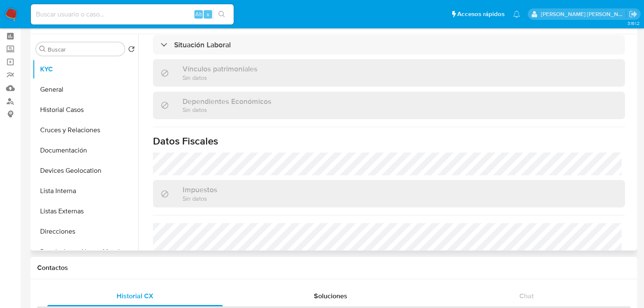
scroll to position [533, 0]
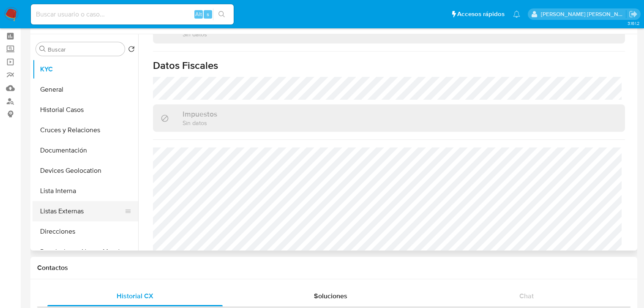
click at [63, 229] on button "Direcciones" at bounding box center [86, 231] width 106 height 20
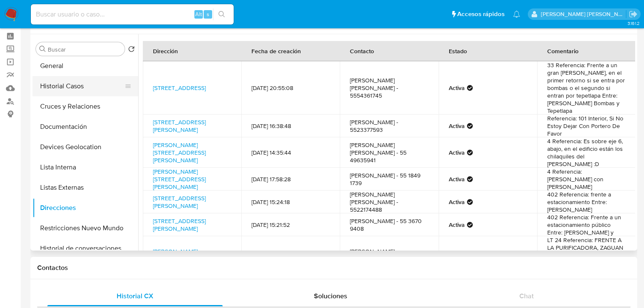
scroll to position [0, 0]
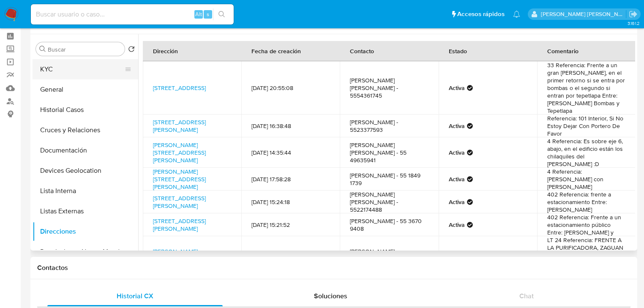
click at [61, 65] on button "KYC" at bounding box center [82, 69] width 99 height 20
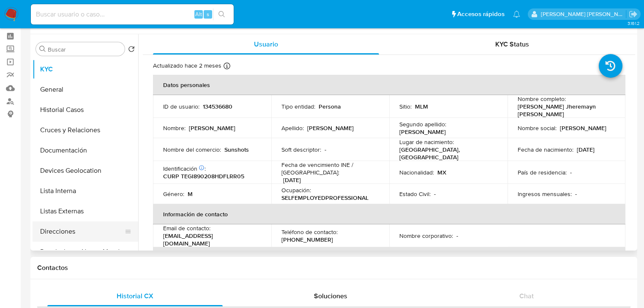
click at [66, 234] on button "Direcciones" at bounding box center [82, 231] width 99 height 20
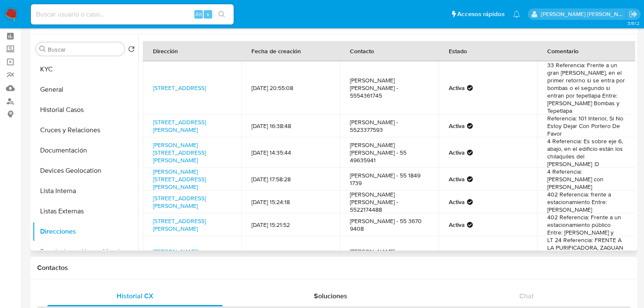
drag, startPoint x: 218, startPoint y: 124, endPoint x: 150, endPoint y: 109, distance: 69.1
click at [150, 114] on td "Avenida Dos 13, Benito Juárez, Distrito Federal, 03800, Mexico 13" at bounding box center [192, 125] width 98 height 23
drag, startPoint x: 67, startPoint y: 74, endPoint x: 118, endPoint y: 80, distance: 51.0
click at [68, 74] on button "KYC" at bounding box center [86, 69] width 106 height 20
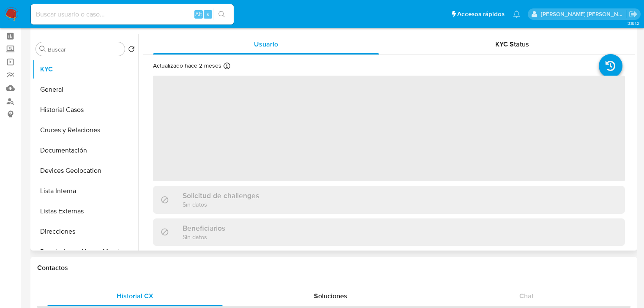
click at [215, 130] on span "‌" at bounding box center [389, 129] width 472 height 106
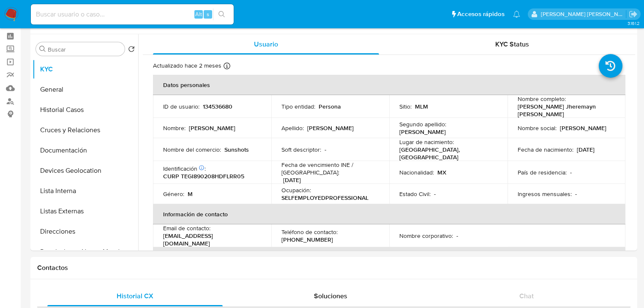
click at [576, 132] on td "Nombre social : Irving Jheremayn" at bounding box center [566, 128] width 118 height 20
click at [220, 105] on p "134536680" at bounding box center [218, 107] width 30 height 8
copy p "134536680"
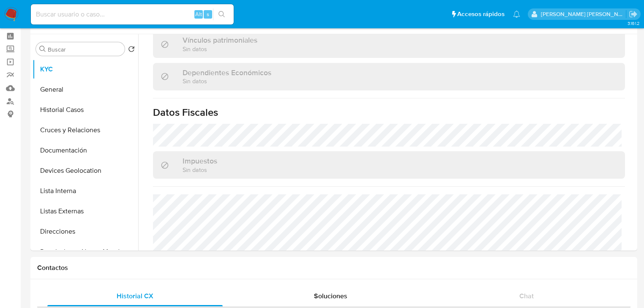
scroll to position [507, 0]
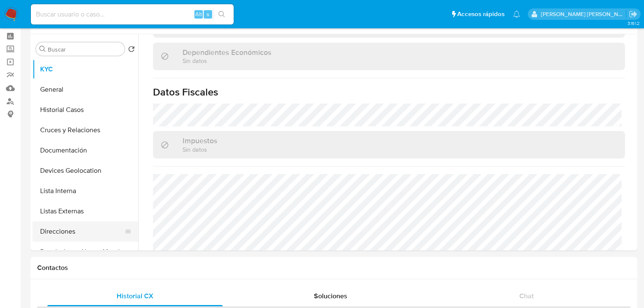
click at [65, 226] on button "Direcciones" at bounding box center [82, 231] width 99 height 20
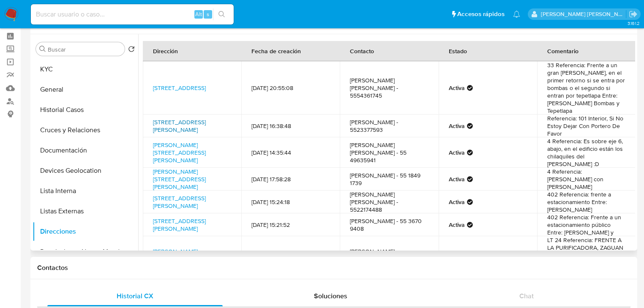
click at [183, 122] on link "Avenida Dos 13, Benito Juárez, Distrito Federal, 03800, Mexico 13" at bounding box center [179, 126] width 53 height 16
click at [47, 68] on button "KYC" at bounding box center [82, 69] width 99 height 20
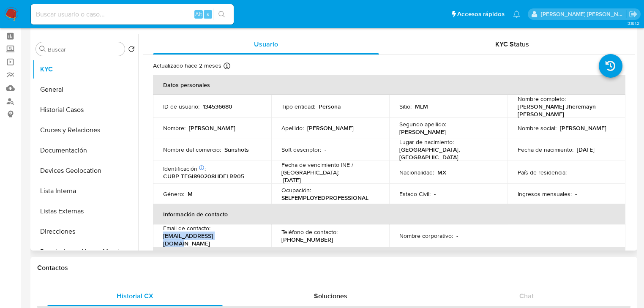
drag, startPoint x: 234, startPoint y: 233, endPoint x: 158, endPoint y: 234, distance: 76.0
click at [158, 234] on td "Email de contacto : jheremayn@hotmail.com" at bounding box center [212, 235] width 118 height 23
copy p "jheremayn@hotmail.com"
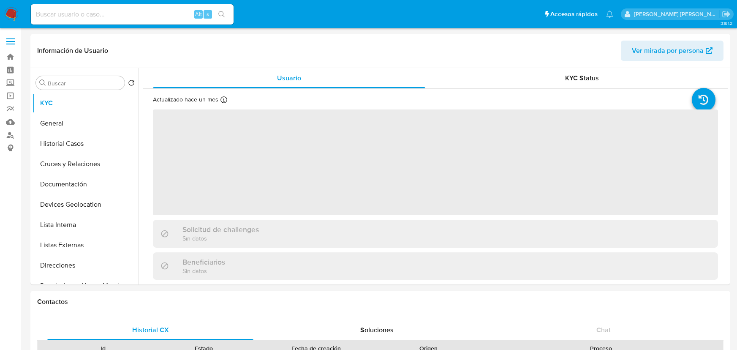
select select "10"
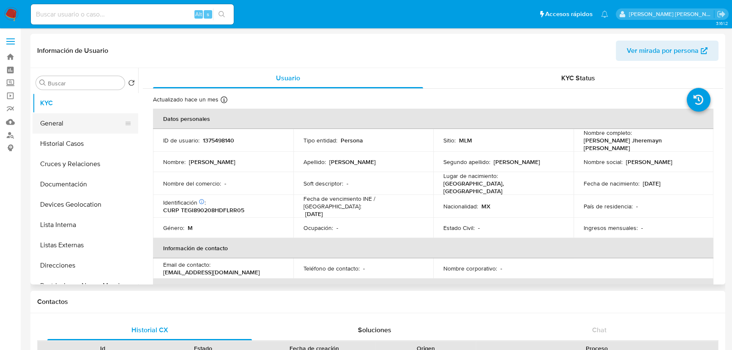
click at [82, 125] on button "General" at bounding box center [82, 123] width 99 height 20
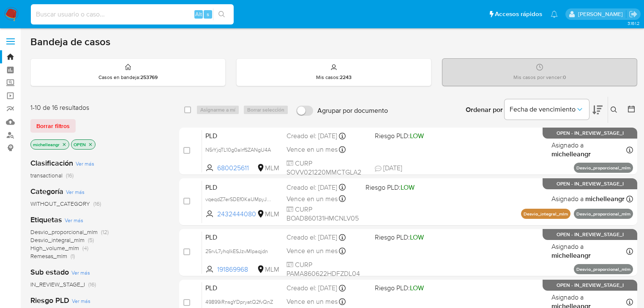
click at [103, 13] on input at bounding box center [132, 14] width 203 height 11
paste input "MscRzEUzw8dicpcHwnDSNAul"
type input "MscRzEUzw8dicpcHwnDSNAul"
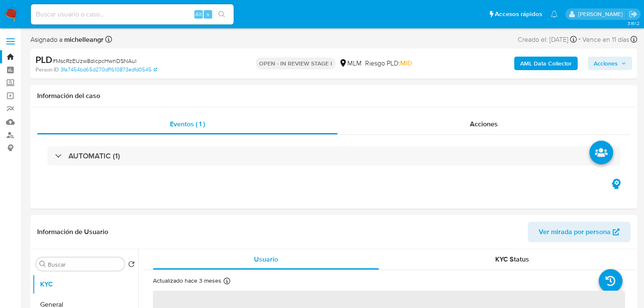
select select "10"
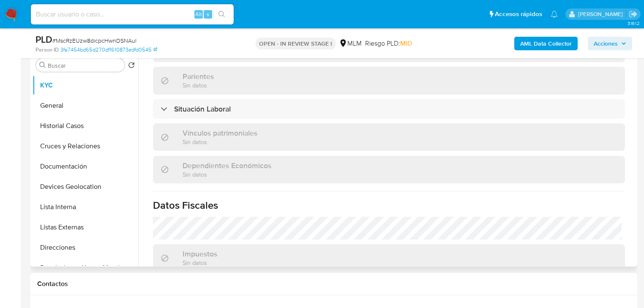
scroll to position [507, 0]
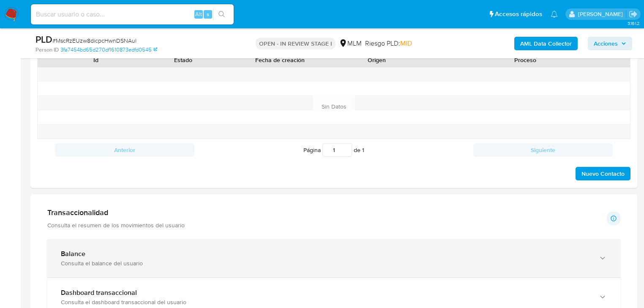
click at [252, 255] on div "Balance" at bounding box center [325, 254] width 529 height 8
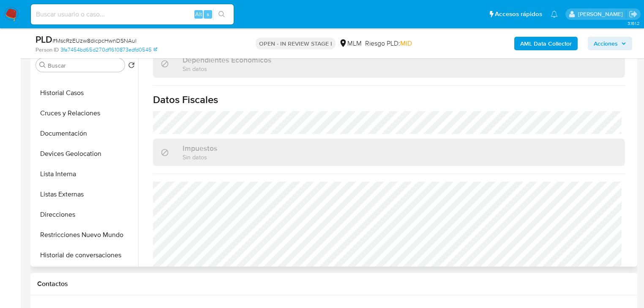
scroll to position [101, 0]
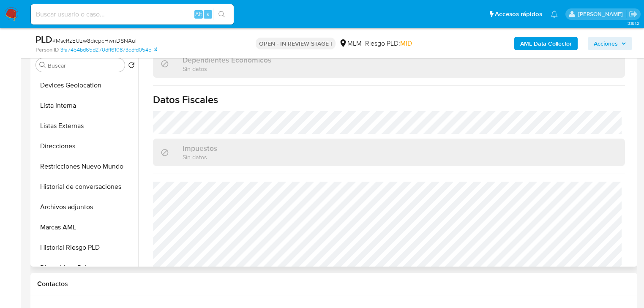
drag, startPoint x: 96, startPoint y: 210, endPoint x: 394, endPoint y: 214, distance: 297.4
click at [98, 208] on button "Archivos adjuntos" at bounding box center [86, 207] width 106 height 20
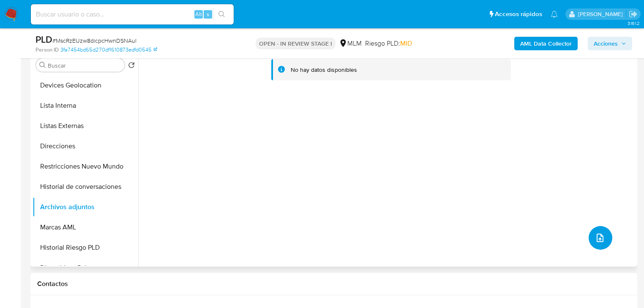
click at [599, 235] on icon "upload-file" at bounding box center [600, 238] width 10 height 10
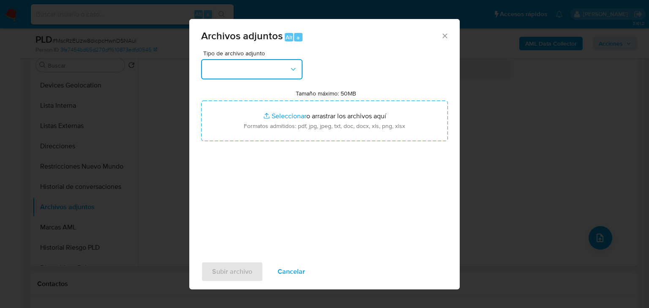
click at [269, 67] on button "button" at bounding box center [251, 69] width 101 height 20
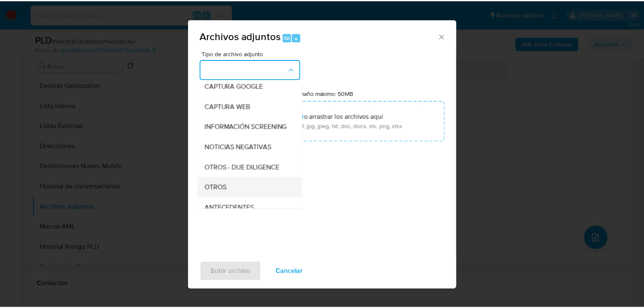
scroll to position [57, 0]
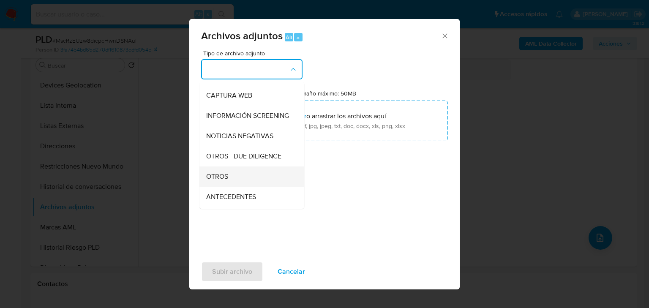
click at [235, 185] on div "OTROS" at bounding box center [249, 176] width 86 height 20
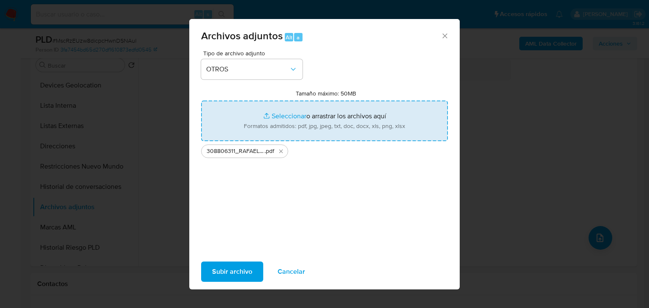
type input "C:\fakepath\308806311_RAFAEL ALEJANDRO SANCHEZ VALLADOLID_AGO25.xlsx"
click at [241, 272] on span "Subir archivo" at bounding box center [232, 271] width 40 height 19
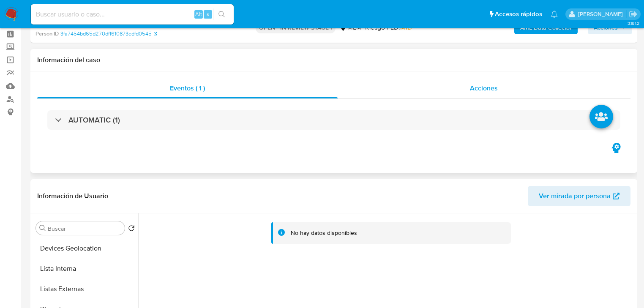
scroll to position [0, 0]
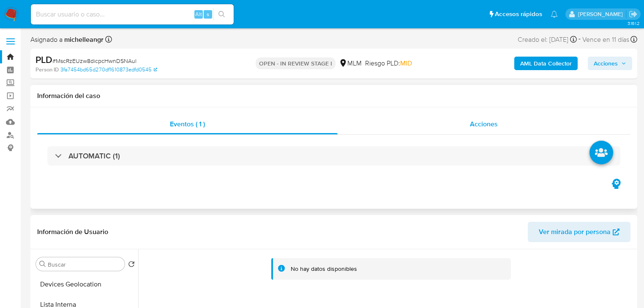
click at [475, 122] on span "Acciones" at bounding box center [484, 124] width 28 height 10
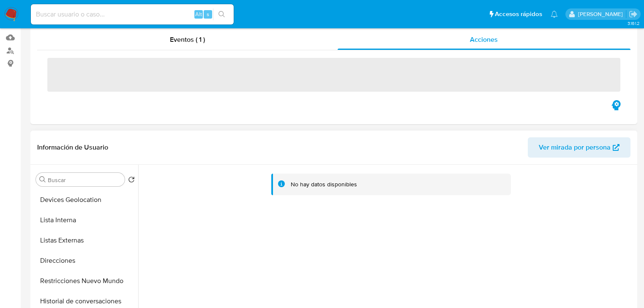
scroll to position [135, 0]
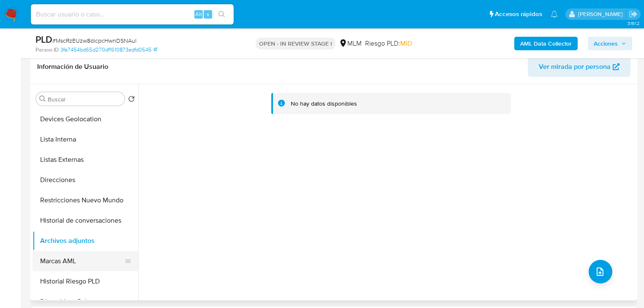
click at [97, 260] on button "Marcas AML" at bounding box center [82, 261] width 99 height 20
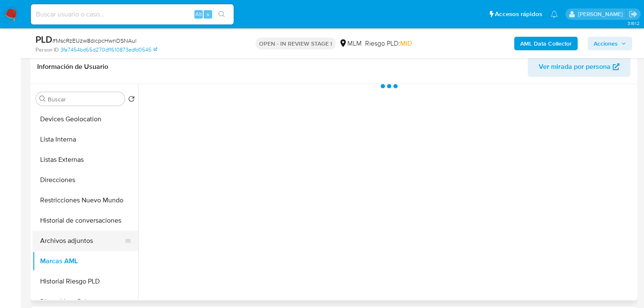
click at [96, 190] on button "Direcciones" at bounding box center [86, 180] width 106 height 20
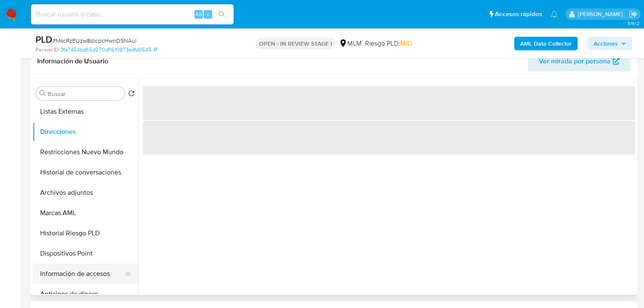
scroll to position [169, 0]
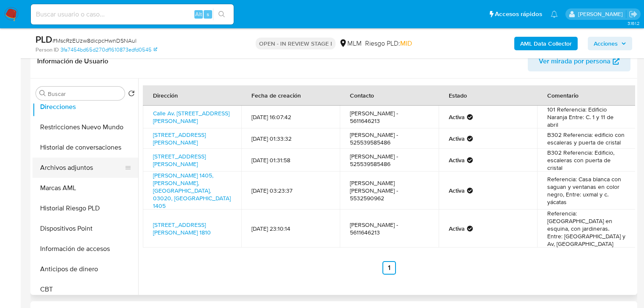
click at [78, 169] on button "Archivos adjuntos" at bounding box center [82, 168] width 99 height 20
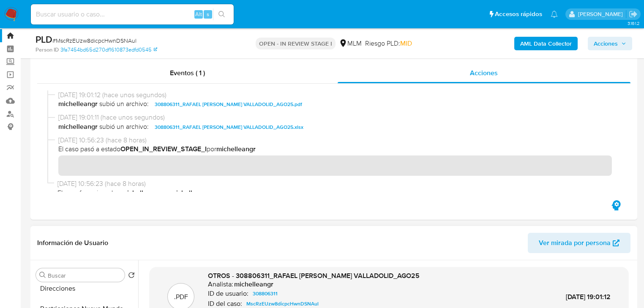
scroll to position [0, 0]
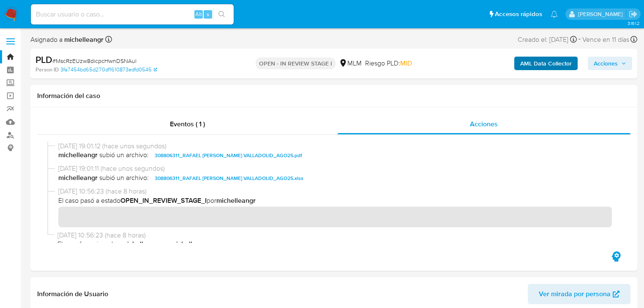
drag, startPoint x: 610, startPoint y: 64, endPoint x: 577, endPoint y: 68, distance: 32.7
click at [610, 65] on span "Acciones" at bounding box center [605, 64] width 24 height 14
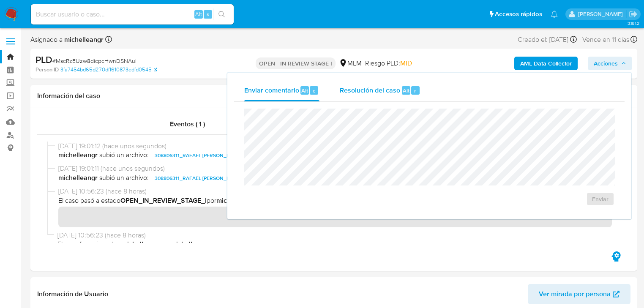
click at [372, 87] on span "Resolución del caso" at bounding box center [370, 90] width 60 height 10
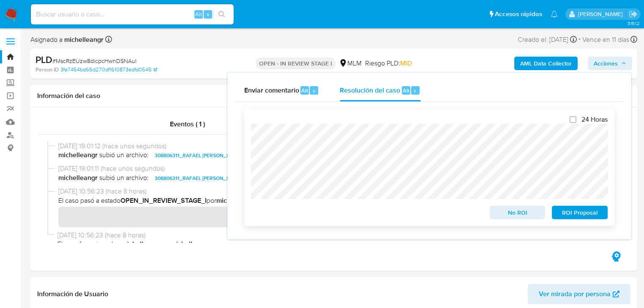
click at [522, 214] on span "No ROI" at bounding box center [517, 213] width 44 height 12
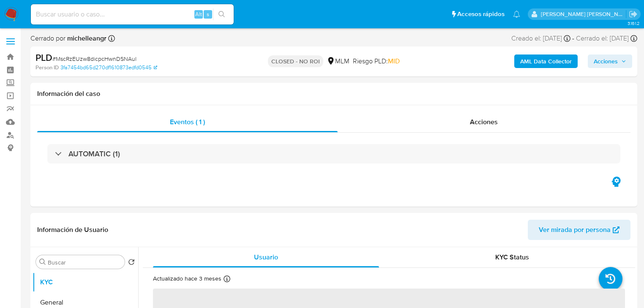
select select "10"
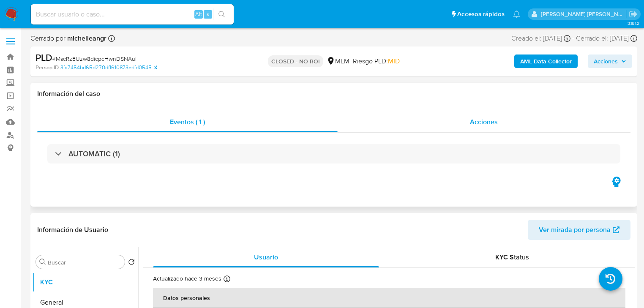
drag, startPoint x: 512, startPoint y: 135, endPoint x: 489, endPoint y: 117, distance: 29.2
click at [508, 128] on div "Eventos ( 1 ) Acciones AUTOMATIC (1)" at bounding box center [333, 143] width 593 height 63
click at [488, 118] on span "Acciones" at bounding box center [484, 122] width 28 height 10
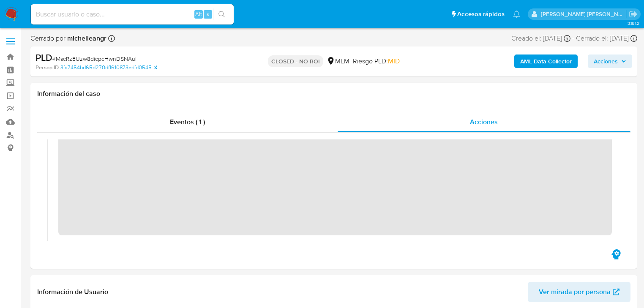
scroll to position [135, 0]
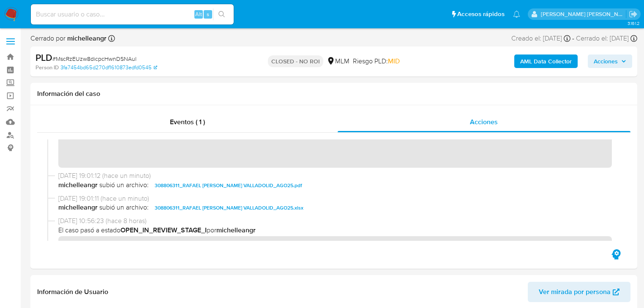
click at [105, 12] on input at bounding box center [132, 14] width 203 height 11
paste input "N2hUFz79odMiNLMu6dEirACO"
type input "N2hUFz79odMiNLMu6dEirACO"
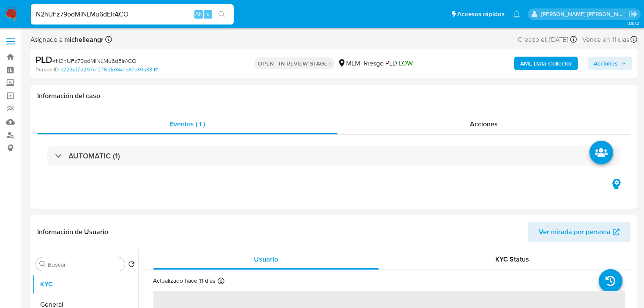
select select "10"
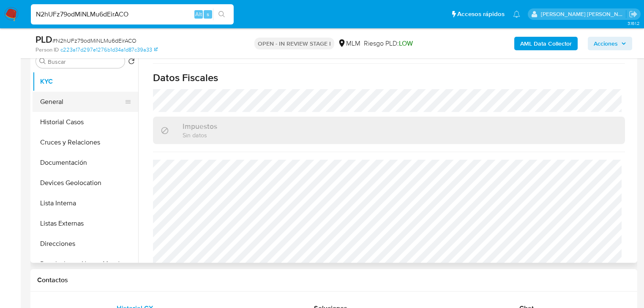
scroll to position [135, 0]
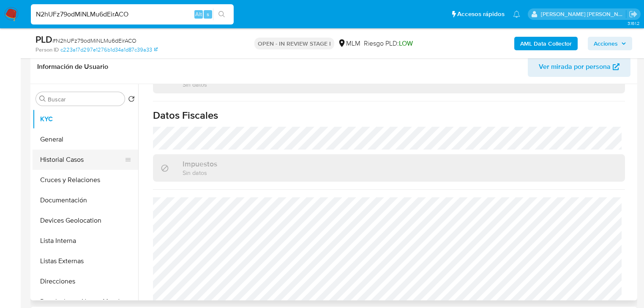
click at [79, 154] on button "Historial Casos" at bounding box center [82, 160] width 99 height 20
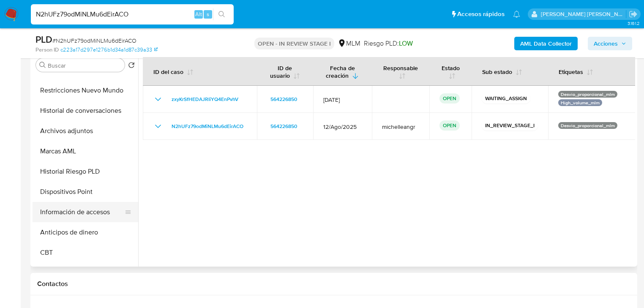
scroll to position [203, 0]
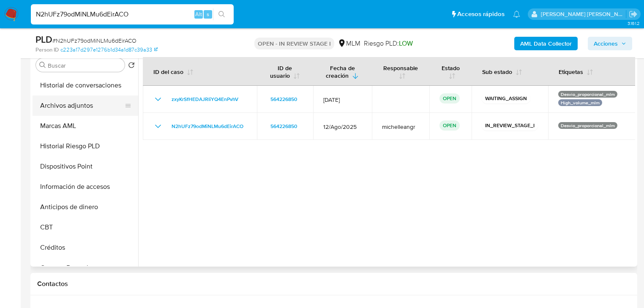
drag, startPoint x: 90, startPoint y: 90, endPoint x: 91, endPoint y: 107, distance: 16.9
click at [90, 90] on button "Historial de conversaciones" at bounding box center [86, 85] width 106 height 20
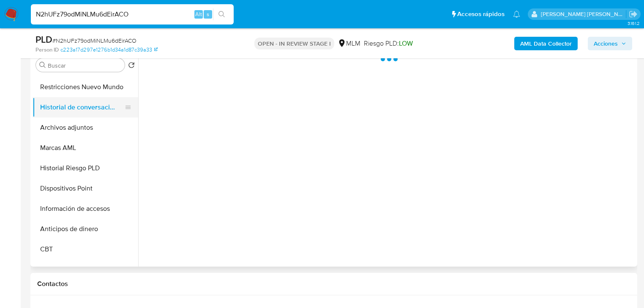
scroll to position [169, 0]
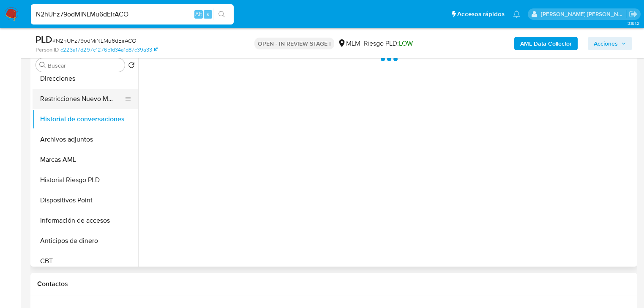
click at [106, 104] on button "Restricciones Nuevo Mundo" at bounding box center [82, 99] width 99 height 20
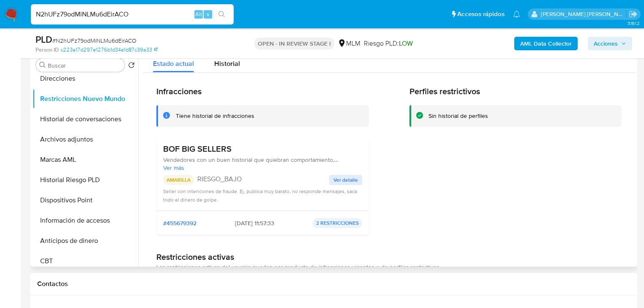
click at [350, 181] on span "Ver detalle" at bounding box center [345, 180] width 24 height 8
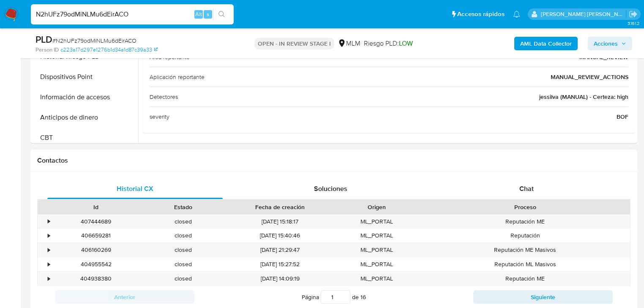
scroll to position [304, 0]
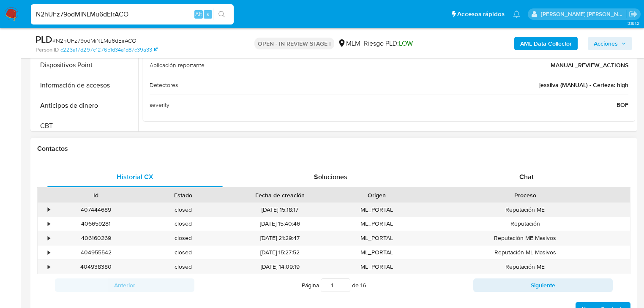
click at [46, 206] on div "•" at bounding box center [45, 210] width 15 height 14
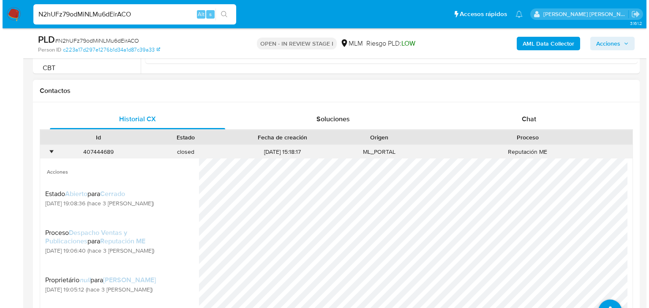
scroll to position [439, 0]
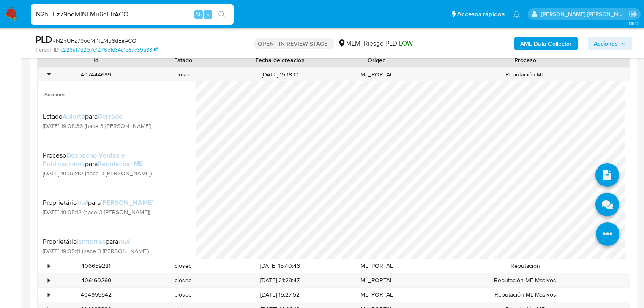
click at [598, 233] on icon at bounding box center [608, 235] width 24 height 24
click at [605, 203] on icon at bounding box center [607, 205] width 24 height 24
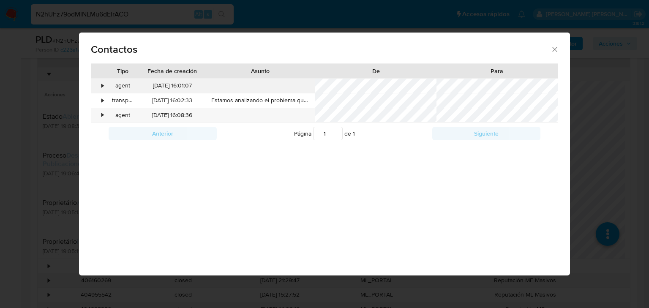
click at [101, 86] on div "•" at bounding box center [102, 86] width 2 height 8
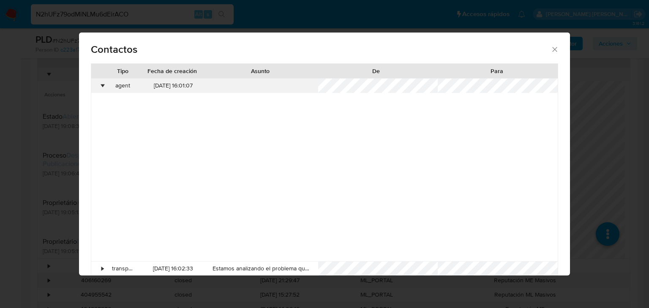
click at [105, 85] on div "•" at bounding box center [98, 86] width 15 height 14
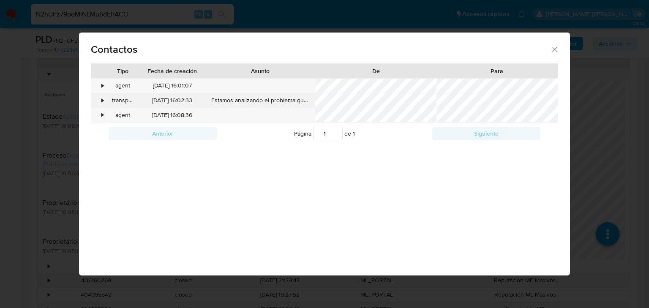
click at [106, 103] on div "transparent" at bounding box center [122, 100] width 33 height 14
click at [103, 118] on div "•" at bounding box center [98, 115] width 15 height 14
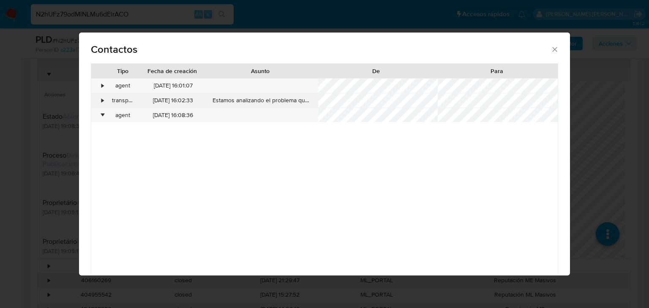
drag, startPoint x: 103, startPoint y: 116, endPoint x: 102, endPoint y: 103, distance: 13.2
click at [103, 114] on div "•" at bounding box center [102, 115] width 2 height 8
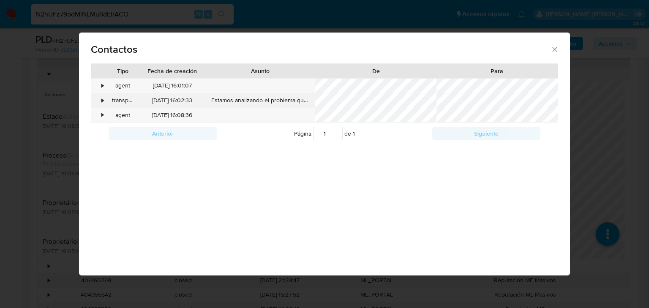
click at [101, 99] on div "•" at bounding box center [102, 100] width 2 height 8
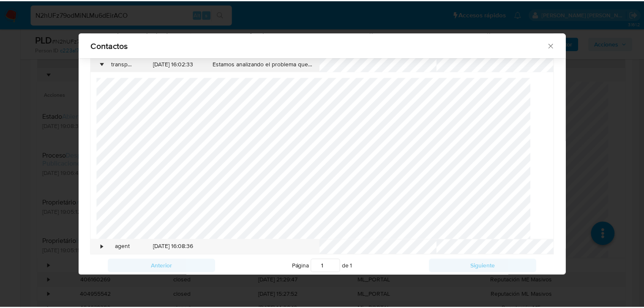
scroll to position [53, 0]
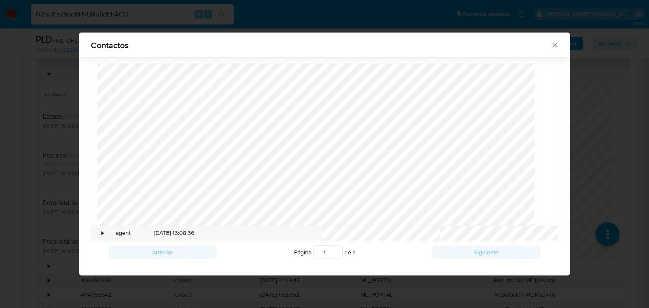
click at [539, 48] on span "Contactos" at bounding box center [321, 45] width 460 height 8
click at [549, 46] on div "Contactos" at bounding box center [324, 45] width 491 height 25
click at [550, 49] on icon "close" at bounding box center [554, 45] width 8 height 8
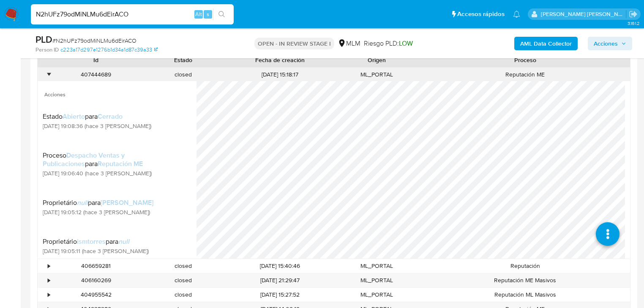
click at [51, 78] on div "•" at bounding box center [45, 75] width 15 height 14
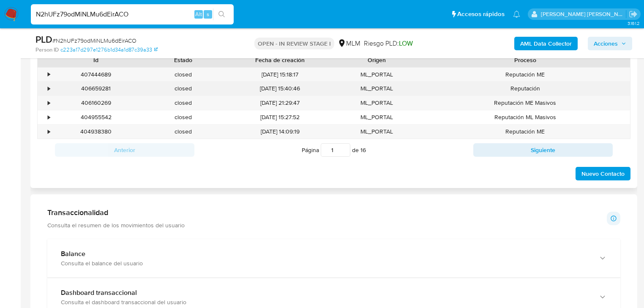
drag, startPoint x: 48, startPoint y: 90, endPoint x: 71, endPoint y: 93, distance: 22.5
click at [48, 90] on div "•" at bounding box center [49, 88] width 2 height 8
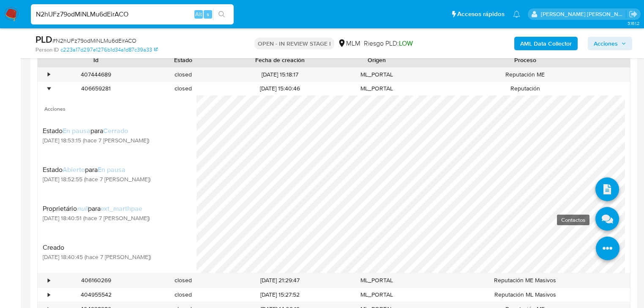
click at [599, 220] on icon at bounding box center [607, 219] width 24 height 24
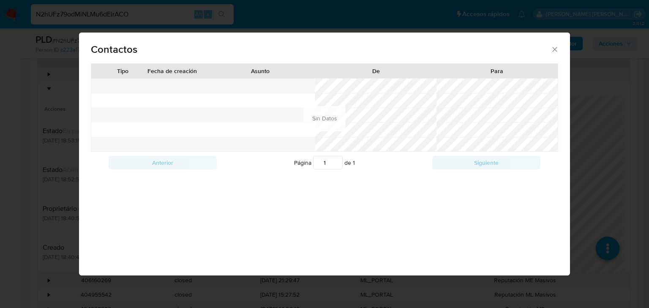
drag, startPoint x: 551, startPoint y: 47, endPoint x: 525, endPoint y: 58, distance: 28.0
click at [551, 47] on icon "close" at bounding box center [554, 49] width 8 height 8
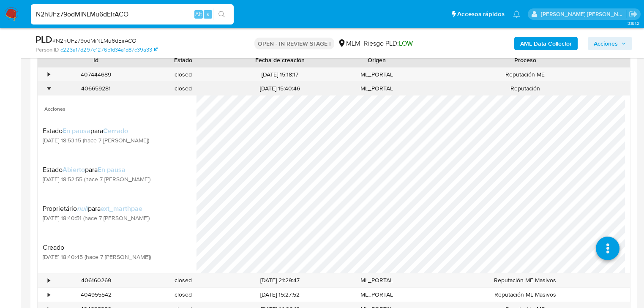
scroll to position [34, 0]
click at [46, 86] on div "•" at bounding box center [45, 89] width 15 height 14
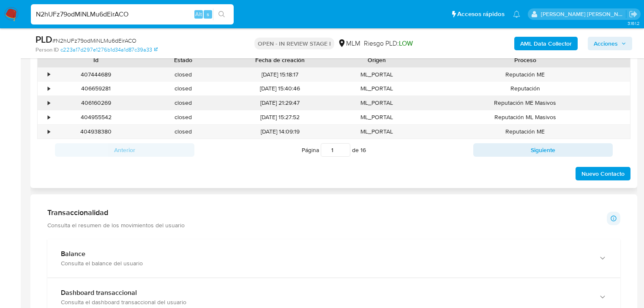
drag, startPoint x: 49, startPoint y: 101, endPoint x: 52, endPoint y: 103, distance: 4.3
click at [49, 101] on div "•" at bounding box center [49, 103] width 2 height 8
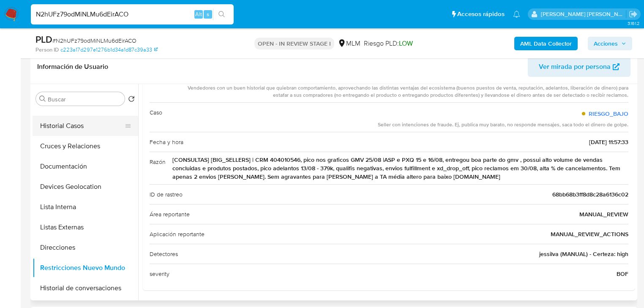
scroll to position [0, 0]
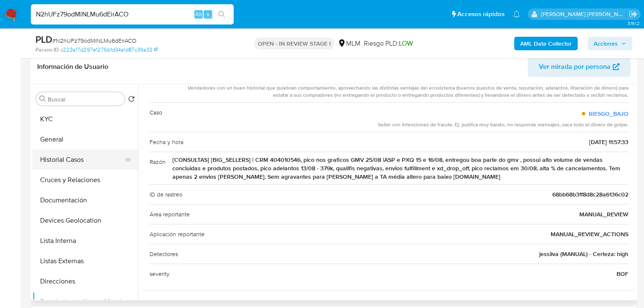
drag, startPoint x: 51, startPoint y: 145, endPoint x: 83, endPoint y: 149, distance: 32.3
click at [51, 145] on button "General" at bounding box center [86, 139] width 106 height 20
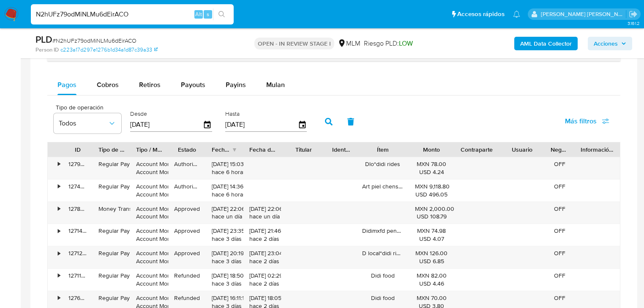
scroll to position [811, 0]
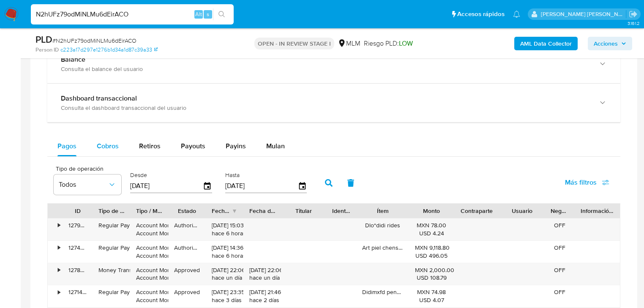
click at [112, 141] on span "Cobros" at bounding box center [108, 146] width 22 height 10
select select "10"
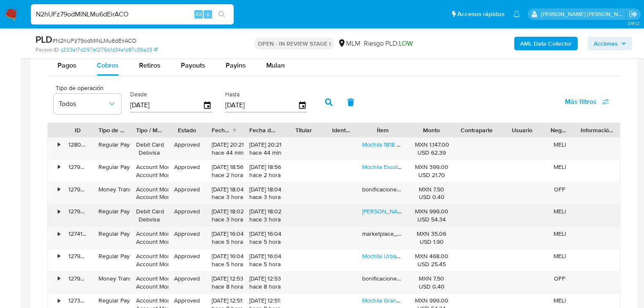
scroll to position [912, 0]
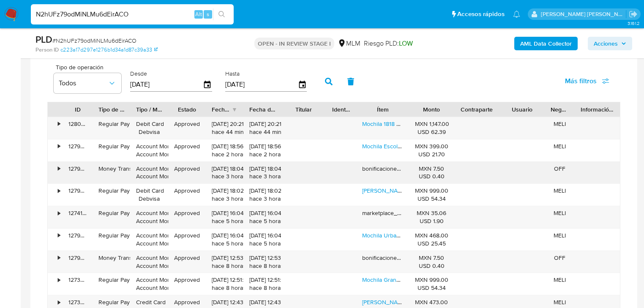
drag, startPoint x: 438, startPoint y: 171, endPoint x: 385, endPoint y: 166, distance: 52.6
click at [406, 166] on div "• 127988374232 Money Transfer Account Money Account Money Approved [DATE] 18:04…" at bounding box center [334, 173] width 572 height 22
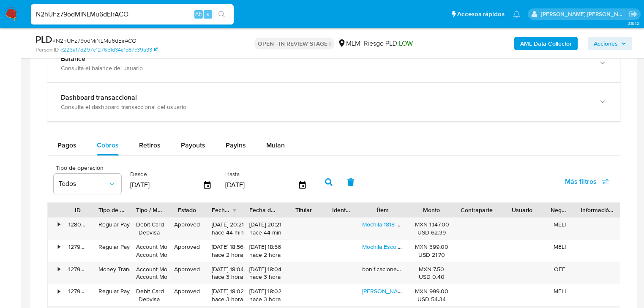
scroll to position [743, 0]
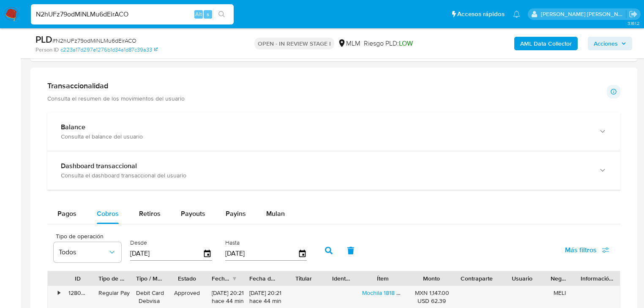
drag, startPoint x: 134, startPoint y: 16, endPoint x: 0, endPoint y: 3, distance: 135.0
click at [0, 3] on nav "Pausado Ver notificaciones N2hUFz79odMiNLMu6dEirACO Alt s Accesos rápidos Presi…" at bounding box center [322, 14] width 644 height 28
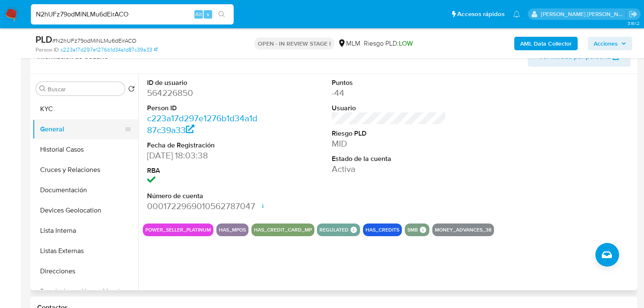
scroll to position [101, 0]
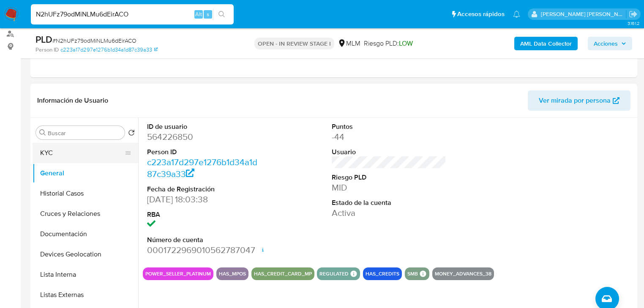
click at [69, 157] on button "KYC" at bounding box center [82, 153] width 99 height 20
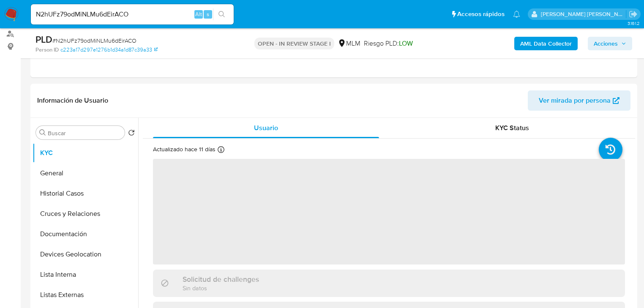
click at [201, 169] on span "‌" at bounding box center [389, 212] width 472 height 106
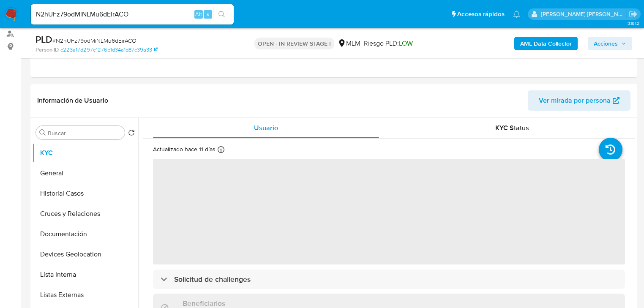
click at [206, 186] on span "‌" at bounding box center [389, 212] width 472 height 106
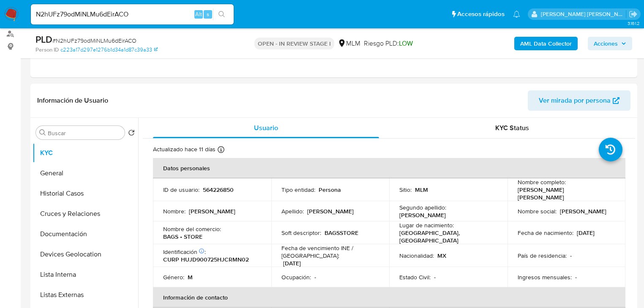
drag, startPoint x: 205, startPoint y: 193, endPoint x: 209, endPoint y: 186, distance: 7.2
click at [205, 192] on td "ID de usuario : 564226850" at bounding box center [212, 189] width 118 height 23
click at [209, 186] on p "564226850" at bounding box center [218, 190] width 31 height 8
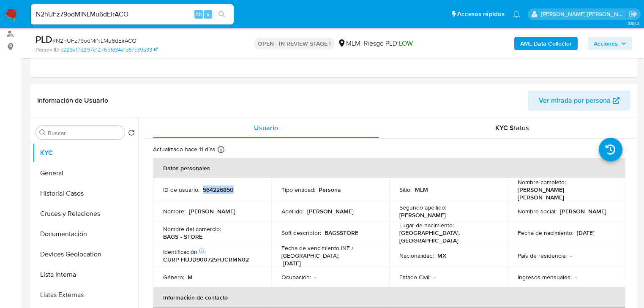
click at [209, 186] on p "564226850" at bounding box center [218, 190] width 31 height 8
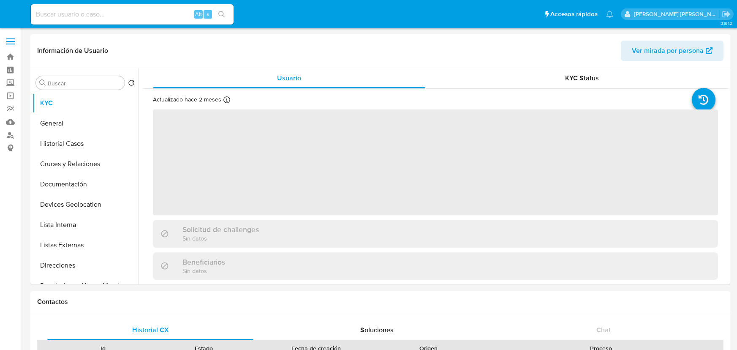
select select "10"
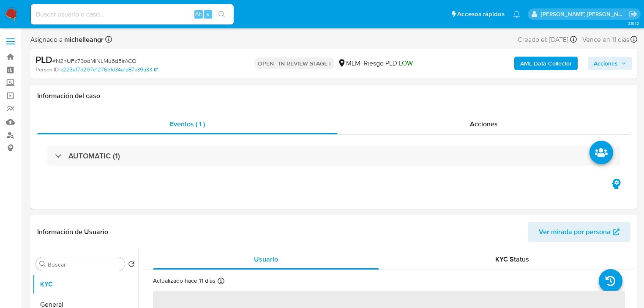
select select "10"
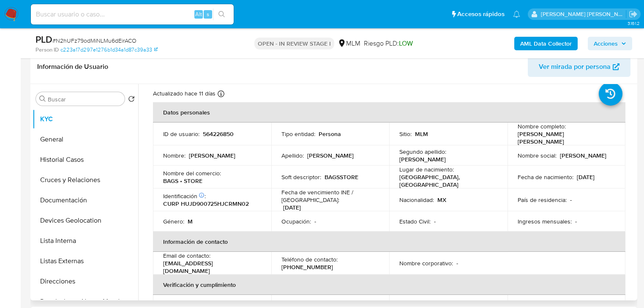
scroll to position [34, 0]
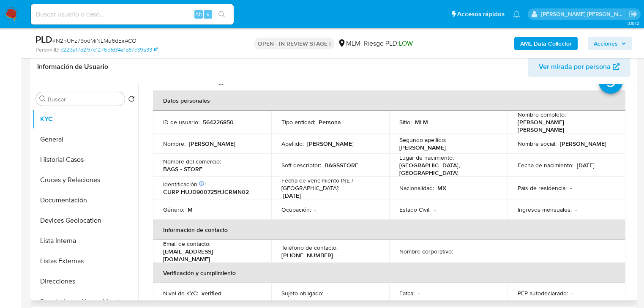
click at [618, 177] on td "País de residencia : -" at bounding box center [566, 188] width 118 height 23
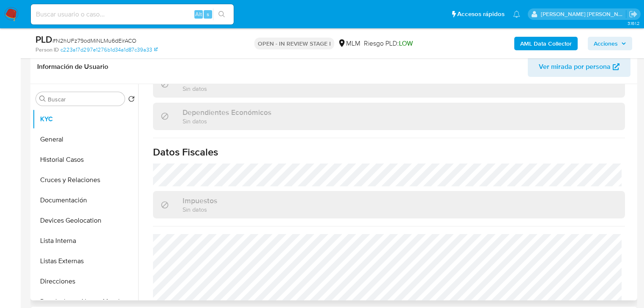
scroll to position [525, 0]
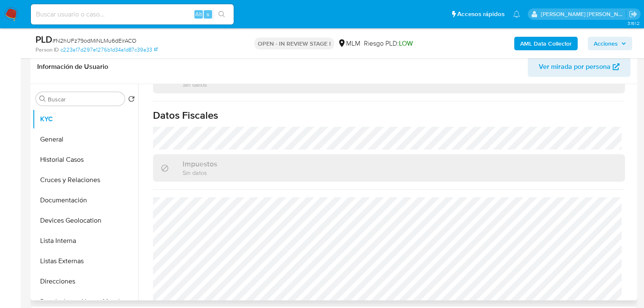
click at [570, 65] on span "Ver mirada por persona" at bounding box center [575, 67] width 72 height 20
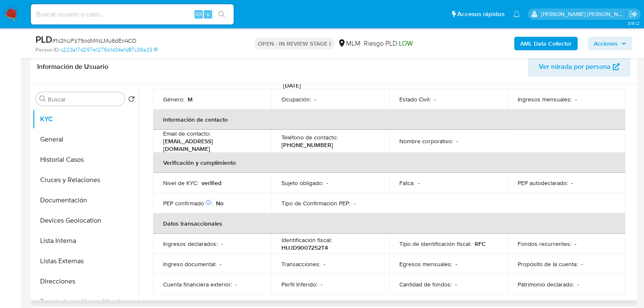
scroll to position [120, 0]
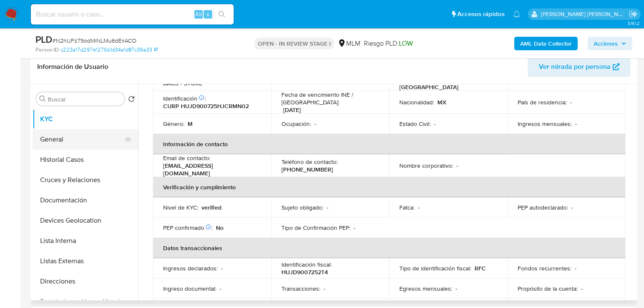
click at [75, 139] on button "General" at bounding box center [82, 139] width 99 height 20
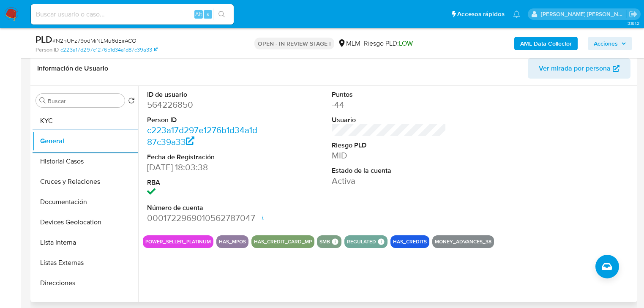
scroll to position [68, 0]
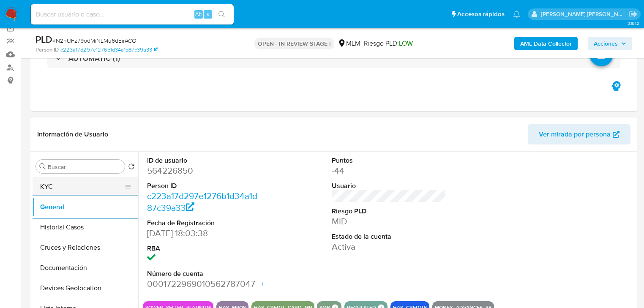
drag, startPoint x: 61, startPoint y: 201, endPoint x: 58, endPoint y: 189, distance: 12.6
click at [56, 193] on ul "KYC General Historial Casos Cruces y Relaciones Documentación Devices Geolocati…" at bounding box center [86, 272] width 106 height 190
drag, startPoint x: 60, startPoint y: 189, endPoint x: 200, endPoint y: 125, distance: 154.2
click at [60, 188] on button "KYC" at bounding box center [86, 187] width 106 height 20
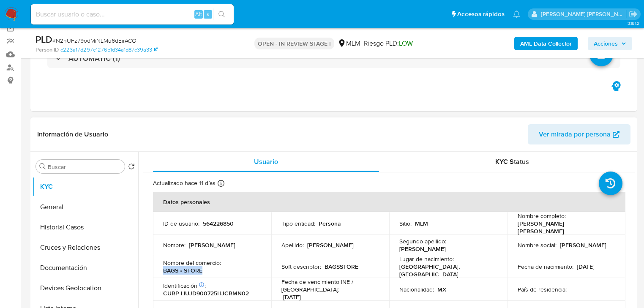
drag, startPoint x: 176, startPoint y: 267, endPoint x: 161, endPoint y: 265, distance: 14.9
click at [161, 265] on td "Nombre del comercio : BAGS • STORE" at bounding box center [212, 266] width 118 height 23
copy p "BAGS • STORE"
drag, startPoint x: 100, startPoint y: 252, endPoint x: 104, endPoint y: 247, distance: 6.0
click at [100, 248] on button "Cruces y Relaciones" at bounding box center [82, 247] width 99 height 20
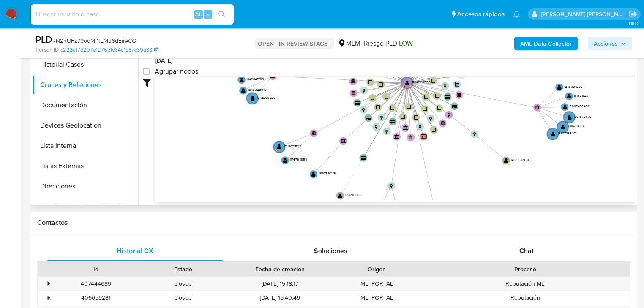
scroll to position [236, 0]
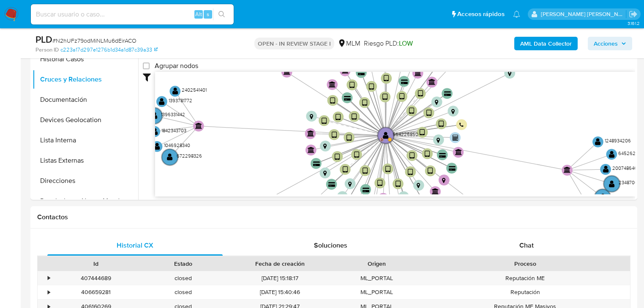
drag, startPoint x: 402, startPoint y: 114, endPoint x: 386, endPoint y: 204, distance: 91.0
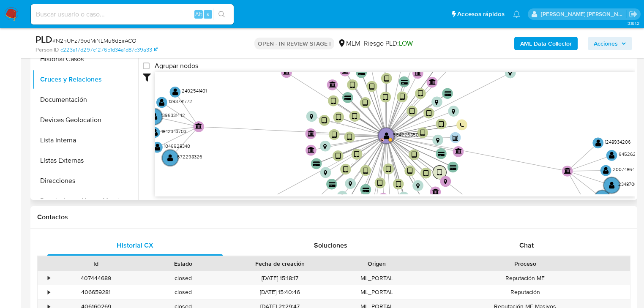
drag, startPoint x: 436, startPoint y: 169, endPoint x: 456, endPoint y: 168, distance: 19.9
click at [442, 169] on text "" at bounding box center [439, 173] width 5 height 8
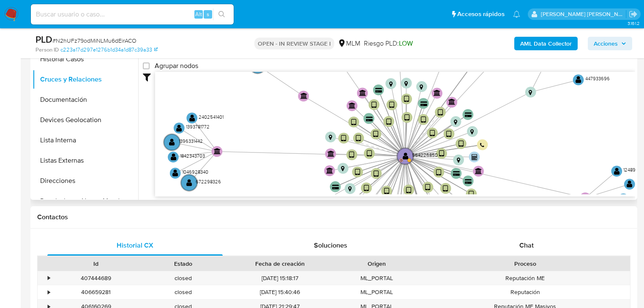
drag, startPoint x: 477, startPoint y: 132, endPoint x: 495, endPoint y: 155, distance: 29.5
click at [495, 155] on icon "device-6578f7ca59ec436d2d0aa525  user-564226850  564226850 D device-62fdd1000…" at bounding box center [395, 133] width 480 height 122
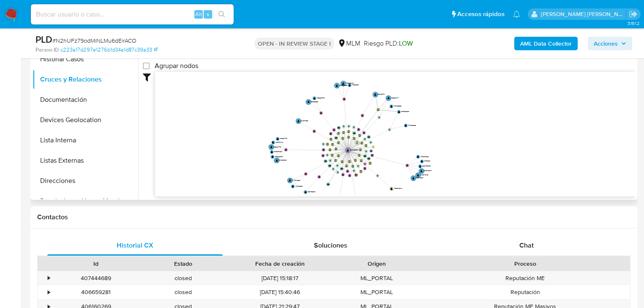
drag, startPoint x: 329, startPoint y: 150, endPoint x: 358, endPoint y: 142, distance: 29.8
click at [307, 147] on icon "device-6578f7ca59ec436d2d0aa525  user-564226850  564226850 D device-62fdd1000…" at bounding box center [395, 133] width 480 height 122
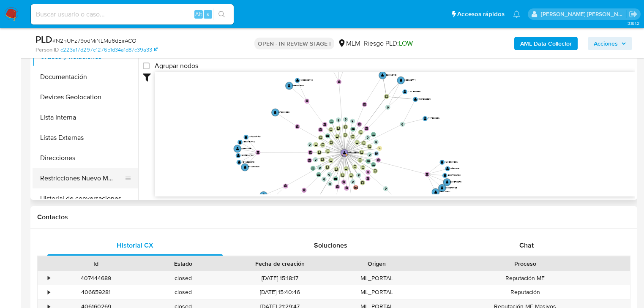
scroll to position [34, 0]
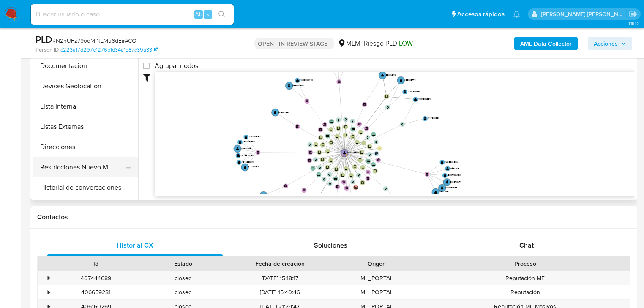
drag, startPoint x: 69, startPoint y: 182, endPoint x: 68, endPoint y: 174, distance: 7.7
click at [69, 180] on button "Historial de conversaciones" at bounding box center [86, 187] width 106 height 20
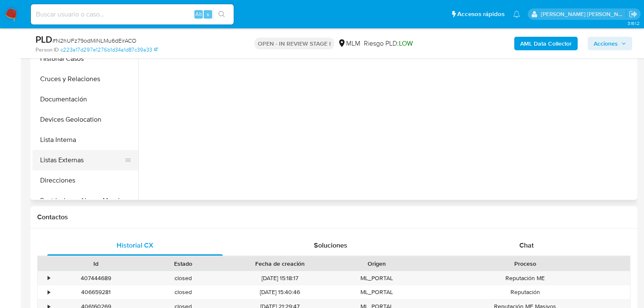
scroll to position [0, 0]
click at [90, 157] on button "Listas Externas" at bounding box center [82, 160] width 99 height 20
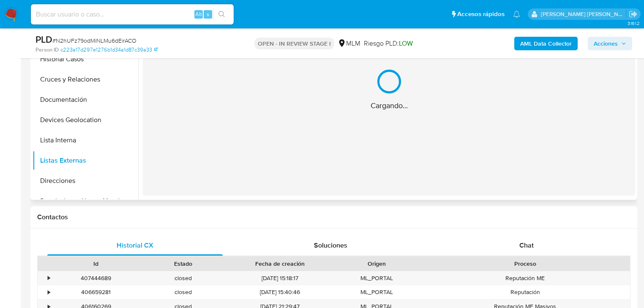
click at [274, 145] on div "Cargando..." at bounding box center [389, 90] width 492 height 212
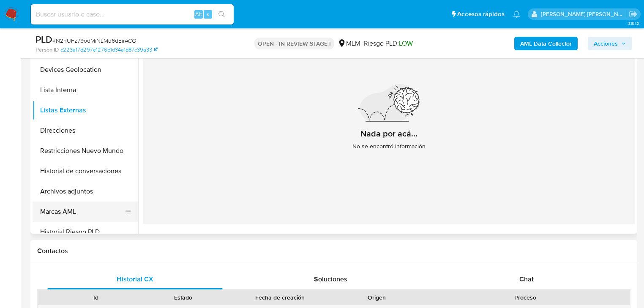
scroll to position [101, 0]
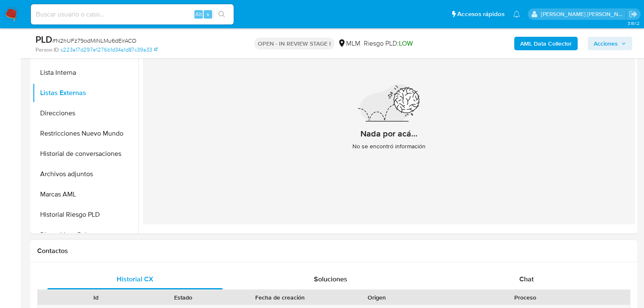
drag, startPoint x: 33, startPoint y: 272, endPoint x: 52, endPoint y: 261, distance: 21.5
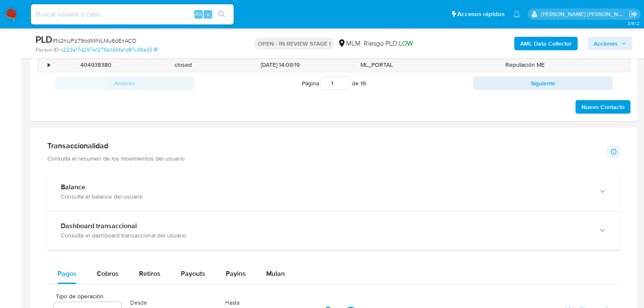
drag, startPoint x: 114, startPoint y: 276, endPoint x: 125, endPoint y: 258, distance: 21.2
click at [112, 272] on span "Cobros" at bounding box center [108, 274] width 22 height 10
select select "10"
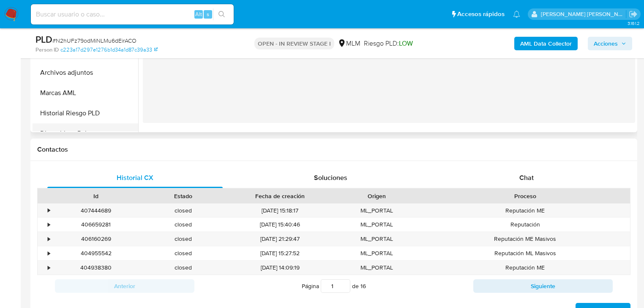
scroll to position [168, 0]
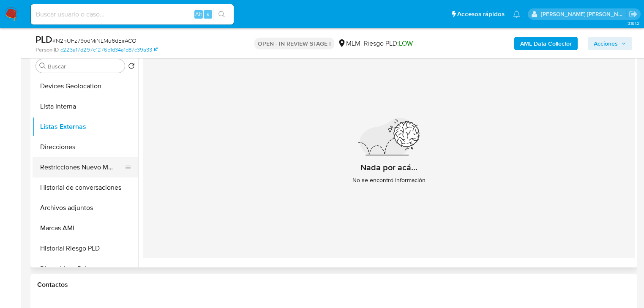
click at [96, 171] on button "Restricciones Nuevo Mundo" at bounding box center [82, 167] width 99 height 20
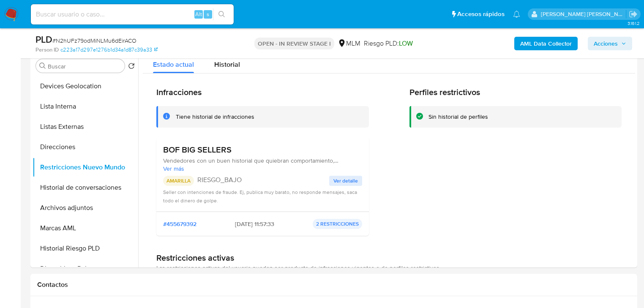
click at [344, 179] on span "Ver detalle" at bounding box center [345, 181] width 24 height 8
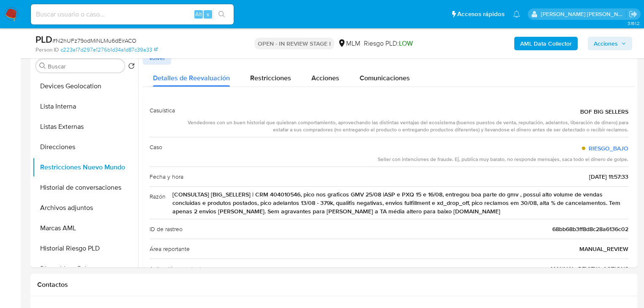
click at [160, 62] on span "Volver" at bounding box center [157, 58] width 16 height 12
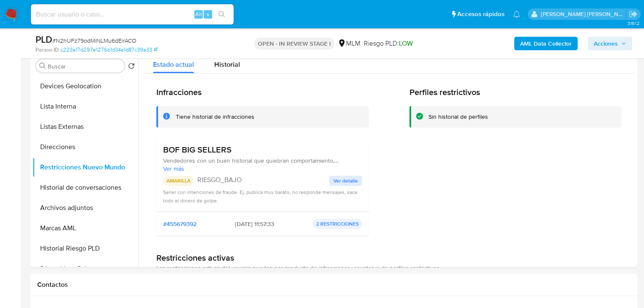
click at [350, 182] on span "Ver detalle" at bounding box center [345, 181] width 24 height 8
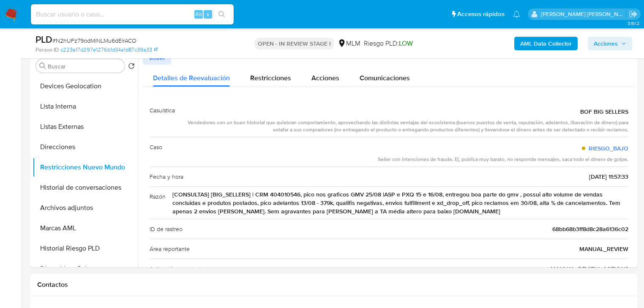
click at [155, 60] on span "Volver" at bounding box center [157, 58] width 16 height 12
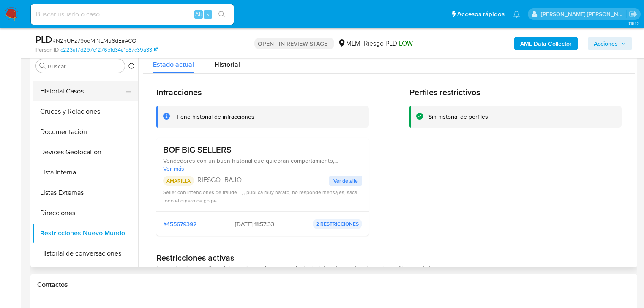
scroll to position [0, 0]
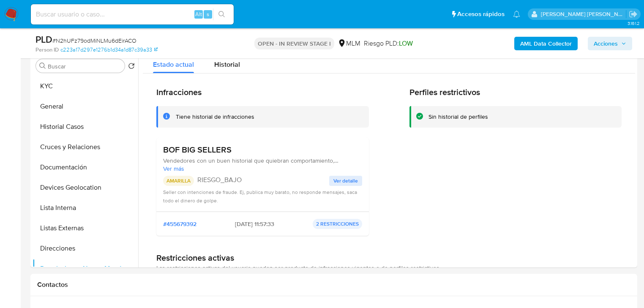
drag, startPoint x: 84, startPoint y: 130, endPoint x: 218, endPoint y: 128, distance: 133.9
click at [84, 128] on button "Historial Casos" at bounding box center [86, 127] width 106 height 20
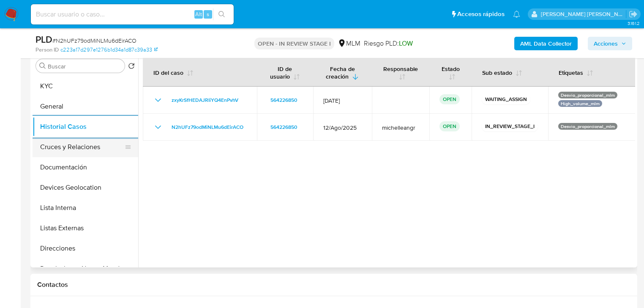
click at [93, 144] on button "Cruces y Relaciones" at bounding box center [82, 147] width 99 height 20
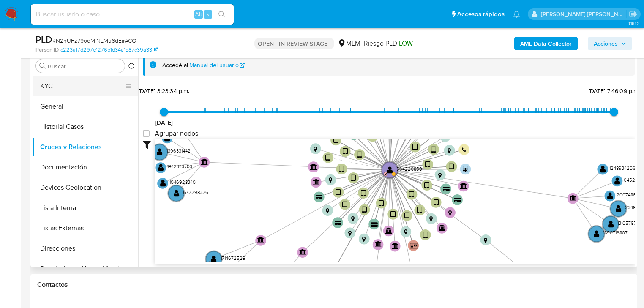
drag, startPoint x: 61, startPoint y: 83, endPoint x: 92, endPoint y: 79, distance: 31.5
click at [61, 82] on button "KYC" at bounding box center [82, 86] width 99 height 20
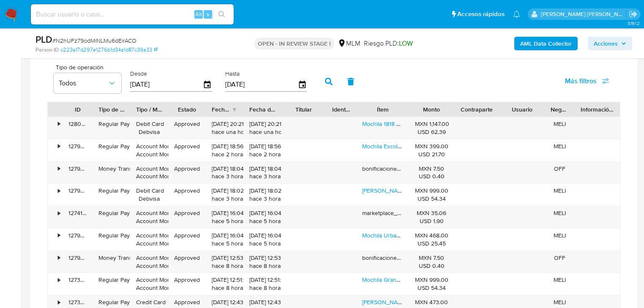
scroll to position [743, 0]
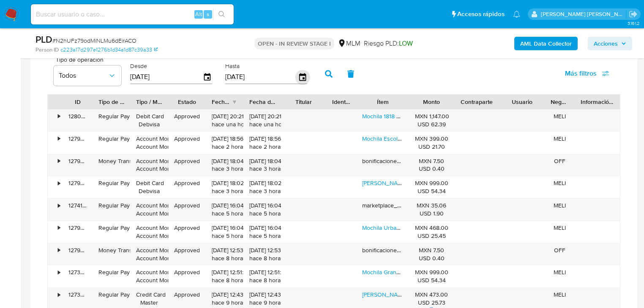
click at [299, 76] on icon "button" at bounding box center [302, 77] width 7 height 8
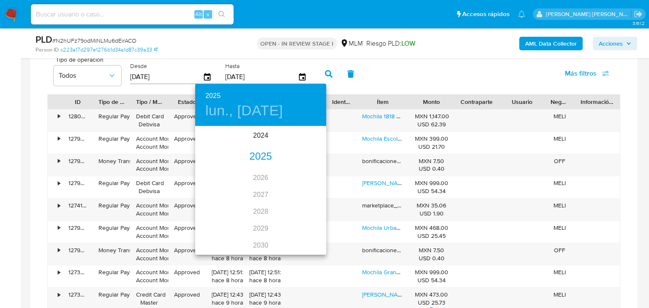
click at [252, 158] on div "2025" at bounding box center [260, 156] width 131 height 17
click at [218, 208] on div "jul." at bounding box center [217, 206] width 44 height 32
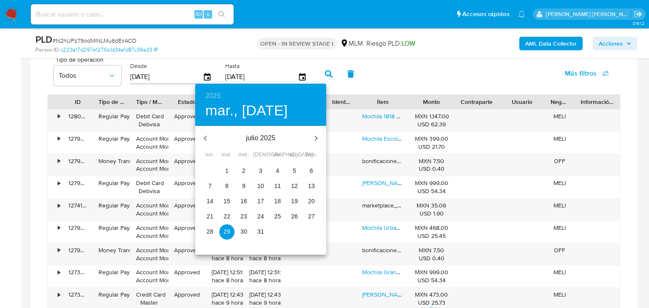
drag, startPoint x: 259, startPoint y: 230, endPoint x: 257, endPoint y: 224, distance: 6.2
click at [259, 229] on p "31" at bounding box center [260, 231] width 7 height 8
type input "31/07/2025"
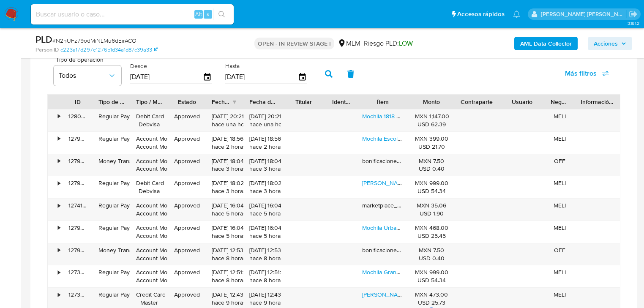
click at [329, 77] on icon "button" at bounding box center [329, 74] width 8 height 8
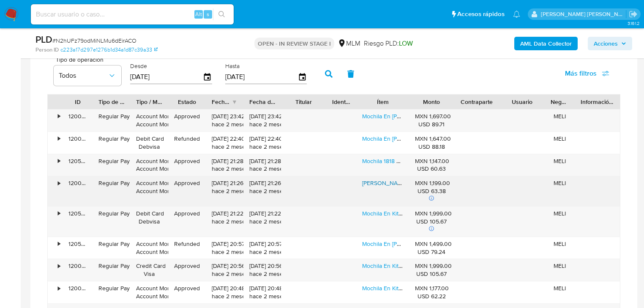
click at [380, 182] on link "Mochila Chenson Original En Kit 4 Piezas Para Para Primaria" at bounding box center [439, 183] width 155 height 8
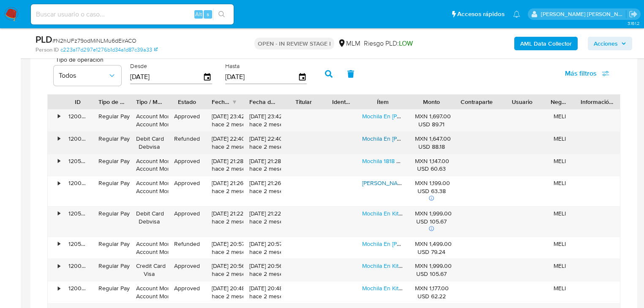
click at [386, 140] on link "Mochila En Kit Chenson Dinosaurio Kinder Llantas Co70597-a" at bounding box center [448, 138] width 173 height 8
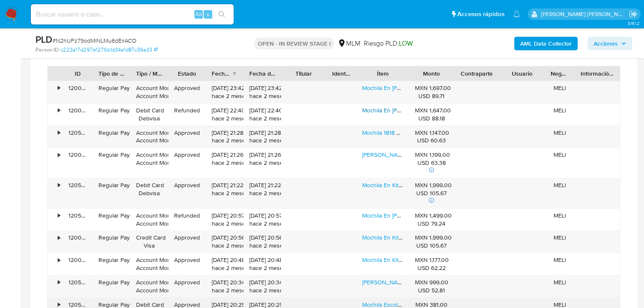
scroll to position [810, 0]
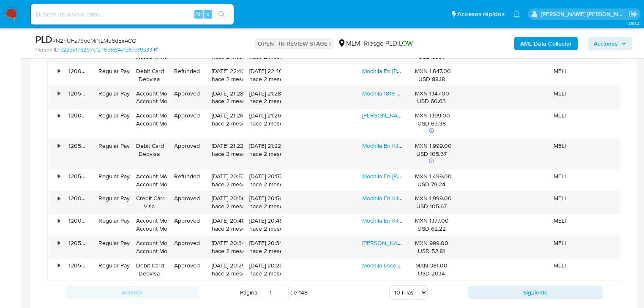
drag, startPoint x: 504, startPoint y: 287, endPoint x: 494, endPoint y: 259, distance: 29.8
click at [505, 287] on button "Siguiente" at bounding box center [535, 293] width 134 height 14
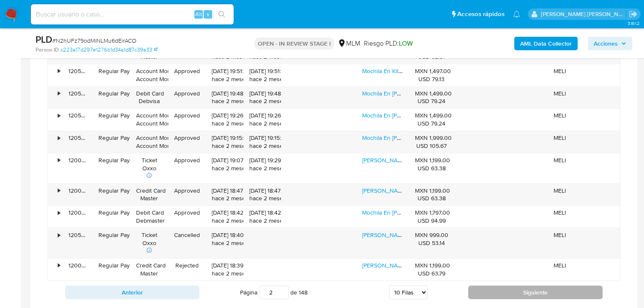
click at [485, 296] on button "Siguiente" at bounding box center [535, 293] width 134 height 14
type input "3"
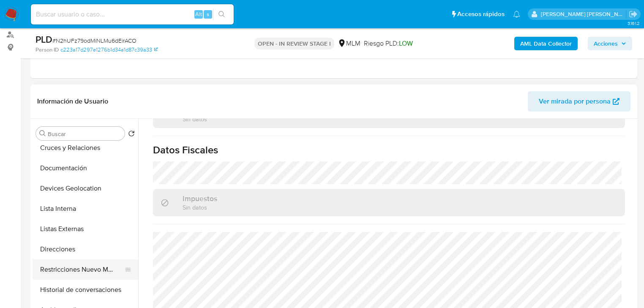
scroll to position [68, 0]
click at [73, 259] on button "Restricciones Nuevo Mundo" at bounding box center [86, 269] width 106 height 20
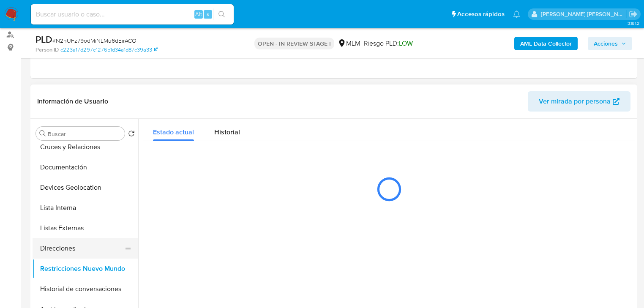
click at [81, 251] on button "Direcciones" at bounding box center [82, 248] width 99 height 20
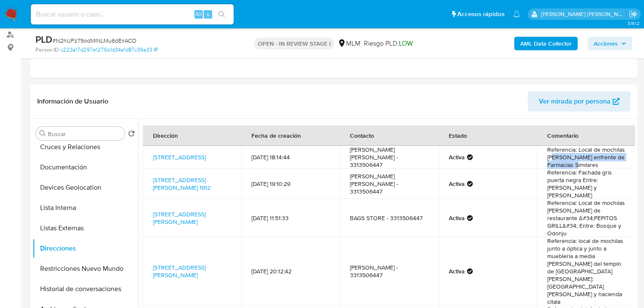
drag, startPoint x: 548, startPoint y: 158, endPoint x: 457, endPoint y: 45, distance: 145.5
click at [607, 163] on td "Referencia: Local de mochilas justo enfrente de Farmacias Similares" at bounding box center [586, 157] width 98 height 23
drag, startPoint x: 229, startPoint y: 166, endPoint x: 173, endPoint y: 158, distance: 57.1
click at [173, 158] on td "Calle Mesa Del Norte 422, Guadalajara, Jalisco, 44320, Mexico 422" at bounding box center [192, 157] width 98 height 23
drag, startPoint x: 568, startPoint y: 166, endPoint x: 537, endPoint y: 150, distance: 34.2
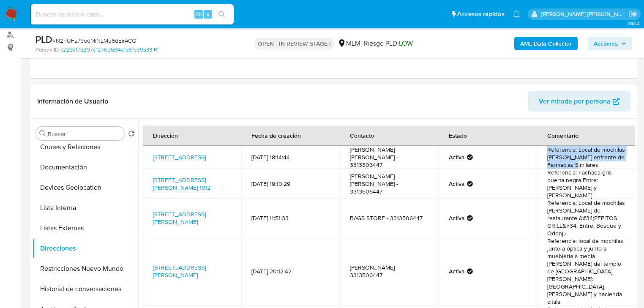
click at [537, 150] on td "Referencia: Local de mochilas justo enfrente de Farmacias Similares" at bounding box center [586, 157] width 98 height 23
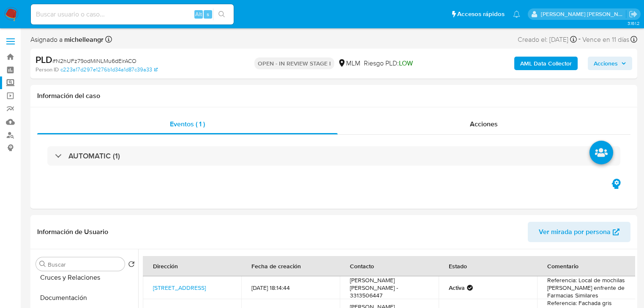
click at [11, 81] on label "Screening" at bounding box center [50, 82] width 101 height 13
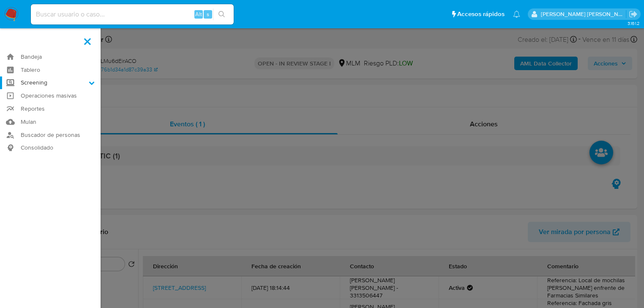
click at [0, 0] on input "Screening" at bounding box center [0, 0] width 0 height 0
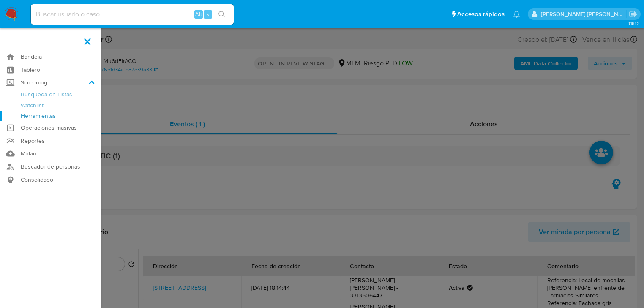
click at [33, 117] on link "Herramientas" at bounding box center [50, 116] width 101 height 11
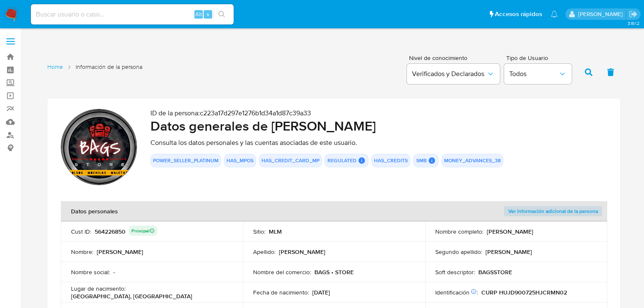
drag, startPoint x: 105, startPoint y: 144, endPoint x: 125, endPoint y: 144, distance: 19.4
click at [106, 144] on img at bounding box center [99, 147] width 76 height 76
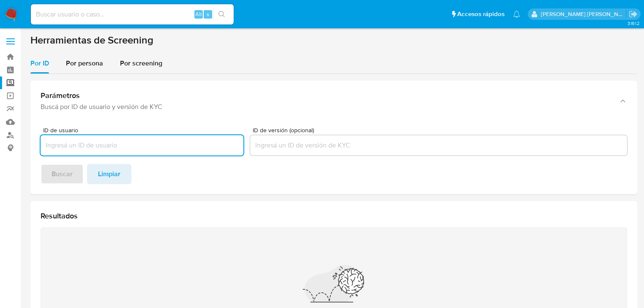
click at [86, 67] on span "Por persona" at bounding box center [84, 63] width 37 height 10
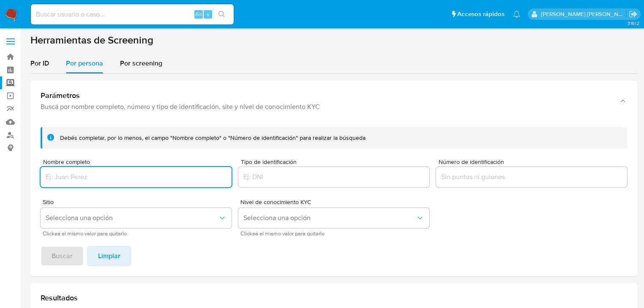
click at [90, 167] on div at bounding box center [136, 177] width 191 height 20
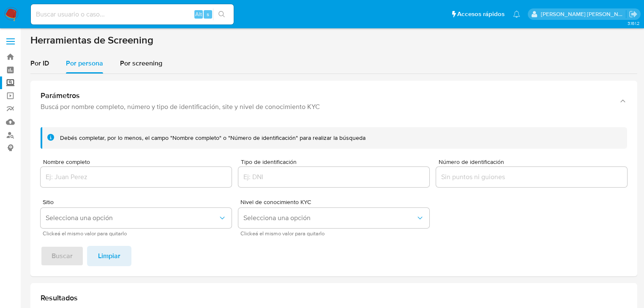
click at [92, 171] on div at bounding box center [136, 177] width 191 height 20
click at [101, 179] on input "Nombre completo" at bounding box center [136, 176] width 191 height 11
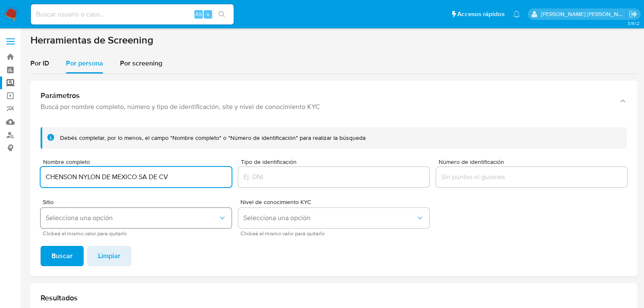
type input "CHENSON NYLON DE MEXICO SA DE CV"
click at [81, 223] on button "Selecciona una opción" at bounding box center [136, 218] width 191 height 20
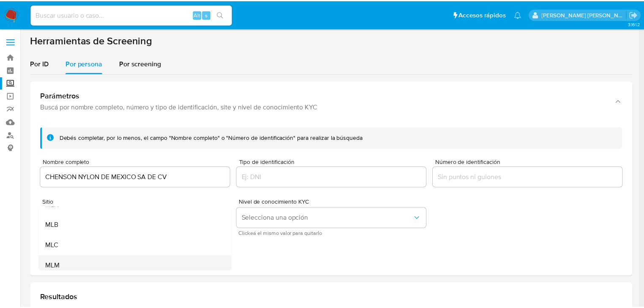
scroll to position [34, 0]
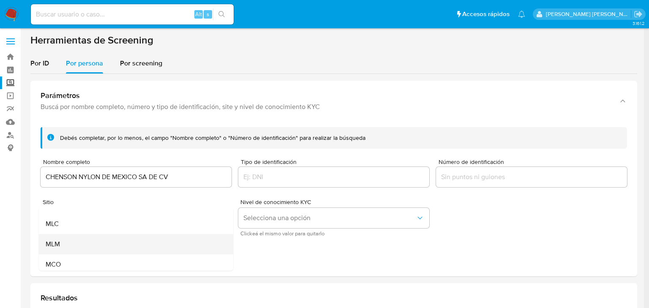
click at [82, 238] on div "MLM" at bounding box center [134, 244] width 176 height 20
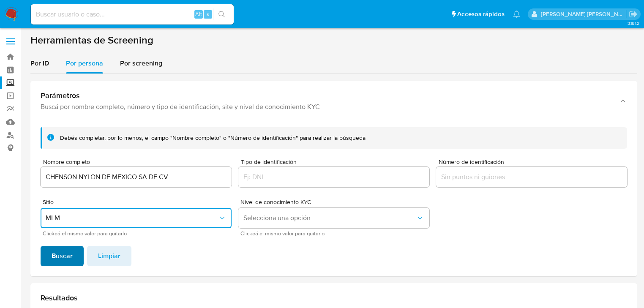
click at [55, 262] on span "Buscar" at bounding box center [62, 256] width 21 height 19
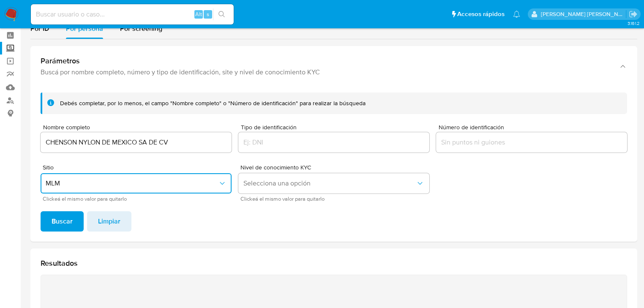
scroll to position [33, 0]
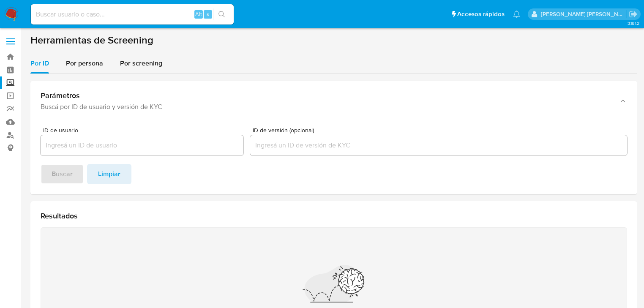
click at [87, 11] on input at bounding box center [132, 14] width 203 height 11
paste input "N2hUFz79odMiNLMu6dEirACO"
type input "N2hUFz79odMiNLMu6dEirACO"
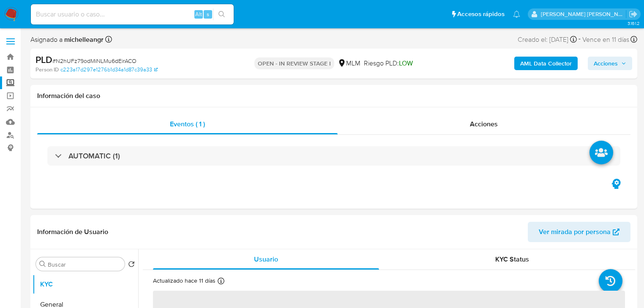
select select "10"
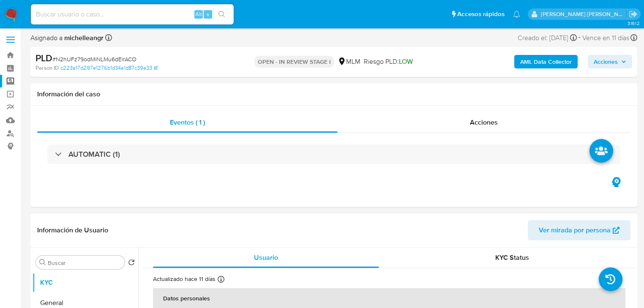
scroll to position [135, 0]
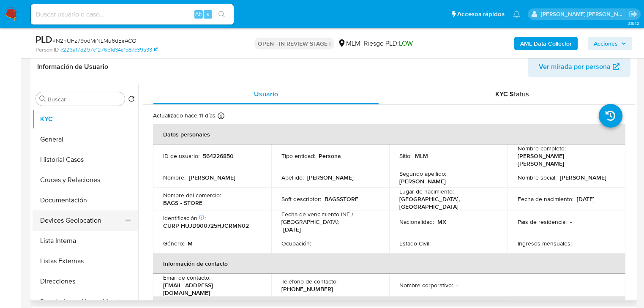
click at [96, 216] on button "Devices Geolocation" at bounding box center [82, 220] width 99 height 20
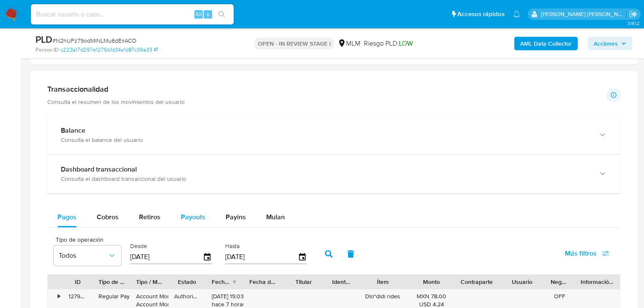
scroll to position [574, 0]
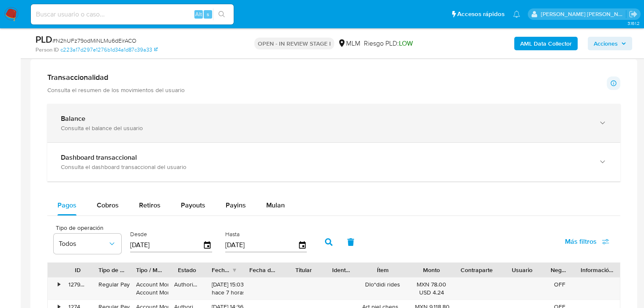
click at [160, 117] on div "Balance" at bounding box center [325, 118] width 529 height 8
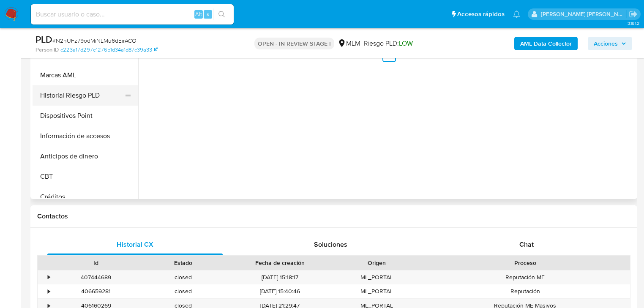
scroll to position [135, 0]
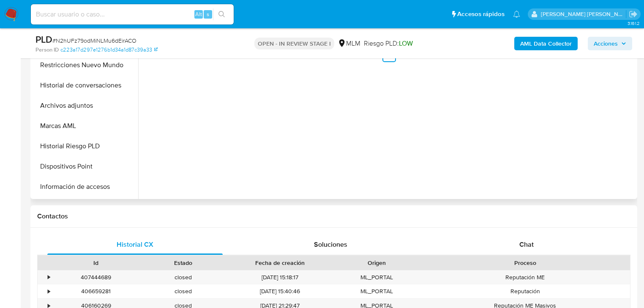
drag, startPoint x: 94, startPoint y: 108, endPoint x: 400, endPoint y: 149, distance: 309.4
click at [95, 108] on button "Archivos adjuntos" at bounding box center [86, 105] width 106 height 20
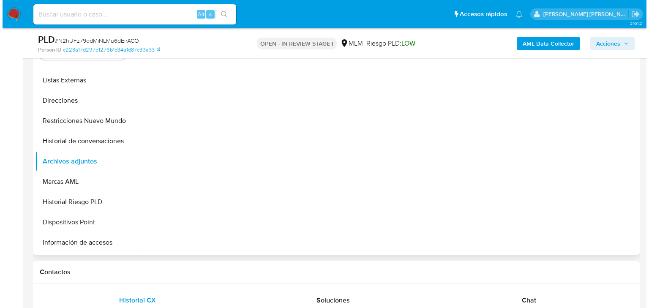
scroll to position [169, 0]
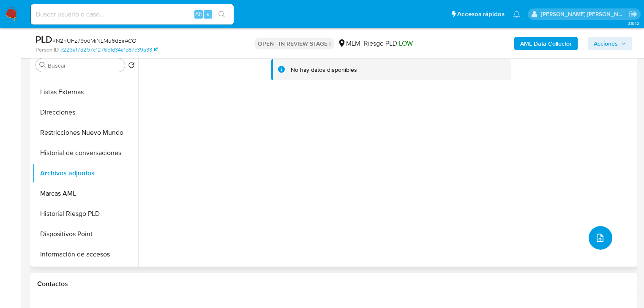
click at [600, 238] on icon "upload-file" at bounding box center [600, 238] width 10 height 10
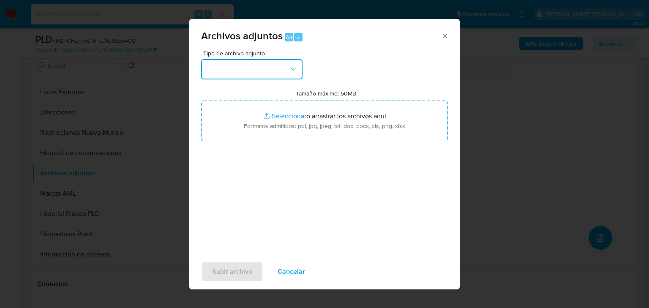
click at [270, 63] on button "button" at bounding box center [251, 69] width 101 height 20
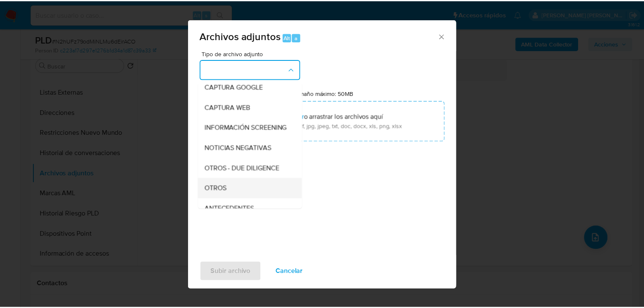
scroll to position [57, 0]
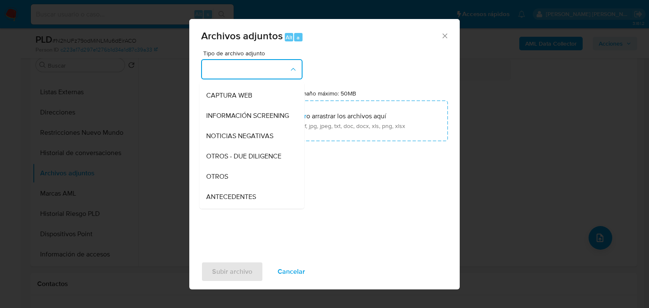
click at [242, 179] on div "OTROS" at bounding box center [249, 176] width 86 height 20
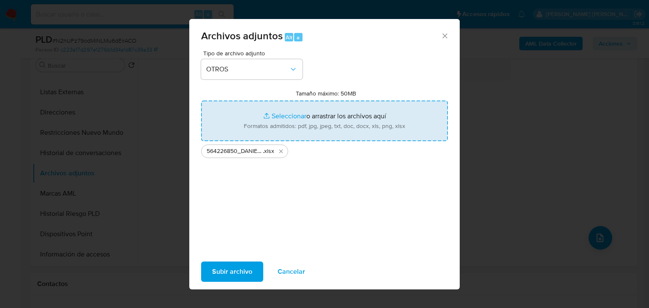
type input "C:\fakepath\564226850_DANIEL [PERSON_NAME] JIMENEZ_AGO25.pdf"
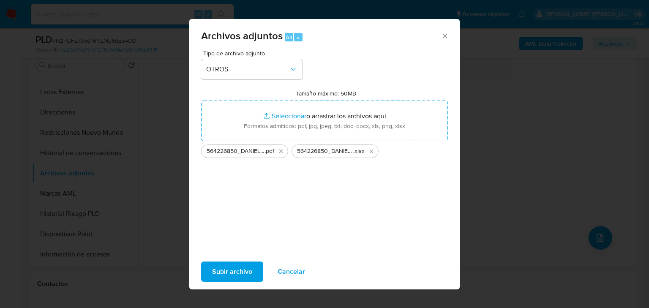
drag, startPoint x: 304, startPoint y: 115, endPoint x: 234, endPoint y: 272, distance: 172.1
click at [234, 272] on span "Subir archivo" at bounding box center [232, 271] width 40 height 19
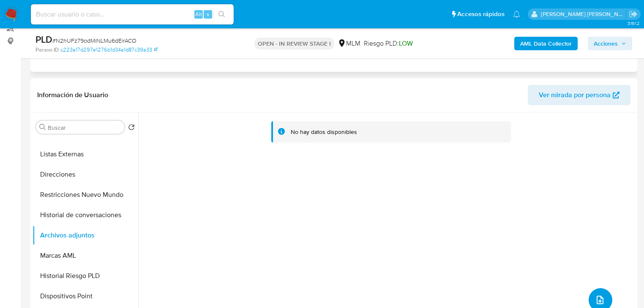
scroll to position [0, 0]
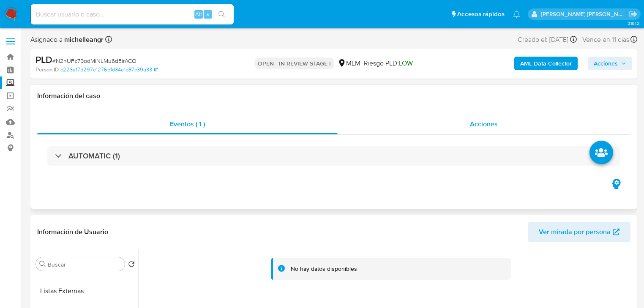
click at [497, 122] on div "Acciones" at bounding box center [483, 124] width 293 height 20
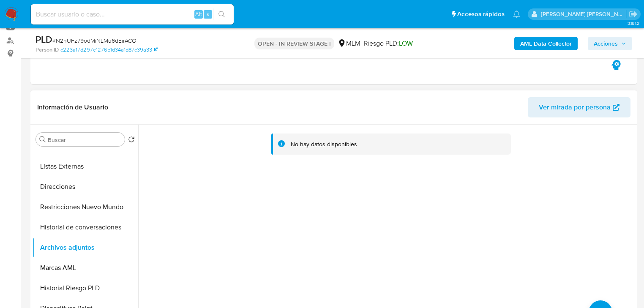
scroll to position [135, 0]
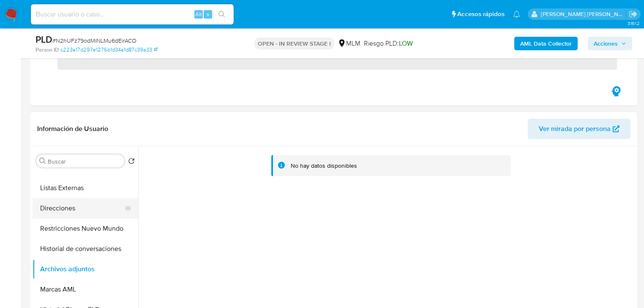
click at [95, 223] on button "Restricciones Nuevo Mundo" at bounding box center [86, 228] width 106 height 20
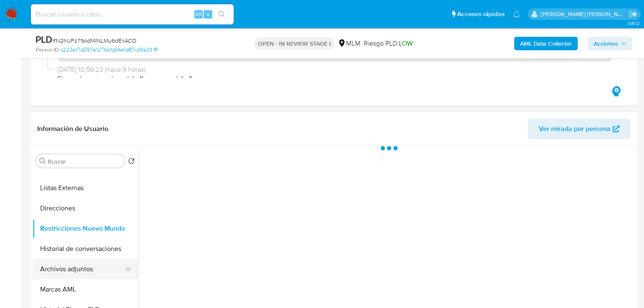
drag, startPoint x: 78, startPoint y: 267, endPoint x: 94, endPoint y: 262, distance: 16.7
click at [78, 266] on button "Archivos adjuntos" at bounding box center [82, 269] width 99 height 20
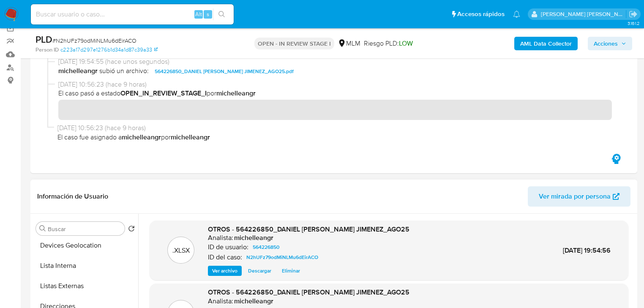
scroll to position [0, 0]
click at [72, 245] on button "KYC" at bounding box center [82, 249] width 99 height 20
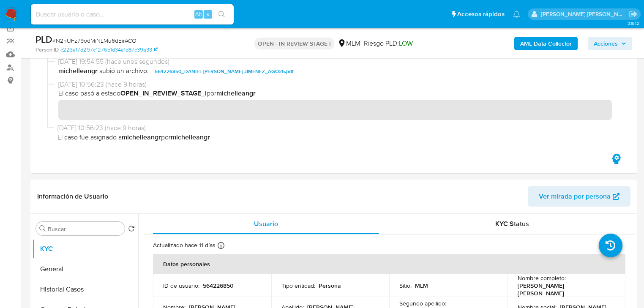
click at [607, 41] on span "Acciones" at bounding box center [605, 44] width 24 height 14
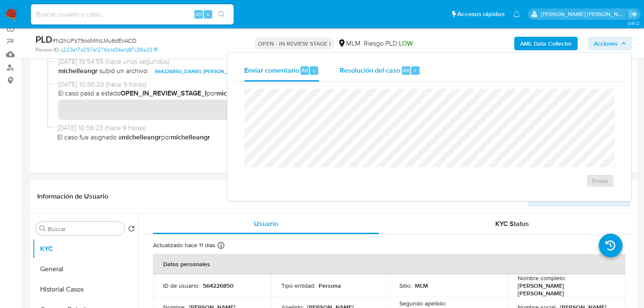
drag, startPoint x: 393, startPoint y: 68, endPoint x: 382, endPoint y: 87, distance: 22.5
click at [392, 68] on span "Resolución del caso" at bounding box center [370, 70] width 60 height 10
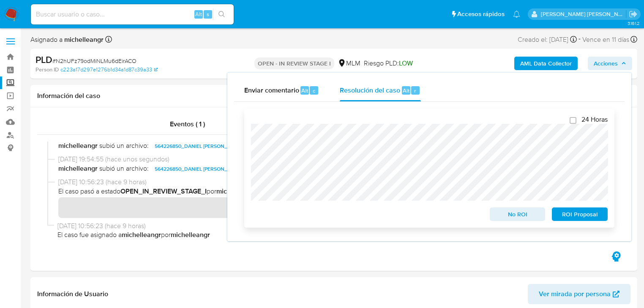
click at [517, 215] on span "No ROI" at bounding box center [517, 214] width 44 height 12
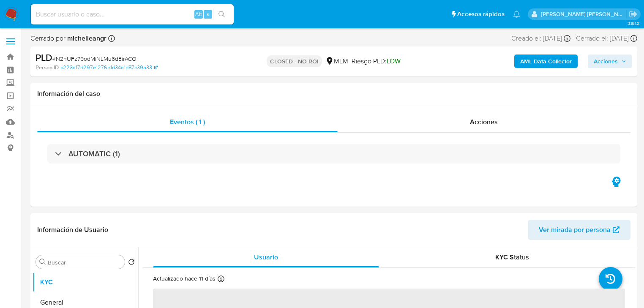
select select "10"
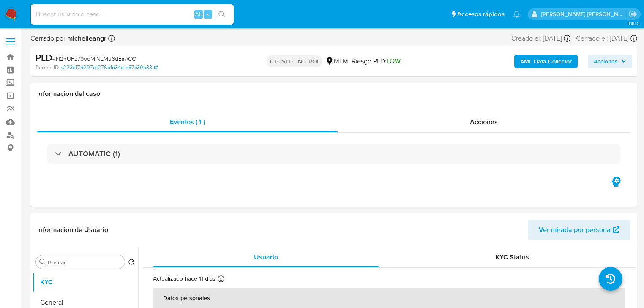
click at [99, 15] on input at bounding box center [132, 14] width 203 height 11
paste input "aKRhcSy9fGghAjLdQjWy8oJ9"
type input "aKRhcSy9fGghAjLdQjWy8oJ9"
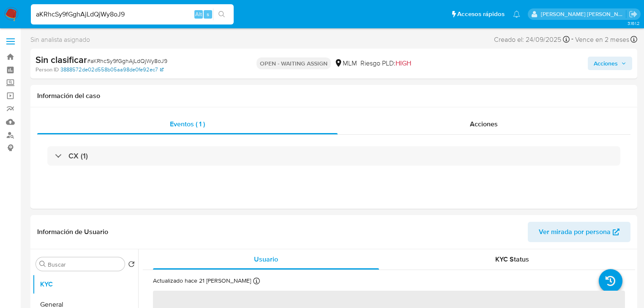
select select "10"
click at [14, 10] on img at bounding box center [11, 14] width 14 height 14
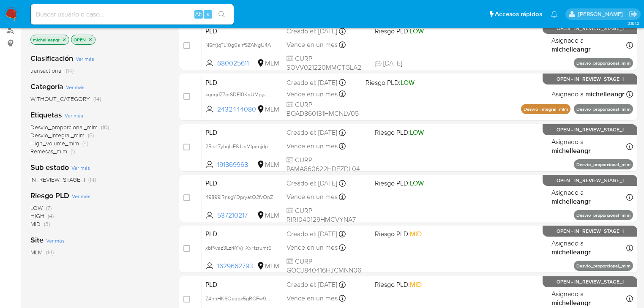
scroll to position [68, 0]
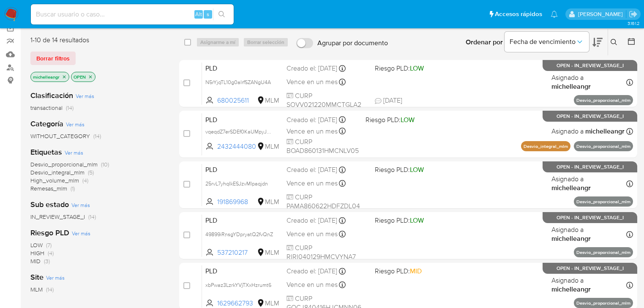
click at [66, 74] on icon "close-filter" at bounding box center [64, 76] width 5 height 5
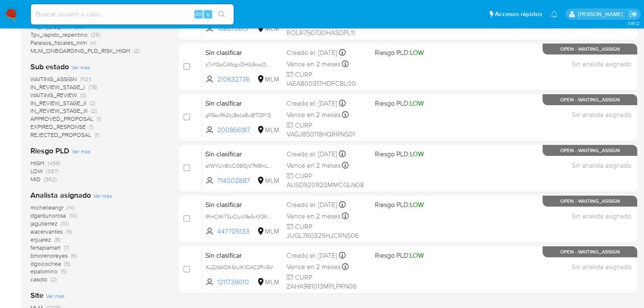
scroll to position [338, 0]
click at [52, 211] on span "dgardunorosa" at bounding box center [47, 215] width 35 height 8
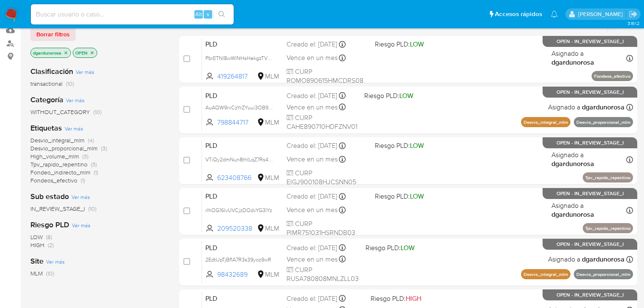
scroll to position [51, 0]
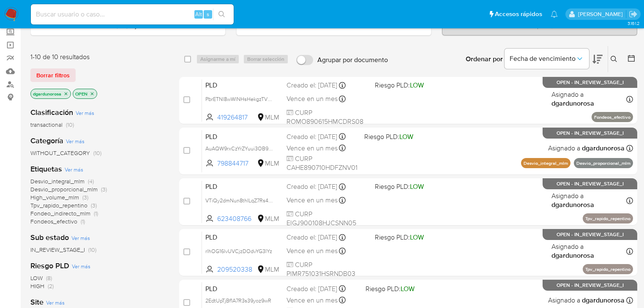
click at [66, 95] on icon "close-filter" at bounding box center [65, 93] width 5 height 5
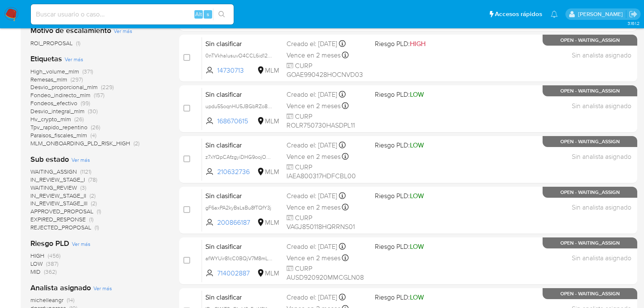
scroll to position [287, 0]
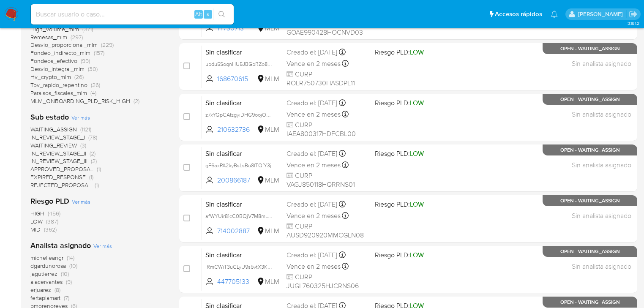
click at [56, 257] on span "michelleangr" at bounding box center [46, 257] width 33 height 8
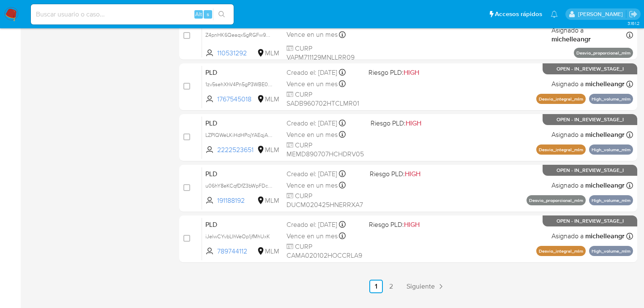
scroll to position [389, 0]
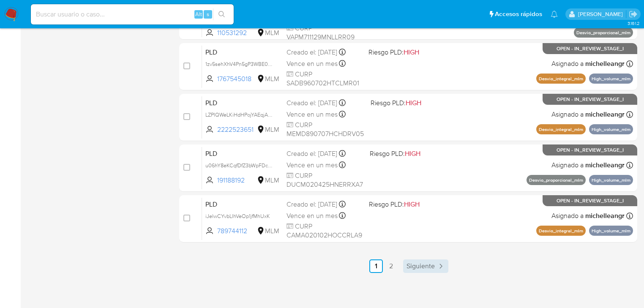
click at [410, 264] on span "Siguiente" at bounding box center [420, 266] width 28 height 7
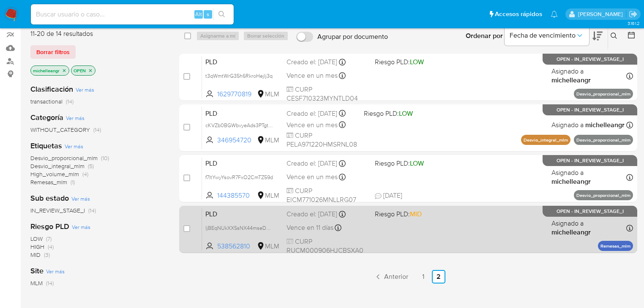
scroll to position [101, 0]
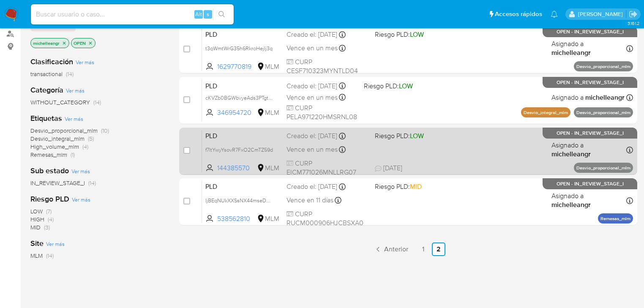
click at [389, 246] on span "Anterior" at bounding box center [396, 249] width 24 height 7
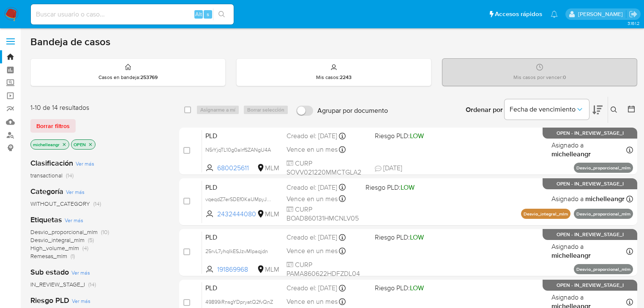
click at [65, 142] on icon "close-filter" at bounding box center [64, 144] width 5 height 5
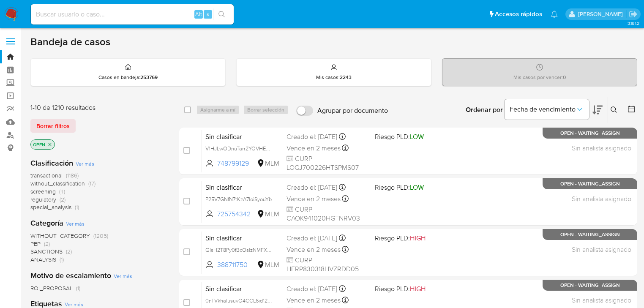
click at [614, 108] on icon at bounding box center [613, 109] width 7 height 7
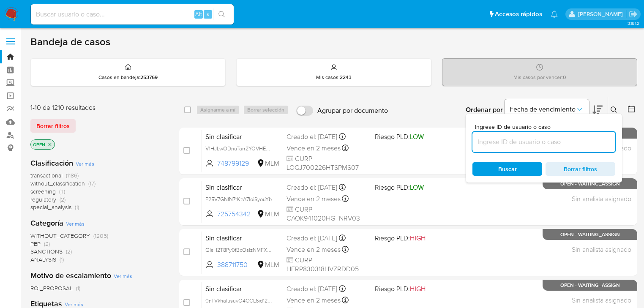
click at [525, 143] on input at bounding box center [543, 141] width 143 height 11
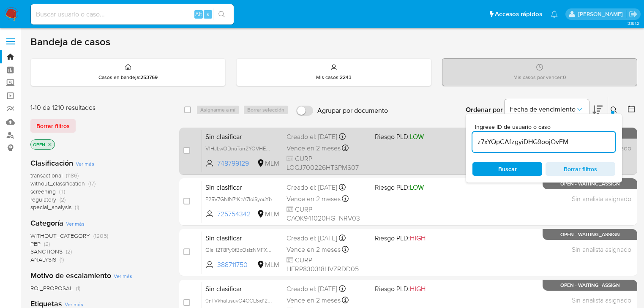
type input "z7xYQpCAfzgyiDHG9oojOvFM"
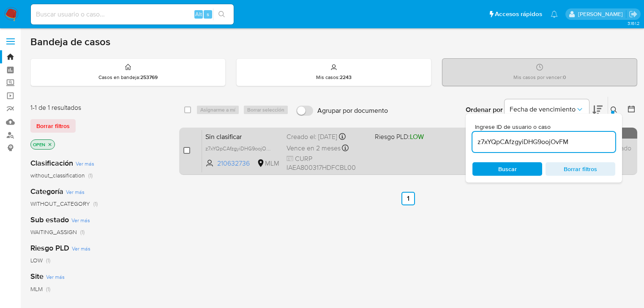
click at [189, 149] on input "checkbox" at bounding box center [186, 150] width 7 height 7
checkbox input "true"
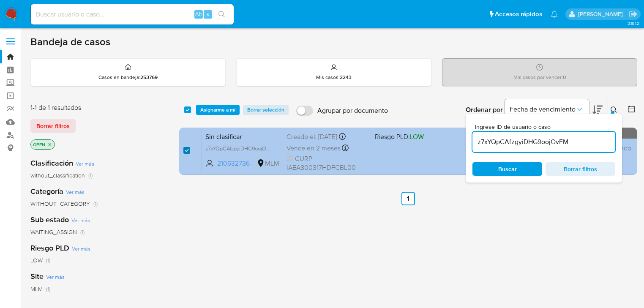
checkbox input "true"
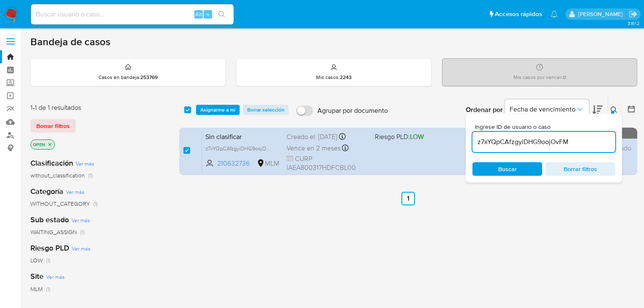
click at [566, 142] on input "z7xYQpCAfzgyiDHG9oojOvFM" at bounding box center [543, 141] width 143 height 11
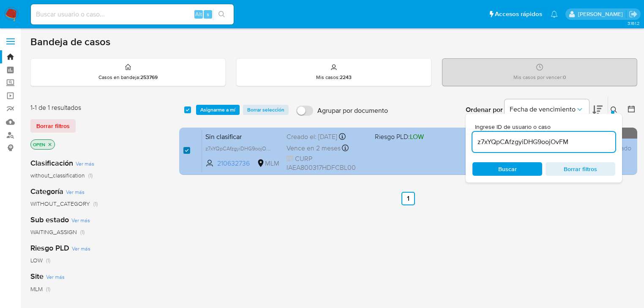
click at [186, 150] on input "checkbox" at bounding box center [186, 150] width 7 height 7
checkbox input "false"
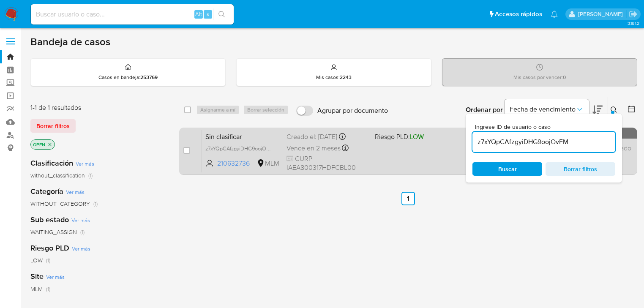
drag, startPoint x: 580, startPoint y: 140, endPoint x: 347, endPoint y: 143, distance: 232.3
click at [326, 140] on div "select-all-cases-checkbox Asignarme a mí Borrar selección Agrupar por documento…" at bounding box center [408, 137] width 458 height 82
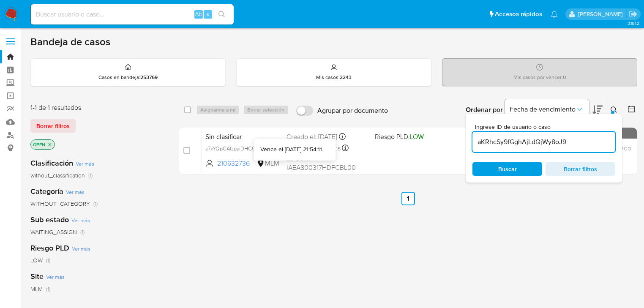
type input "aKRhcSy9fGghAjLdQjWy8oJ9"
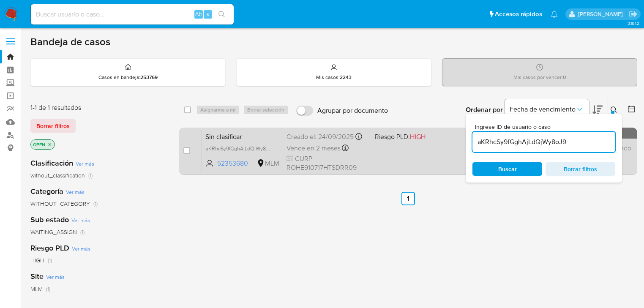
click at [190, 150] on div "case-item-checkbox No es posible asignar el caso" at bounding box center [192, 151] width 19 height 43
click at [186, 152] on input "checkbox" at bounding box center [186, 150] width 7 height 7
checkbox input "true"
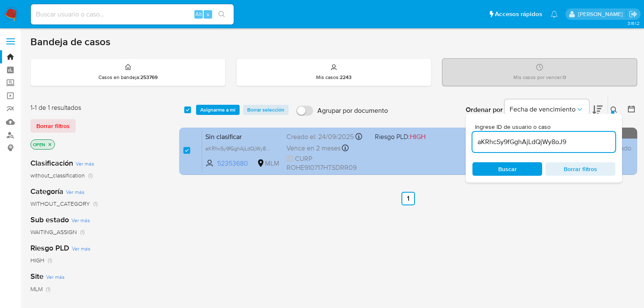
drag, startPoint x: 574, startPoint y: 141, endPoint x: 280, endPoint y: 147, distance: 294.5
click at [299, 141] on div "select-all-cases-checkbox Asignarme a mí Borrar selección Agrupar por documento…" at bounding box center [408, 137] width 458 height 82
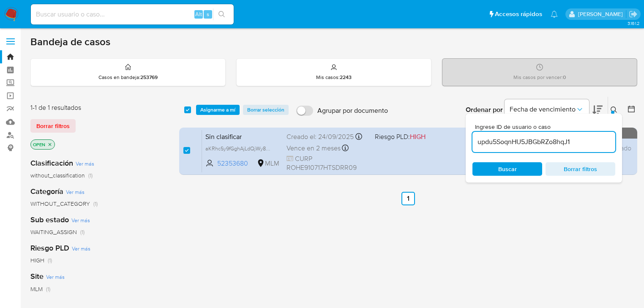
type input "updu5SoqnHU5JBGbRZo8hqJ1"
checkbox input "false"
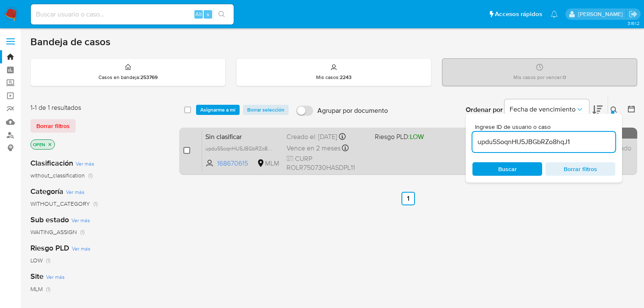
click at [188, 151] on input "checkbox" at bounding box center [186, 150] width 7 height 7
checkbox input "true"
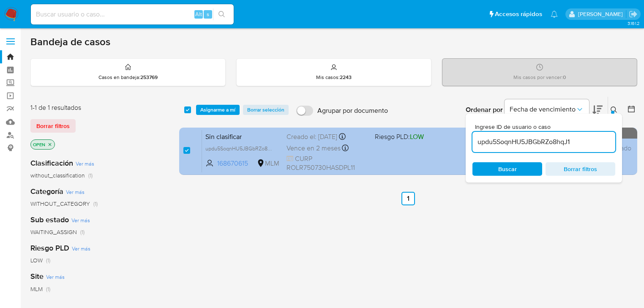
drag, startPoint x: 527, startPoint y: 144, endPoint x: 315, endPoint y: 147, distance: 212.5
click at [311, 141] on div "select-all-cases-checkbox Asignarme a mí Borrar selección Agrupar por documento…" at bounding box center [408, 137] width 458 height 82
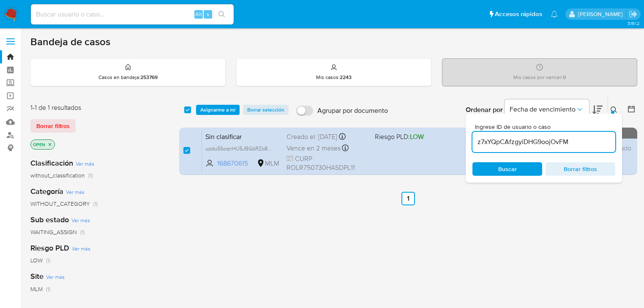
type input "z7xYQpCAfzgyiDHG9oojOvFM"
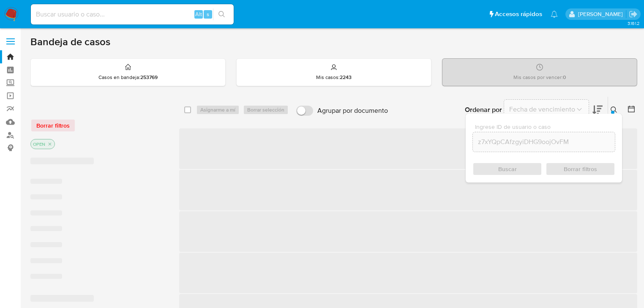
checkbox input "false"
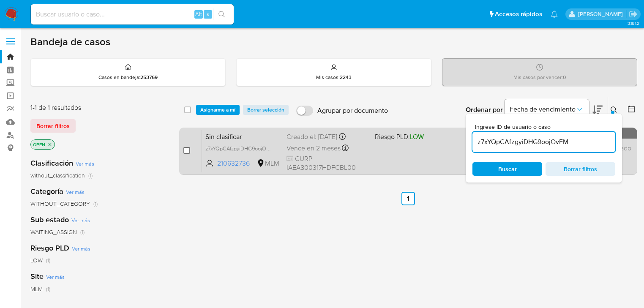
click at [187, 150] on input "checkbox" at bounding box center [186, 150] width 7 height 7
checkbox input "true"
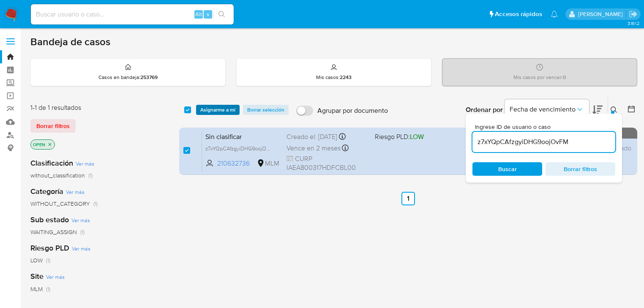
click at [215, 111] on span "Asignarme a mí" at bounding box center [217, 110] width 35 height 8
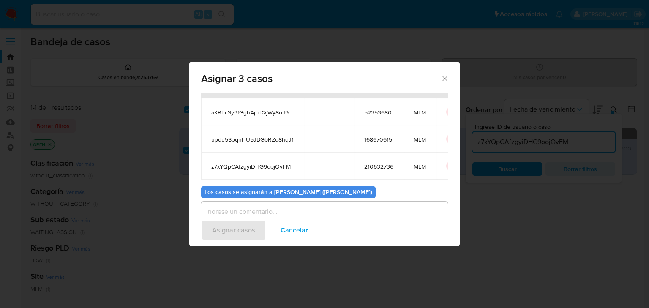
scroll to position [73, 0]
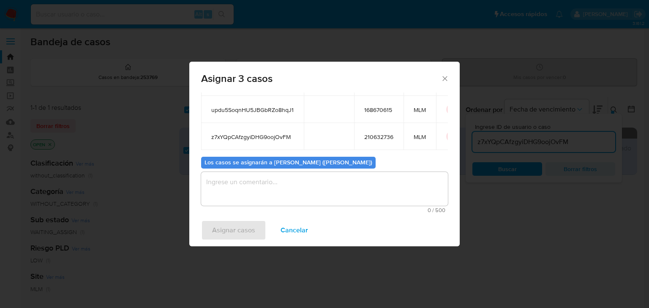
drag, startPoint x: 266, startPoint y: 193, endPoint x: 253, endPoint y: 178, distance: 19.4
click at [266, 191] on textarea "assign-modal" at bounding box center [324, 189] width 247 height 34
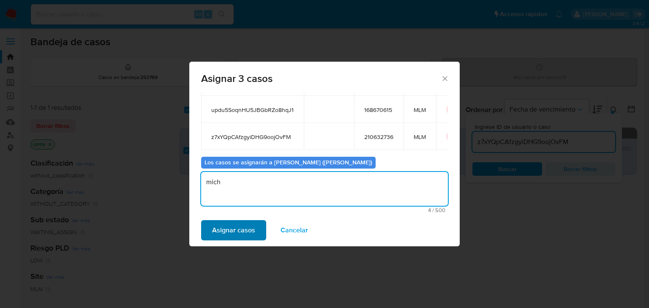
type textarea "mich"
click at [220, 228] on span "Asignar casos" at bounding box center [233, 230] width 43 height 19
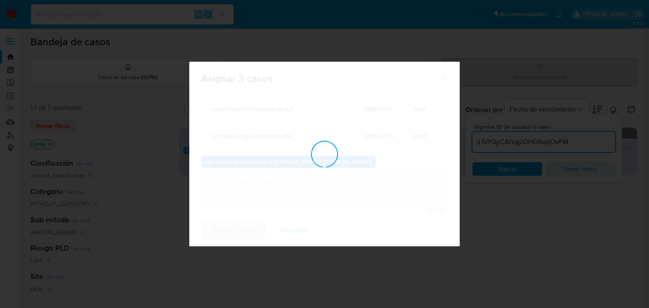
checkbox input "false"
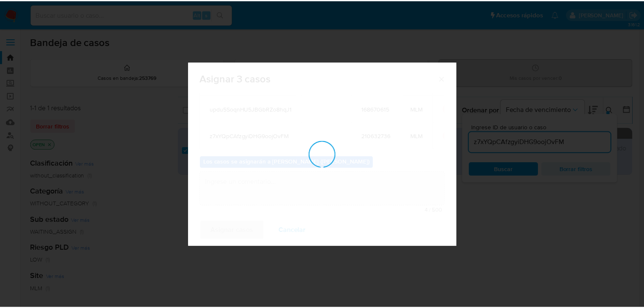
scroll to position [51, 0]
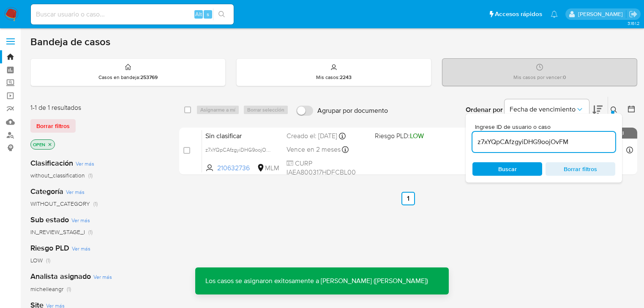
click at [101, 13] on input at bounding box center [132, 14] width 203 height 11
paste input "aKRhcSy9fGghAjLdQjWy8oJ9"
type input "aKRhcSy9fGghAjLdQjWy8oJ9"
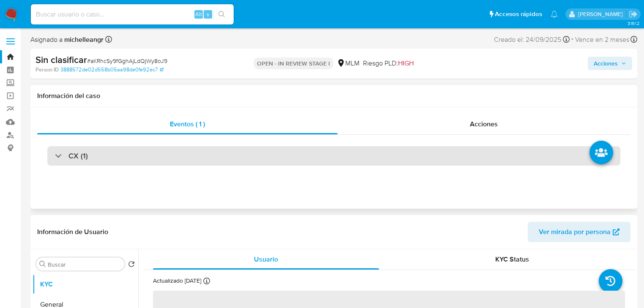
select select "10"
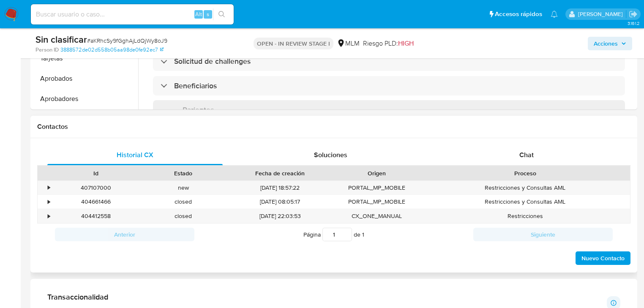
scroll to position [338, 0]
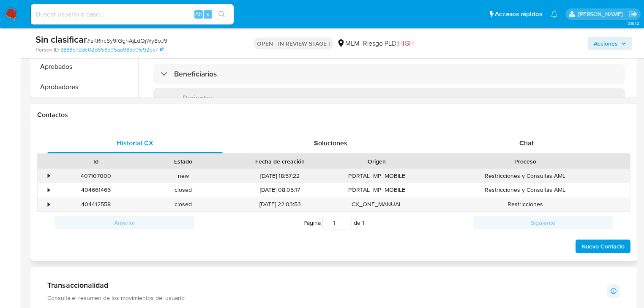
drag, startPoint x: 50, startPoint y: 174, endPoint x: 56, endPoint y: 174, distance: 5.5
click at [51, 174] on div "•" at bounding box center [45, 176] width 15 height 14
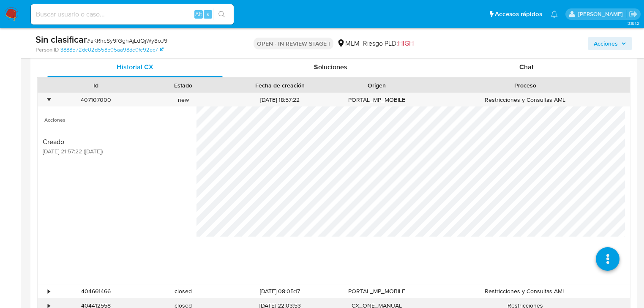
scroll to position [473, 0]
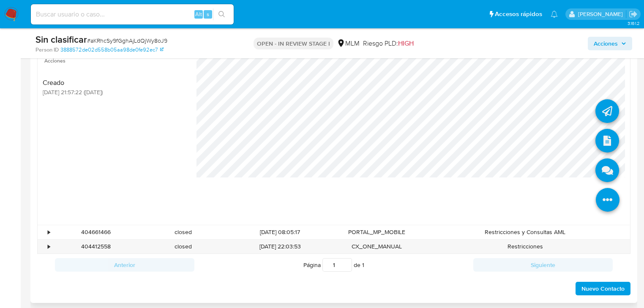
click at [603, 206] on icon at bounding box center [608, 200] width 24 height 24
click at [601, 170] on icon at bounding box center [607, 170] width 24 height 24
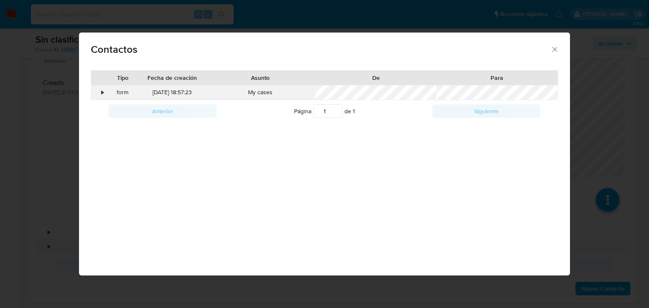
click at [98, 94] on div "•" at bounding box center [98, 92] width 15 height 14
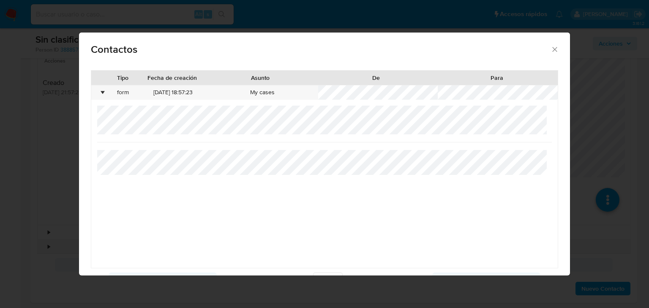
click at [550, 49] on icon "close" at bounding box center [554, 49] width 8 height 8
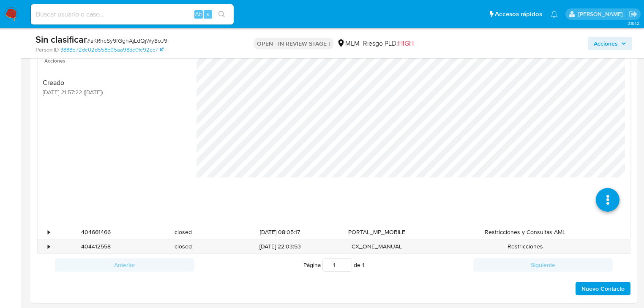
click at [544, 49] on div "Acciones" at bounding box center [533, 43] width 196 height 20
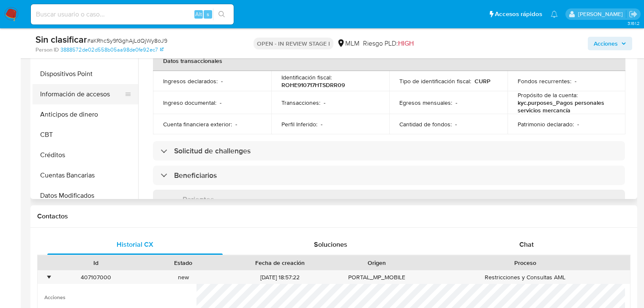
scroll to position [195, 0]
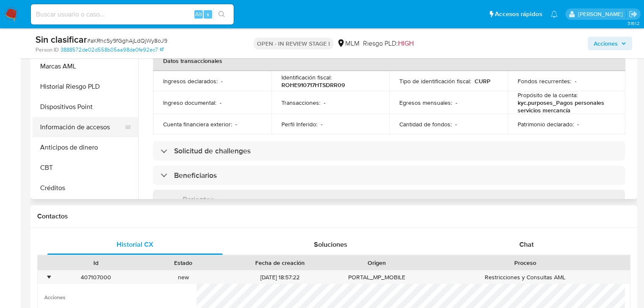
click at [90, 121] on button "Información de accesos" at bounding box center [82, 127] width 99 height 20
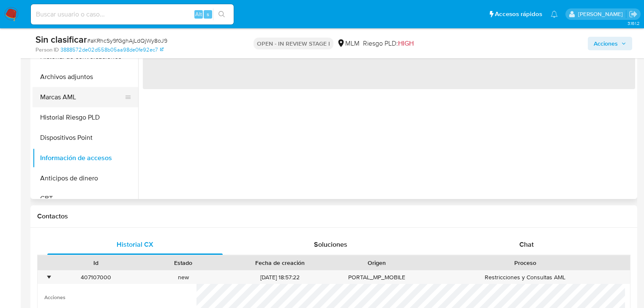
scroll to position [127, 0]
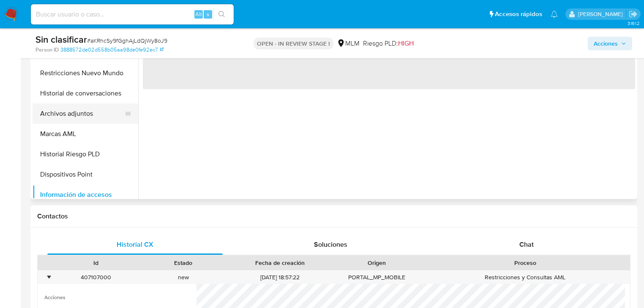
click at [90, 110] on button "Archivos adjuntos" at bounding box center [82, 113] width 99 height 20
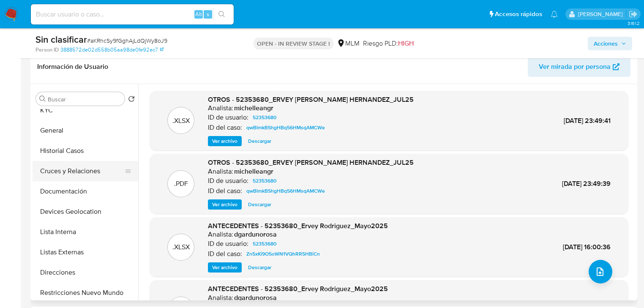
scroll to position [0, 0]
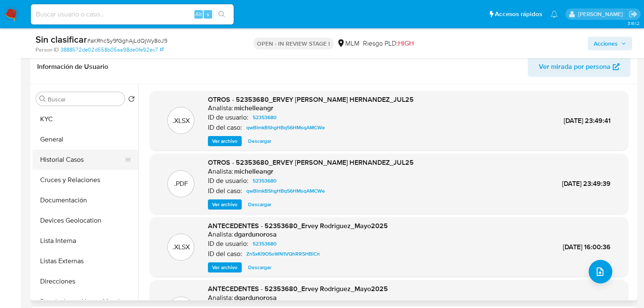
click at [88, 162] on button "Historial Casos" at bounding box center [82, 160] width 99 height 20
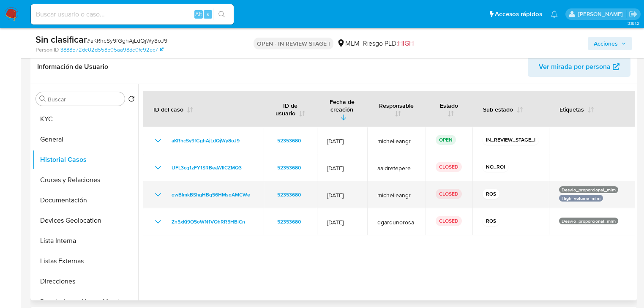
click at [158, 190] on icon "Mostrar/Ocultar" at bounding box center [158, 195] width 10 height 10
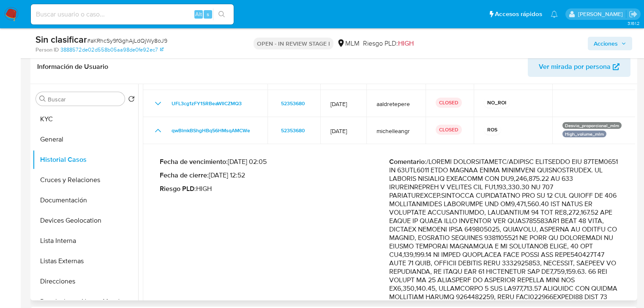
scroll to position [101, 0]
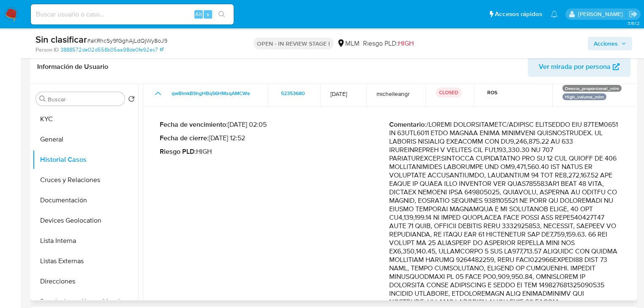
drag, startPoint x: 553, startPoint y: 178, endPoint x: 569, endPoint y: 211, distance: 37.2
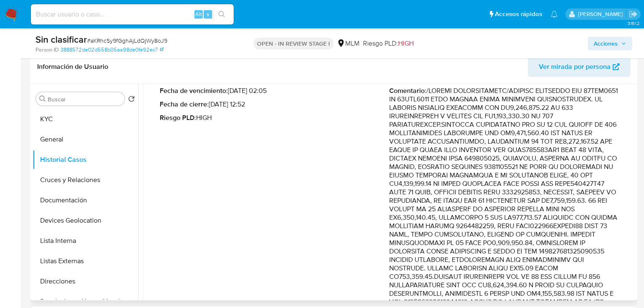
drag, startPoint x: 554, startPoint y: 196, endPoint x: 547, endPoint y: 186, distance: 12.5
drag, startPoint x: 550, startPoint y: 176, endPoint x: 579, endPoint y: 191, distance: 32.3
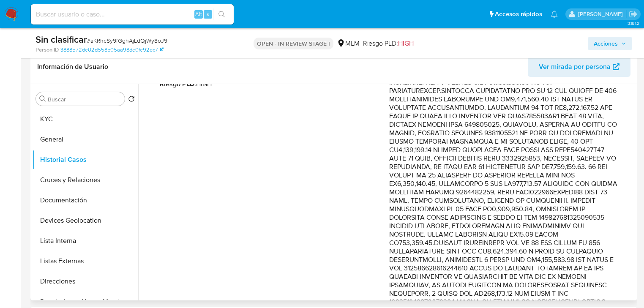
scroll to position [203, 0]
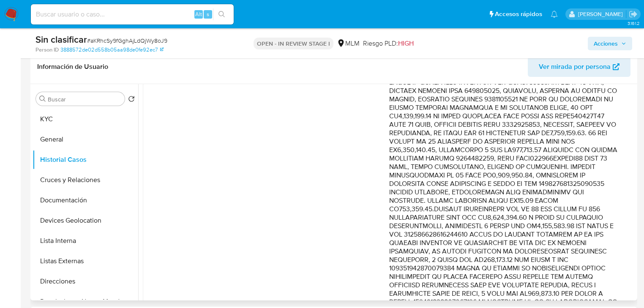
drag, startPoint x: 554, startPoint y: 161, endPoint x: 584, endPoint y: 175, distance: 32.7
click at [584, 175] on p "Comentario :" at bounding box center [503, 293] width 229 height 549
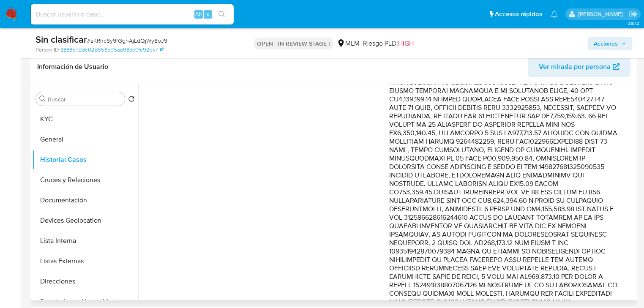
scroll to position [237, 0]
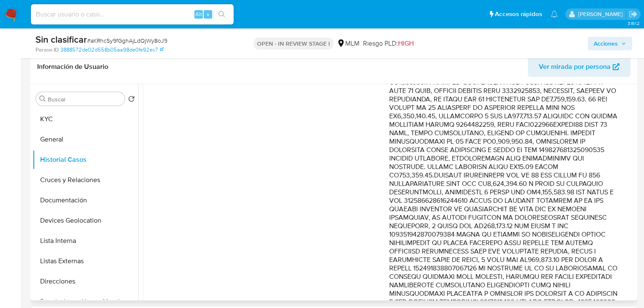
drag, startPoint x: 579, startPoint y: 194, endPoint x: 585, endPoint y: 201, distance: 9.0
click at [585, 201] on p "Comentario :" at bounding box center [503, 259] width 229 height 549
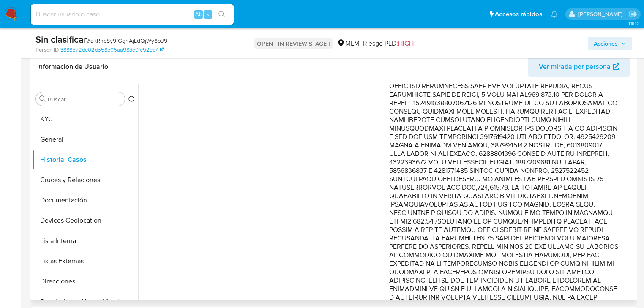
scroll to position [439, 0]
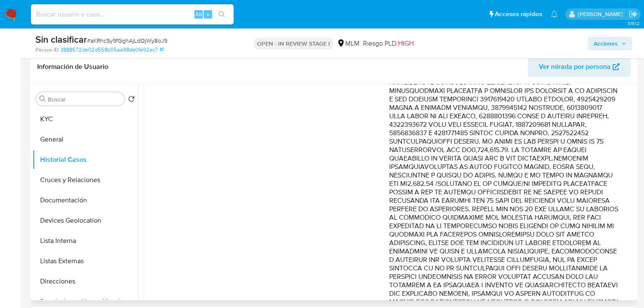
drag, startPoint x: 581, startPoint y: 156, endPoint x: 589, endPoint y: 210, distance: 53.9
click at [589, 210] on p "Comentario :" at bounding box center [503, 56] width 229 height 549
drag, startPoint x: 543, startPoint y: 220, endPoint x: 550, endPoint y: 232, distance: 14.4
click at [550, 232] on p "Comentario :" at bounding box center [503, 56] width 229 height 549
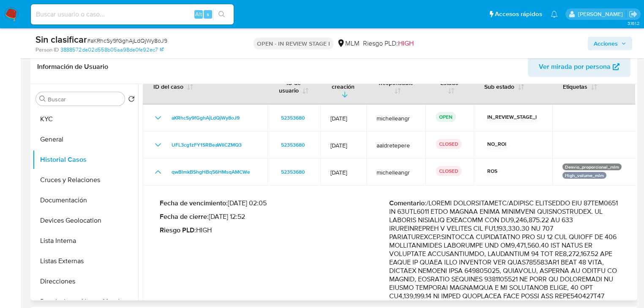
scroll to position [0, 0]
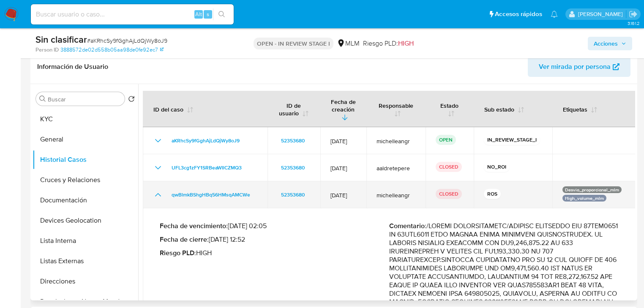
click at [163, 181] on td "qwBlmkBShgHBq56HMsqAMCWe" at bounding box center [205, 194] width 125 height 27
click at [162, 190] on icon "Mostrar/Ocultar" at bounding box center [158, 195] width 10 height 10
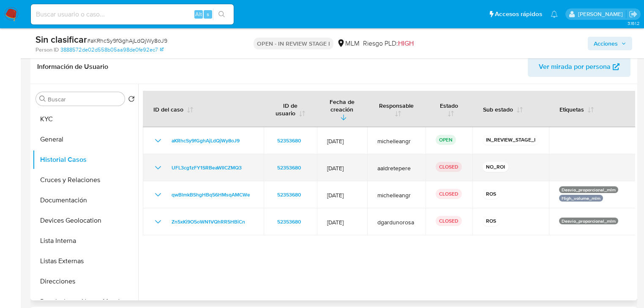
click at [157, 164] on td "UFL3cg1zFY1SRBeaWIlCZMQ3" at bounding box center [203, 167] width 121 height 27
click at [157, 163] on icon "Mostrar/Ocultar" at bounding box center [158, 168] width 10 height 10
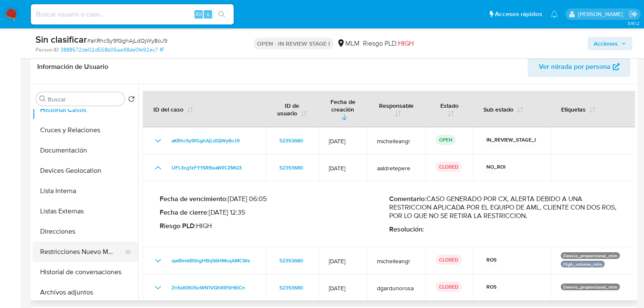
scroll to position [101, 0]
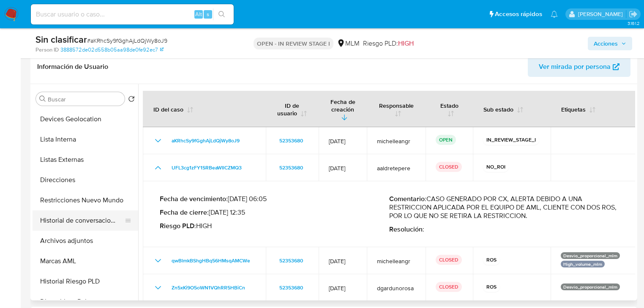
click at [90, 218] on button "Historial de conversaciones" at bounding box center [82, 220] width 99 height 20
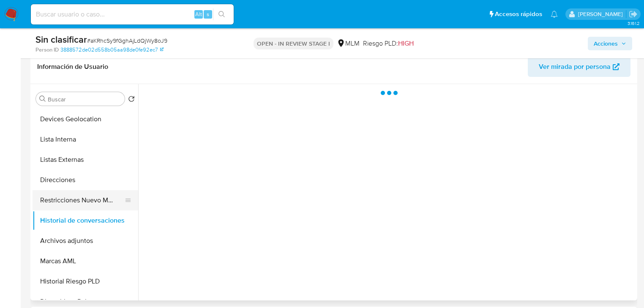
click at [92, 203] on button "Restricciones Nuevo Mundo" at bounding box center [82, 200] width 99 height 20
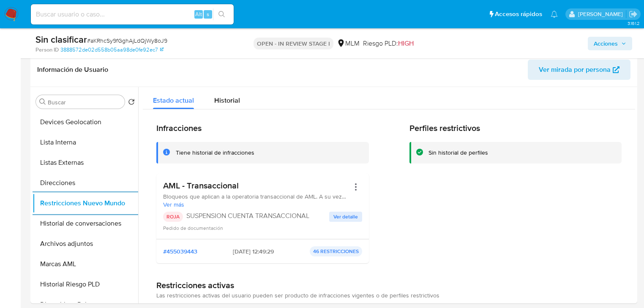
scroll to position [0, 0]
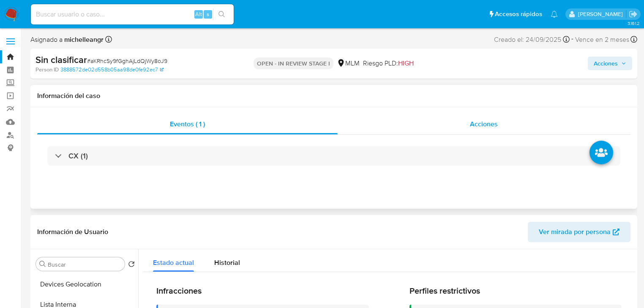
click at [479, 126] on span "Acciones" at bounding box center [484, 124] width 28 height 10
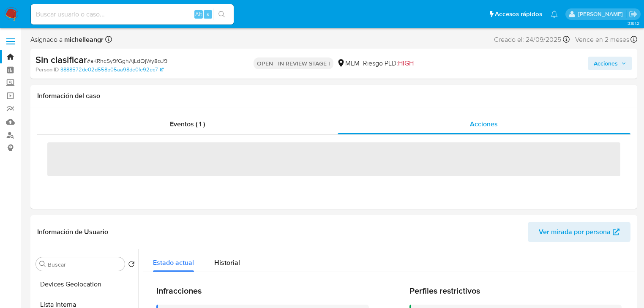
click at [597, 61] on span "Acciones" at bounding box center [605, 64] width 24 height 14
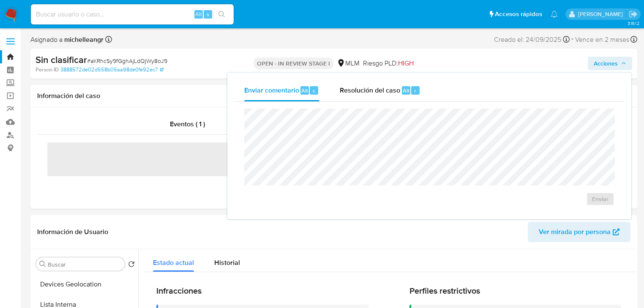
click at [382, 92] on span "Resolución del caso" at bounding box center [370, 90] width 60 height 10
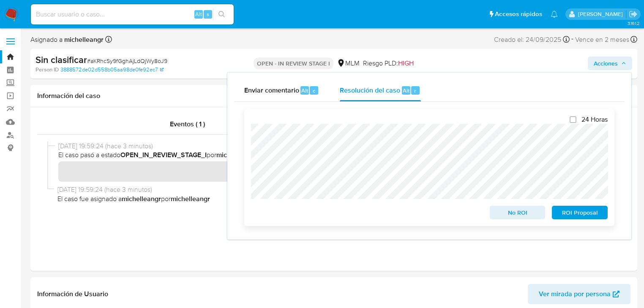
click at [517, 214] on span "No ROI" at bounding box center [517, 213] width 44 height 12
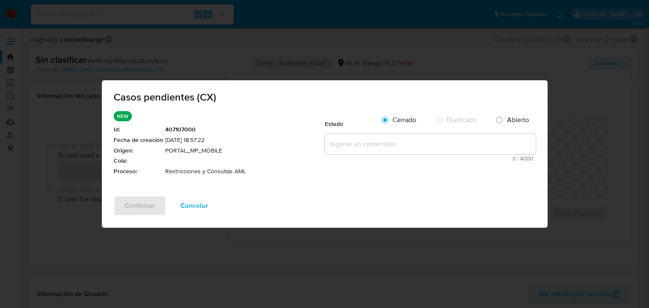
click at [346, 148] on textarea at bounding box center [430, 144] width 211 height 20
paste textarea "Se valida caso CX el cliente cuenta con 2 reportes a la autoridad, se mantienen…"
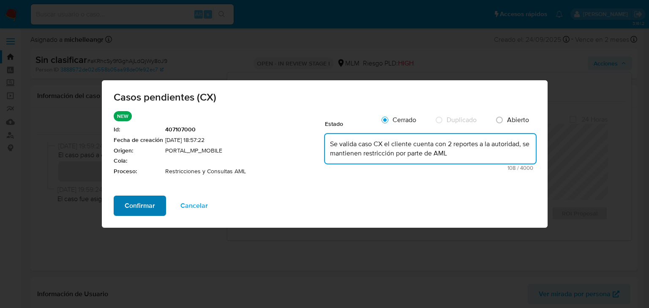
type textarea "Se valida caso CX el cliente cuenta con 2 reportes a la autoridad, se mantienen…"
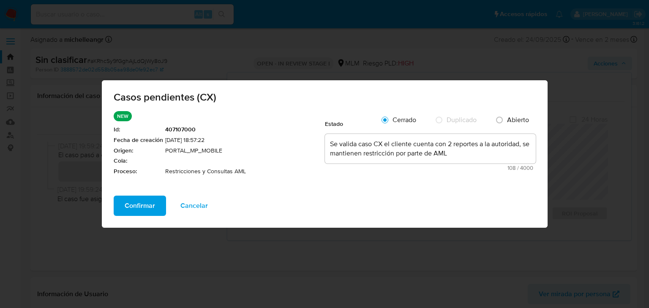
click at [142, 206] on span "Confirmar" at bounding box center [140, 205] width 30 height 19
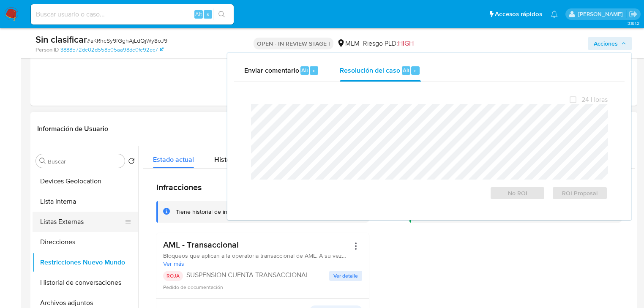
scroll to position [63, 0]
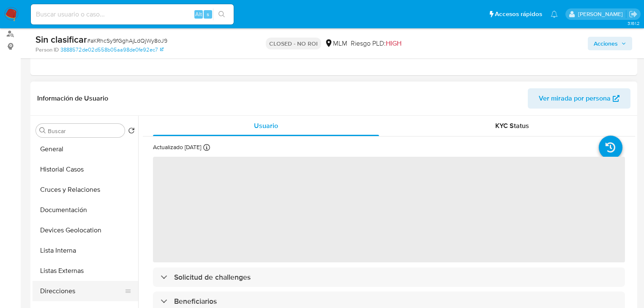
scroll to position [34, 0]
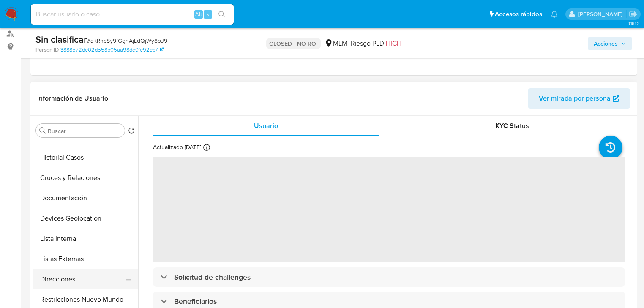
select select "10"
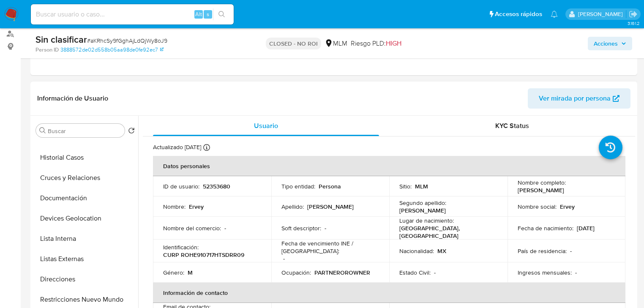
click at [100, 300] on button "Restricciones Nuevo Mundo" at bounding box center [86, 299] width 106 height 20
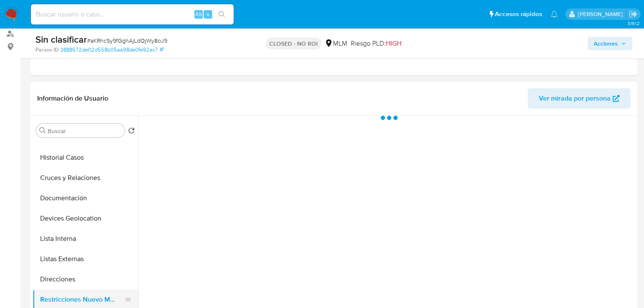
scroll to position [203, 0]
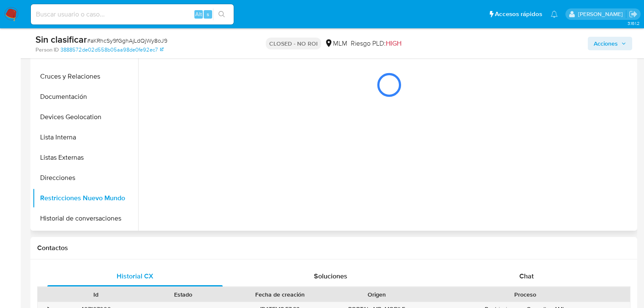
click at [105, 216] on button "Historial de conversaciones" at bounding box center [86, 218] width 106 height 20
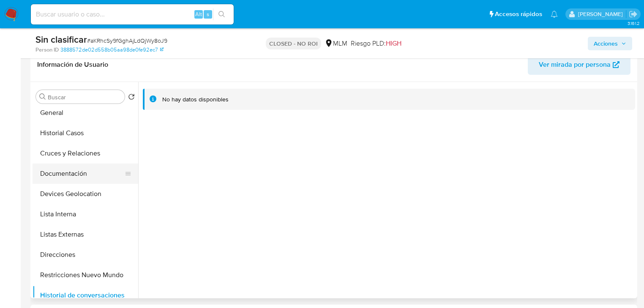
scroll to position [0, 0]
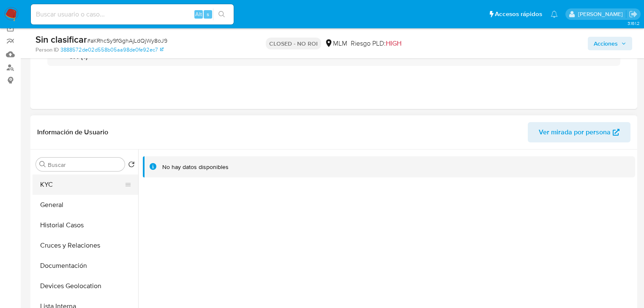
drag, startPoint x: 63, startPoint y: 184, endPoint x: 76, endPoint y: 182, distance: 14.0
click at [63, 182] on button "KYC" at bounding box center [82, 184] width 99 height 20
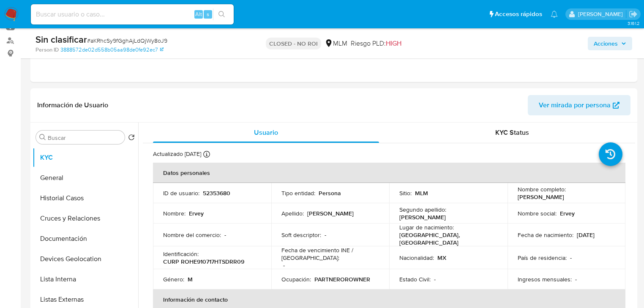
scroll to position [101, 0]
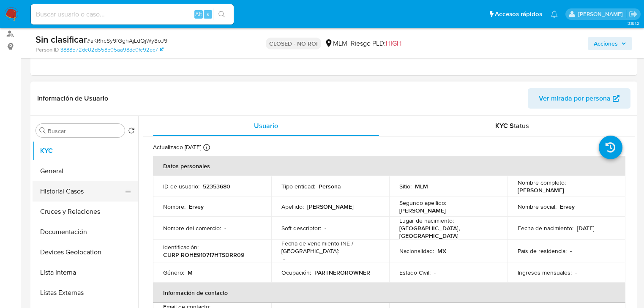
drag, startPoint x: 63, startPoint y: 184, endPoint x: 120, endPoint y: 191, distance: 57.1
click at [63, 183] on button "Historial Casos" at bounding box center [82, 191] width 99 height 20
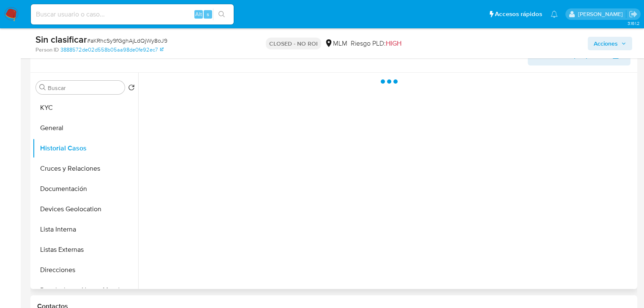
scroll to position [169, 0]
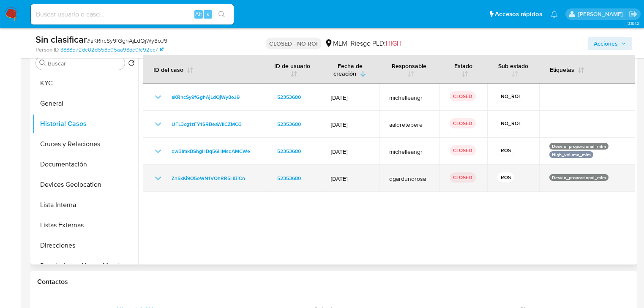
click at [155, 178] on icon "Mostrar/Ocultar" at bounding box center [158, 178] width 10 height 10
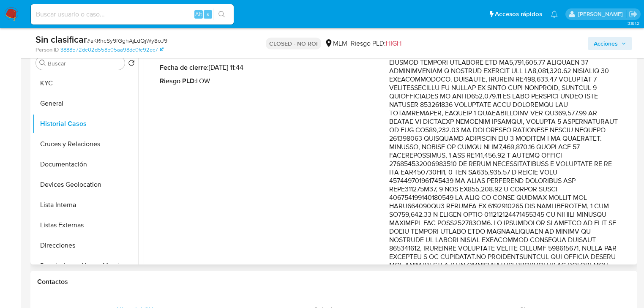
scroll to position [203, 0]
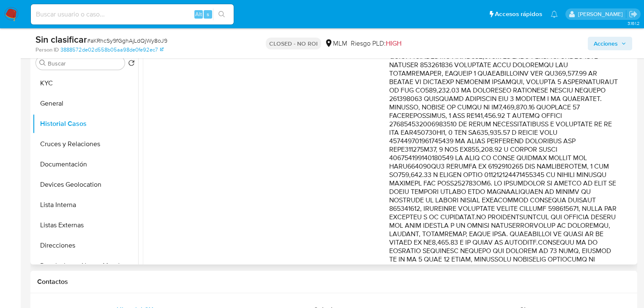
drag, startPoint x: 536, startPoint y: 152, endPoint x: 587, endPoint y: 199, distance: 70.0
click at [587, 199] on p "Comentario :" at bounding box center [503, 183] width 229 height 346
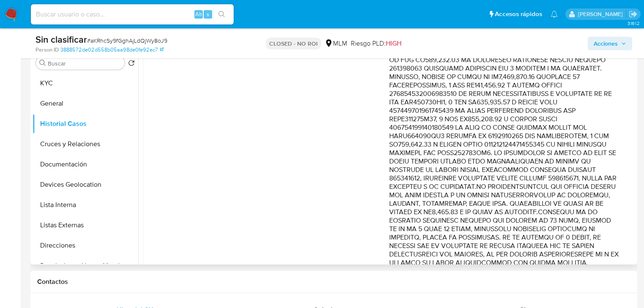
scroll to position [270, 0]
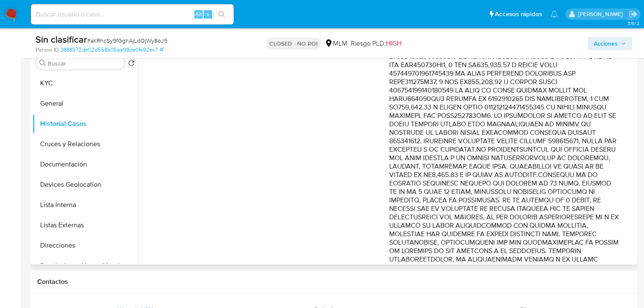
drag, startPoint x: 587, startPoint y: 169, endPoint x: 596, endPoint y: 190, distance: 23.1
click at [596, 190] on p "Comentario :" at bounding box center [503, 116] width 229 height 346
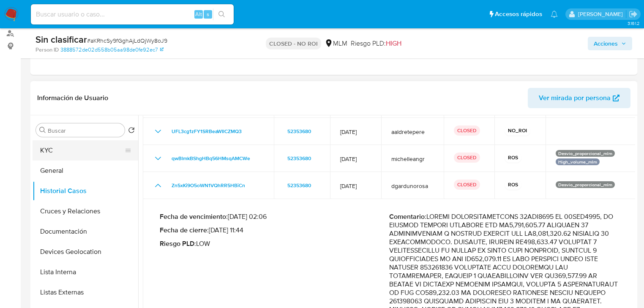
scroll to position [101, 0]
click at [58, 155] on button "KYC" at bounding box center [82, 151] width 99 height 20
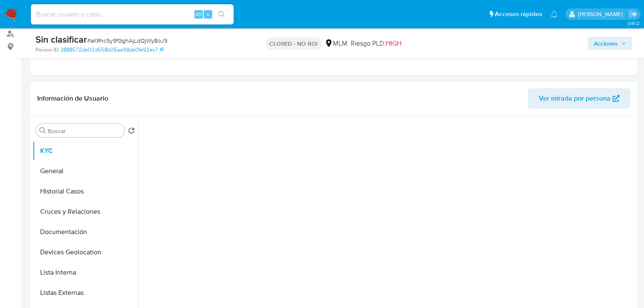
scroll to position [0, 0]
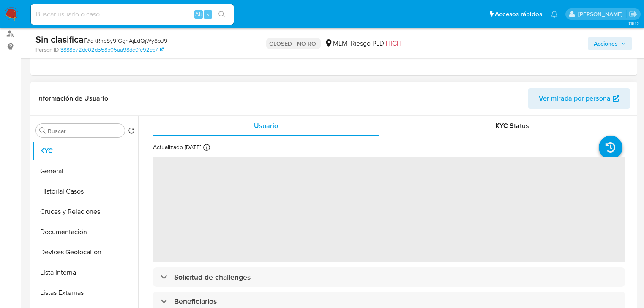
drag, startPoint x: 216, startPoint y: 196, endPoint x: 220, endPoint y: 201, distance: 6.9
click at [215, 194] on span "‌" at bounding box center [389, 210] width 472 height 106
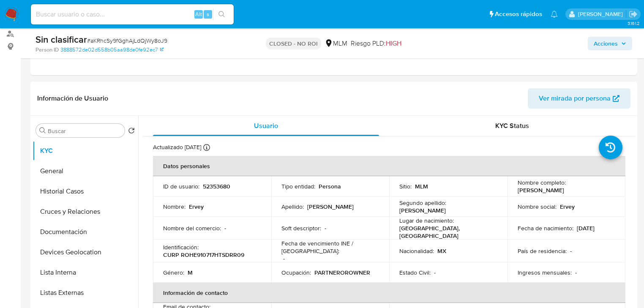
click at [218, 196] on td "ID de usuario : 52353680" at bounding box center [212, 186] width 118 height 20
click at [220, 188] on p "52353680" at bounding box center [216, 186] width 27 height 8
copy p "52353680"
drag, startPoint x: 512, startPoint y: 190, endPoint x: 272, endPoint y: 199, distance: 240.1
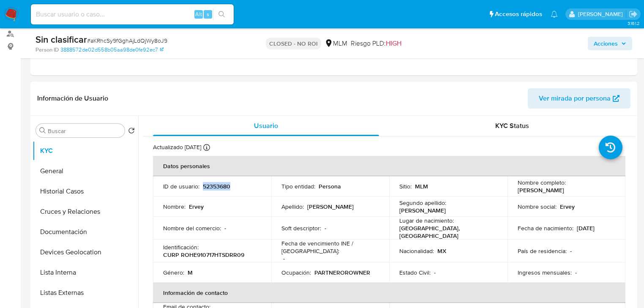
click at [605, 190] on td "Nombre completo : Ervey Rodriguez Hernandez" at bounding box center [566, 186] width 118 height 20
copy p "[PERSON_NAME]"
click at [129, 16] on input at bounding box center [132, 14] width 203 height 11
paste input "updu5SoqnHU5JBGbRZo8hqJ1"
type input "updu5SoqnHU5JBGbRZo8hqJ1"
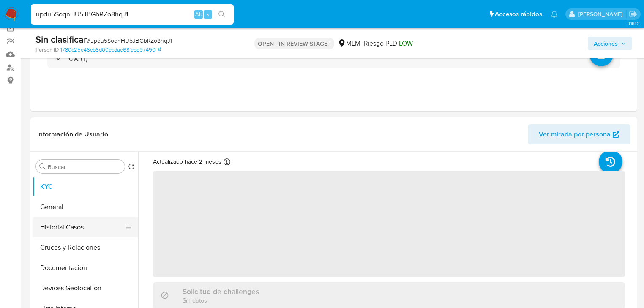
scroll to position [68, 0]
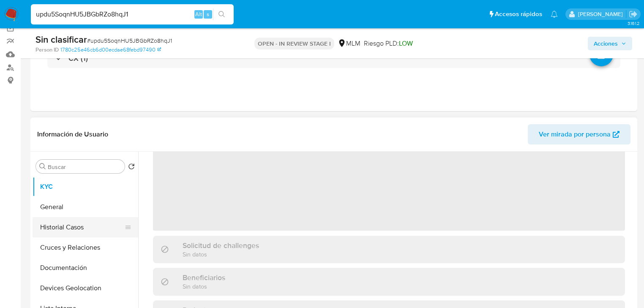
select select "10"
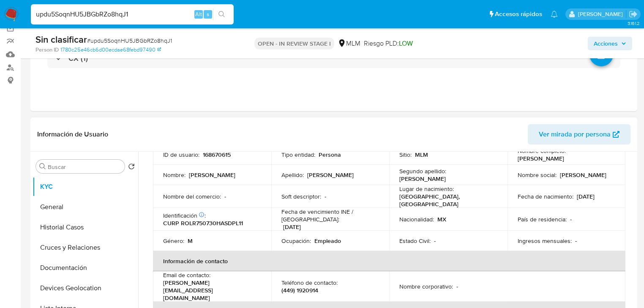
click at [220, 153] on p "168670615" at bounding box center [217, 155] width 28 height 8
copy p "168670615"
drag, startPoint x: 516, startPoint y: 159, endPoint x: 575, endPoint y: 162, distance: 58.8
click at [575, 162] on td "Nombre completo : Raul Rodriguez Lopez" at bounding box center [566, 154] width 118 height 20
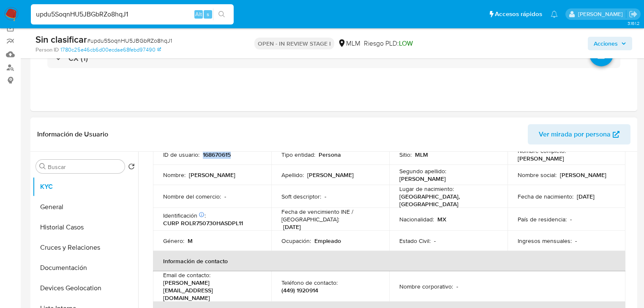
copy p "Raul Rodriguez Lopez"
click at [64, 230] on button "Historial Casos" at bounding box center [82, 227] width 99 height 20
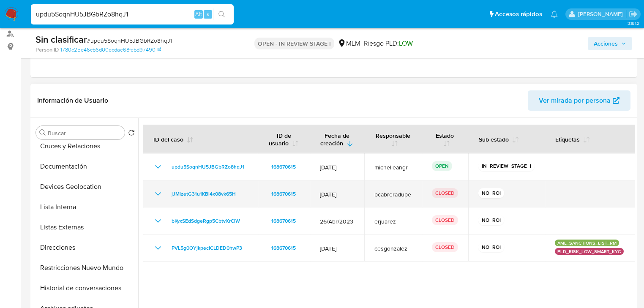
click at [158, 191] on icon "Mostrar/Ocultar" at bounding box center [158, 194] width 10 height 10
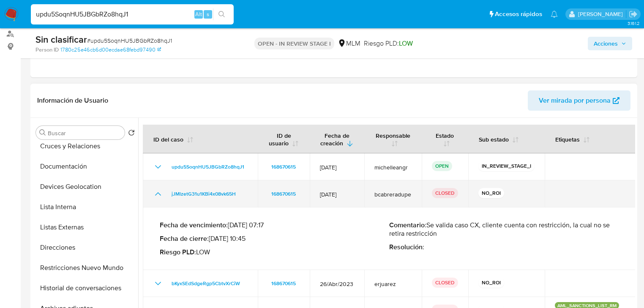
click at [158, 191] on icon "Mostrar/Ocultar" at bounding box center [158, 194] width 10 height 10
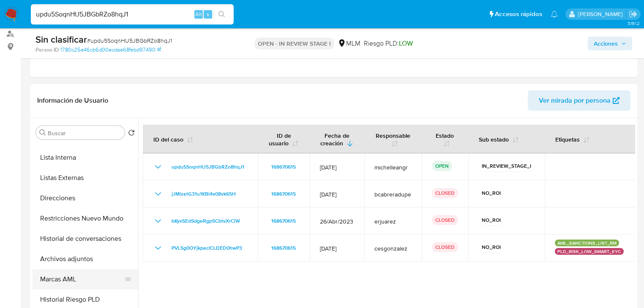
scroll to position [169, 0]
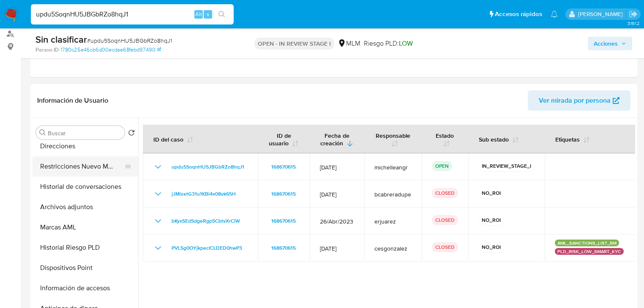
click at [95, 172] on button "Restricciones Nuevo Mundo" at bounding box center [82, 166] width 99 height 20
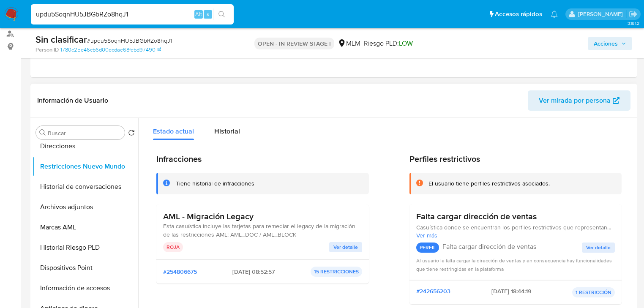
click at [343, 246] on span "Ver detalle" at bounding box center [345, 247] width 24 height 8
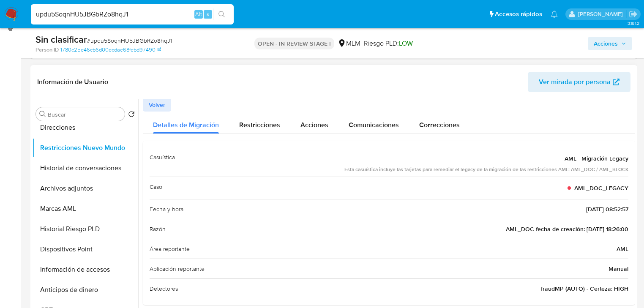
scroll to position [135, 0]
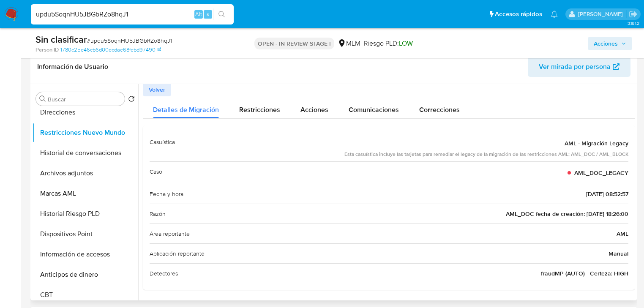
click at [525, 215] on span "AML_DOC fecha de creación: 06/10/2020 18:26:00" at bounding box center [567, 214] width 122 height 8
drag, startPoint x: 414, startPoint y: 153, endPoint x: 623, endPoint y: 154, distance: 209.1
click at [621, 151] on div "Casuística AML - Migración Legacy Esta casuística incluye las tarjetas para rem…" at bounding box center [389, 146] width 479 height 29
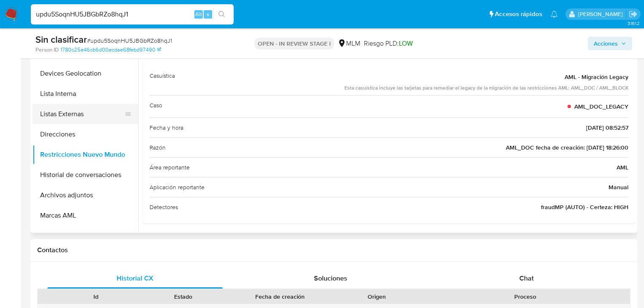
scroll to position [68, 0]
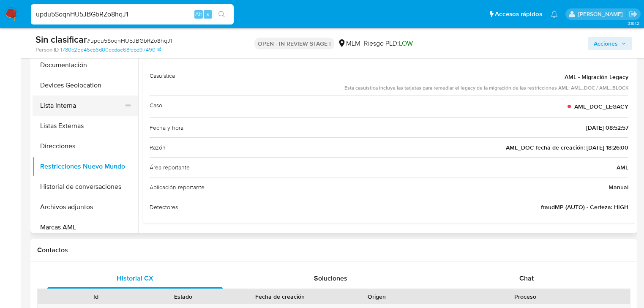
drag, startPoint x: 71, startPoint y: 105, endPoint x: 80, endPoint y: 99, distance: 10.3
click at [71, 105] on button "Lista Interna" at bounding box center [82, 105] width 99 height 20
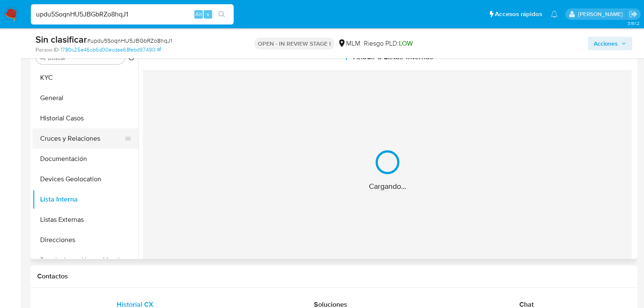
scroll to position [169, 0]
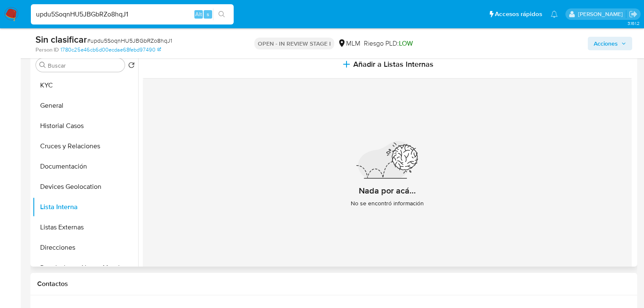
drag, startPoint x: 79, startPoint y: 126, endPoint x: 239, endPoint y: 141, distance: 160.8
click at [86, 125] on button "Historial Casos" at bounding box center [86, 126] width 106 height 20
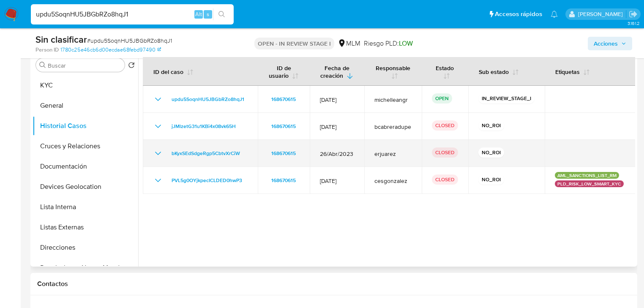
click at [157, 150] on icon "Mostrar/Ocultar" at bounding box center [158, 153] width 10 height 10
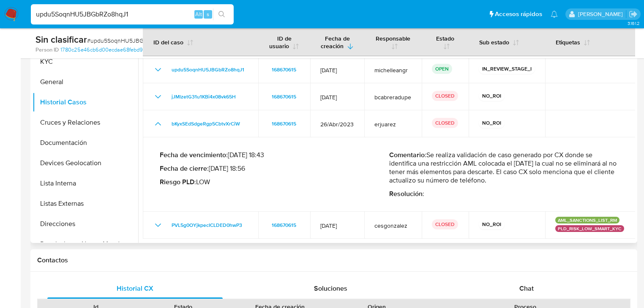
scroll to position [203, 0]
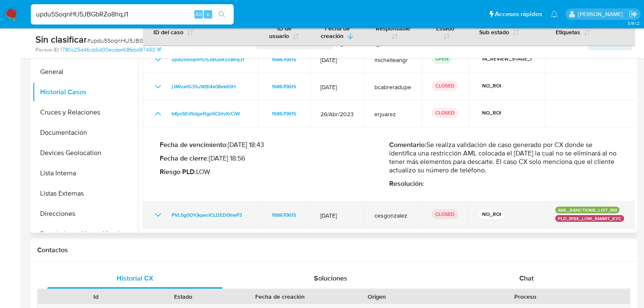
drag, startPoint x: 157, startPoint y: 215, endPoint x: 237, endPoint y: 203, distance: 81.1
click at [156, 214] on icon "Mostrar/Ocultar" at bounding box center [158, 215] width 10 height 10
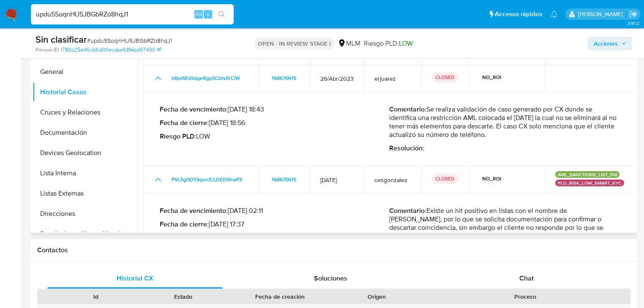
scroll to position [81, 0]
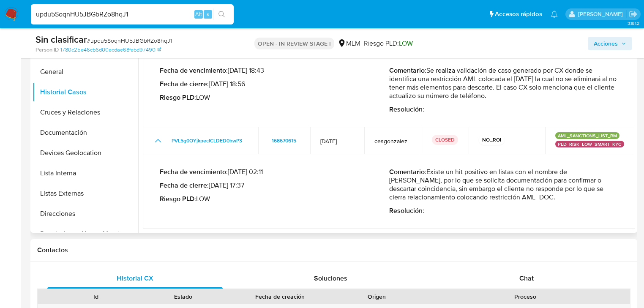
drag, startPoint x: 66, startPoint y: 138, endPoint x: 177, endPoint y: 118, distance: 112.4
click at [66, 137] on button "Documentación" at bounding box center [86, 132] width 106 height 20
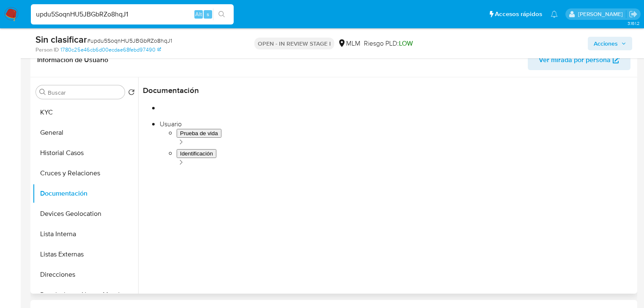
scroll to position [135, 0]
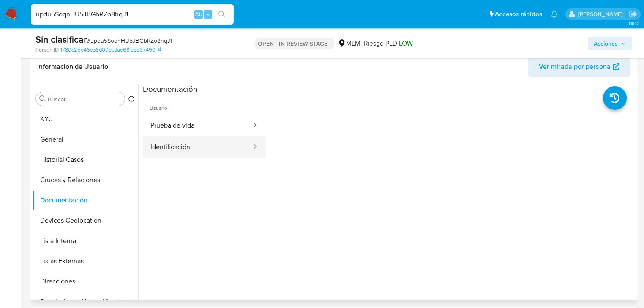
click at [199, 138] on button "Identificación" at bounding box center [197, 147] width 109 height 22
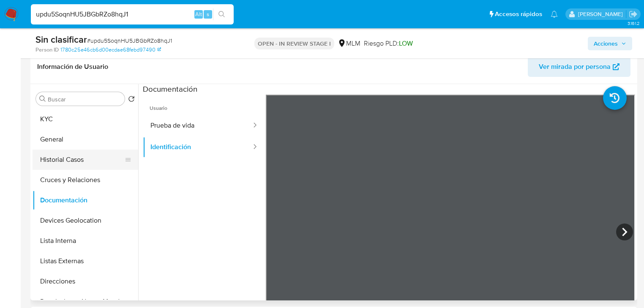
click at [80, 161] on button "Historial Casos" at bounding box center [82, 160] width 99 height 20
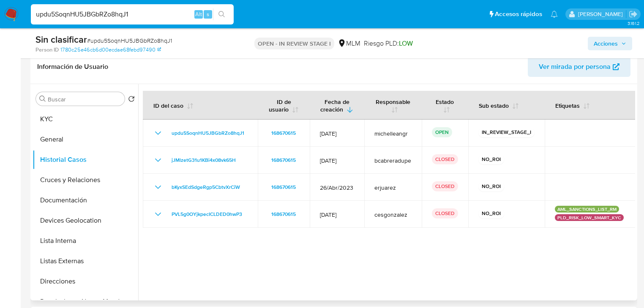
click at [564, 68] on span "Ver mirada por persona" at bounding box center [575, 67] width 72 height 20
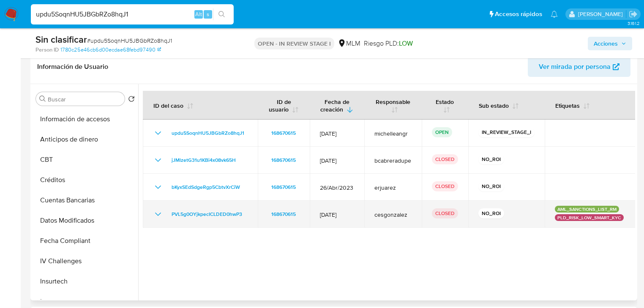
click at [161, 212] on icon "Mostrar/Ocultar" at bounding box center [158, 214] width 10 height 10
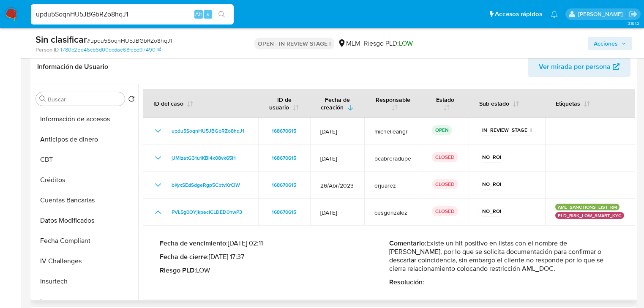
scroll to position [6, 0]
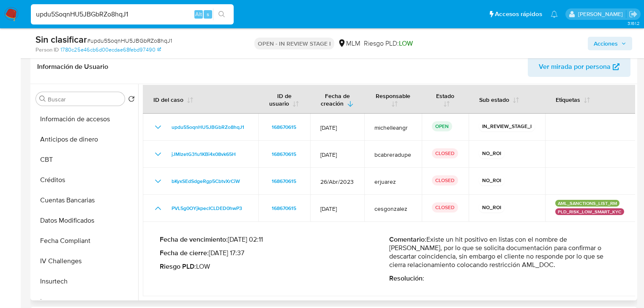
drag, startPoint x: 470, startPoint y: 239, endPoint x: 585, endPoint y: 238, distance: 114.9
click at [585, 238] on p "Comentario : Existe un hit positivo en listas con el nombre de Raul Rodriguez, …" at bounding box center [503, 252] width 229 height 34
click at [511, 247] on p "Comentario : Existe un hit positivo en listas con el nombre de Raul Rodriguez, …" at bounding box center [503, 252] width 229 height 34
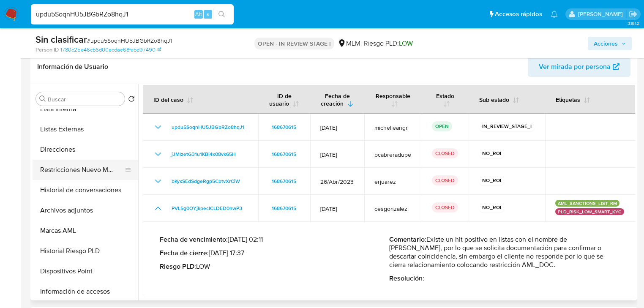
scroll to position [59, 0]
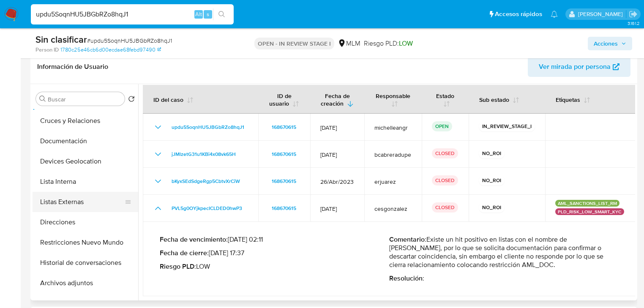
drag, startPoint x: 78, startPoint y: 202, endPoint x: 86, endPoint y: 198, distance: 8.9
click at [78, 201] on button "Listas Externas" at bounding box center [82, 202] width 99 height 20
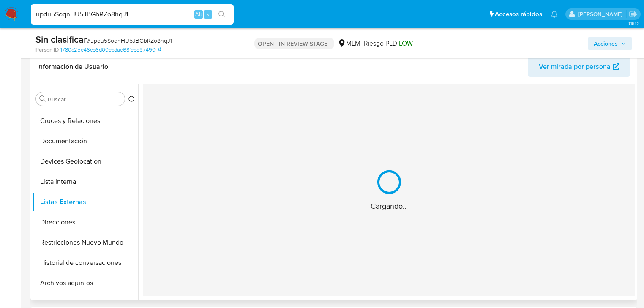
scroll to position [0, 0]
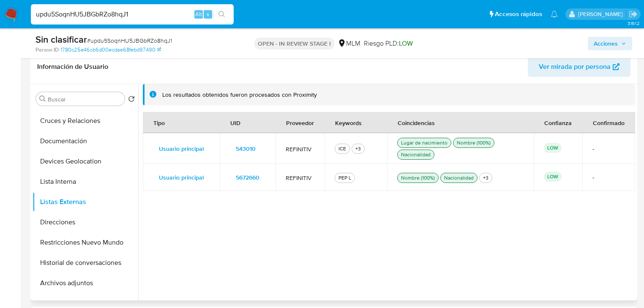
click at [251, 148] on span "543010" at bounding box center [246, 149] width 20 height 12
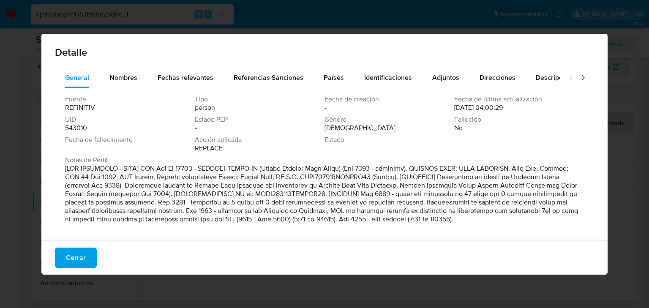
drag, startPoint x: 427, startPoint y: 169, endPoint x: 579, endPoint y: 173, distance: 152.1
click at [579, 173] on div "Fuente REFINITIV Tipo person Fecha de creación - Fecha de última actualización …" at bounding box center [324, 162] width 539 height 148
click at [125, 76] on span "Nombres" at bounding box center [123, 78] width 28 height 10
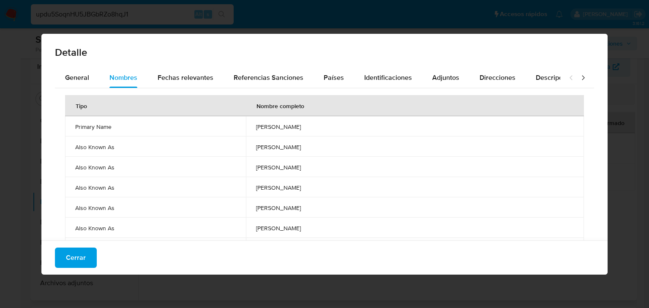
drag, startPoint x: 75, startPoint y: 257, endPoint x: 78, endPoint y: 242, distance: 15.4
click at [75, 257] on span "Cerrar" at bounding box center [76, 257] width 20 height 19
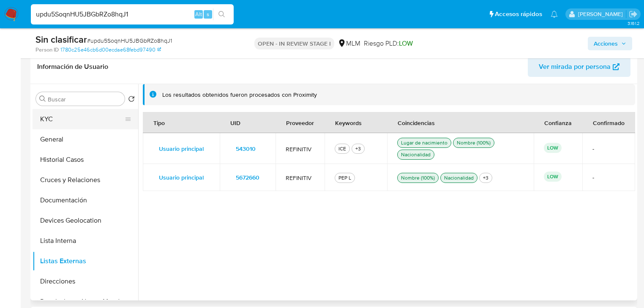
drag, startPoint x: 76, startPoint y: 120, endPoint x: 86, endPoint y: 118, distance: 10.6
click at [76, 120] on button "KYC" at bounding box center [82, 119] width 99 height 20
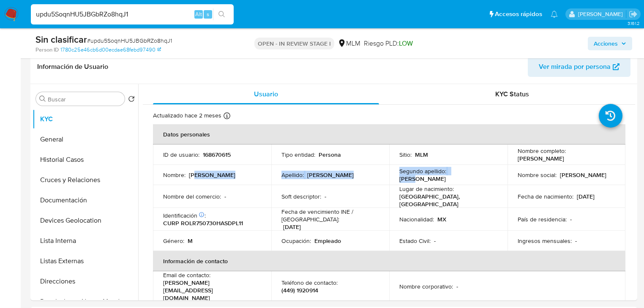
drag, startPoint x: 195, startPoint y: 175, endPoint x: 470, endPoint y: 174, distance: 274.6
click at [470, 174] on tr "Nombre : Raul Apellido : Rodriguez Segundo apellido : Lopez Nombre social : Raul" at bounding box center [389, 175] width 472 height 20
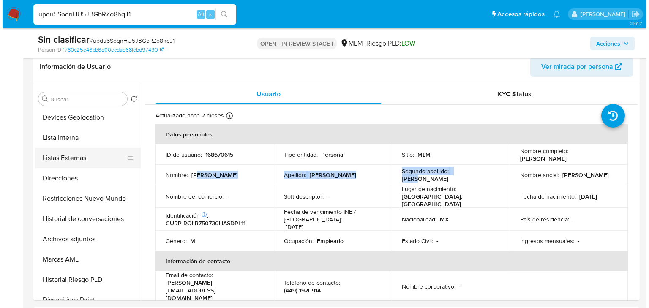
scroll to position [68, 0]
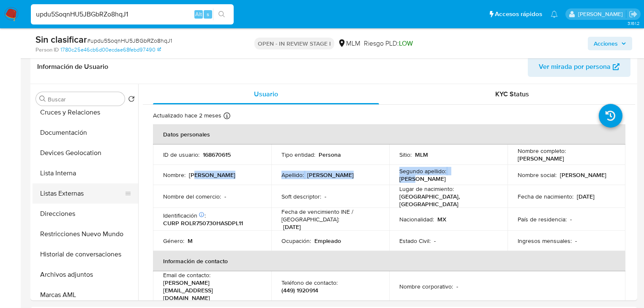
click at [87, 190] on button "Listas Externas" at bounding box center [82, 193] width 99 height 20
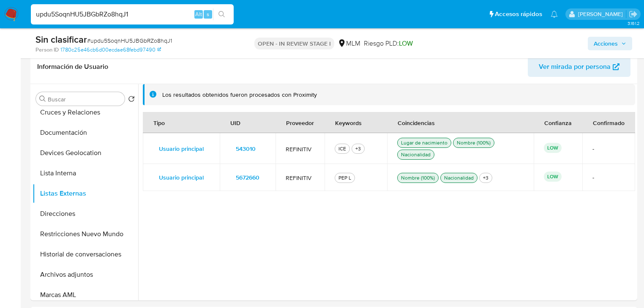
click at [248, 152] on span "543010" at bounding box center [246, 149] width 20 height 12
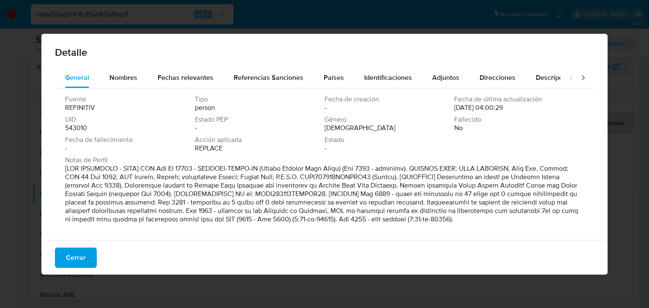
drag, startPoint x: 381, startPoint y: 164, endPoint x: 380, endPoint y: 185, distance: 20.7
click at [582, 180] on div "Fuente REFINITIV Tipo person Fecha de creación - Fecha de última actualización …" at bounding box center [324, 162] width 539 height 148
click at [242, 191] on p at bounding box center [323, 193] width 517 height 59
drag, startPoint x: 196, startPoint y: 187, endPoint x: 565, endPoint y: 193, distance: 368.8
click at [565, 193] on p at bounding box center [323, 193] width 517 height 59
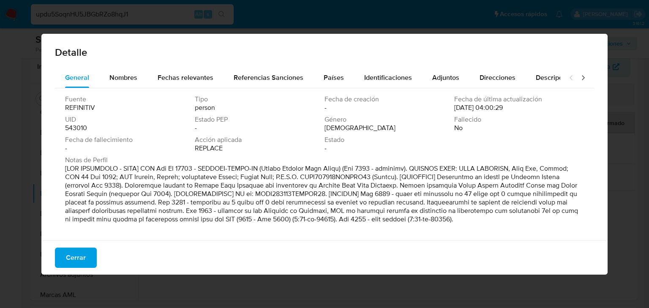
click at [544, 195] on p at bounding box center [323, 193] width 517 height 59
drag, startPoint x: 115, startPoint y: 202, endPoint x: 563, endPoint y: 210, distance: 448.6
click at [563, 210] on p at bounding box center [323, 193] width 517 height 59
click at [120, 79] on span "Nombres" at bounding box center [123, 78] width 28 height 10
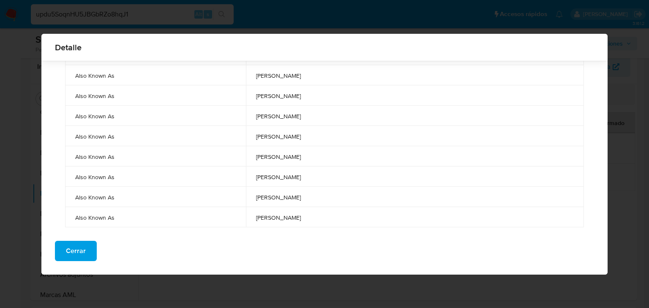
scroll to position [233, 0]
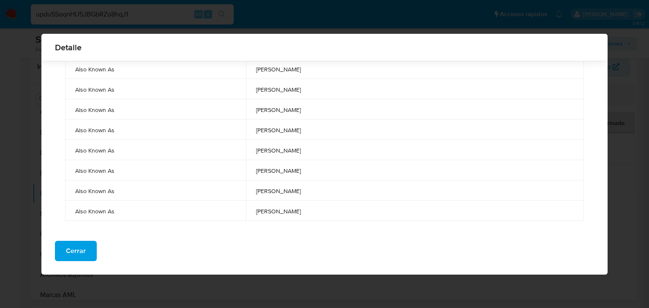
drag, startPoint x: 334, startPoint y: 212, endPoint x: 225, endPoint y: 213, distance: 109.0
click at [225, 213] on tr "Also Known As raul rodriguez lopez" at bounding box center [324, 211] width 519 height 20
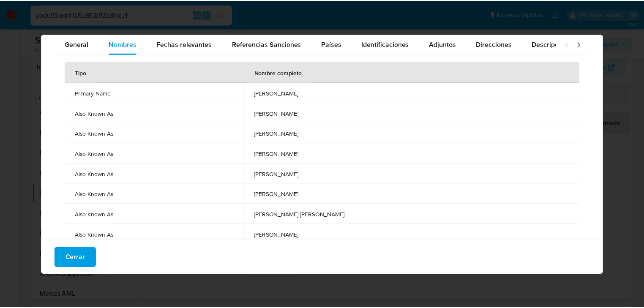
scroll to position [0, 0]
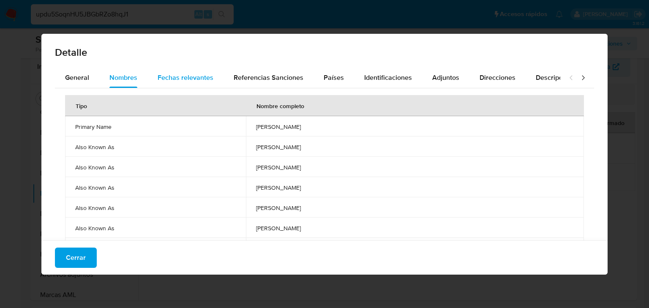
click at [185, 73] on span "Fechas relevantes" at bounding box center [186, 78] width 56 height 10
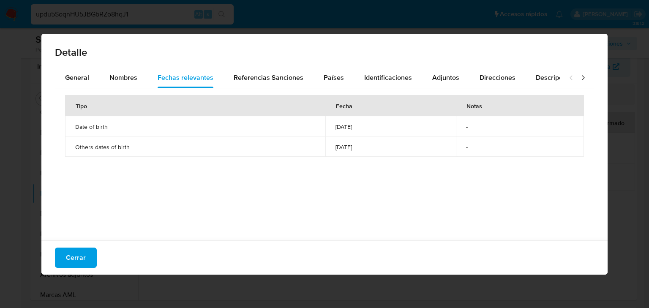
click at [80, 261] on span "Cerrar" at bounding box center [76, 257] width 20 height 19
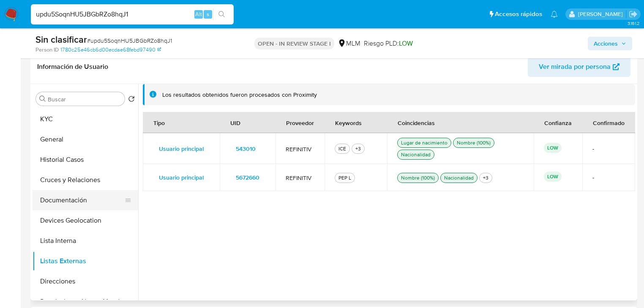
click at [70, 200] on button "Documentación" at bounding box center [82, 200] width 99 height 20
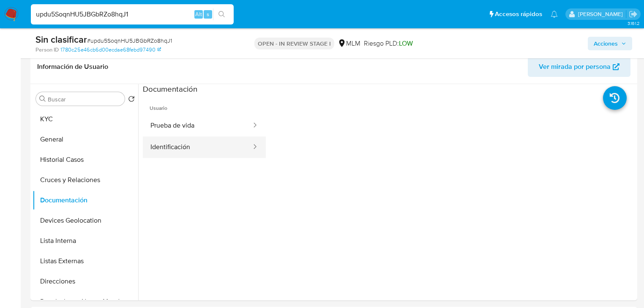
click at [198, 145] on button "Identificación" at bounding box center [197, 147] width 109 height 22
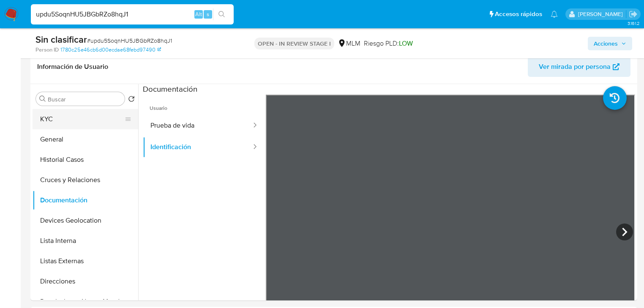
click at [55, 117] on button "KYC" at bounding box center [82, 119] width 99 height 20
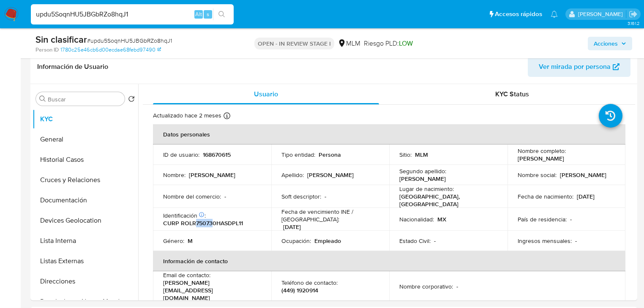
drag, startPoint x: 196, startPoint y: 222, endPoint x: 213, endPoint y: 221, distance: 16.9
click at [213, 221] on p "CURP ROLR750730HASDPL11" at bounding box center [203, 223] width 80 height 8
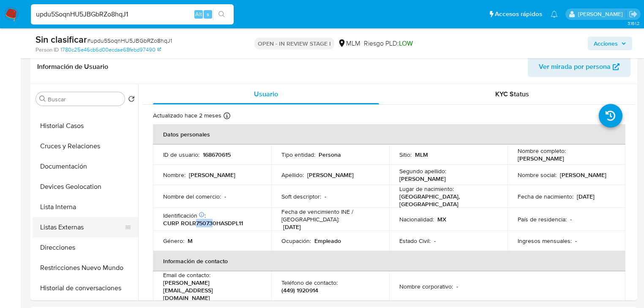
click at [80, 223] on button "Listas Externas" at bounding box center [82, 227] width 99 height 20
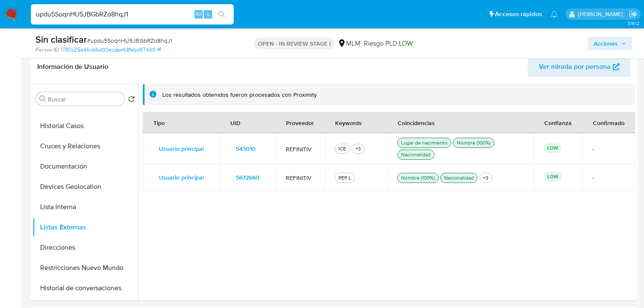
click at [248, 179] on span "5672660" at bounding box center [248, 177] width 24 height 12
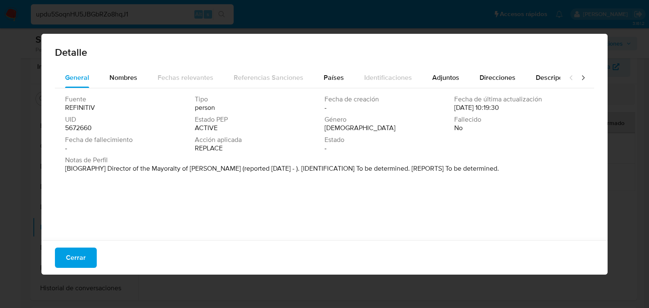
drag, startPoint x: 140, startPoint y: 172, endPoint x: 183, endPoint y: 77, distance: 103.8
click at [466, 170] on p "[BIOGRAPHY] Director of the Mayoralty of Silao de la Victoria (reported Mar 202…" at bounding box center [282, 168] width 434 height 8
click at [123, 77] on span "Nombres" at bounding box center [123, 78] width 28 height 10
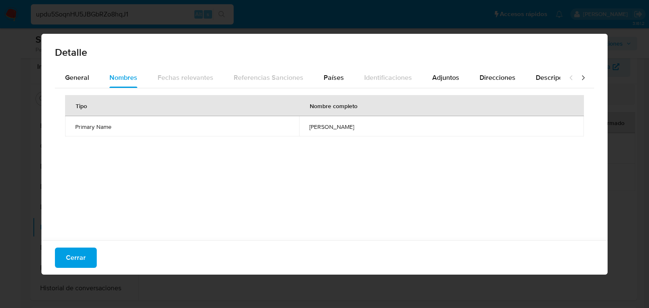
drag, startPoint x: 315, startPoint y: 126, endPoint x: 360, endPoint y: 131, distance: 45.9
click at [360, 131] on td "raul rodriguez lopez" at bounding box center [441, 126] width 285 height 20
drag, startPoint x: 74, startPoint y: 78, endPoint x: 78, endPoint y: 81, distance: 4.5
click at [75, 78] on span "General" at bounding box center [77, 78] width 24 height 10
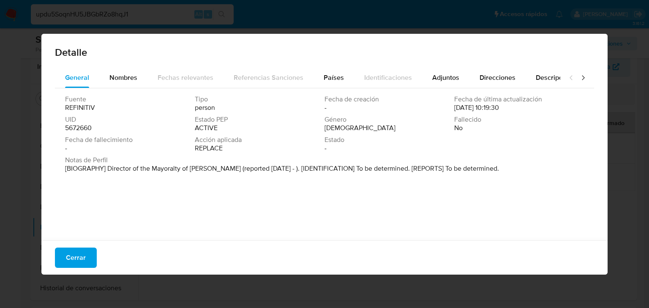
drag, startPoint x: 147, startPoint y: 172, endPoint x: 419, endPoint y: 173, distance: 272.4
click at [419, 173] on div "Notas de Perfil [BIOGRAPHY] Director of the Mayoralty of Silao de la Victoria (…" at bounding box center [324, 166] width 519 height 20
click at [81, 256] on span "Cerrar" at bounding box center [76, 257] width 20 height 19
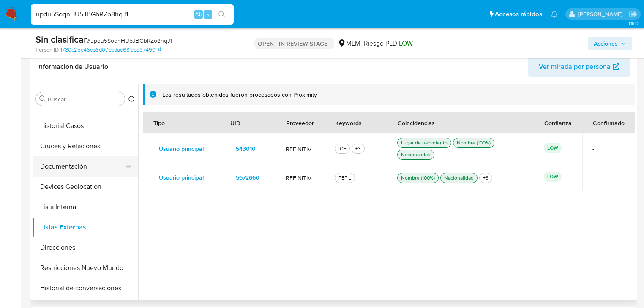
click at [76, 165] on button "Documentación" at bounding box center [82, 166] width 99 height 20
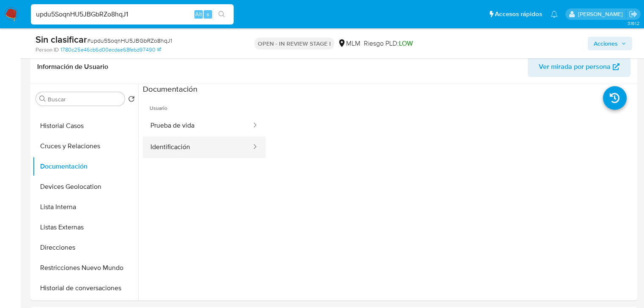
drag, startPoint x: 199, startPoint y: 153, endPoint x: 253, endPoint y: 150, distance: 54.1
click at [199, 152] on button "Identificación" at bounding box center [197, 147] width 109 height 22
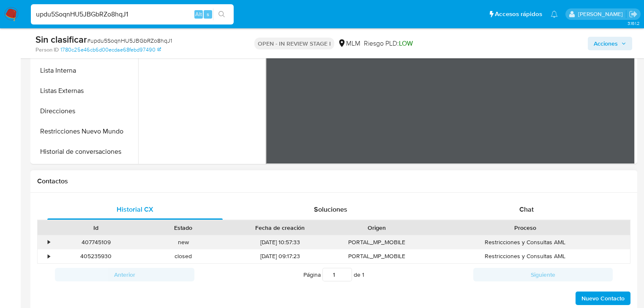
scroll to position [304, 0]
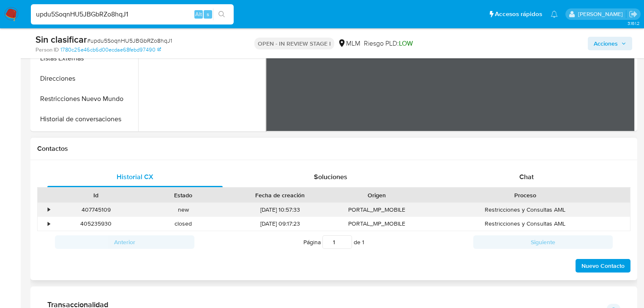
click at [45, 208] on div "•" at bounding box center [45, 210] width 15 height 14
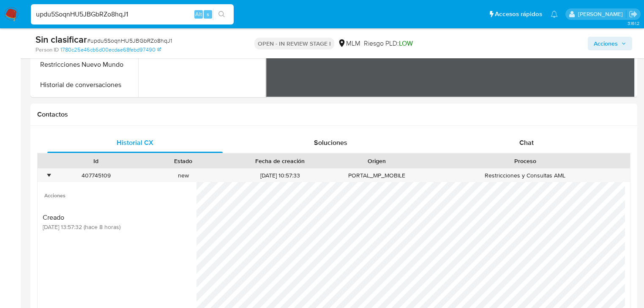
scroll to position [372, 0]
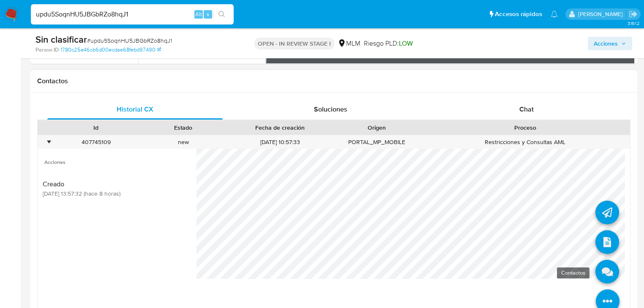
click at [600, 273] on icon at bounding box center [607, 272] width 24 height 24
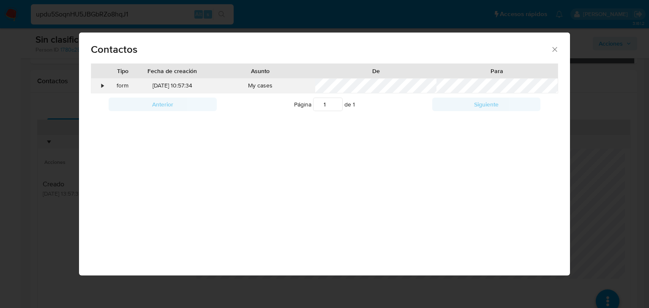
click at [105, 84] on div "•" at bounding box center [98, 86] width 15 height 14
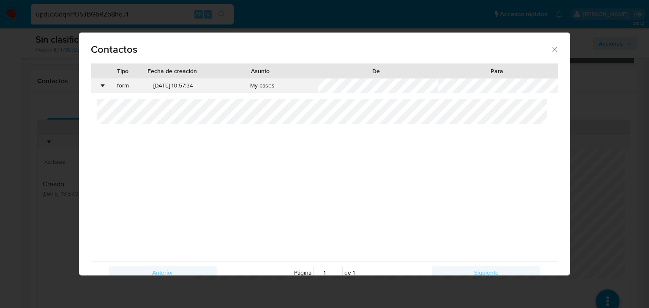
click at [103, 83] on div "•" at bounding box center [98, 86] width 15 height 14
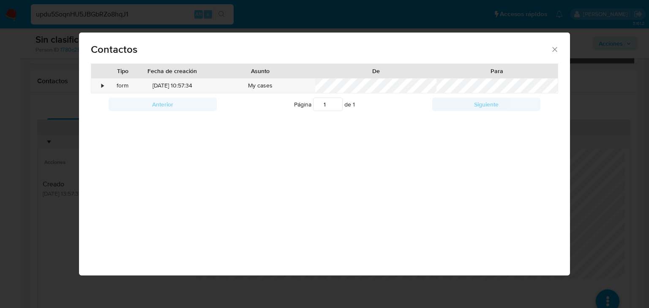
drag, startPoint x: 552, startPoint y: 49, endPoint x: 547, endPoint y: 49, distance: 5.5
click at [552, 49] on icon "close" at bounding box center [554, 49] width 8 height 8
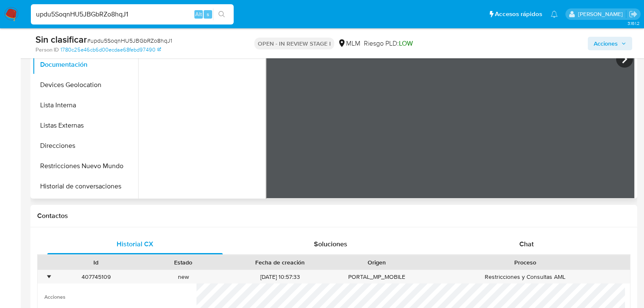
scroll to position [237, 0]
click at [79, 111] on button "Lista Interna" at bounding box center [82, 105] width 99 height 20
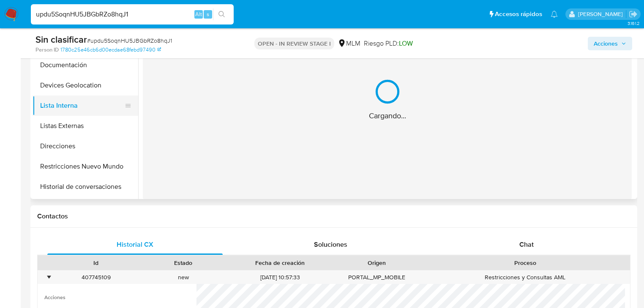
scroll to position [0, 0]
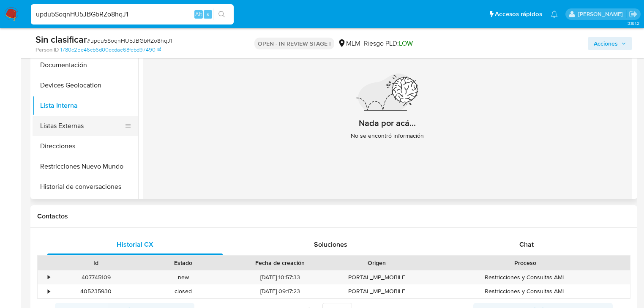
drag, startPoint x: 81, startPoint y: 128, endPoint x: 113, endPoint y: 129, distance: 32.1
click at [81, 128] on button "Listas Externas" at bounding box center [82, 126] width 99 height 20
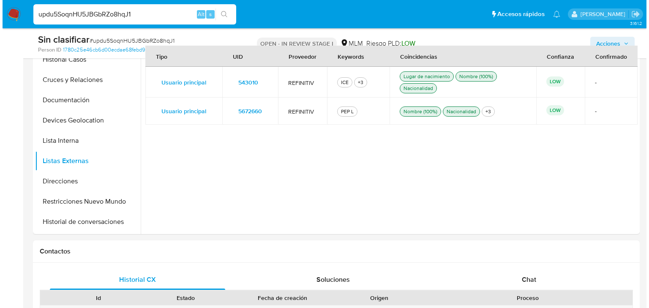
scroll to position [169, 0]
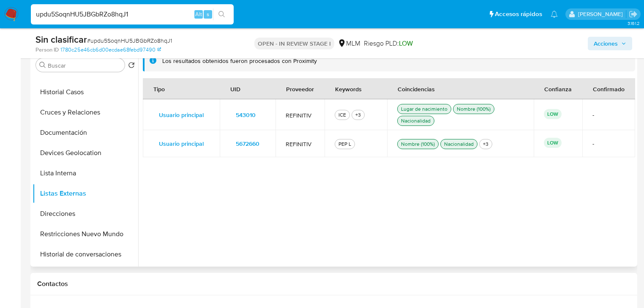
click at [243, 113] on span "543010" at bounding box center [246, 115] width 20 height 12
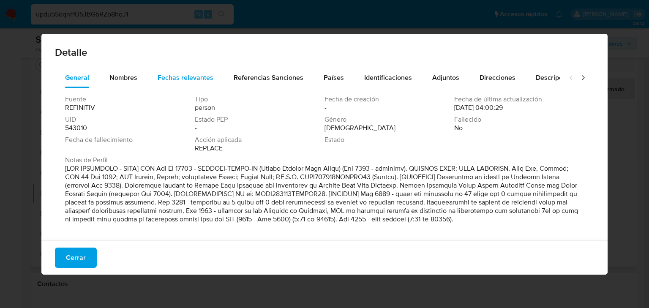
click at [183, 81] on span "Fechas relevantes" at bounding box center [186, 78] width 56 height 10
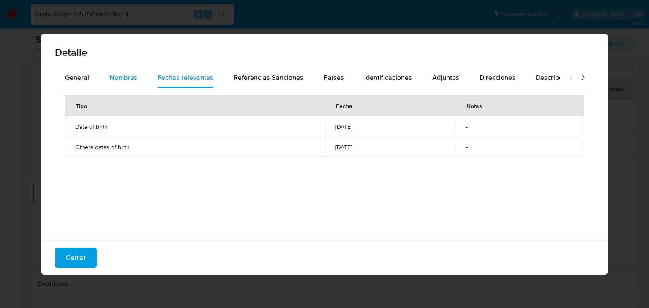
click at [130, 74] on span "Nombres" at bounding box center [123, 78] width 28 height 10
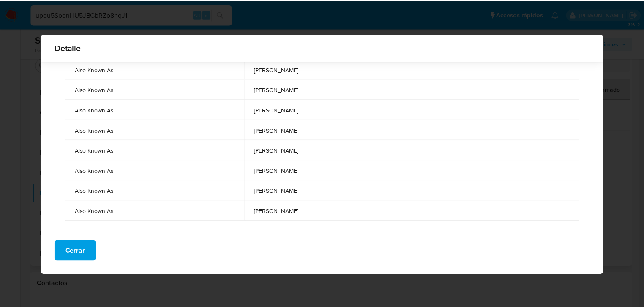
scroll to position [233, 0]
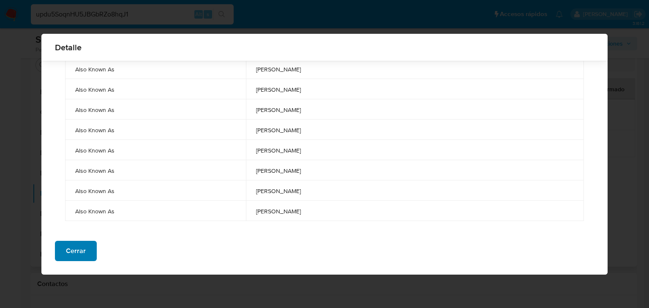
click at [76, 261] on div "Cerrar" at bounding box center [324, 254] width 566 height 41
drag, startPoint x: 69, startPoint y: 253, endPoint x: 178, endPoint y: 150, distance: 149.7
click at [69, 250] on span "Cerrar" at bounding box center [76, 251] width 20 height 19
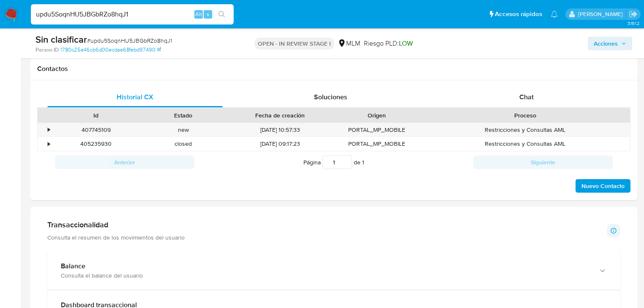
scroll to position [439, 0]
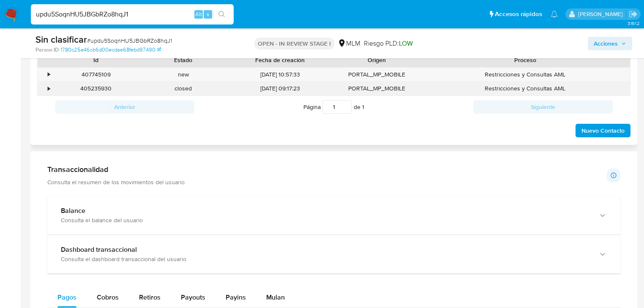
click at [47, 89] on div "•" at bounding box center [45, 89] width 15 height 14
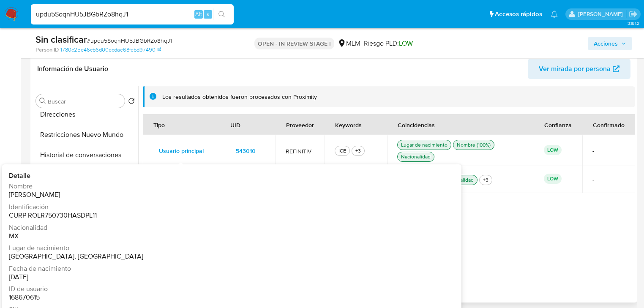
scroll to position [101, 0]
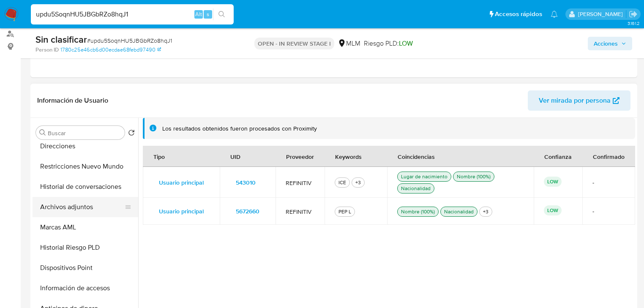
click at [79, 213] on button "Archivos adjuntos" at bounding box center [82, 207] width 99 height 20
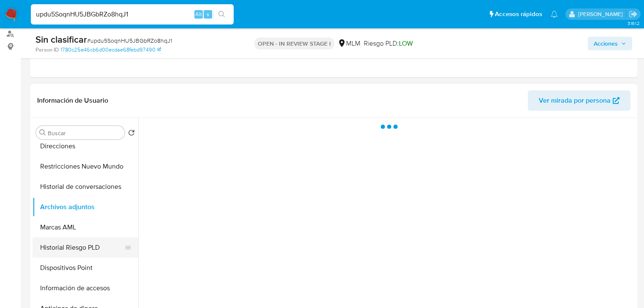
click at [92, 247] on button "Historial Riesgo PLD" at bounding box center [82, 247] width 99 height 20
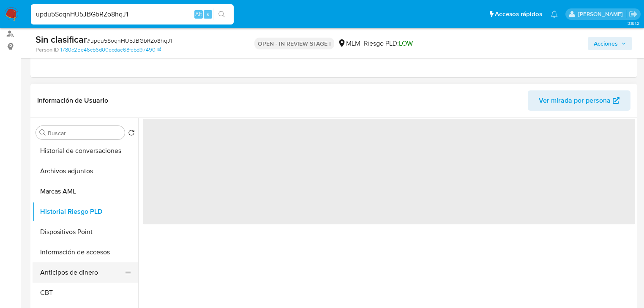
scroll to position [237, 0]
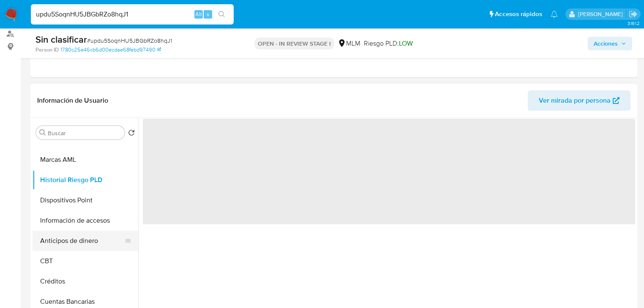
click at [88, 244] on button "Anticipos de dinero" at bounding box center [82, 241] width 99 height 20
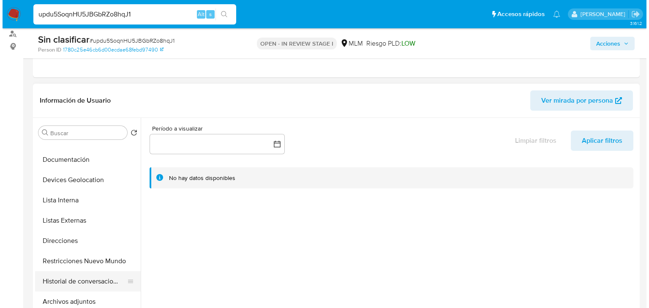
scroll to position [68, 0]
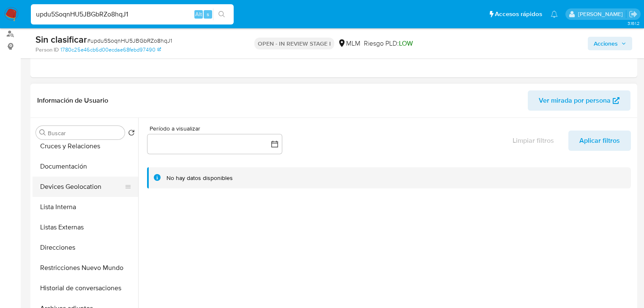
click at [81, 177] on button "Devices Geolocation" at bounding box center [82, 187] width 99 height 20
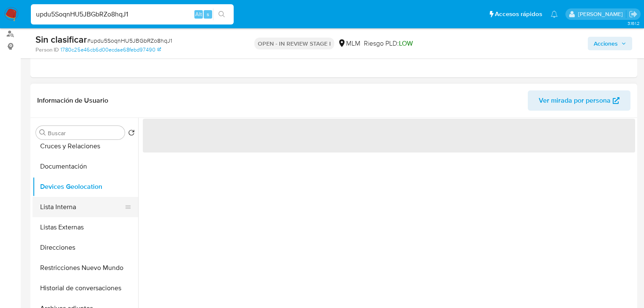
click at [79, 204] on button "Lista Interna" at bounding box center [82, 207] width 99 height 20
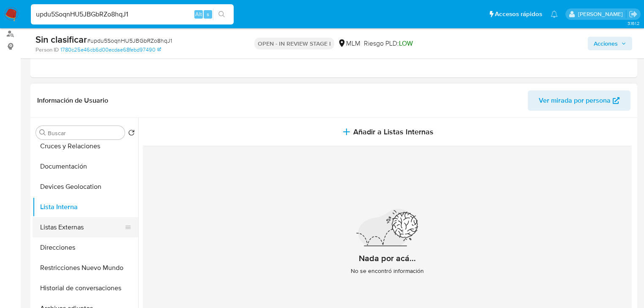
drag, startPoint x: 88, startPoint y: 226, endPoint x: 109, endPoint y: 224, distance: 21.3
click at [88, 225] on button "Listas Externas" at bounding box center [82, 227] width 99 height 20
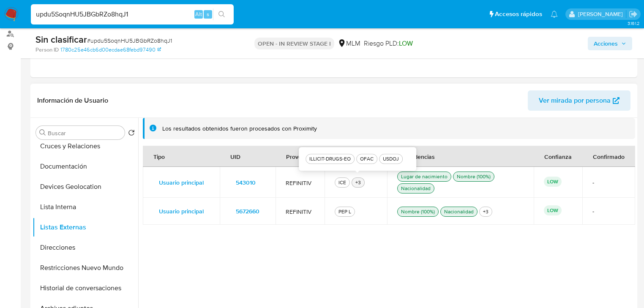
click at [357, 184] on div "+3" at bounding box center [358, 183] width 9 height 8
click at [428, 188] on div "Nacionalidad" at bounding box center [415, 189] width 33 height 8
click at [479, 178] on div "Nombre (100%)" at bounding box center [473, 177] width 37 height 8
click at [480, 175] on div "Nombre (100%)" at bounding box center [473, 177] width 37 height 8
click at [423, 176] on div "Lugar de nacimiento" at bounding box center [424, 177] width 50 height 8
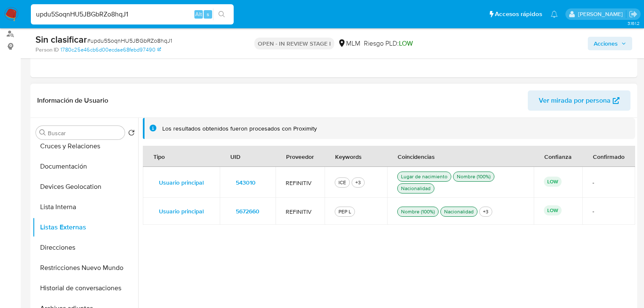
click at [412, 189] on div "Nacionalidad" at bounding box center [415, 189] width 33 height 8
click at [413, 177] on div "Lugar de nacimiento" at bounding box center [424, 177] width 50 height 8
click at [239, 186] on span "543010" at bounding box center [246, 183] width 20 height 12
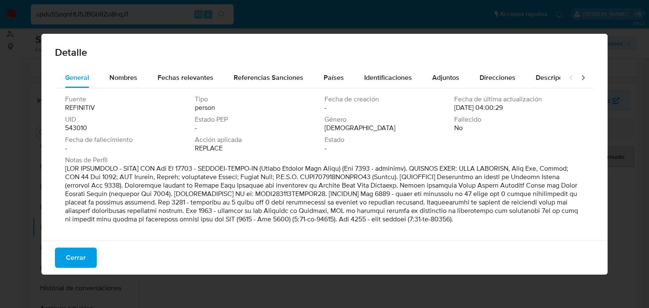
drag, startPoint x: 423, startPoint y: 166, endPoint x: 328, endPoint y: 124, distance: 104.2
click at [521, 165] on p at bounding box center [323, 193] width 517 height 59
drag, startPoint x: 128, startPoint y: 75, endPoint x: 181, endPoint y: 75, distance: 52.4
click at [129, 75] on span "Nombres" at bounding box center [123, 78] width 28 height 10
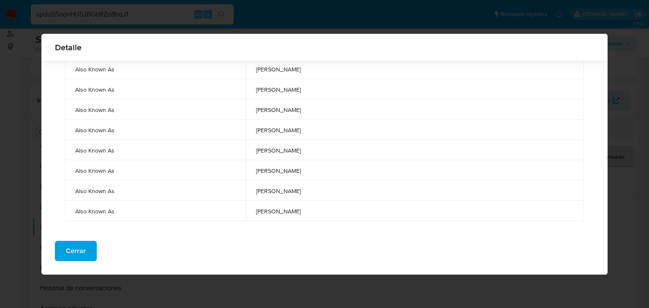
drag, startPoint x: 285, startPoint y: 209, endPoint x: 255, endPoint y: 195, distance: 32.9
click at [253, 204] on tr "Also Known As raul rodriguez lopez" at bounding box center [324, 211] width 519 height 20
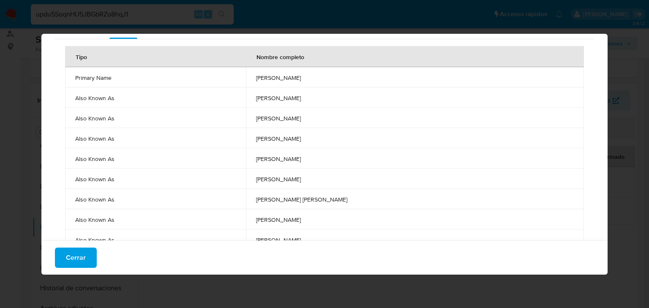
scroll to position [0, 0]
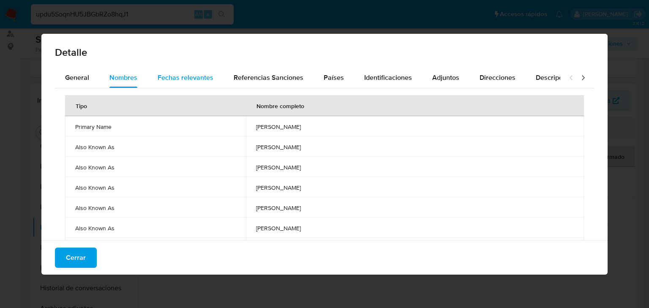
drag, startPoint x: 193, startPoint y: 72, endPoint x: 198, endPoint y: 72, distance: 4.6
click at [194, 72] on div "Fechas relevantes" at bounding box center [186, 78] width 56 height 20
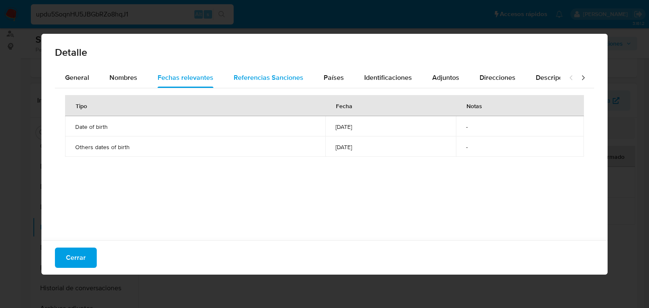
click at [262, 76] on span "Referencias Sanciones" at bounding box center [269, 78] width 70 height 10
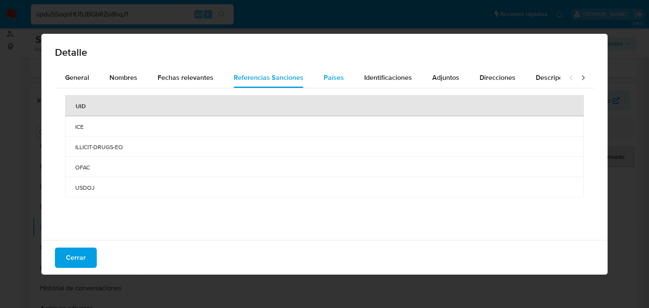
click at [330, 78] on span "Países" at bounding box center [334, 78] width 20 height 10
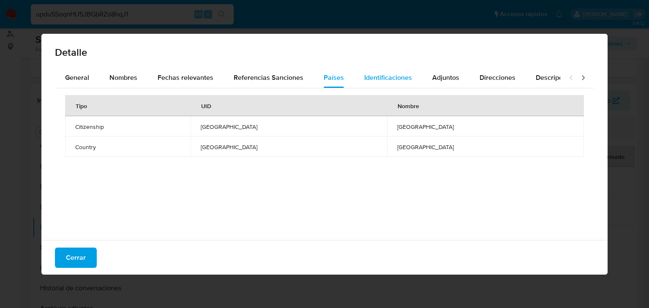
click at [402, 75] on span "Identificaciones" at bounding box center [388, 78] width 48 height 10
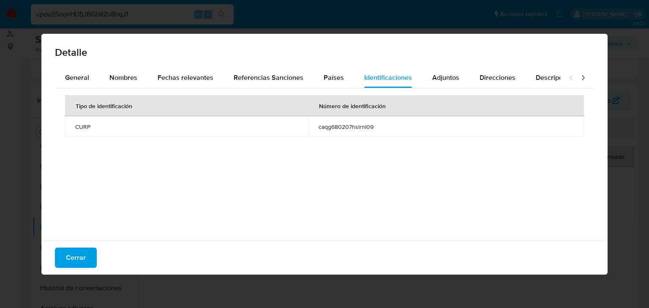
drag, startPoint x: 378, startPoint y: 130, endPoint x: 310, endPoint y: 130, distance: 67.2
click at [310, 130] on td "caqg680207hslrnl09" at bounding box center [445, 126] width 275 height 20
click at [442, 76] on span "Adjuntos" at bounding box center [445, 78] width 27 height 10
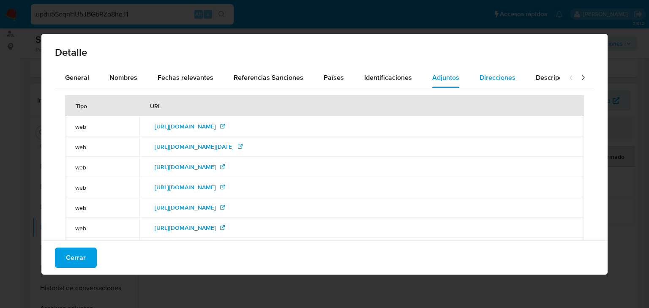
click at [483, 78] on span "Direcciones" at bounding box center [497, 78] width 36 height 10
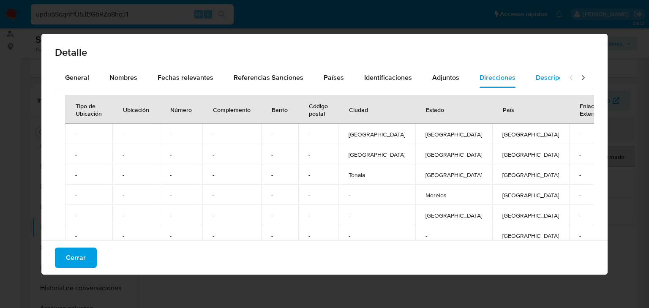
click at [547, 78] on span "Descripciones" at bounding box center [557, 78] width 43 height 10
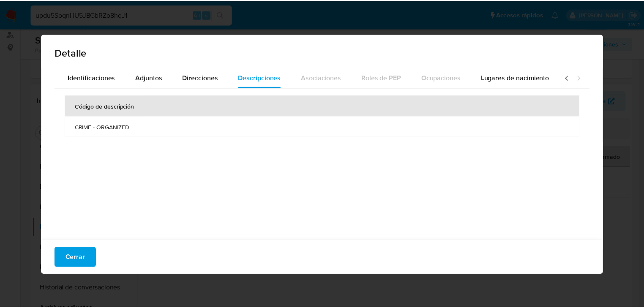
scroll to position [0, 297]
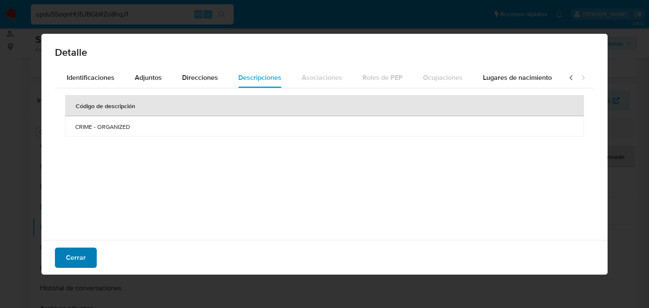
click at [83, 248] on span "Cerrar" at bounding box center [76, 257] width 20 height 19
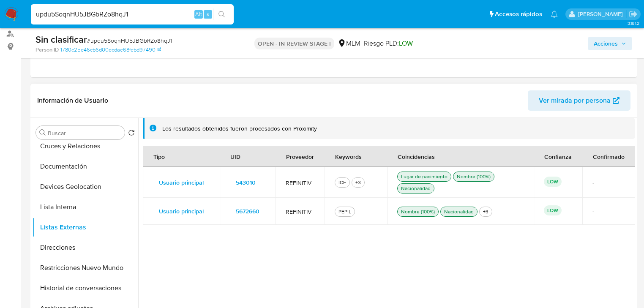
click at [238, 208] on span "5672660" at bounding box center [248, 211] width 24 height 12
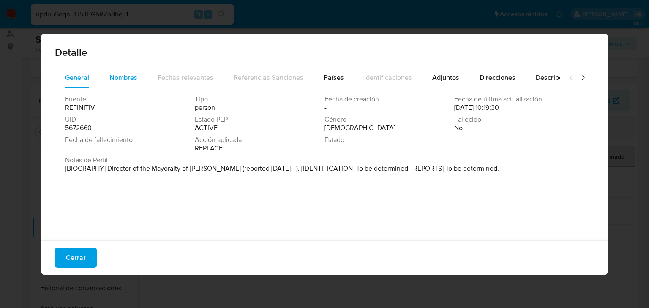
click at [131, 81] on span "Nombres" at bounding box center [123, 78] width 28 height 10
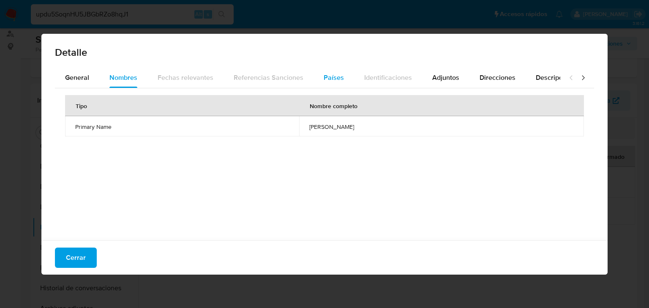
click at [325, 76] on span "Países" at bounding box center [334, 78] width 20 height 10
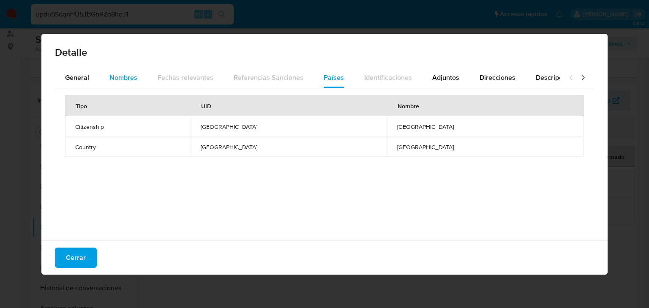
click at [121, 76] on span "Nombres" at bounding box center [123, 78] width 28 height 10
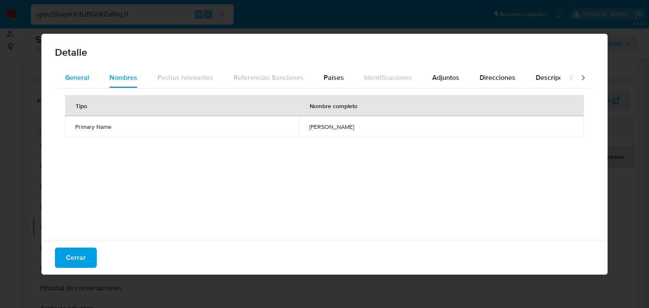
click at [77, 74] on span "General" at bounding box center [77, 78] width 24 height 10
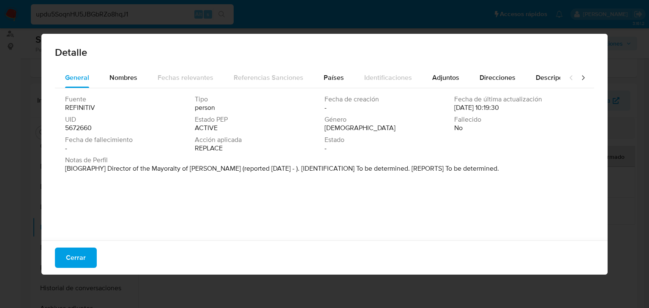
drag, startPoint x: 208, startPoint y: 150, endPoint x: 237, endPoint y: 150, distance: 29.2
click at [237, 150] on div "Fuente REFINITIV Tipo person Fecha de creación - Fecha de última actualización …" at bounding box center [324, 125] width 519 height 61
drag, startPoint x: 101, startPoint y: 170, endPoint x: 527, endPoint y: 169, distance: 425.8
click at [527, 169] on div "Notas de Perfil [BIOGRAPHY] Director of the Mayoralty of Silao de la Victoria (…" at bounding box center [324, 164] width 519 height 17
click at [520, 179] on div "Fuente REFINITIV Tipo person Fecha de creación - Fecha de última actualización …" at bounding box center [324, 162] width 539 height 148
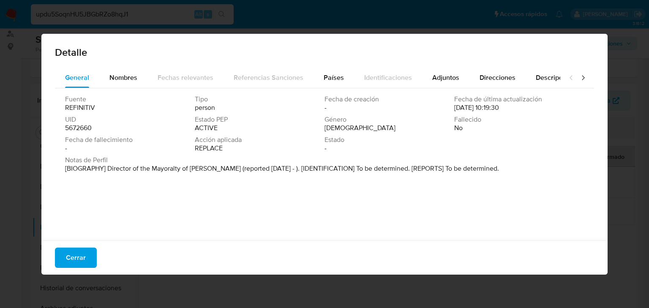
drag, startPoint x: 190, startPoint y: 171, endPoint x: 246, endPoint y: 166, distance: 55.6
click at [245, 166] on p "[BIOGRAPHY] Director of the Mayoralty of Silao de la Victoria (reported Mar 202…" at bounding box center [282, 168] width 434 height 8
drag, startPoint x: 85, startPoint y: 256, endPoint x: 84, endPoint y: 251, distance: 4.8
click at [84, 253] on button "Cerrar" at bounding box center [76, 258] width 42 height 20
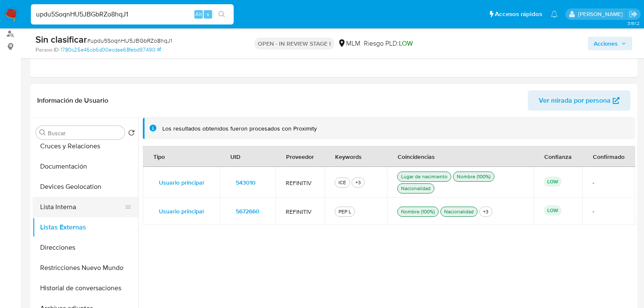
click at [77, 201] on button "Lista Interna" at bounding box center [82, 207] width 99 height 20
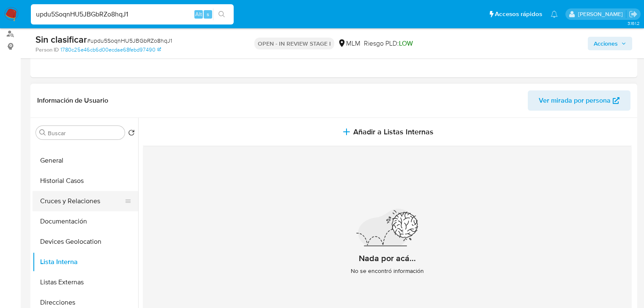
scroll to position [0, 0]
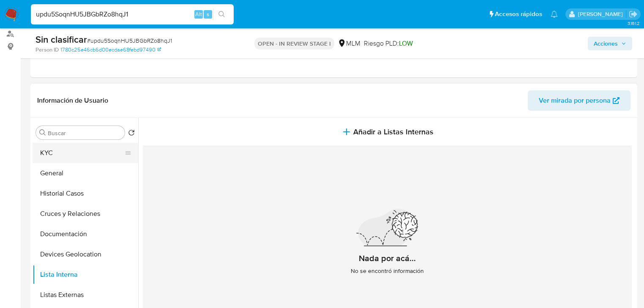
click at [71, 150] on button "KYC" at bounding box center [82, 153] width 99 height 20
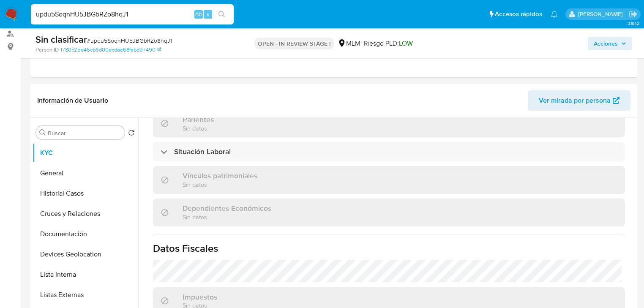
scroll to position [533, 0]
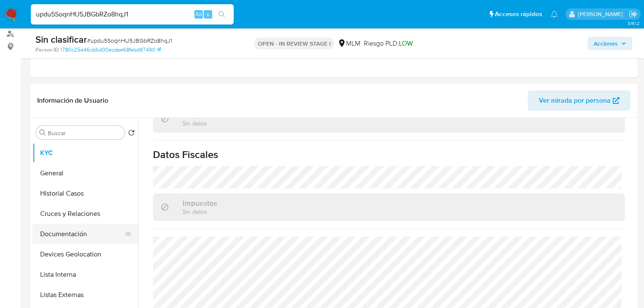
click at [73, 235] on button "Documentación" at bounding box center [82, 234] width 99 height 20
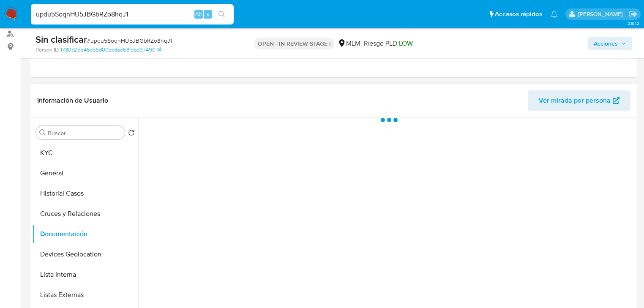
scroll to position [0, 0]
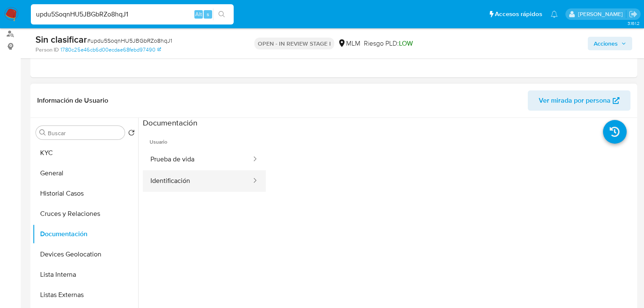
drag, startPoint x: 206, startPoint y: 183, endPoint x: 212, endPoint y: 182, distance: 5.9
click at [207, 182] on button "Identificación" at bounding box center [197, 181] width 109 height 22
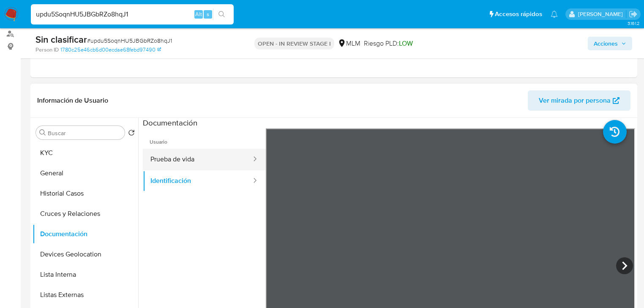
drag, startPoint x: 177, startPoint y: 151, endPoint x: 195, endPoint y: 155, distance: 18.3
click at [178, 151] on button "Prueba de vida" at bounding box center [197, 160] width 109 height 22
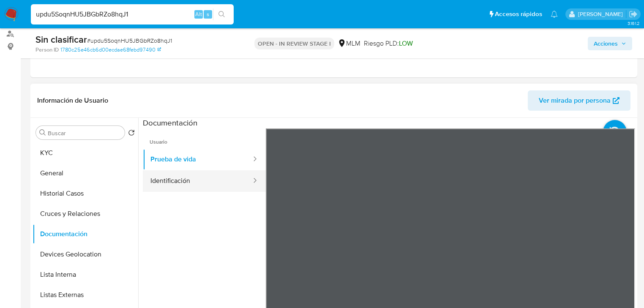
drag, startPoint x: 162, startPoint y: 173, endPoint x: 174, endPoint y: 174, distance: 12.3
click at [163, 172] on button "Identificación" at bounding box center [197, 181] width 109 height 22
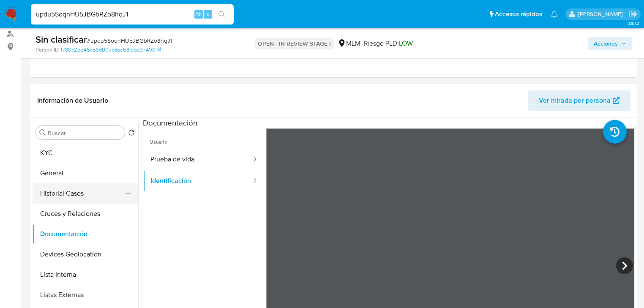
click at [89, 193] on button "Historial Casos" at bounding box center [82, 193] width 99 height 20
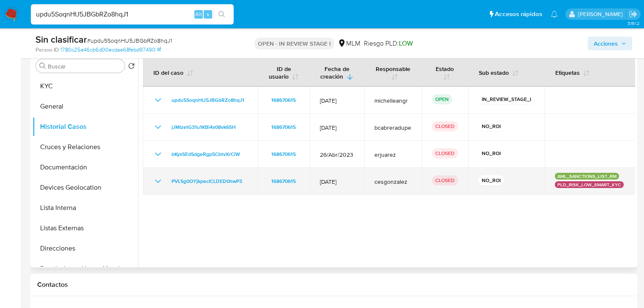
scroll to position [169, 0]
click at [155, 181] on icon "Mostrar/Ocultar" at bounding box center [158, 180] width 10 height 10
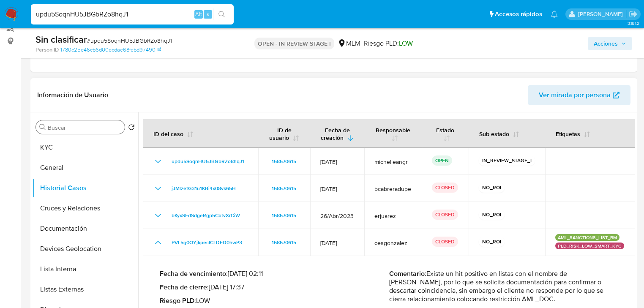
scroll to position [101, 0]
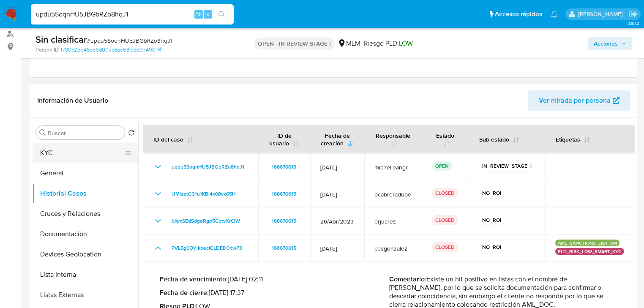
drag, startPoint x: 83, startPoint y: 158, endPoint x: 120, endPoint y: 152, distance: 37.2
click at [83, 156] on button "KYC" at bounding box center [82, 153] width 99 height 20
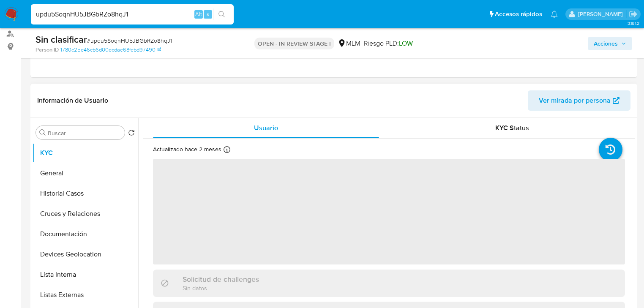
click at [206, 194] on span "‌" at bounding box center [389, 212] width 472 height 106
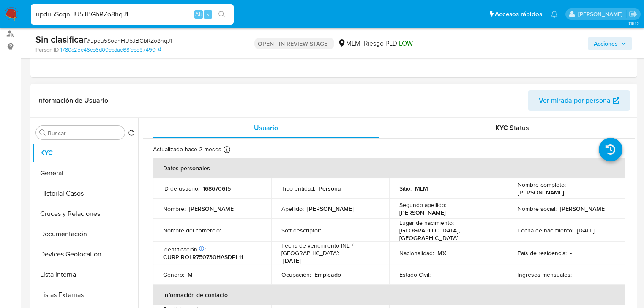
click at [212, 188] on p "168670615" at bounding box center [217, 189] width 28 height 8
copy p "168670615"
drag, startPoint x: 514, startPoint y: 193, endPoint x: 578, endPoint y: 190, distance: 64.2
click at [578, 190] on td "Nombre completo : Raul Rodriguez Lopez" at bounding box center [566, 188] width 118 height 20
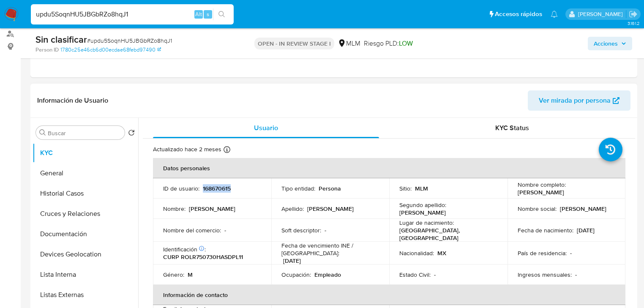
copy p "Raul Rodriguez Lopez"
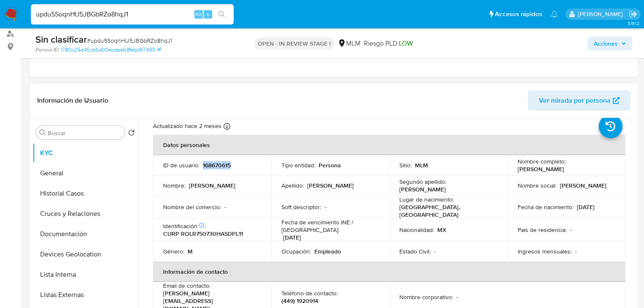
scroll to position [34, 0]
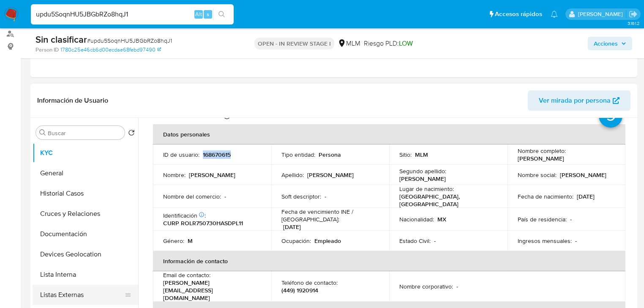
click at [83, 289] on button "Listas Externas" at bounding box center [82, 295] width 99 height 20
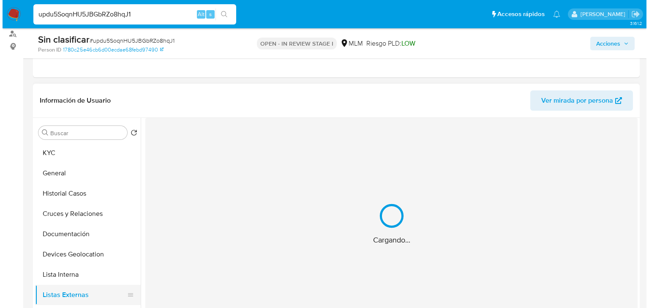
scroll to position [0, 0]
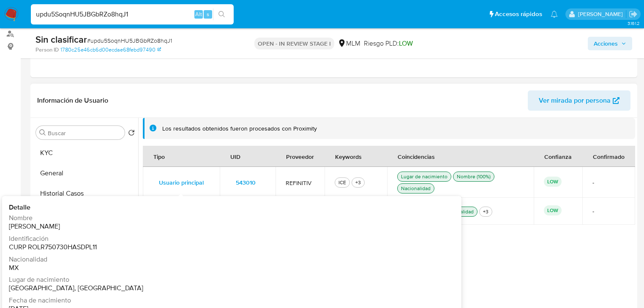
click at [237, 182] on span "543010" at bounding box center [246, 183] width 20 height 12
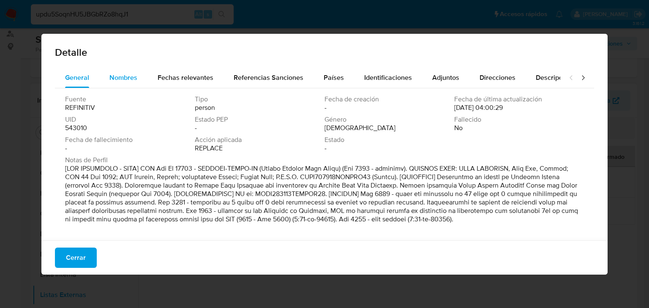
drag, startPoint x: 128, startPoint y: 77, endPoint x: 133, endPoint y: 77, distance: 5.1
click at [128, 77] on span "Nombres" at bounding box center [123, 78] width 28 height 10
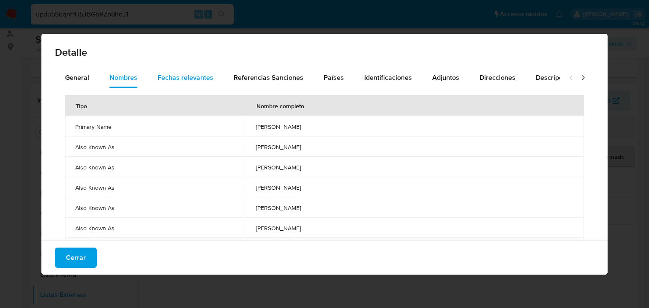
click at [176, 79] on span "Fechas relevantes" at bounding box center [186, 78] width 56 height 10
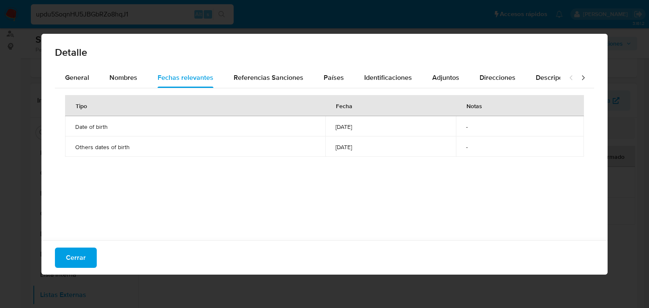
drag, startPoint x: 341, startPoint y: 152, endPoint x: 302, endPoint y: 150, distance: 38.9
click at [325, 150] on td "1968-02-07" at bounding box center [390, 146] width 131 height 20
click at [75, 253] on span "Cerrar" at bounding box center [76, 257] width 20 height 19
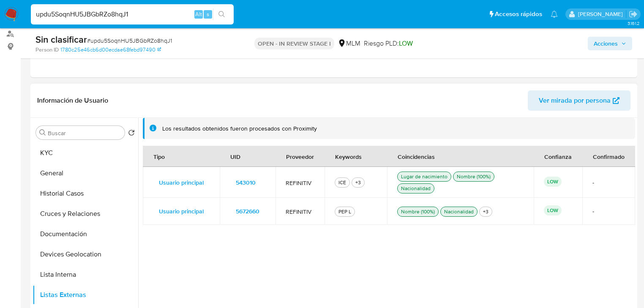
click at [242, 207] on span "5672660" at bounding box center [248, 211] width 24 height 12
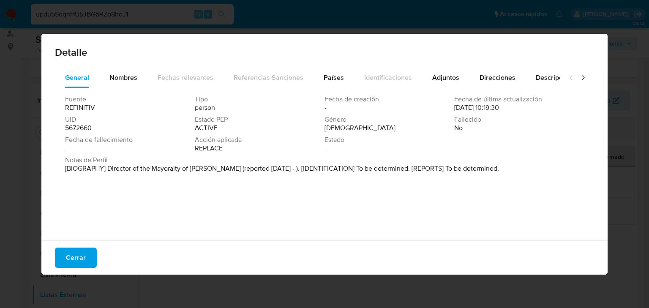
drag, startPoint x: 191, startPoint y: 169, endPoint x: 319, endPoint y: 169, distance: 128.0
click at [319, 169] on p "[BIOGRAPHY] Director of the Mayoralty of Silao de la Victoria (reported Mar 202…" at bounding box center [282, 168] width 434 height 8
click at [131, 79] on span "Nombres" at bounding box center [123, 78] width 28 height 10
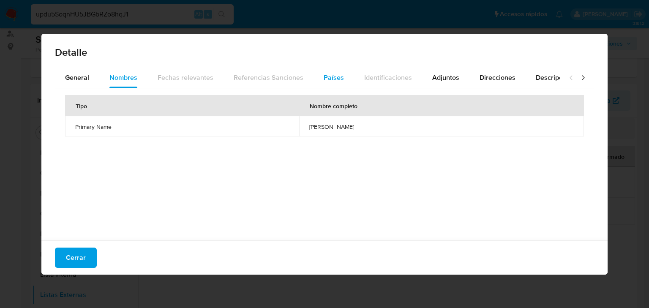
click at [331, 72] on div "Países" at bounding box center [334, 78] width 20 height 20
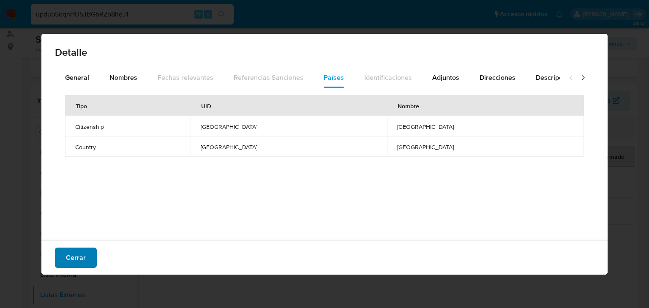
click at [73, 255] on span "Cerrar" at bounding box center [76, 257] width 20 height 19
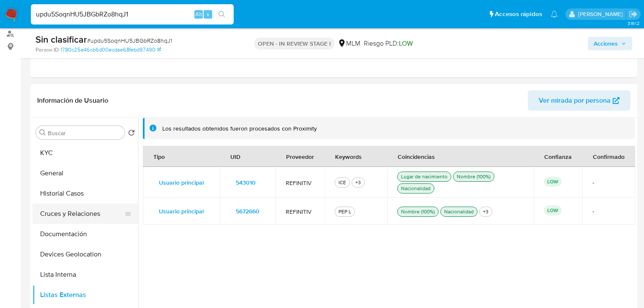
click at [88, 201] on button "Historial Casos" at bounding box center [86, 193] width 106 height 20
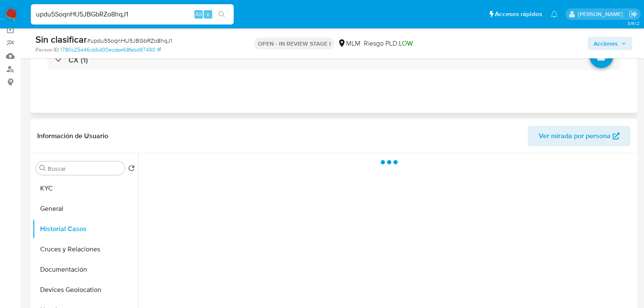
scroll to position [34, 0]
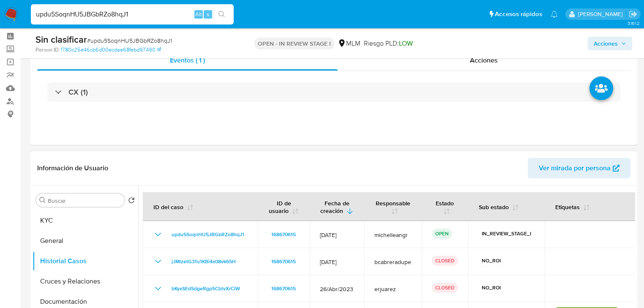
click at [564, 166] on span "Ver mirada por persona" at bounding box center [575, 168] width 72 height 20
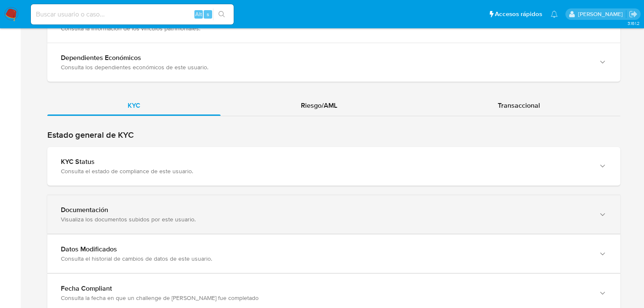
click at [128, 218] on div "Visualiza los documentos subidos por este usuario." at bounding box center [325, 219] width 529 height 8
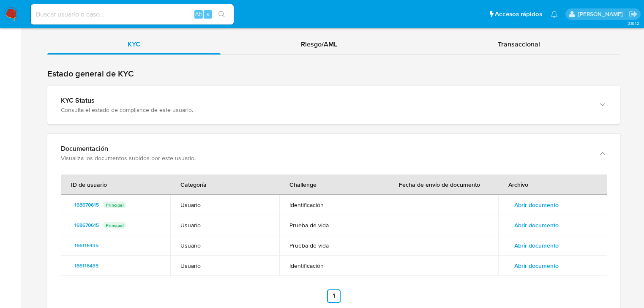
scroll to position [912, 0]
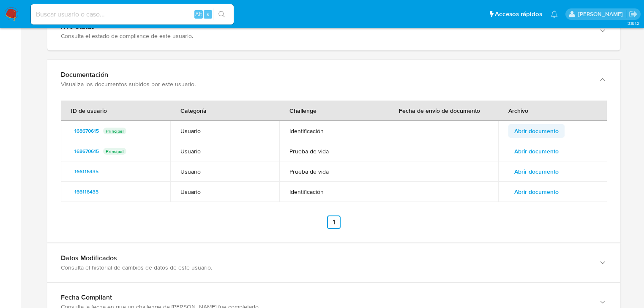
click at [537, 129] on span "Abrir documento" at bounding box center [536, 131] width 44 height 12
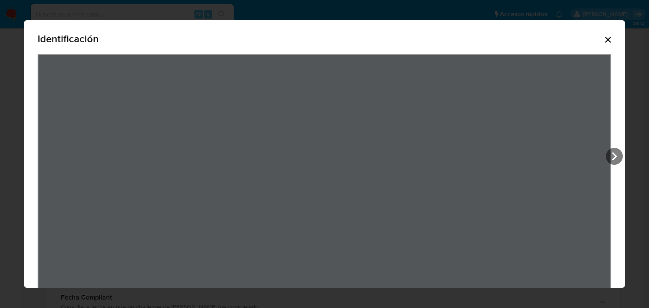
click at [610, 41] on icon "Cerrar" at bounding box center [608, 40] width 10 height 10
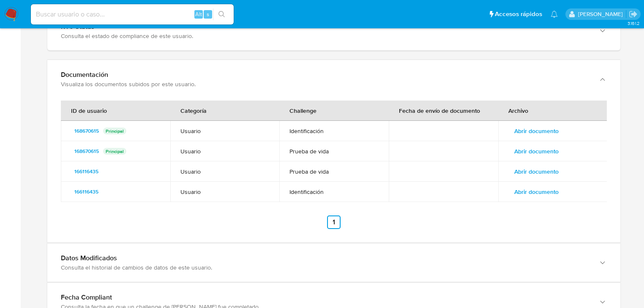
click at [523, 189] on span "Abrir documento" at bounding box center [536, 192] width 44 height 12
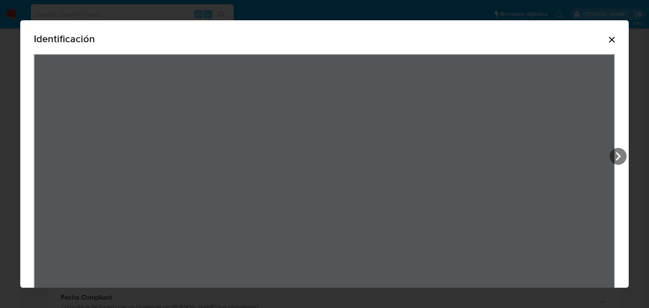
click at [608, 36] on icon "Cerrar" at bounding box center [612, 40] width 10 height 10
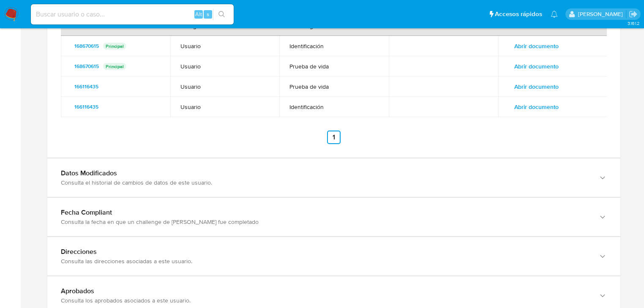
scroll to position [1014, 0]
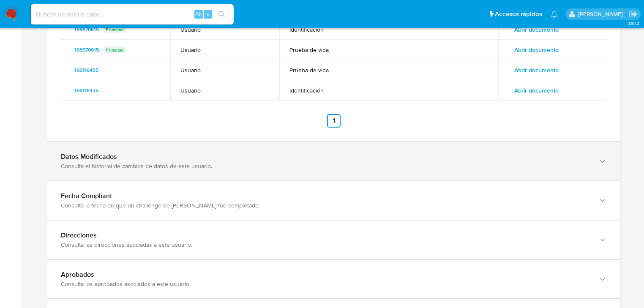
click at [151, 172] on div "Datos Modificados Consulta el historial de cambios de datos de este usuario." at bounding box center [333, 161] width 573 height 38
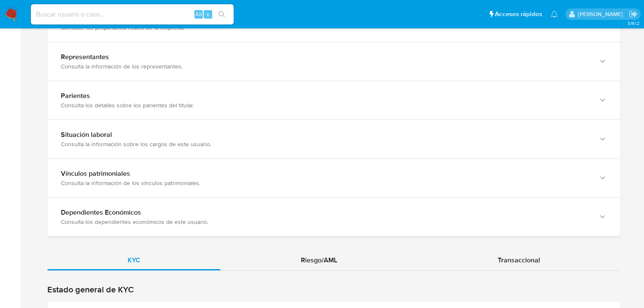
scroll to position [541, 0]
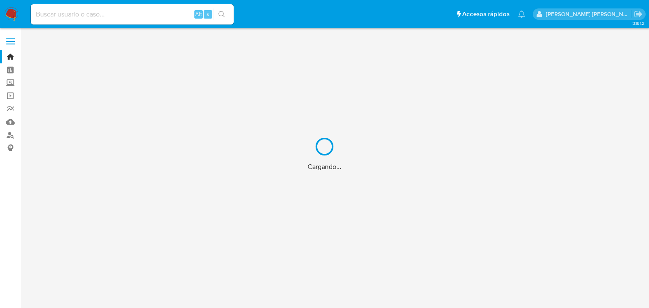
drag, startPoint x: 79, startPoint y: 19, endPoint x: 71, endPoint y: 3, distance: 17.6
click at [76, 13] on div "Cargando..." at bounding box center [324, 154] width 649 height 308
click at [72, 4] on div "Cargando..." at bounding box center [324, 154] width 649 height 308
click at [72, 11] on div "Cargando..." at bounding box center [324, 154] width 649 height 308
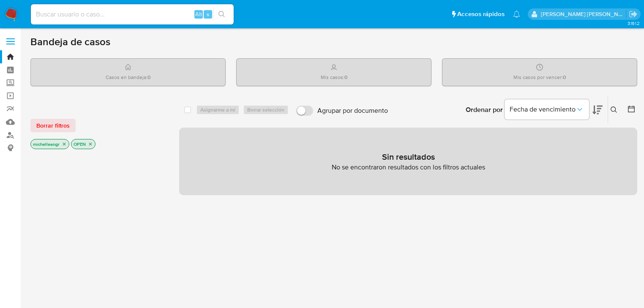
click at [73, 15] on input at bounding box center [132, 14] width 203 height 11
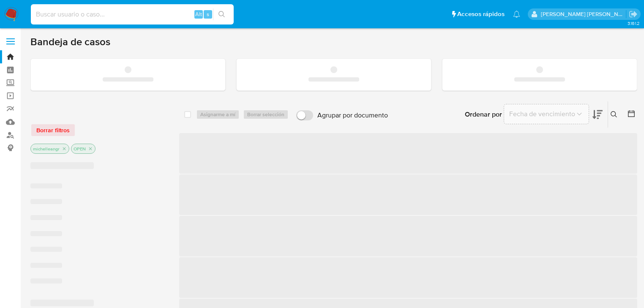
click at [73, 15] on input at bounding box center [132, 14] width 203 height 11
paste input "b59f0NovxBDvsFYuRy7TCyxl"
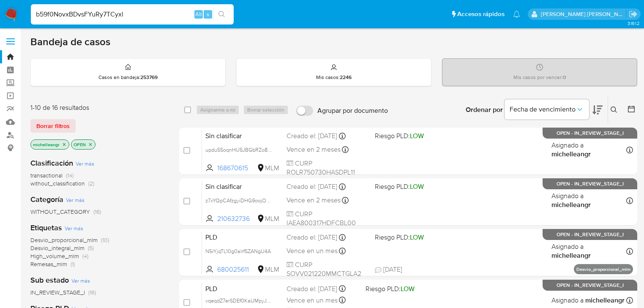
type input "b59f0NovxBDvsFYuRy7TCyxl"
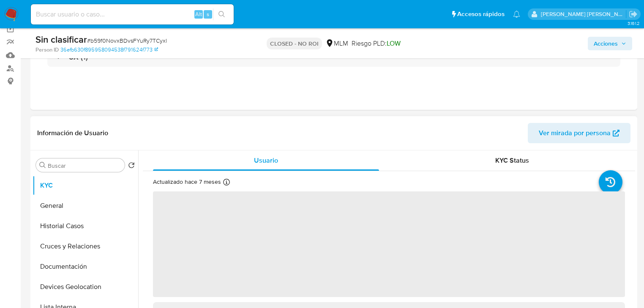
select select "10"
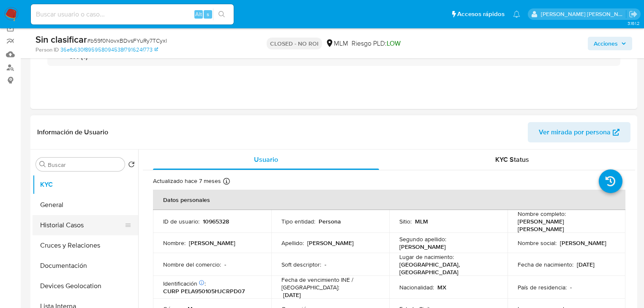
click at [65, 226] on button "Historial Casos" at bounding box center [82, 225] width 99 height 20
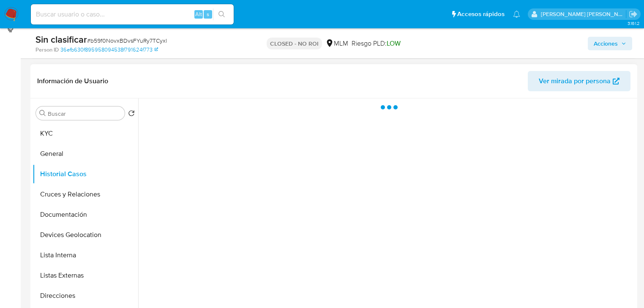
scroll to position [135, 0]
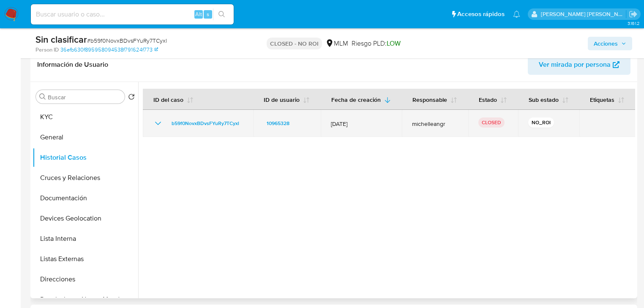
click at [155, 121] on icon "Mostrar/Ocultar" at bounding box center [158, 123] width 10 height 10
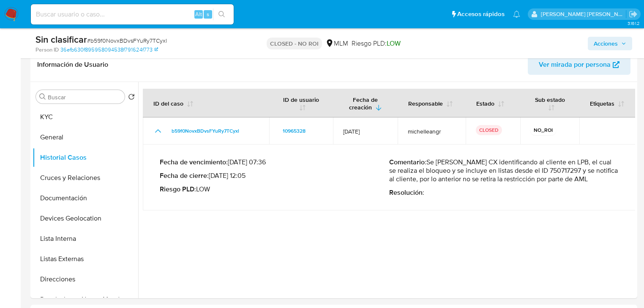
click at [91, 12] on input at bounding box center [132, 14] width 203 height 11
paste input "nwKLbXJywR1FfoTTKP9Zcq4q"
type input "nwKLbXJywR1FfoTTKP9Zcq4q"
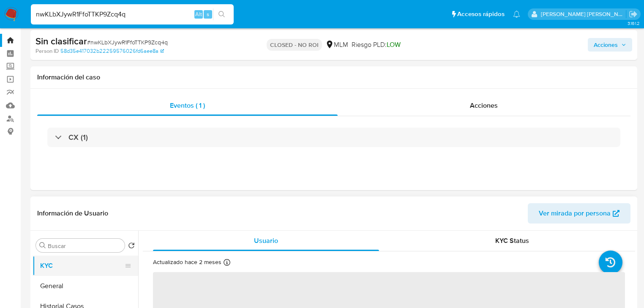
scroll to position [68, 0]
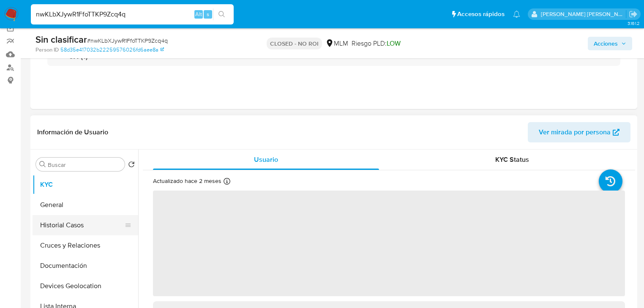
select select "10"
click at [66, 220] on button "Historial Casos" at bounding box center [82, 225] width 99 height 20
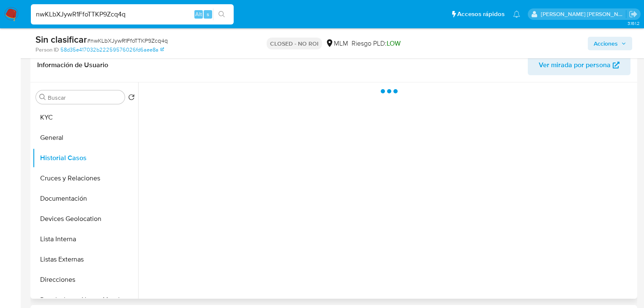
scroll to position [135, 0]
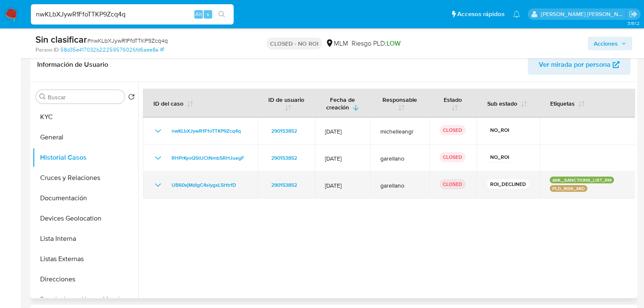
click at [155, 183] on icon "Mostrar/Ocultar" at bounding box center [158, 184] width 6 height 3
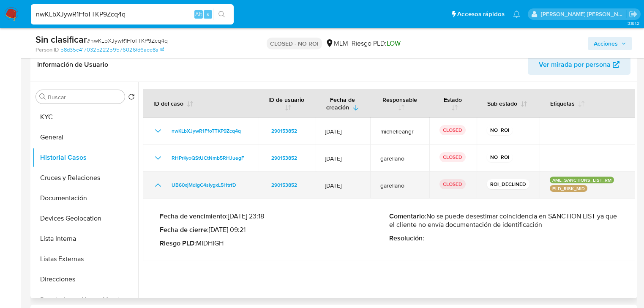
click at [155, 184] on icon "Mostrar/Ocultar" at bounding box center [158, 185] width 10 height 10
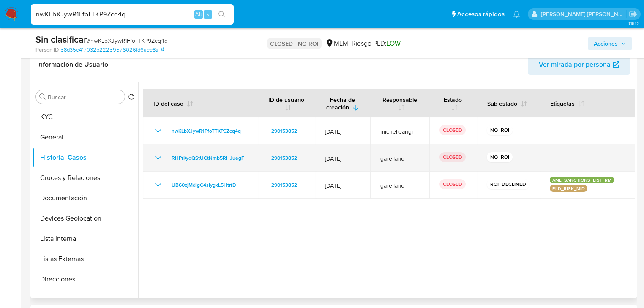
click at [159, 157] on icon "Mostrar/Ocultar" at bounding box center [158, 158] width 10 height 10
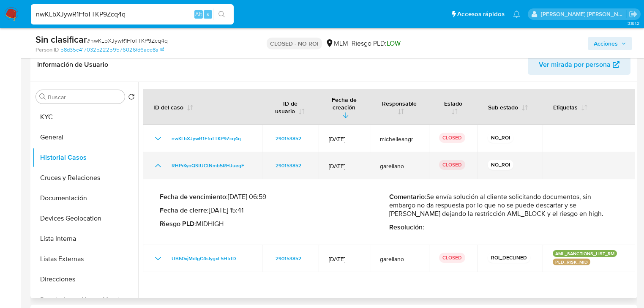
click at [159, 164] on icon "Mostrar/Ocultar" at bounding box center [158, 165] width 6 height 3
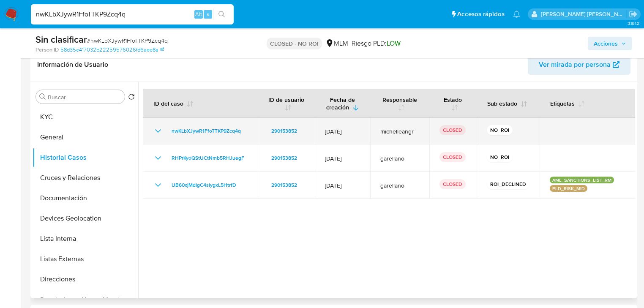
click at [159, 128] on icon "Mostrar/Ocultar" at bounding box center [158, 131] width 10 height 10
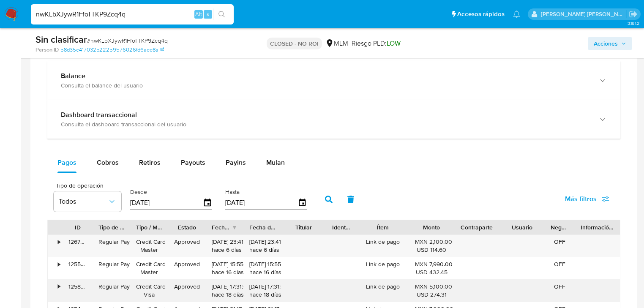
scroll to position [608, 0]
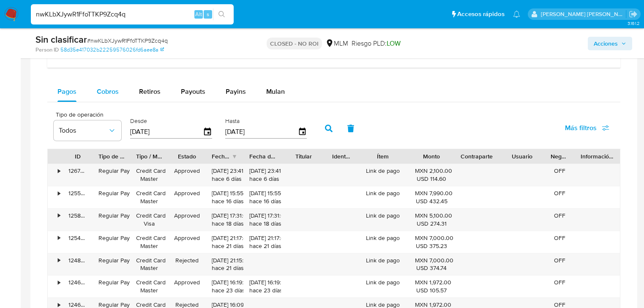
click at [113, 92] on span "Cobros" at bounding box center [108, 92] width 22 height 10
select select "10"
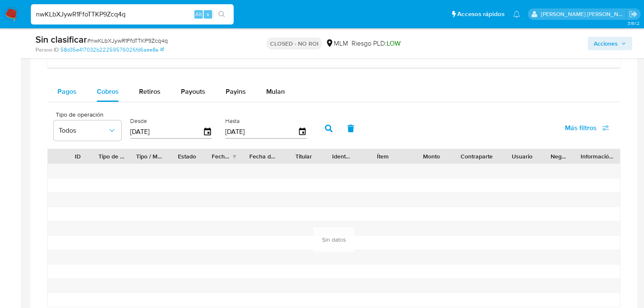
click at [72, 96] on span "Pagos" at bounding box center [66, 92] width 19 height 10
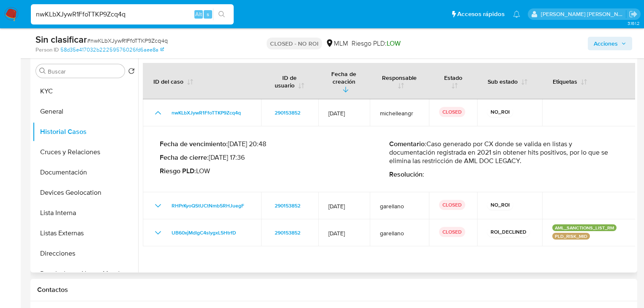
scroll to position [101, 0]
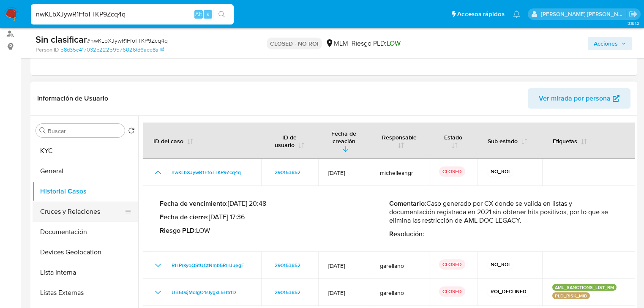
click at [81, 213] on button "Cruces y Relaciones" at bounding box center [82, 211] width 99 height 20
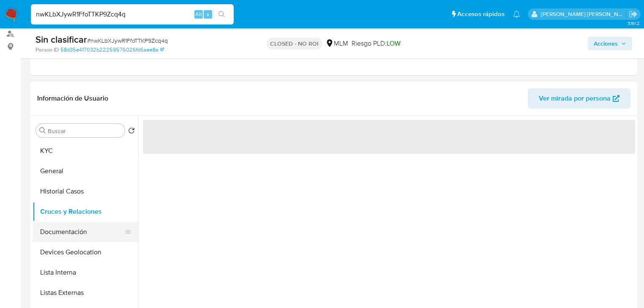
drag, startPoint x: 87, startPoint y: 233, endPoint x: 106, endPoint y: 226, distance: 19.4
click at [87, 233] on button "Documentación" at bounding box center [82, 232] width 99 height 20
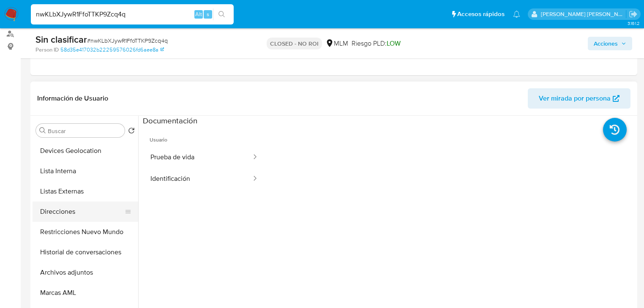
drag, startPoint x: 74, startPoint y: 208, endPoint x: 107, endPoint y: 208, distance: 32.5
click at [75, 208] on button "Direcciones" at bounding box center [82, 211] width 99 height 20
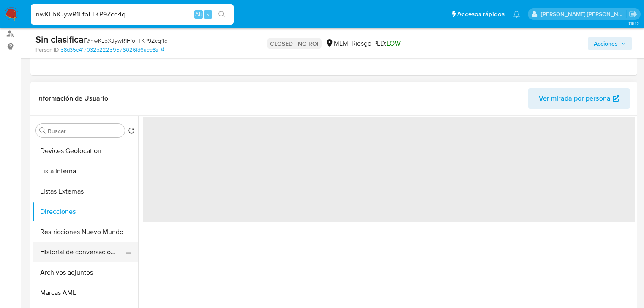
drag, startPoint x: 81, startPoint y: 276, endPoint x: 116, endPoint y: 259, distance: 38.7
click at [82, 274] on button "Archivos adjuntos" at bounding box center [86, 272] width 106 height 20
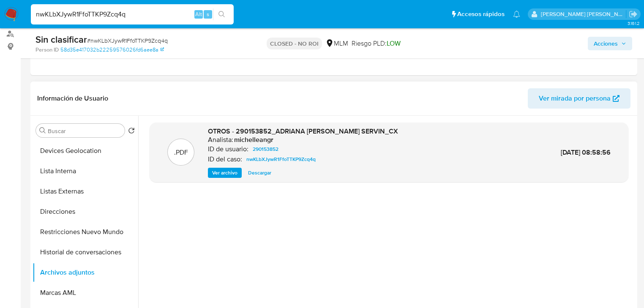
click at [231, 170] on span "Ver archivo" at bounding box center [224, 173] width 25 height 8
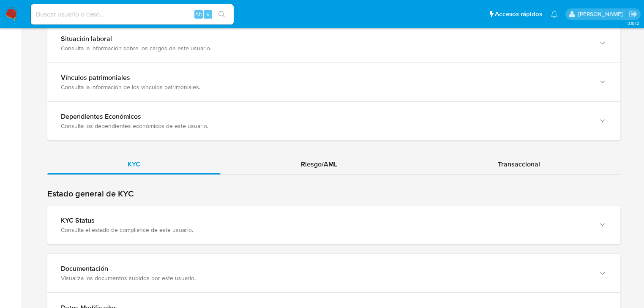
scroll to position [777, 0]
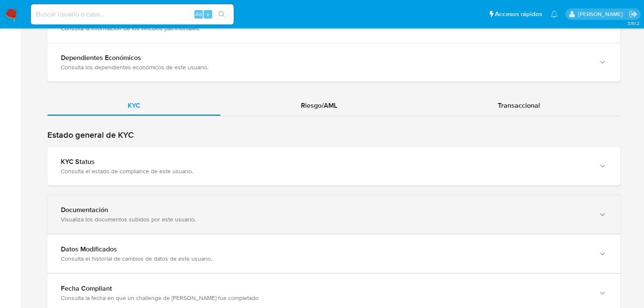
click at [140, 206] on div "Documentación" at bounding box center [325, 210] width 529 height 8
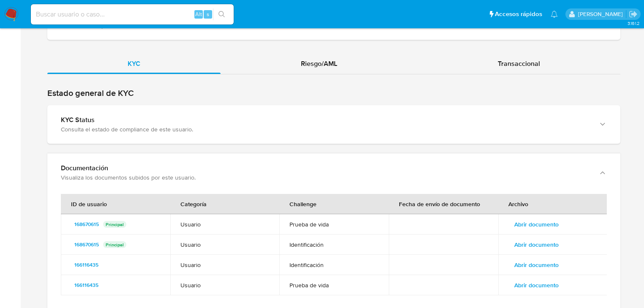
scroll to position [879, 0]
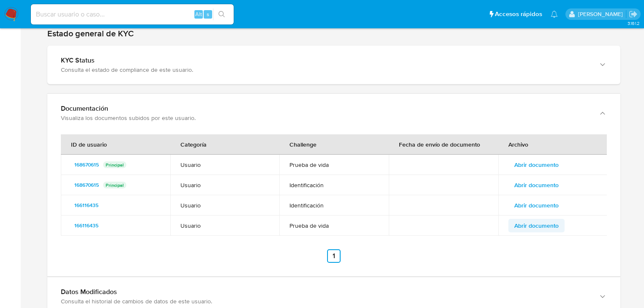
click at [528, 226] on span "Abrir documento" at bounding box center [536, 226] width 44 height 12
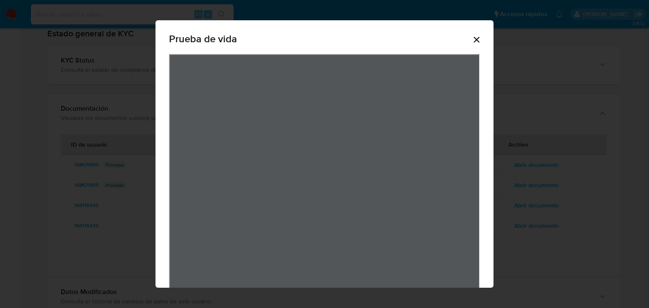
click at [471, 40] on icon "Cerrar" at bounding box center [476, 40] width 10 height 10
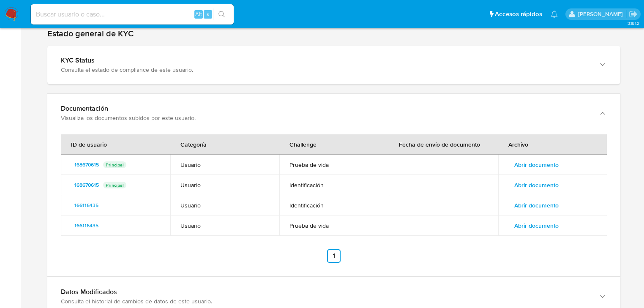
click at [539, 201] on span "Abrir documento" at bounding box center [536, 205] width 44 height 12
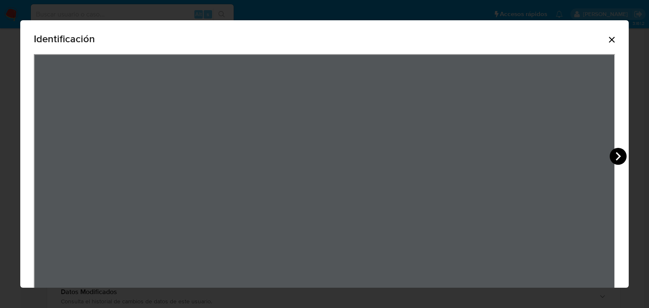
click at [613, 159] on icon "View Document Modal" at bounding box center [618, 156] width 17 height 17
drag, startPoint x: 602, startPoint y: 41, endPoint x: 388, endPoint y: 161, distance: 245.0
click at [607, 41] on icon "Cerrar" at bounding box center [612, 40] width 10 height 10
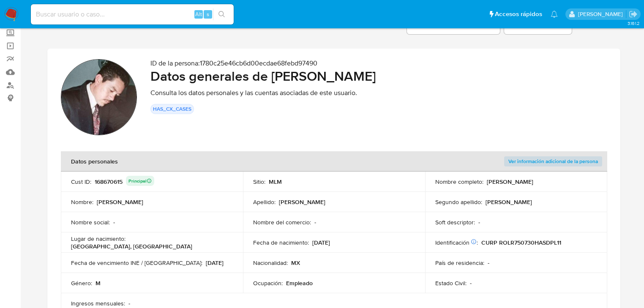
scroll to position [0, 0]
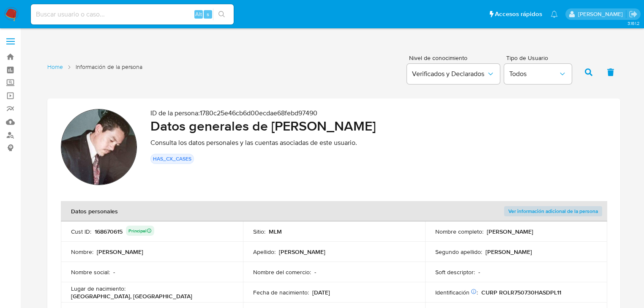
click at [86, 14] on input at bounding box center [132, 14] width 203 height 11
paste input "updu5SoqnHU5JBGbRZo8hqJ1"
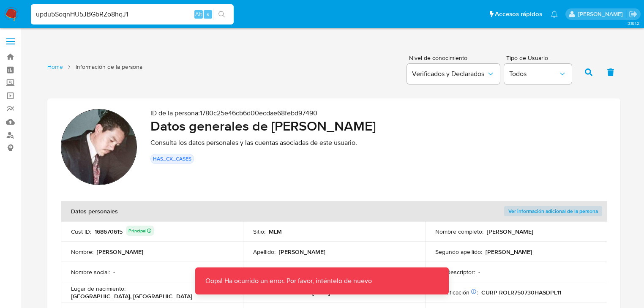
click at [151, 16] on input "updu5SoqnHU5JBGbRZo8hqJ1" at bounding box center [132, 14] width 203 height 11
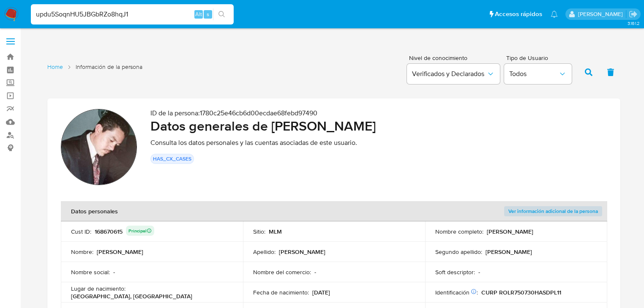
drag, startPoint x: 139, startPoint y: 14, endPoint x: 0, endPoint y: 1, distance: 139.1
click at [0, 1] on nav "Pausado Ver notificaciones updu5SoqnHU5JBGbRZo8hqJ1 Alt s Accesos rápidos Presi…" at bounding box center [322, 14] width 644 height 28
paste input "nwKLbXJywR1FfoTTKP9Zcq4q"
type input "nwKLbXJywR1FfoTTKP9Zcq4q"
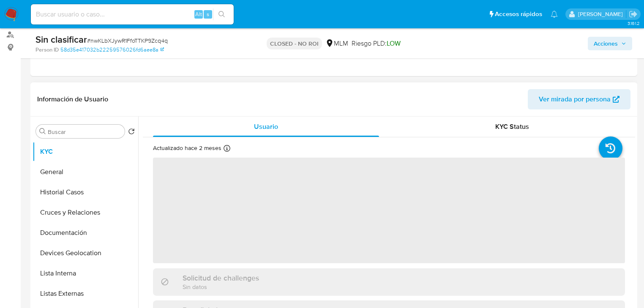
scroll to position [101, 0]
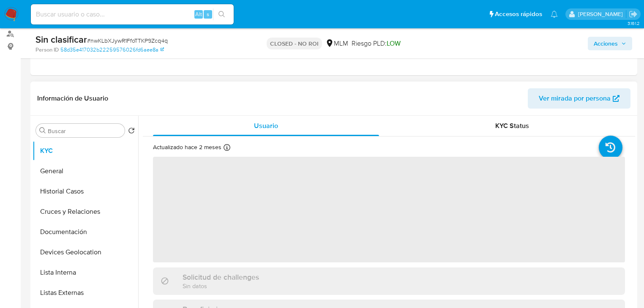
click at [62, 194] on button "Historial Casos" at bounding box center [86, 191] width 106 height 20
select select "10"
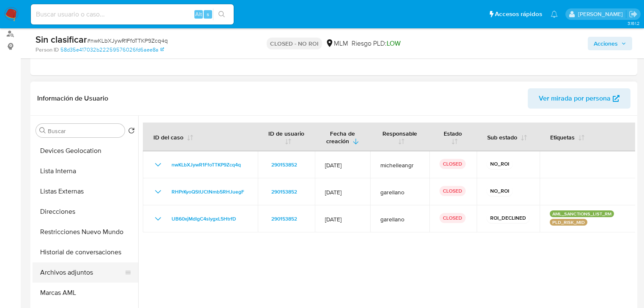
click at [90, 277] on button "Archivos adjuntos" at bounding box center [82, 272] width 99 height 20
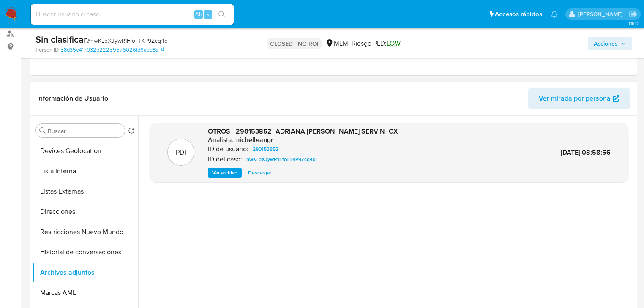
click at [230, 173] on span "Ver archivo" at bounding box center [224, 173] width 25 height 8
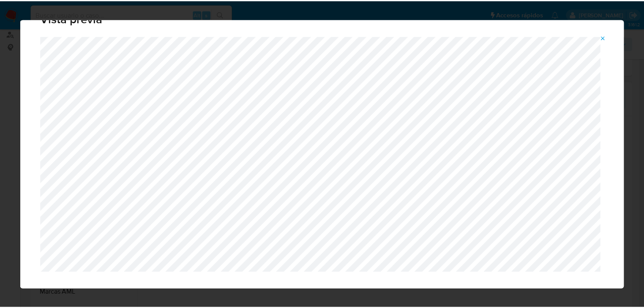
scroll to position [27, 0]
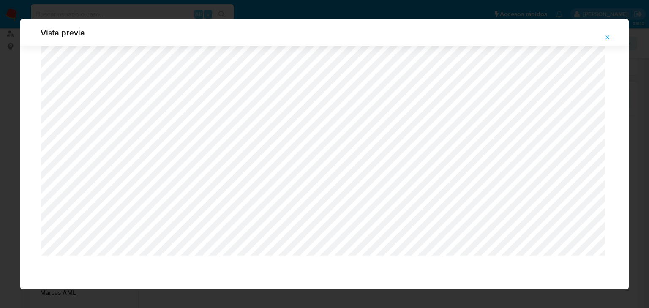
click at [609, 35] on icon "Attachment preview" at bounding box center [608, 37] width 4 height 4
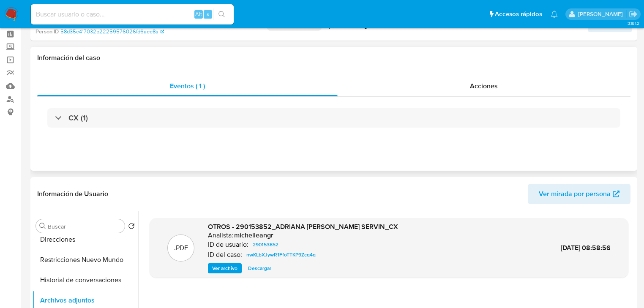
scroll to position [0, 0]
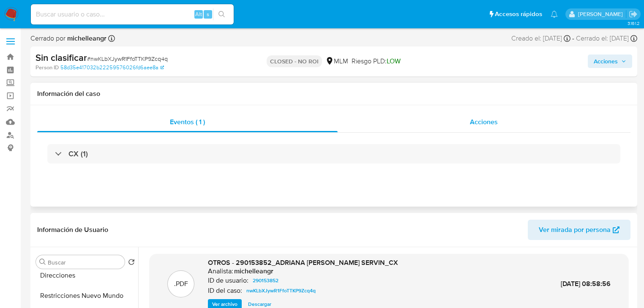
click at [490, 120] on span "Acciones" at bounding box center [484, 122] width 28 height 10
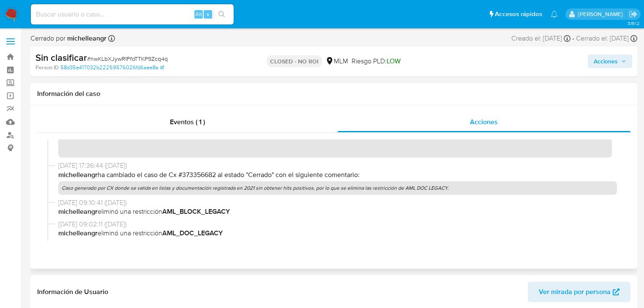
scroll to position [34, 0]
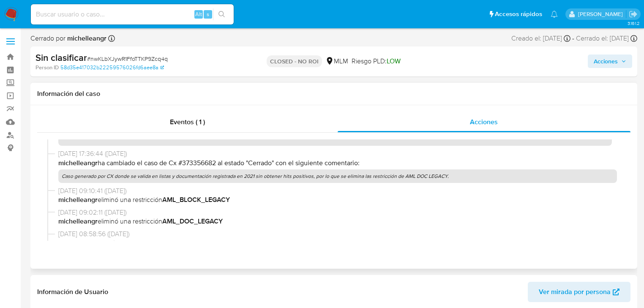
drag, startPoint x: 451, startPoint y: 176, endPoint x: 54, endPoint y: 184, distance: 396.7
click at [54, 184] on div "10/03/2025 17:36:44 (hace 7 meses) michelleangr ha cambiado el caso de Cx #3733…" at bounding box center [333, 167] width 573 height 37
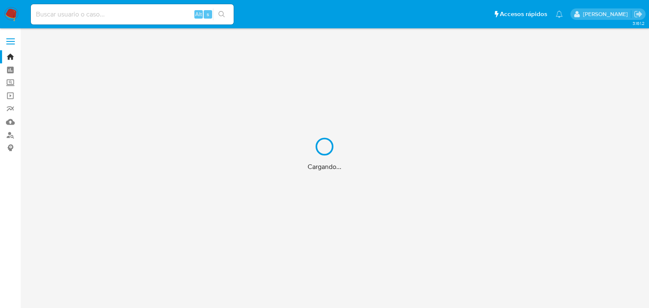
click at [76, 14] on div "Cargando..." at bounding box center [324, 154] width 649 height 308
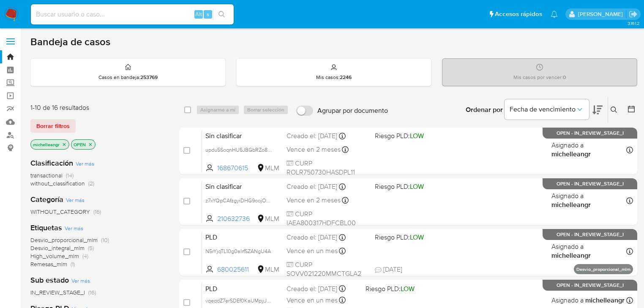
click at [70, 18] on input at bounding box center [132, 14] width 203 height 11
paste input "updu5SoqnHU5JBGbRZo8hqJ1"
type input "updu5SoqnHU5JBGbRZo8hqJ1"
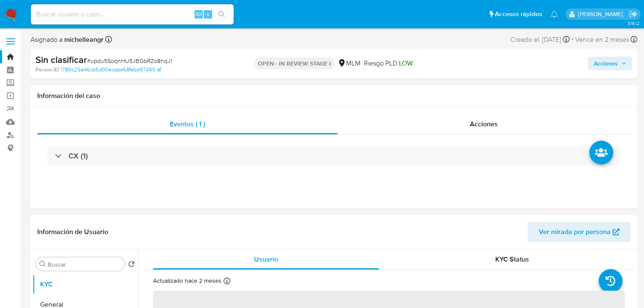
select select "10"
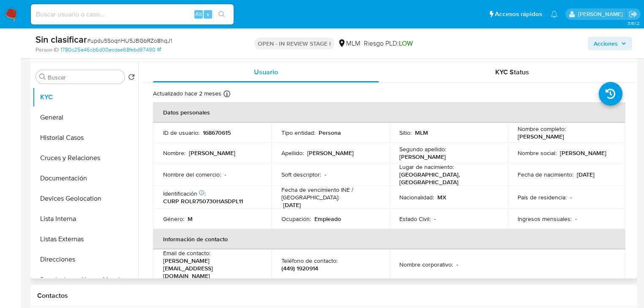
scroll to position [169, 0]
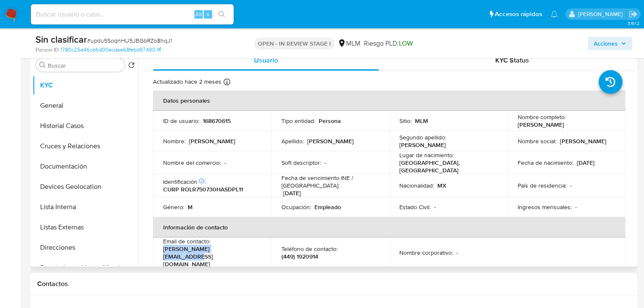
drag, startPoint x: 242, startPoint y: 250, endPoint x: 157, endPoint y: 248, distance: 84.5
click at [155, 252] on td "Email de contacto : raul_rdzlopez@hotmail.com" at bounding box center [212, 252] width 118 height 30
copy p "[PERSON_NAME][EMAIL_ADDRESS][DOMAIN_NAME]"
click at [306, 253] on p "(449) 1920914" at bounding box center [299, 257] width 37 height 8
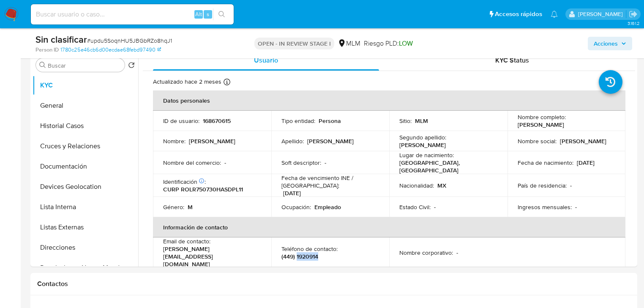
copy p "1920914"
drag, startPoint x: 81, startPoint y: 124, endPoint x: 190, endPoint y: 136, distance: 109.7
click at [82, 124] on button "Historial Casos" at bounding box center [86, 126] width 106 height 20
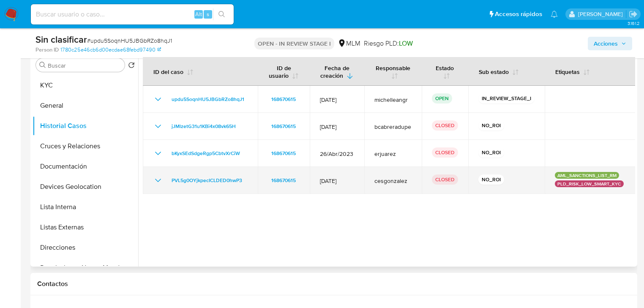
click at [157, 180] on icon "Mostrar/Ocultar" at bounding box center [158, 180] width 10 height 10
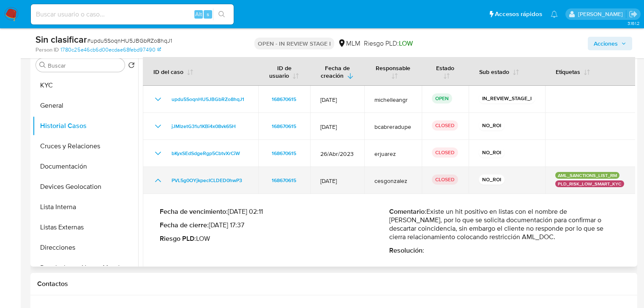
click at [154, 179] on icon "Mostrar/Ocultar" at bounding box center [158, 180] width 10 height 10
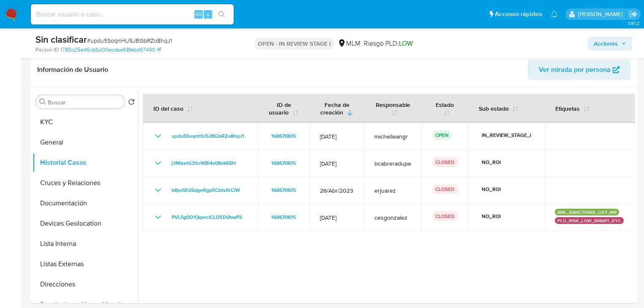
scroll to position [0, 0]
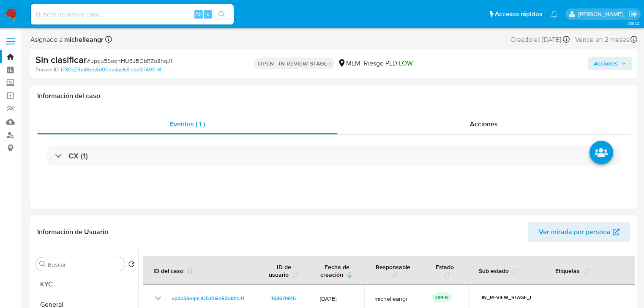
click at [559, 229] on span "Ver mirada por persona" at bounding box center [575, 232] width 72 height 20
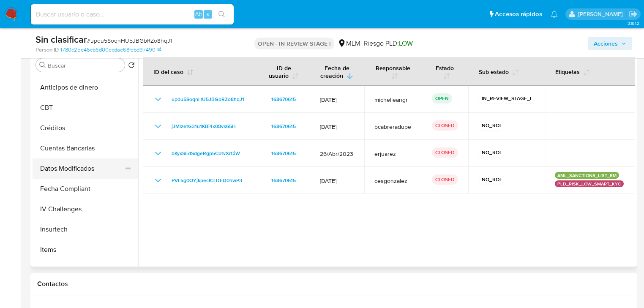
scroll to position [338, 0]
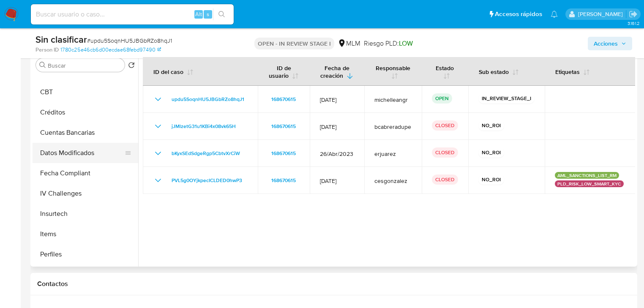
click at [90, 154] on button "Datos Modificados" at bounding box center [82, 153] width 99 height 20
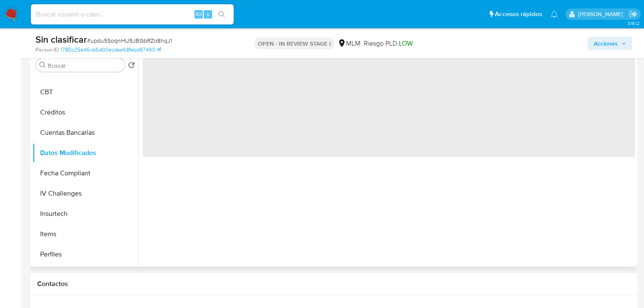
scroll to position [135, 0]
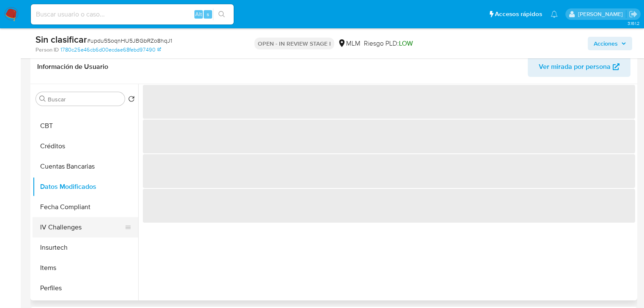
click at [72, 230] on button "IV Challenges" at bounding box center [82, 227] width 99 height 20
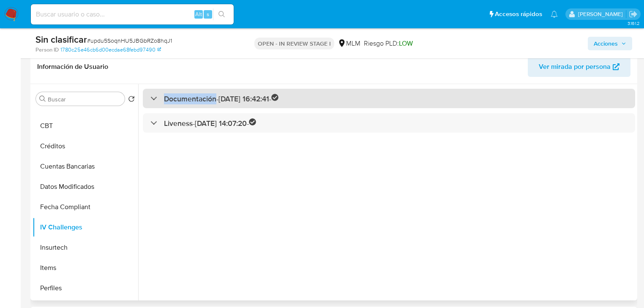
click at [150, 98] on div at bounding box center [150, 98] width 0 height 0
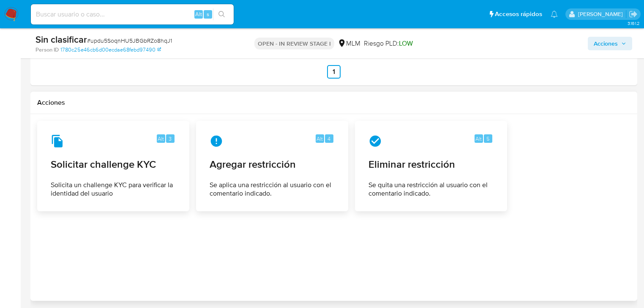
scroll to position [1081, 0]
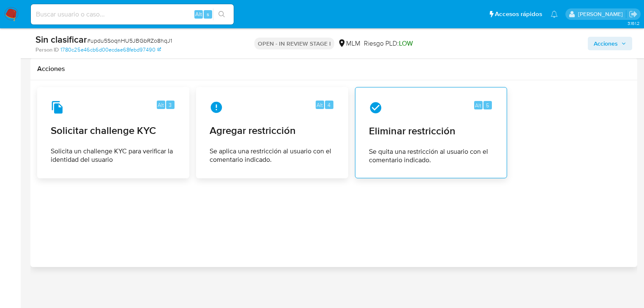
click at [406, 122] on div "Alt 5 Eliminar restricción Se quita una restricción al usuario con el comentari…" at bounding box center [431, 132] width 138 height 77
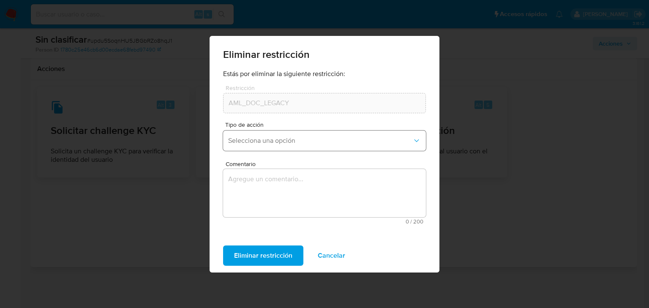
click at [322, 140] on span "Selecciona una opción" at bounding box center [320, 140] width 184 height 8
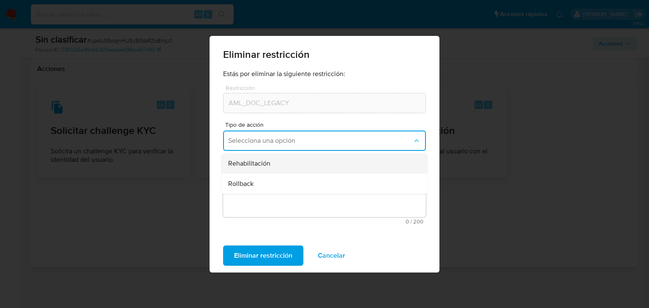
click at [290, 164] on div "Rehabilitación" at bounding box center [322, 163] width 188 height 20
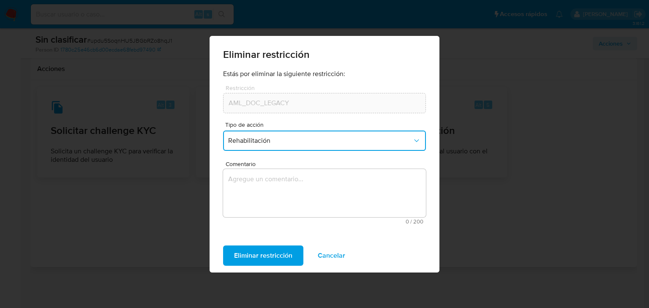
click at [308, 142] on span "Rehabilitación" at bounding box center [320, 140] width 184 height 8
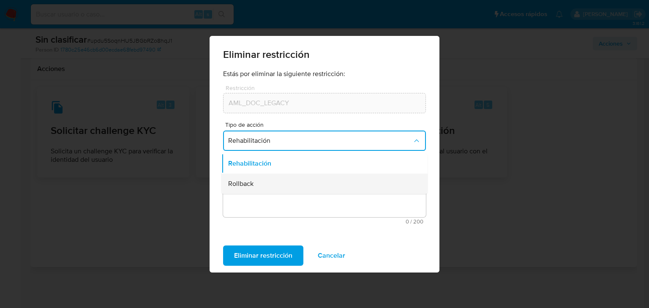
click at [262, 185] on div "Rollback" at bounding box center [322, 184] width 188 height 20
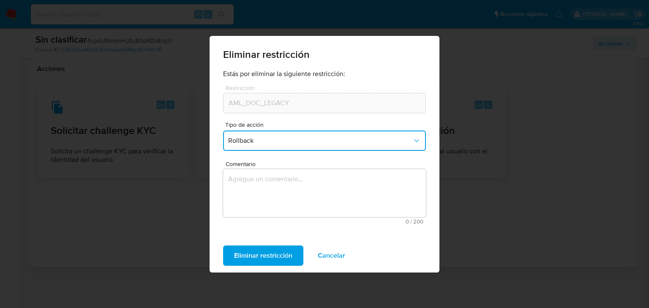
click at [291, 147] on button "Rollback" at bounding box center [324, 141] width 203 height 20
click at [262, 166] on span "Rehabilitación" at bounding box center [249, 163] width 42 height 8
click at [331, 259] on span "Cancelar" at bounding box center [331, 255] width 27 height 19
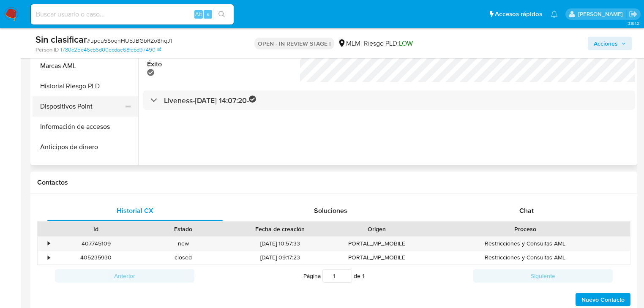
scroll to position [161, 0]
drag, startPoint x: 74, startPoint y: 57, endPoint x: 73, endPoint y: 71, distance: 13.2
click at [74, 57] on div "Sin clasificar # updu5SoqnHU5JBGbRZo8hqJ1 Person ID 1780c25e46cb6d00ecdae68febd…" at bounding box center [333, 43] width 607 height 30
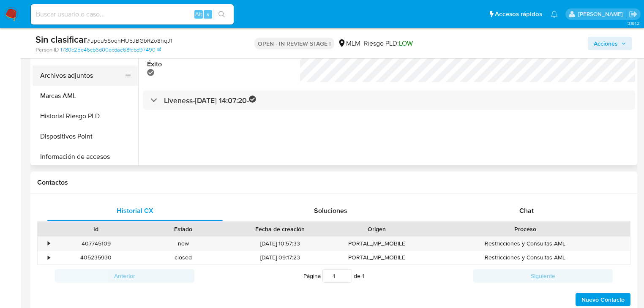
scroll to position [93, 0]
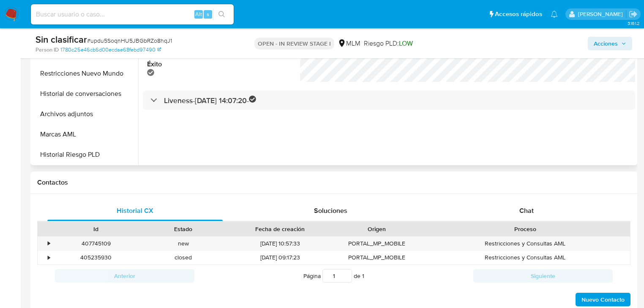
drag, startPoint x: 82, startPoint y: 112, endPoint x: 389, endPoint y: 123, distance: 307.7
click at [83, 109] on button "Archivos adjuntos" at bounding box center [86, 114] width 106 height 20
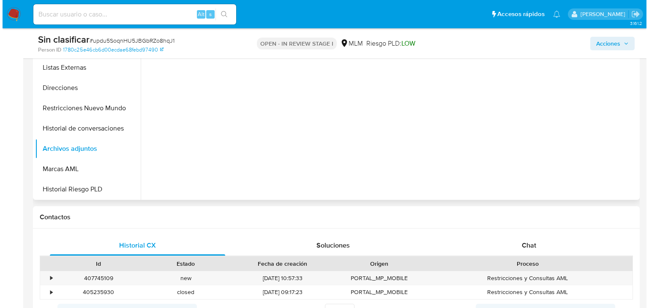
scroll to position [203, 0]
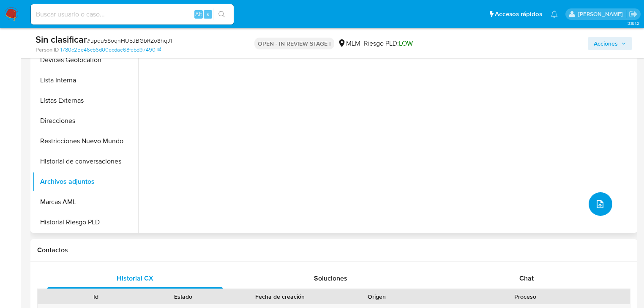
click at [595, 205] on icon "upload-file" at bounding box center [600, 204] width 10 height 10
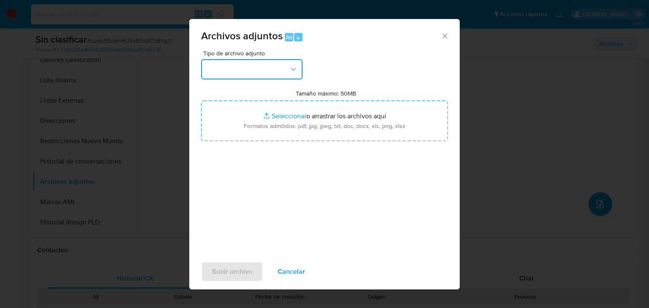
click at [243, 72] on button "button" at bounding box center [251, 69] width 101 height 20
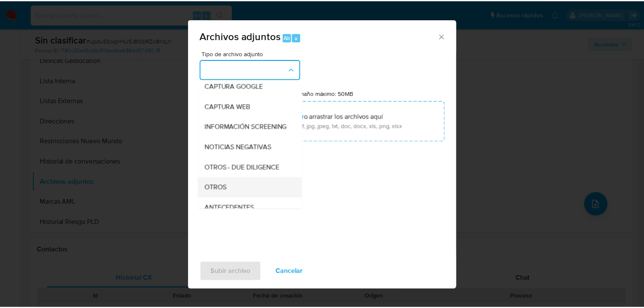
scroll to position [57, 0]
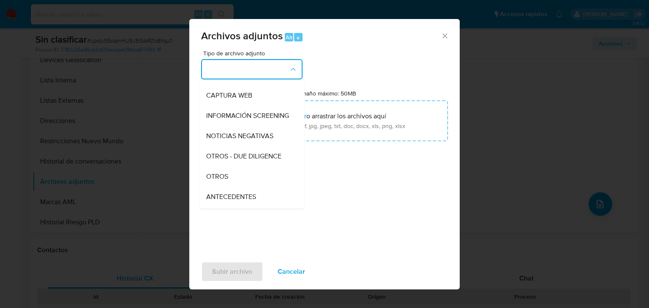
click at [226, 181] on span "OTROS" at bounding box center [217, 176] width 22 height 8
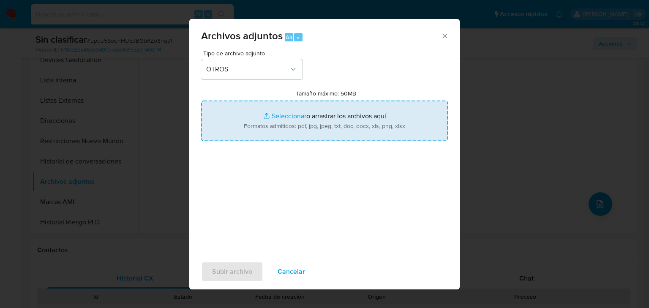
type input "C:\fakepath\168670615 RAUL RODRIGUEZ LOPEZ_CX.pdf"
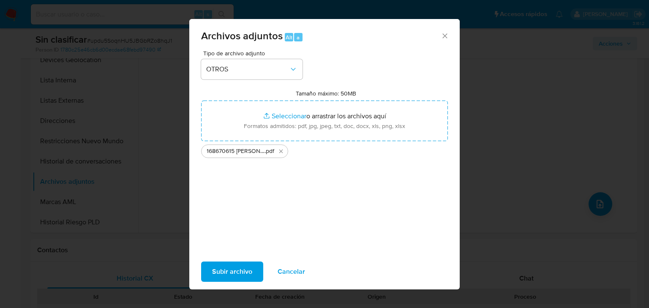
drag, startPoint x: 289, startPoint y: 110, endPoint x: 228, endPoint y: 274, distance: 175.0
click at [228, 274] on span "Subir archivo" at bounding box center [232, 271] width 40 height 19
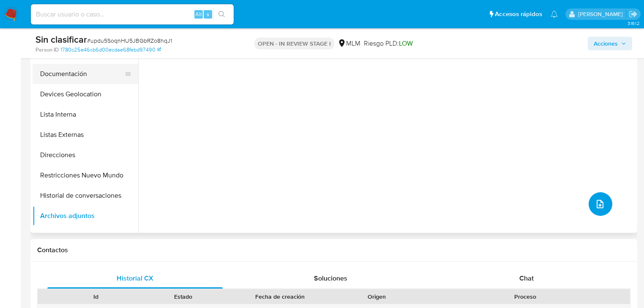
scroll to position [0, 0]
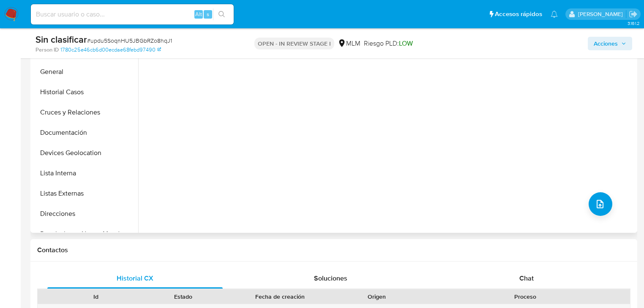
drag, startPoint x: 82, startPoint y: 90, endPoint x: 218, endPoint y: 120, distance: 139.3
click at [83, 90] on button "Historial Casos" at bounding box center [86, 92] width 106 height 20
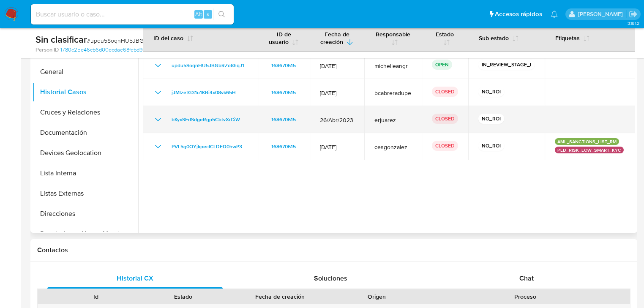
click at [159, 119] on icon "Mostrar/Ocultar" at bounding box center [158, 119] width 6 height 3
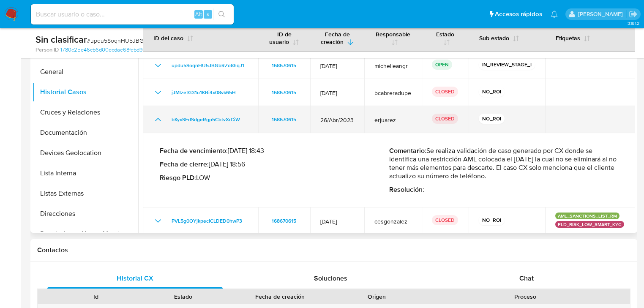
click at [158, 116] on icon "Mostrar/Ocultar" at bounding box center [158, 119] width 10 height 10
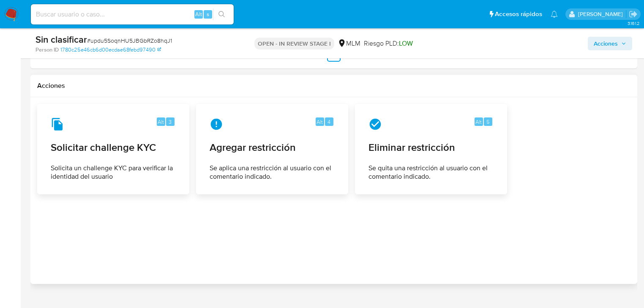
scroll to position [1081, 0]
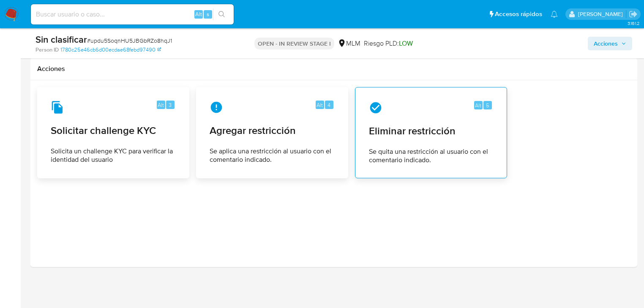
click at [405, 106] on div "Alt 5" at bounding box center [431, 108] width 124 height 14
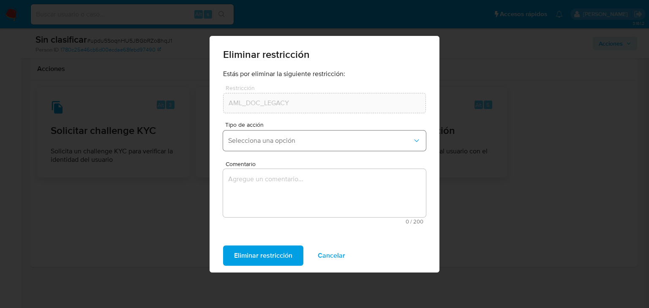
click at [324, 141] on span "Selecciona una opción" at bounding box center [320, 140] width 184 height 8
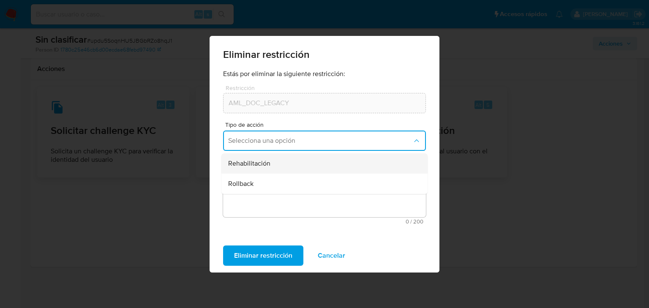
click at [257, 162] on span "Rehabilitación" at bounding box center [249, 163] width 42 height 8
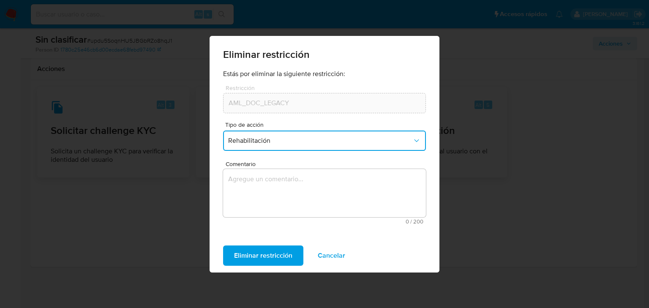
click at [247, 182] on textarea "Comentario" at bounding box center [324, 193] width 203 height 48
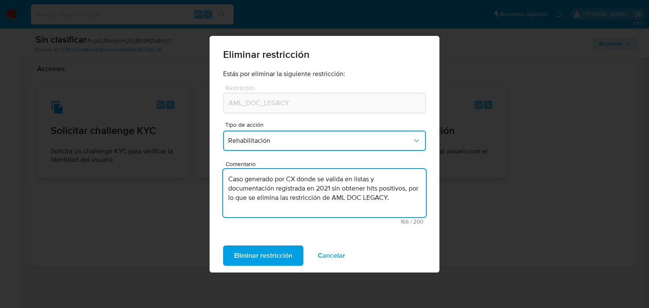
drag, startPoint x: 320, startPoint y: 179, endPoint x: 215, endPoint y: 174, distance: 105.3
click at [215, 174] on div "Estás por eliminar la siguiente restricción: Restricción AML_DOC_LEGACY Restric…" at bounding box center [325, 154] width 230 height 169
drag, startPoint x: 295, startPoint y: 189, endPoint x: 297, endPoint y: 196, distance: 7.1
click at [297, 196] on textarea "Se valida en listas y documentación registrada en 2021 sin obtener hits positiv…" at bounding box center [324, 193] width 203 height 48
click at [293, 190] on textarea "Se valida en listas y documentación registrada en 2021 sin obtener hits positiv…" at bounding box center [324, 193] width 203 height 48
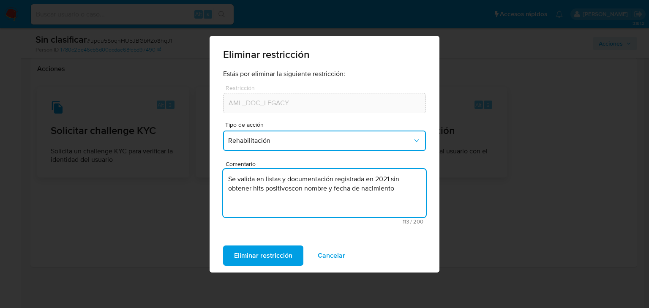
click at [291, 189] on textarea "Se valida en listas y documentación registrada en 2021 sin obtener hits positiv…" at bounding box center [324, 193] width 203 height 48
click at [394, 189] on textarea "Se valida en listas y documentación registrada en 2021 sin obtener hits positiv…" at bounding box center [324, 193] width 203 height 48
click at [399, 189] on textarea "Se valida en listas y documentación registrada en 2021 sin obtener hits positiv…" at bounding box center [324, 193] width 203 height 48
type textarea "Se valida en listas y documentación registrada en 2021 sin obtener hits positiv…"
click at [275, 258] on span "Eliminar restricción" at bounding box center [263, 255] width 58 height 19
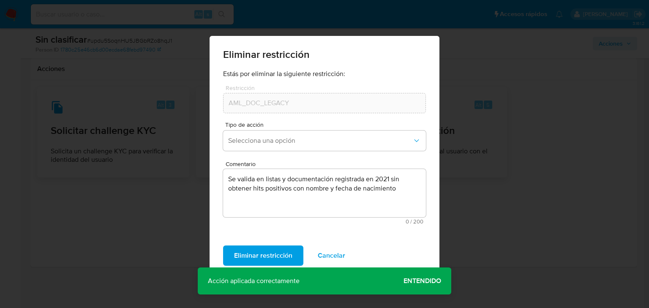
click at [414, 281] on span "Entendido" at bounding box center [422, 281] width 38 height 0
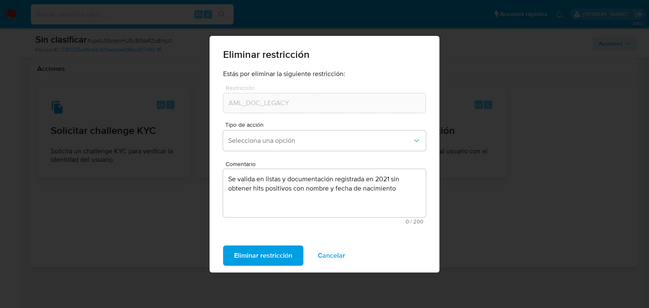
click at [521, 207] on div "Eliminar restricción Estás por eliminar la siguiente restricción: Restricción A…" at bounding box center [324, 154] width 649 height 308
drag, startPoint x: 271, startPoint y: 259, endPoint x: 309, endPoint y: 259, distance: 38.0
click at [271, 258] on span "Eliminar restricción" at bounding box center [263, 255] width 58 height 19
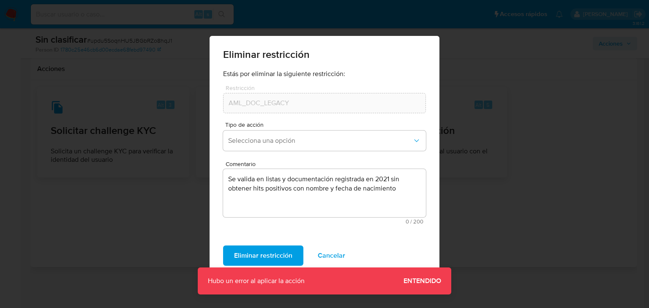
click at [424, 281] on span "Entendido" at bounding box center [422, 281] width 38 height 0
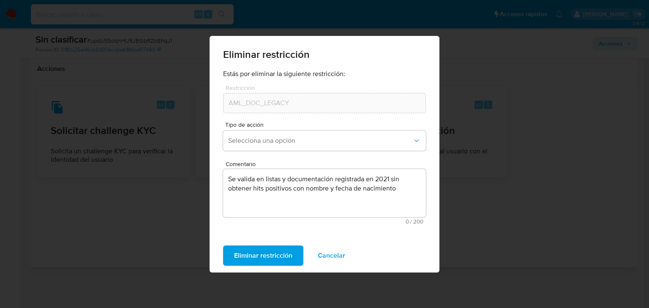
drag, startPoint x: 476, startPoint y: 236, endPoint x: 455, endPoint y: 161, distance: 77.2
click at [476, 235] on div "Eliminar restricción Estás por eliminar la siguiente restricción: Restricción A…" at bounding box center [324, 154] width 649 height 308
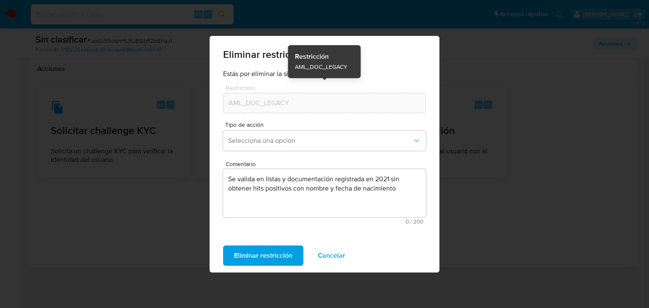
click at [288, 93] on div "AML_DOC_LEGACY" at bounding box center [324, 103] width 203 height 20
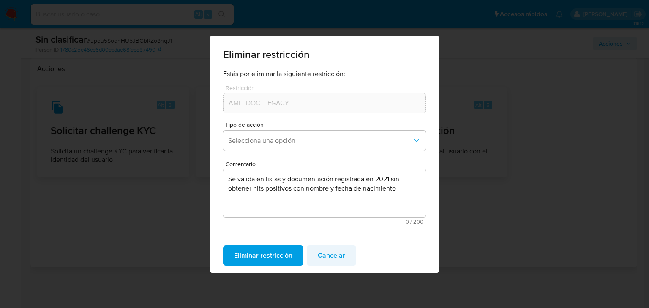
drag, startPoint x: 333, startPoint y: 257, endPoint x: 337, endPoint y: 255, distance: 4.5
click at [334, 257] on span "Cancelar" at bounding box center [331, 255] width 27 height 19
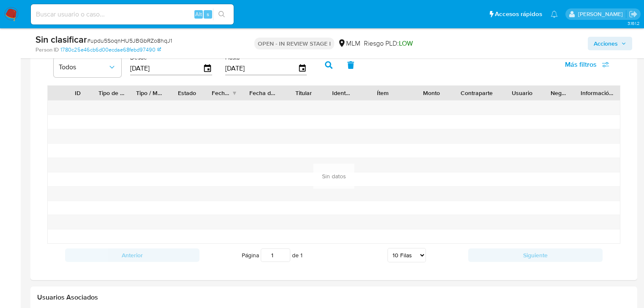
scroll to position [676, 0]
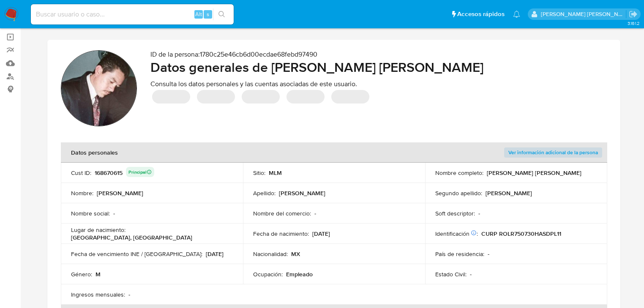
scroll to position [169, 0]
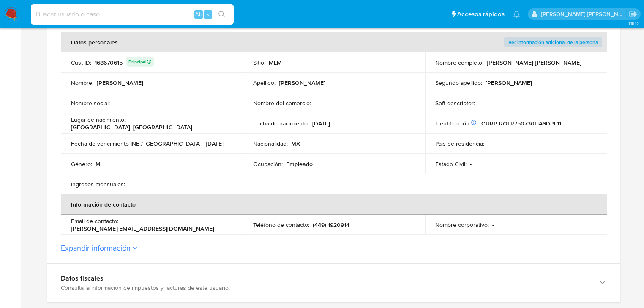
click at [125, 11] on input at bounding box center [132, 14] width 203 height 11
paste input "nwKLbXJywR1FfoTTKP9Zcq4q"
type input "nwKLbXJywR1FfoTTKP9Zcq4q"
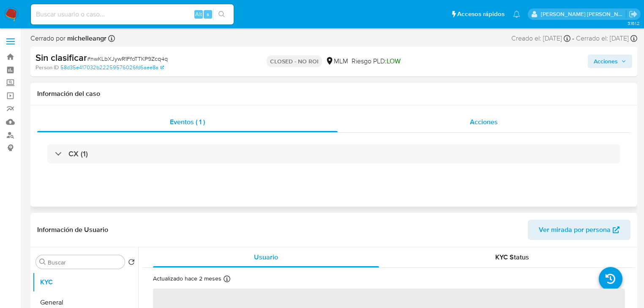
click at [501, 116] on div "Acciones" at bounding box center [483, 122] width 293 height 20
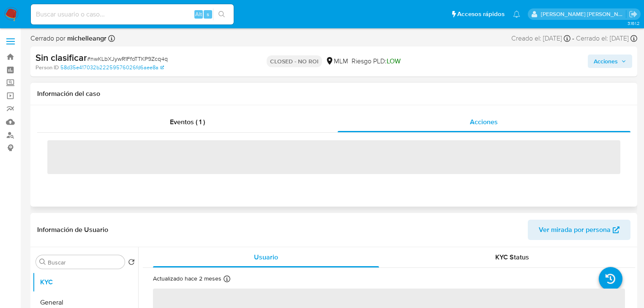
select select "10"
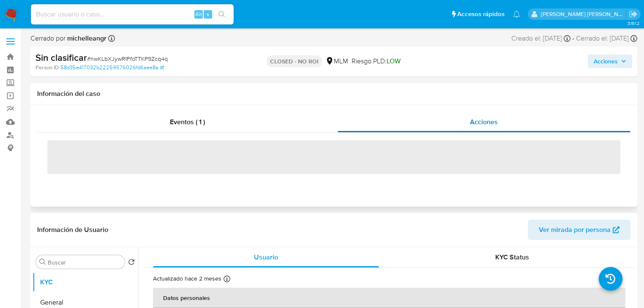
click at [490, 122] on span "Acciones" at bounding box center [484, 122] width 28 height 10
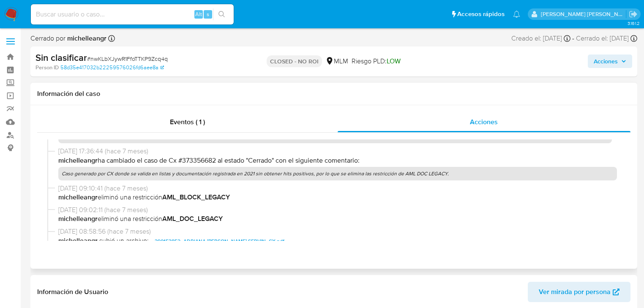
scroll to position [34, 0]
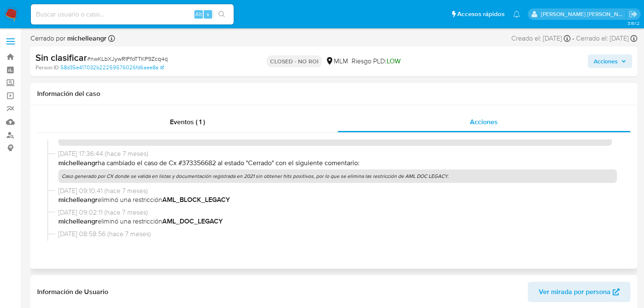
drag, startPoint x: 451, startPoint y: 177, endPoint x: 57, endPoint y: 176, distance: 393.2
click at [57, 176] on div "[DATE] 17:36:44 (hace 7 meses) [PERSON_NAME] ha cambiado el caso de Cx #3733566…" at bounding box center [333, 167] width 573 height 37
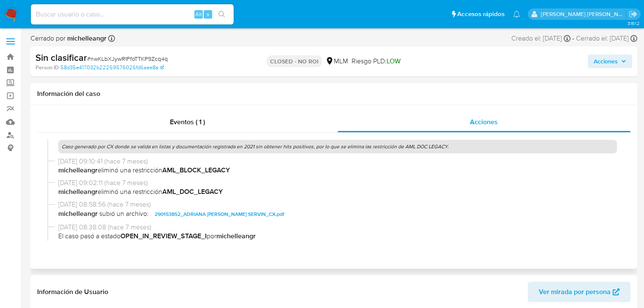
scroll to position [101, 0]
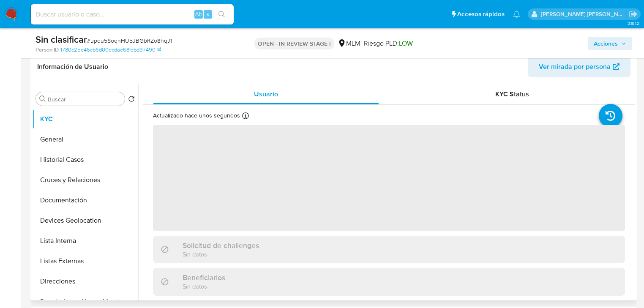
select select "10"
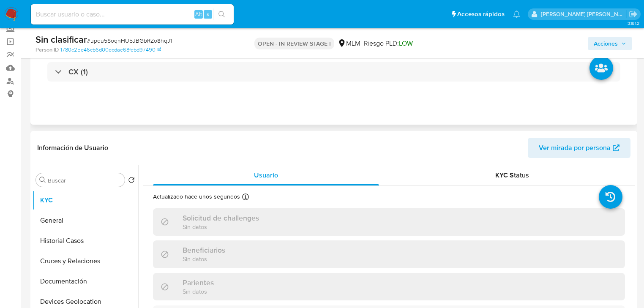
scroll to position [34, 0]
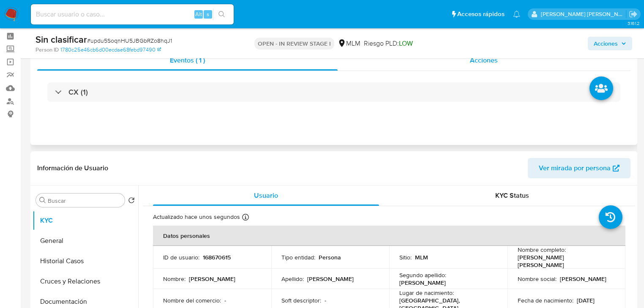
click at [496, 62] on span "Acciones" at bounding box center [484, 60] width 28 height 10
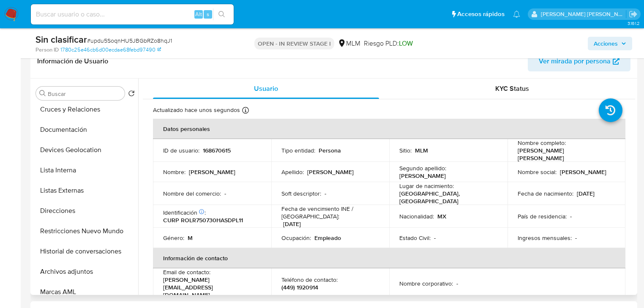
scroll to position [101, 0]
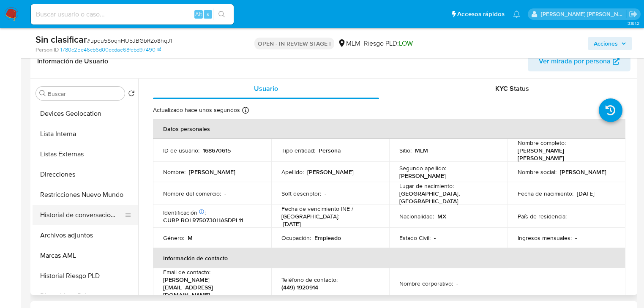
drag, startPoint x: 120, startPoint y: 204, endPoint x: 125, endPoint y: 205, distance: 5.6
click at [120, 205] on button "Historial de conversaciones" at bounding box center [82, 215] width 99 height 20
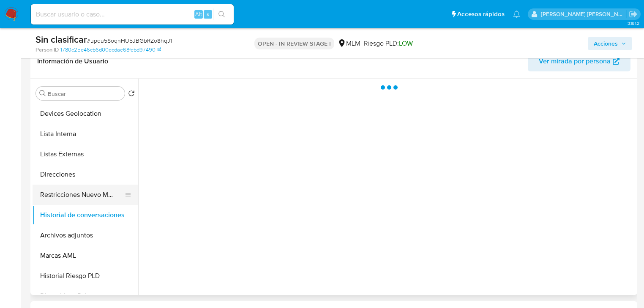
click at [110, 199] on button "Restricciones Nuevo Mundo" at bounding box center [82, 195] width 99 height 20
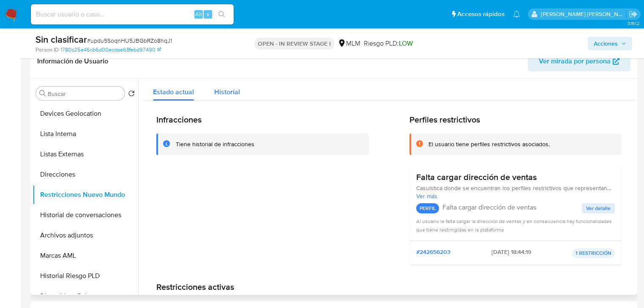
click at [243, 90] on button "Historial" at bounding box center [227, 90] width 46 height 22
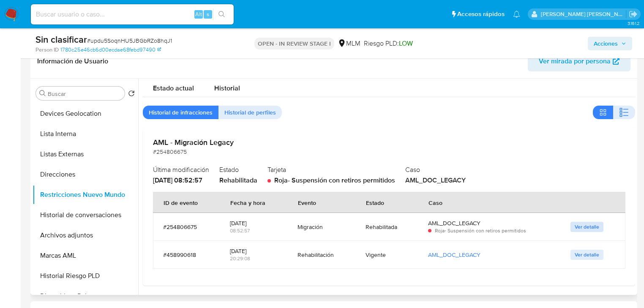
scroll to position [5, 0]
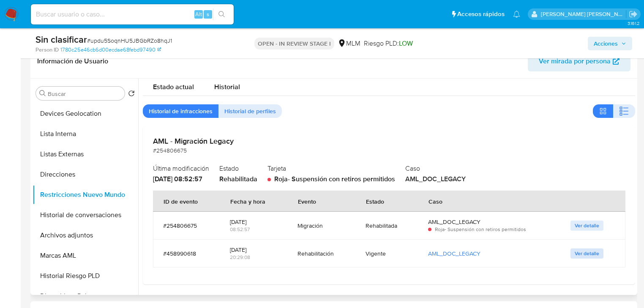
click at [585, 250] on span "Ver detalle" at bounding box center [586, 253] width 24 height 8
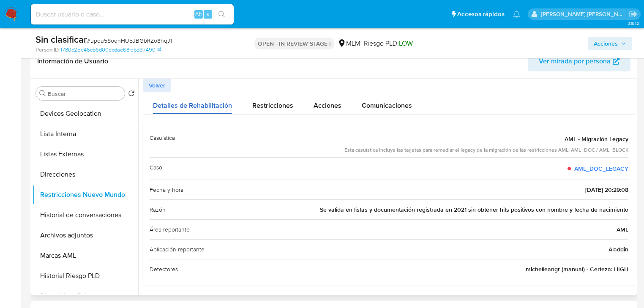
click at [161, 92] on div "Detalles de Rehabilitación" at bounding box center [192, 103] width 79 height 22
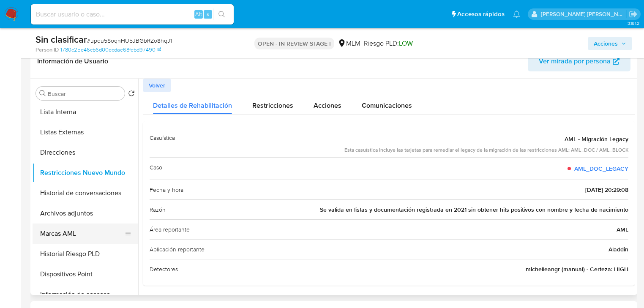
scroll to position [135, 0]
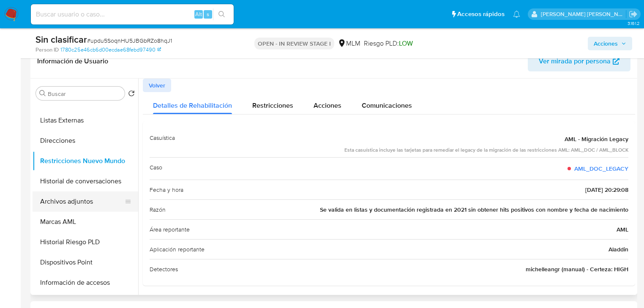
drag, startPoint x: 85, startPoint y: 206, endPoint x: 91, endPoint y: 204, distance: 6.6
click at [85, 205] on button "Archivos adjuntos" at bounding box center [82, 201] width 99 height 20
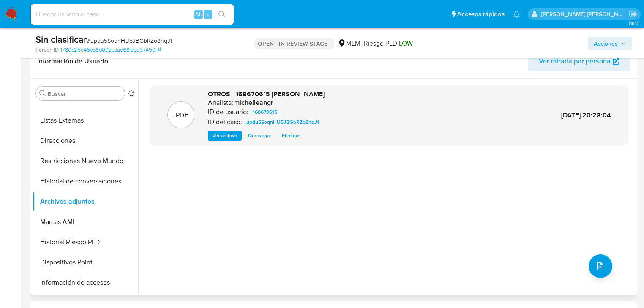
click at [215, 136] on span "Ver archivo" at bounding box center [224, 135] width 25 height 8
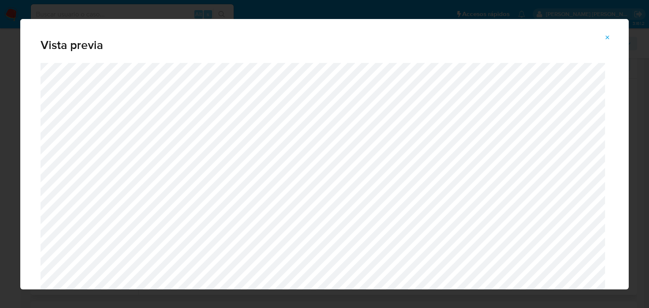
click at [604, 34] on icon "Attachment preview" at bounding box center [607, 37] width 7 height 7
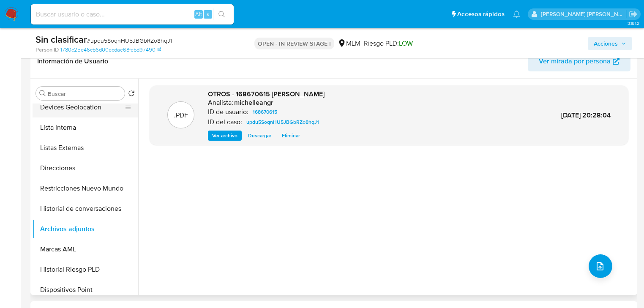
scroll to position [68, 0]
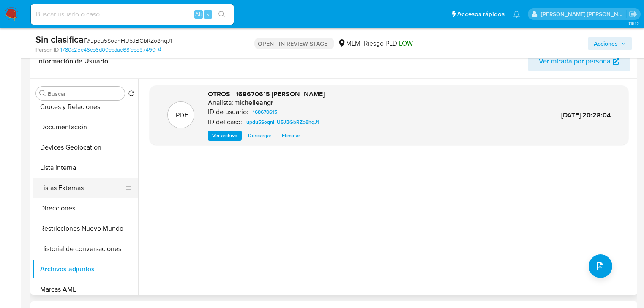
click at [83, 177] on ul "KYC General Historial Casos Cruces y Relaciones Documentación Devices Geolocati…" at bounding box center [86, 198] width 106 height 190
click at [81, 168] on button "Lista Interna" at bounding box center [82, 168] width 99 height 20
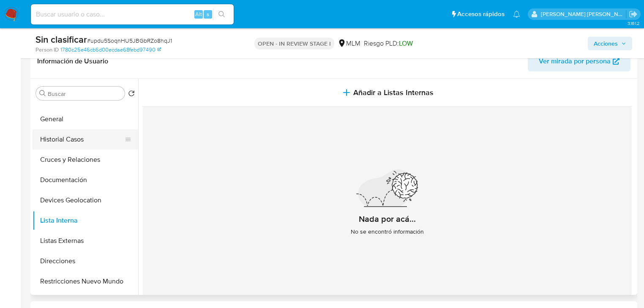
scroll to position [0, 0]
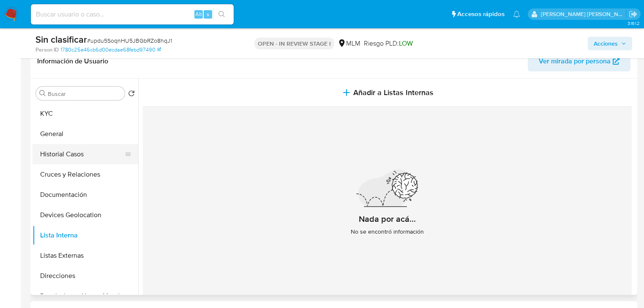
click at [75, 161] on button "Historial Casos" at bounding box center [82, 154] width 99 height 20
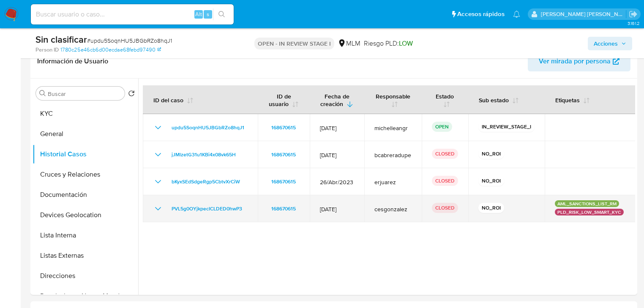
click at [155, 208] on icon "Mostrar/Ocultar" at bounding box center [158, 209] width 10 height 10
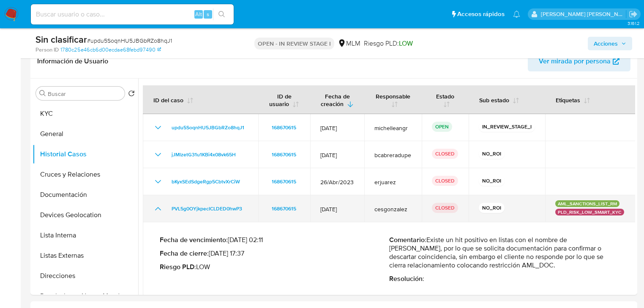
click at [155, 208] on icon "Mostrar/Ocultar" at bounding box center [158, 209] width 10 height 10
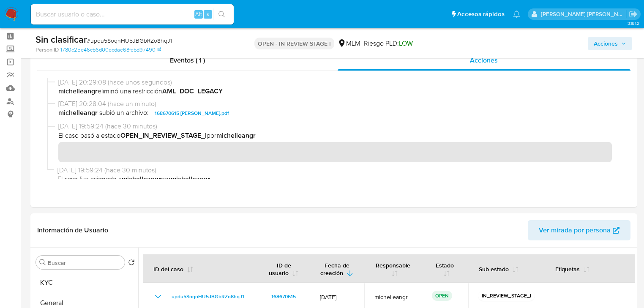
click at [623, 40] on span "Acciones" at bounding box center [609, 44] width 33 height 12
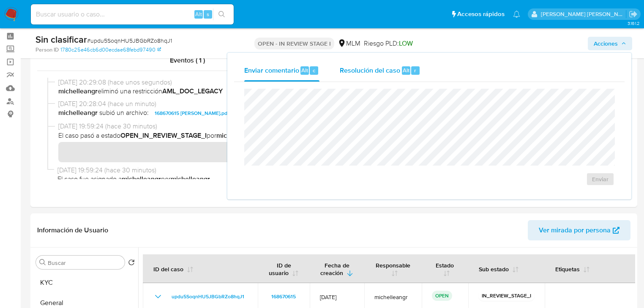
click at [383, 71] on span "Resolución del caso" at bounding box center [370, 70] width 60 height 10
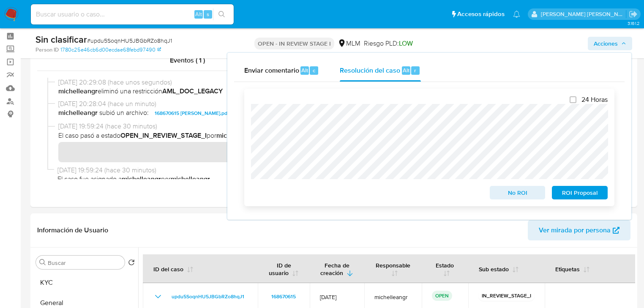
click at [517, 195] on span "No ROI" at bounding box center [517, 193] width 44 height 12
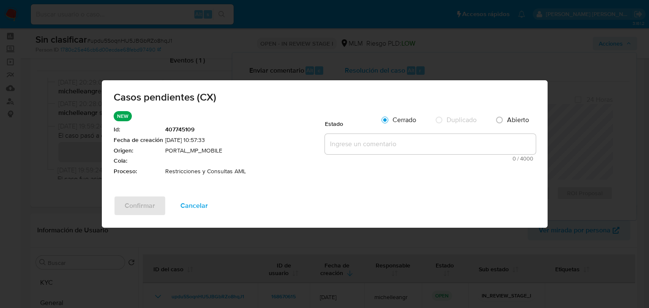
click at [340, 144] on textarea at bounding box center [430, 144] width 211 height 20
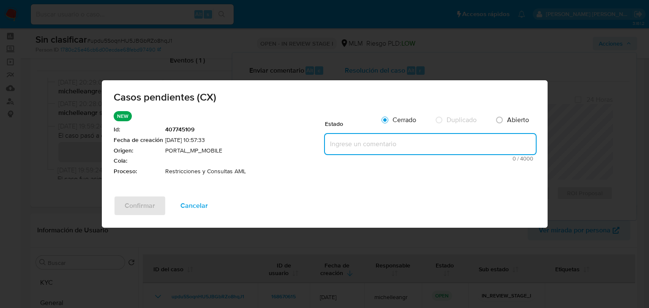
paste textarea "Caso generado por CX donde se valida en listas y documentación registrada en 20…"
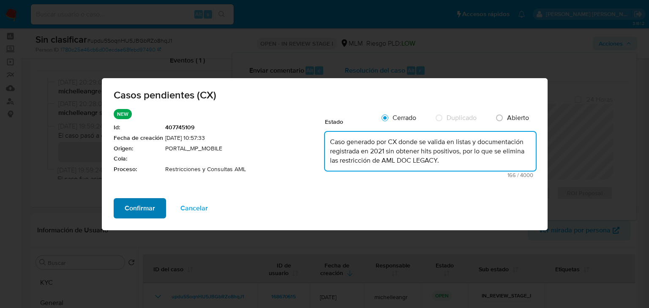
type textarea "Caso generado por CX donde se valida en listas y documentación registrada en 20…"
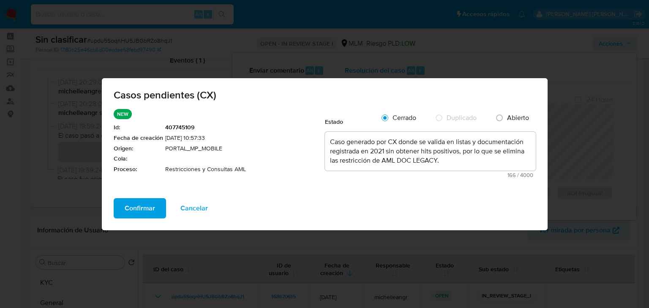
click at [125, 214] on span "Confirmar" at bounding box center [140, 208] width 30 height 19
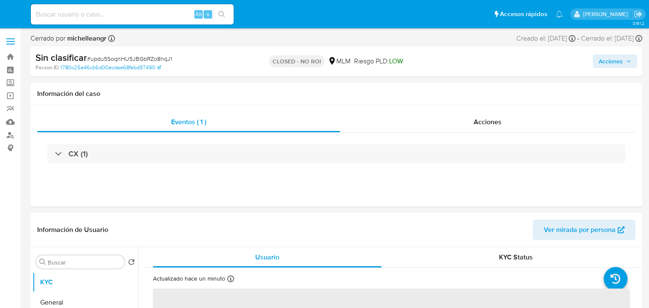
select select "10"
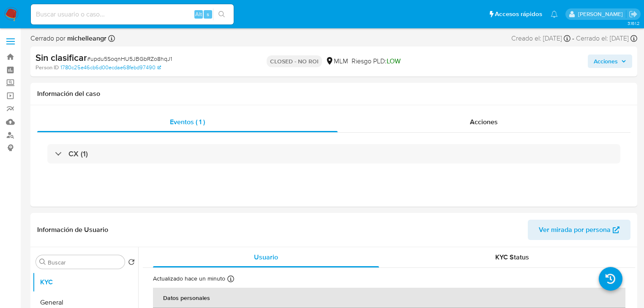
click at [82, 16] on input at bounding box center [132, 14] width 203 height 11
paste input "z7xYQpCAfzgyiDHG9oojOvFM"
type input "z7xYQpCAfzgyiDHG9oojOvFM"
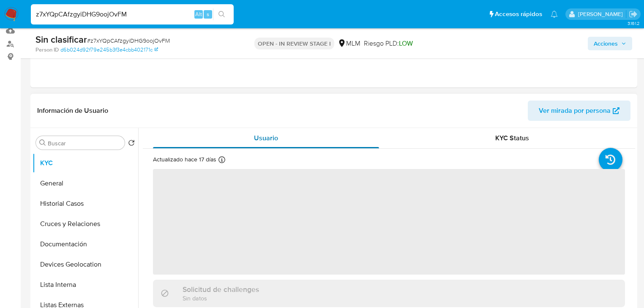
select select "10"
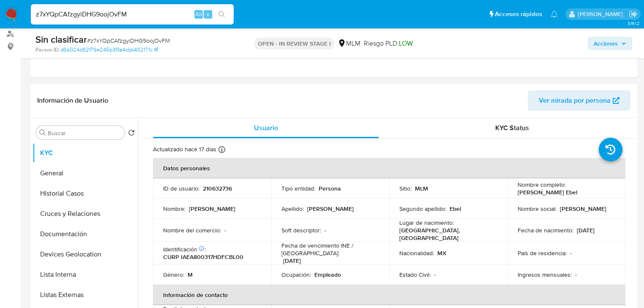
click at [206, 188] on p "210632736" at bounding box center [217, 189] width 29 height 8
click at [206, 187] on p "210632736" at bounding box center [217, 189] width 29 height 8
click at [211, 186] on p "210632736" at bounding box center [217, 189] width 29 height 8
click at [210, 185] on p "210632736" at bounding box center [217, 189] width 29 height 8
click at [215, 185] on p "210632736" at bounding box center [217, 189] width 29 height 8
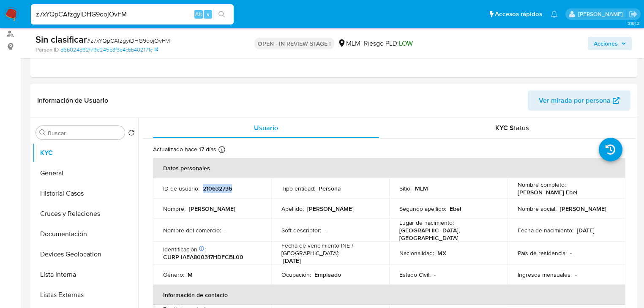
click at [215, 185] on p "210632736" at bounding box center [217, 189] width 29 height 8
copy p "210632736"
drag, startPoint x: 514, startPoint y: 193, endPoint x: 561, endPoint y: 193, distance: 46.5
click at [585, 193] on td "Nombre completo : [PERSON_NAME]" at bounding box center [566, 188] width 118 height 20
copy p "[PERSON_NAME] Ebel"
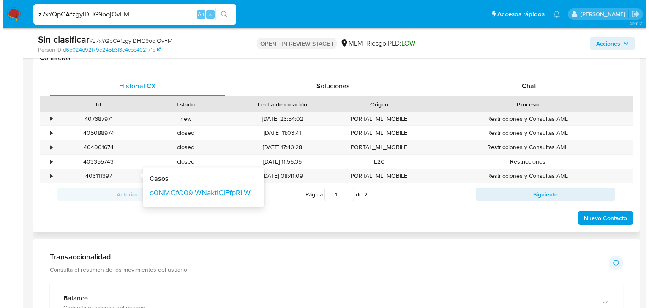
scroll to position [439, 0]
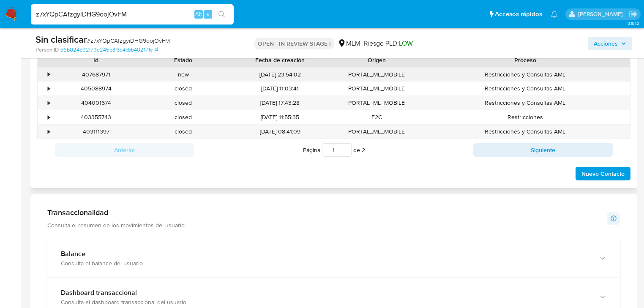
click at [50, 73] on div "•" at bounding box center [45, 75] width 15 height 14
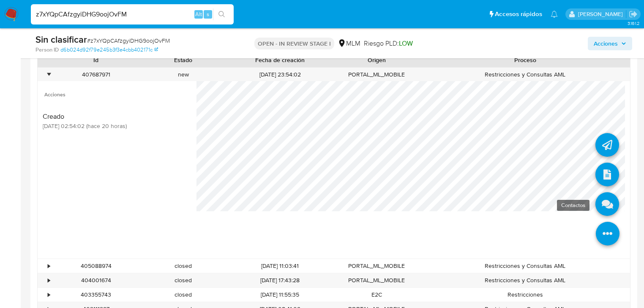
click at [602, 204] on icon at bounding box center [607, 204] width 24 height 24
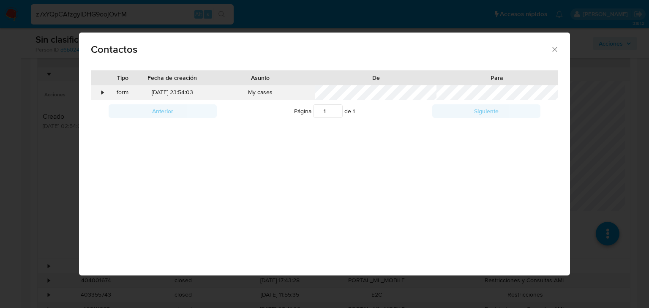
click at [103, 90] on div "•" at bounding box center [98, 92] width 15 height 14
click at [550, 50] on icon "close" at bounding box center [554, 49] width 8 height 8
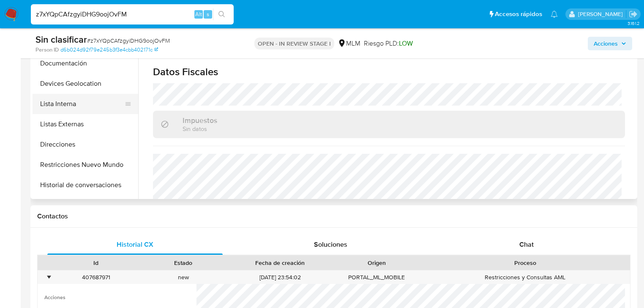
scroll to position [0, 0]
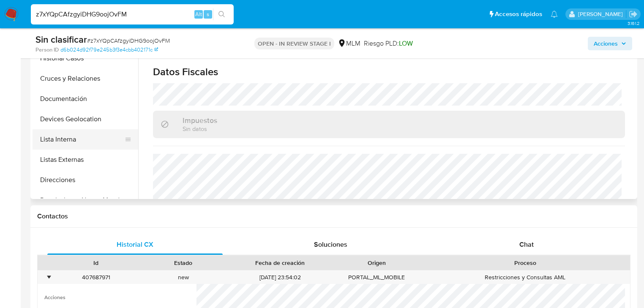
click at [79, 131] on button "Lista Interna" at bounding box center [82, 139] width 99 height 20
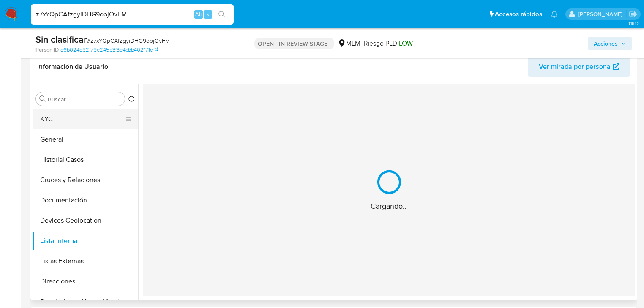
scroll to position [135, 0]
click at [78, 155] on button "Historial Casos" at bounding box center [82, 160] width 99 height 20
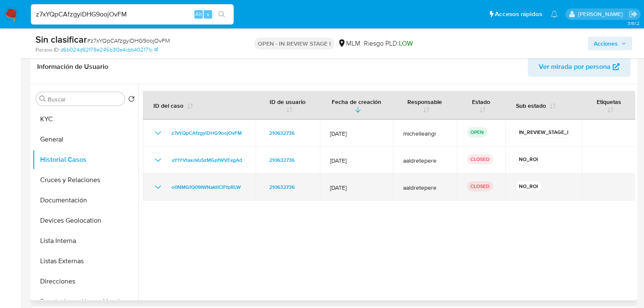
click at [160, 185] on icon "Mostrar/Ocultar" at bounding box center [158, 187] width 10 height 10
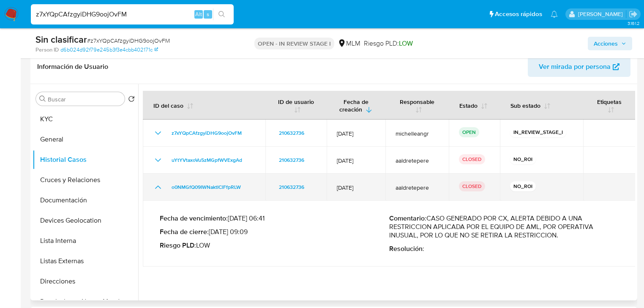
click at [157, 183] on icon "Mostrar/Ocultar" at bounding box center [158, 187] width 10 height 10
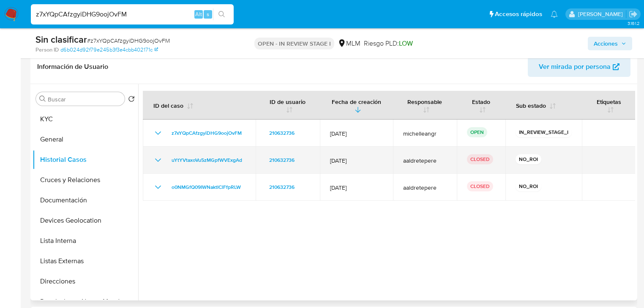
click at [156, 160] on icon "Mostrar/Ocultar" at bounding box center [158, 160] width 10 height 10
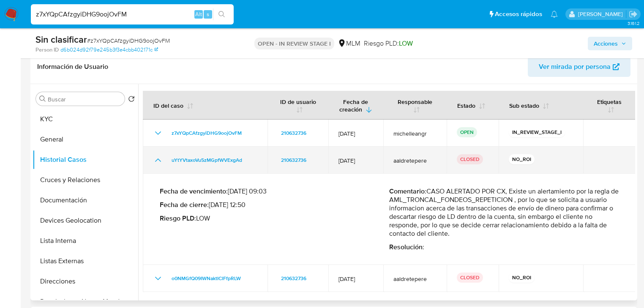
click at [160, 161] on icon "Mostrar/Ocultar" at bounding box center [158, 159] width 6 height 3
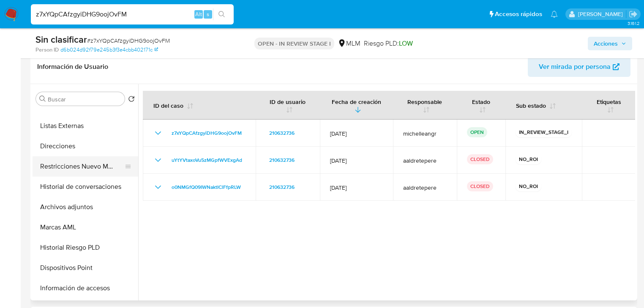
click at [89, 169] on button "Restricciones Nuevo Mundo" at bounding box center [82, 166] width 99 height 20
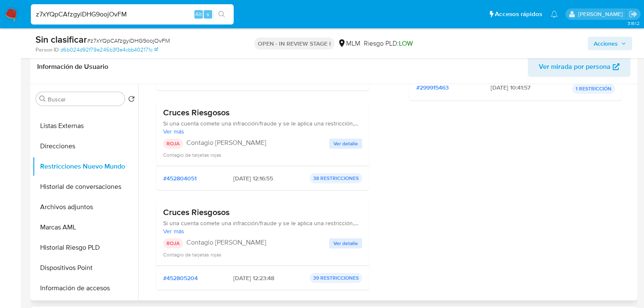
scroll to position [203, 0]
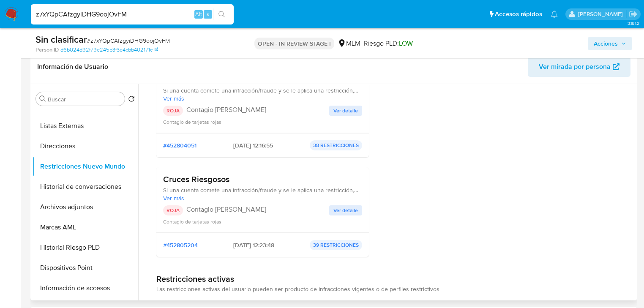
drag, startPoint x: 343, startPoint y: 204, endPoint x: 364, endPoint y: 204, distance: 20.7
click at [343, 204] on div "Cruces Riesgosos Si una cuenta comete una infracción/fraude y se le aplica una …" at bounding box center [262, 200] width 199 height 52
drag, startPoint x: 348, startPoint y: 206, endPoint x: 368, endPoint y: 205, distance: 19.9
click at [348, 204] on div "Cruces Riesgosos Si una cuenta comete una infracción/fraude y se le aplica una …" at bounding box center [262, 200] width 199 height 52
click at [355, 206] on span "Ver detalle" at bounding box center [345, 210] width 24 height 8
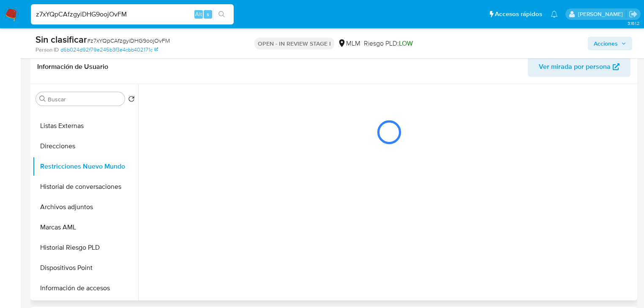
scroll to position [0, 0]
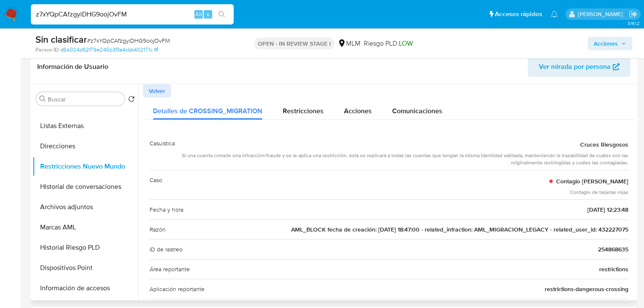
click at [603, 225] on span "AML_BLOCK fecha de creación: [DATE] 18:47:00 - related_infraction: AML_MIGRACIO…" at bounding box center [459, 229] width 337 height 8
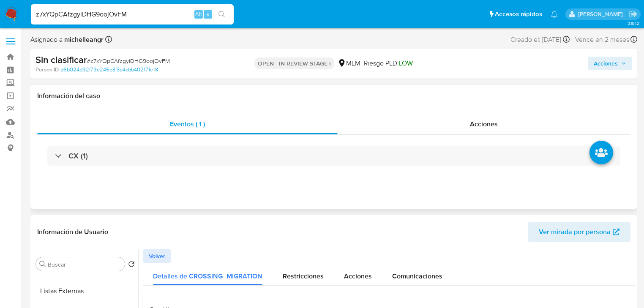
drag, startPoint x: 488, startPoint y: 127, endPoint x: 579, endPoint y: 89, distance: 98.1
click at [490, 126] on span "Acciones" at bounding box center [484, 124] width 28 height 10
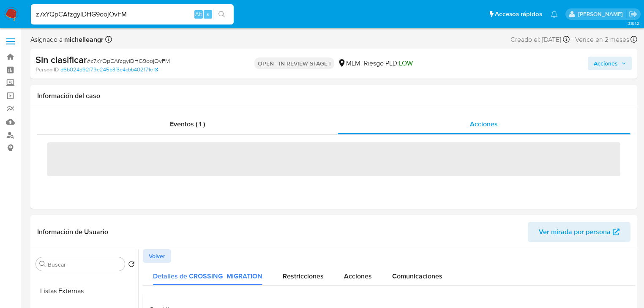
click at [600, 60] on span "Acciones" at bounding box center [605, 64] width 24 height 14
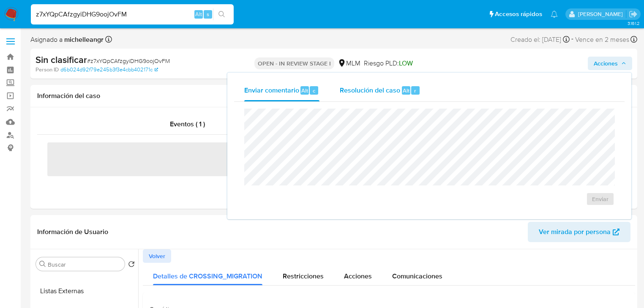
click at [378, 92] on span "Resolución del caso" at bounding box center [370, 90] width 60 height 10
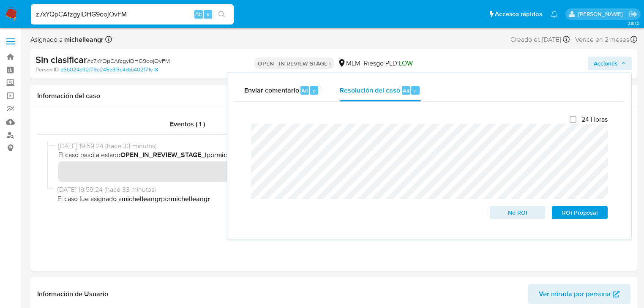
click at [236, 139] on div "Cierre de caso 24 Horas No ROI ROI Proposal" at bounding box center [429, 167] width 390 height 131
click at [237, 126] on div "Cierre de caso 24 Horas No ROI ROI Proposal" at bounding box center [429, 167] width 390 height 131
drag, startPoint x: 507, startPoint y: 216, endPoint x: 462, endPoint y: 212, distance: 45.4
click at [507, 216] on span "No ROI" at bounding box center [517, 213] width 44 height 12
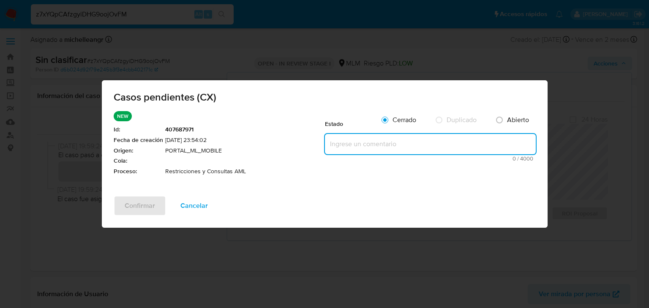
click at [360, 150] on textarea at bounding box center [430, 144] width 211 height 20
paste textarea "Se valida caso CX donde el cliente cuenta con restricción debido a un alertamie…"
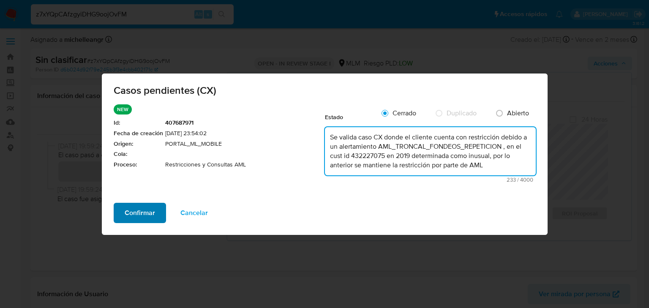
type textarea "Se valida caso CX donde el cliente cuenta con restricción debido a un alertamie…"
drag, startPoint x: 127, startPoint y: 208, endPoint x: 139, endPoint y: 182, distance: 28.2
click at [128, 208] on span "Confirmar" at bounding box center [140, 213] width 30 height 19
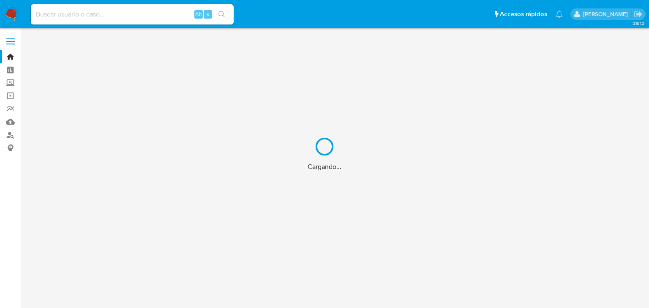
click at [68, 16] on div "Cargando..." at bounding box center [324, 154] width 649 height 308
click at [69, 16] on div "Cargando..." at bounding box center [324, 154] width 649 height 308
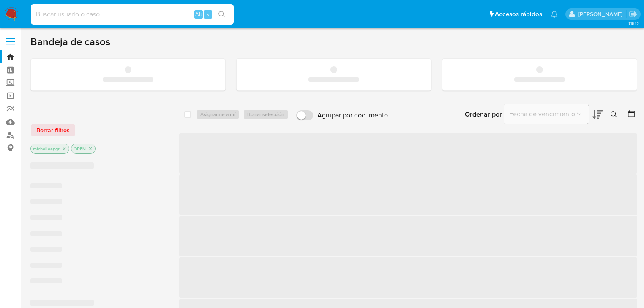
click at [73, 15] on input at bounding box center [132, 14] width 203 height 11
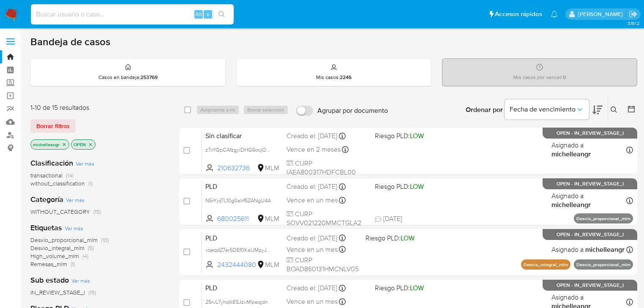
paste input "432227075"
type input "432227075"
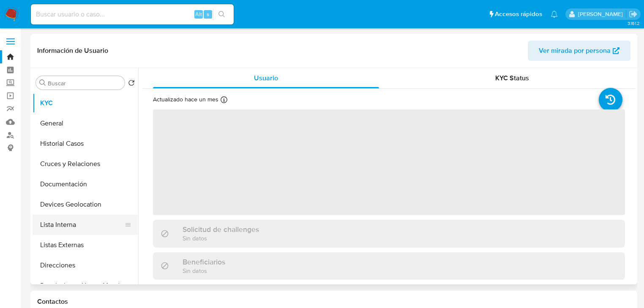
select select "10"
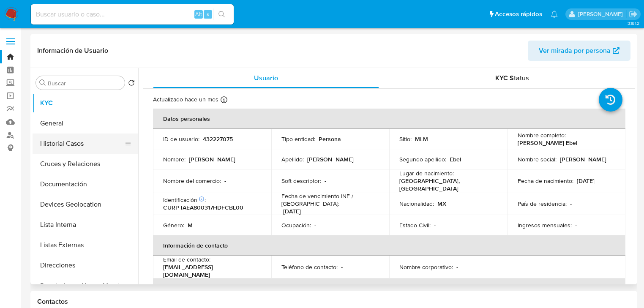
click at [71, 144] on button "Historial Casos" at bounding box center [82, 143] width 99 height 20
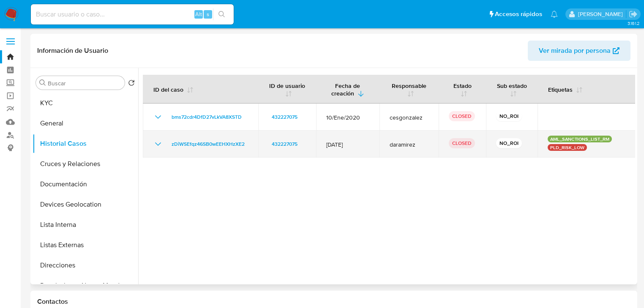
click at [154, 144] on icon "Mostrar/Ocultar" at bounding box center [158, 144] width 10 height 10
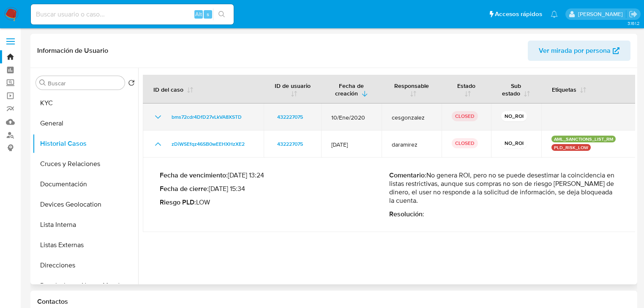
click at [157, 116] on icon "Mostrar/Ocultar" at bounding box center [158, 117] width 10 height 10
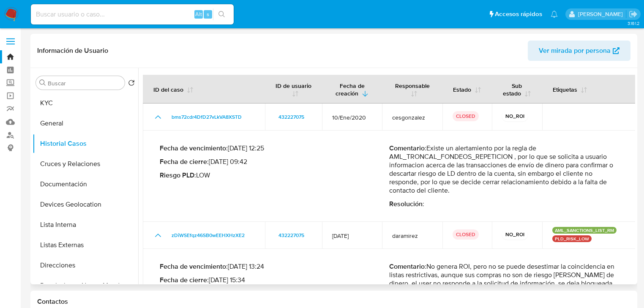
drag, startPoint x: 457, startPoint y: 190, endPoint x: 429, endPoint y: 149, distance: 49.8
click at [429, 149] on p "Comentario : Existe un alertamiento por la regla de AML_TRONCAL_FONDEOS_REPETIC…" at bounding box center [503, 169] width 229 height 51
click at [392, 159] on p "Comentario : Existe un alertamiento por la regla de AML_TRONCAL_FONDEOS_REPETIC…" at bounding box center [503, 169] width 229 height 51
drag, startPoint x: 386, startPoint y: 157, endPoint x: 507, endPoint y: 156, distance: 120.8
click at [507, 156] on div "Fecha de vencimiento : [DATE] 12:25 Fecha de cierre : [DATE] 09:42 Riesgo PLD :…" at bounding box center [389, 176] width 459 height 78
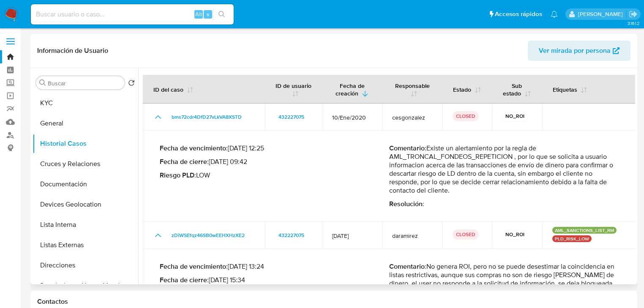
click at [510, 158] on p "Comentario : Existe un alertamiento por la regla de AML_TRONCAL_FONDEOS_REPETIC…" at bounding box center [503, 169] width 229 height 51
drag, startPoint x: 494, startPoint y: 158, endPoint x: 388, endPoint y: 154, distance: 106.1
click at [389, 154] on p "Comentario : Existe un alertamiento por la regla de AML_TRONCAL_FONDEOS_REPETIC…" at bounding box center [503, 169] width 229 height 51
click at [60, 110] on button "KYC" at bounding box center [82, 103] width 99 height 20
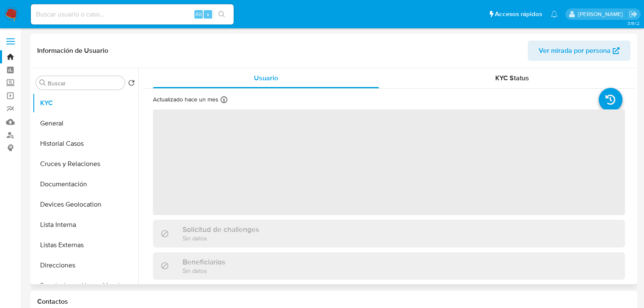
click at [199, 137] on span "‌" at bounding box center [389, 162] width 472 height 106
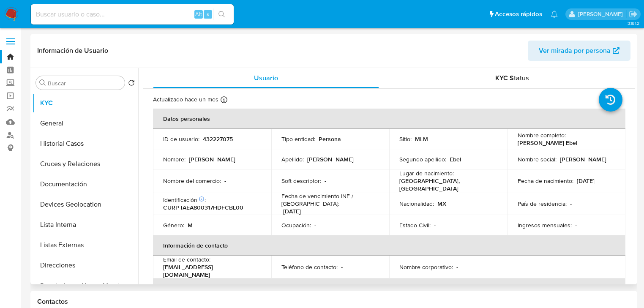
click at [213, 138] on p "432227075" at bounding box center [218, 139] width 30 height 8
copy p "432227075"
drag, startPoint x: 77, startPoint y: 153, endPoint x: 81, endPoint y: 149, distance: 5.4
click at [78, 152] on button "Historial Casos" at bounding box center [82, 143] width 99 height 20
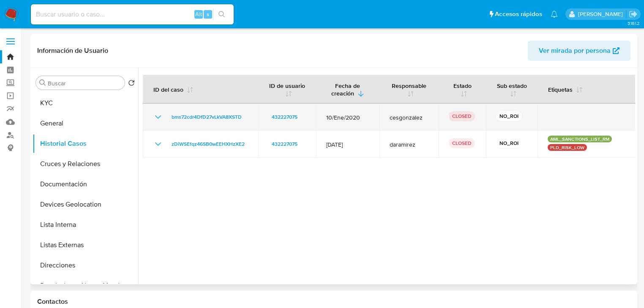
click at [158, 117] on icon "Mostrar/Ocultar" at bounding box center [158, 116] width 6 height 3
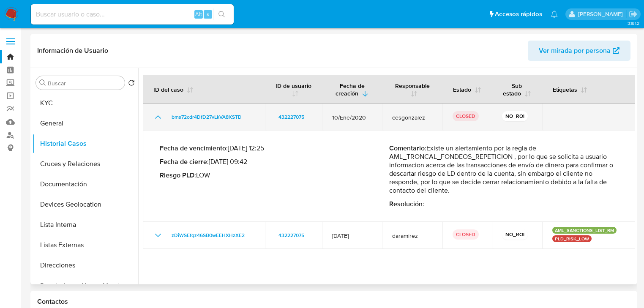
click at [158, 117] on icon "Mostrar/Ocultar" at bounding box center [158, 117] width 10 height 10
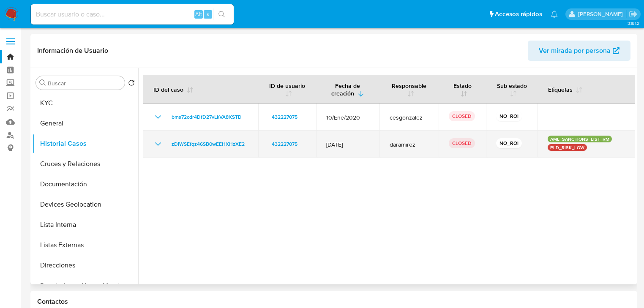
click at [155, 141] on icon "Mostrar/Ocultar" at bounding box center [158, 144] width 10 height 10
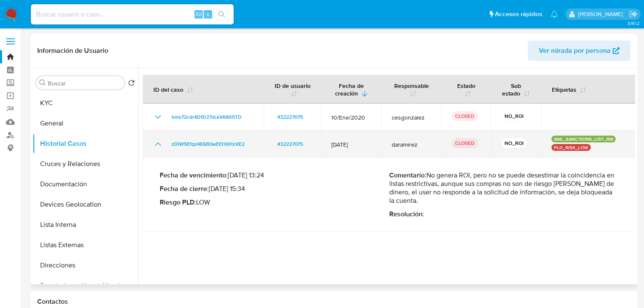
click at [155, 141] on icon "Mostrar/Ocultar" at bounding box center [158, 144] width 10 height 10
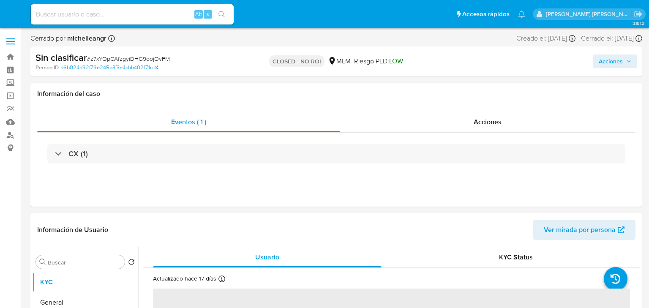
select select "10"
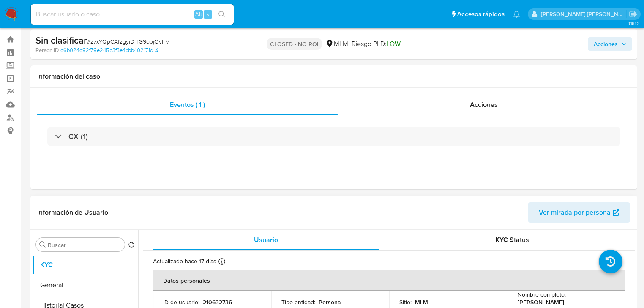
scroll to position [68, 0]
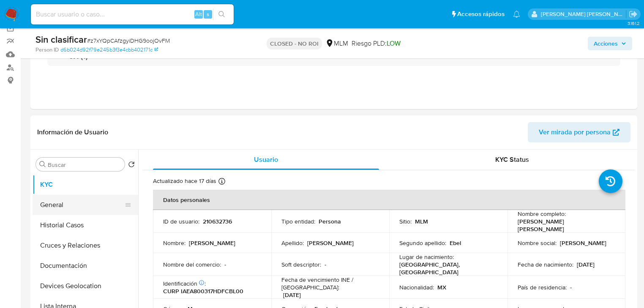
click at [68, 207] on button "General" at bounding box center [82, 205] width 99 height 20
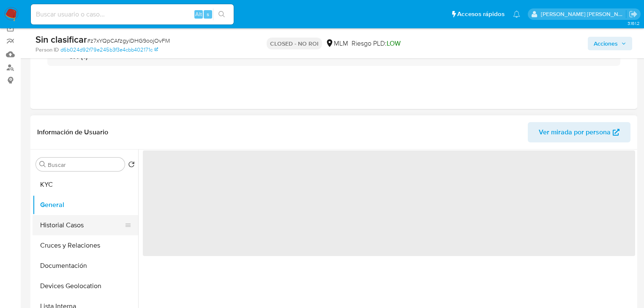
click at [76, 226] on button "Historial Casos" at bounding box center [82, 225] width 99 height 20
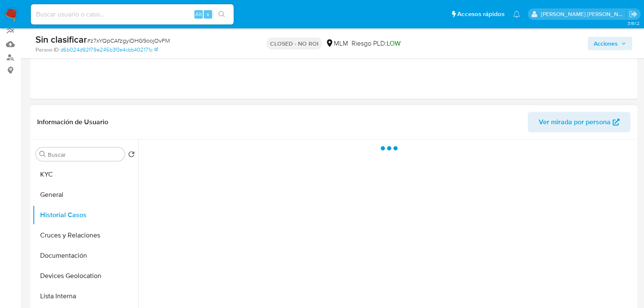
scroll to position [169, 0]
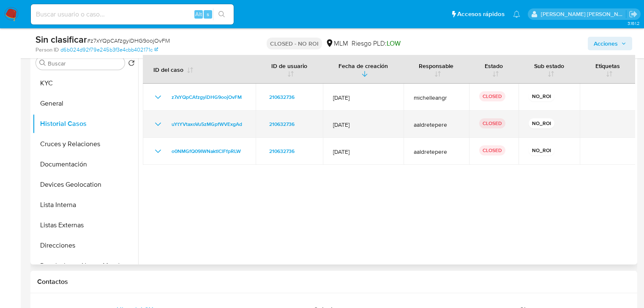
click at [155, 119] on icon "Mostrar/Ocultar" at bounding box center [158, 124] width 10 height 10
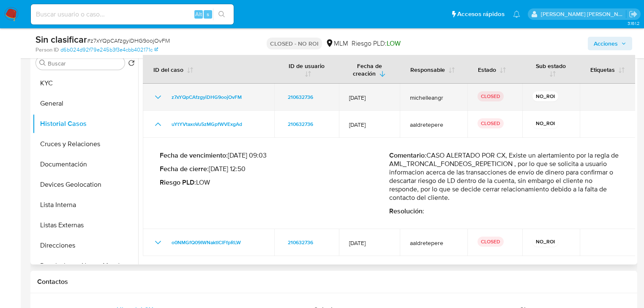
click at [155, 93] on icon "Mostrar/Ocultar" at bounding box center [158, 97] width 10 height 10
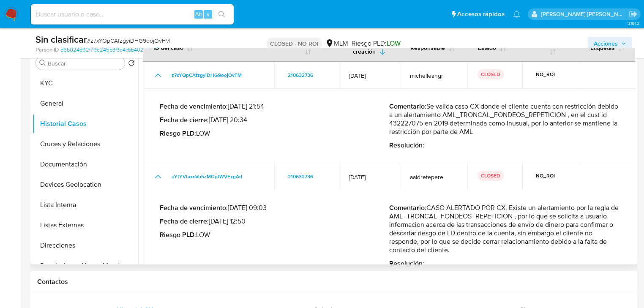
scroll to position [34, 0]
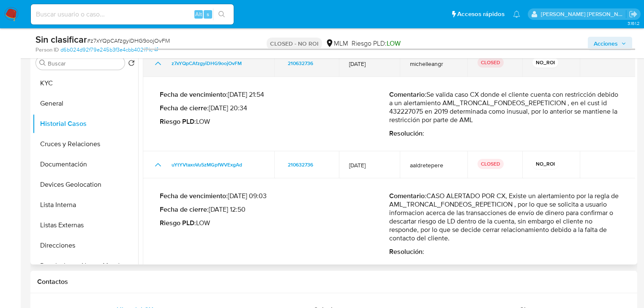
click at [154, 66] on icon "Mostrar/Ocultar" at bounding box center [158, 63] width 10 height 10
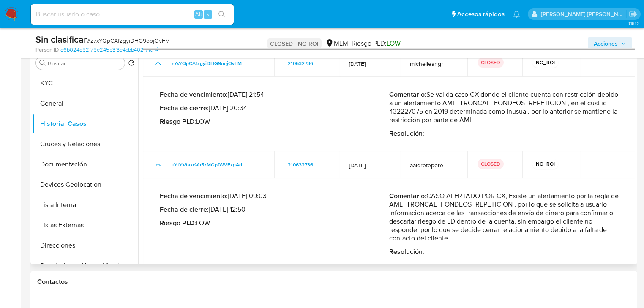
scroll to position [0, 0]
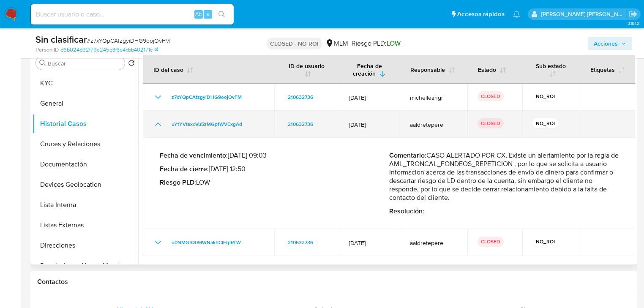
click at [159, 123] on icon "Mostrar/Ocultar" at bounding box center [158, 124] width 10 height 10
